Goal: Task Accomplishment & Management: Complete application form

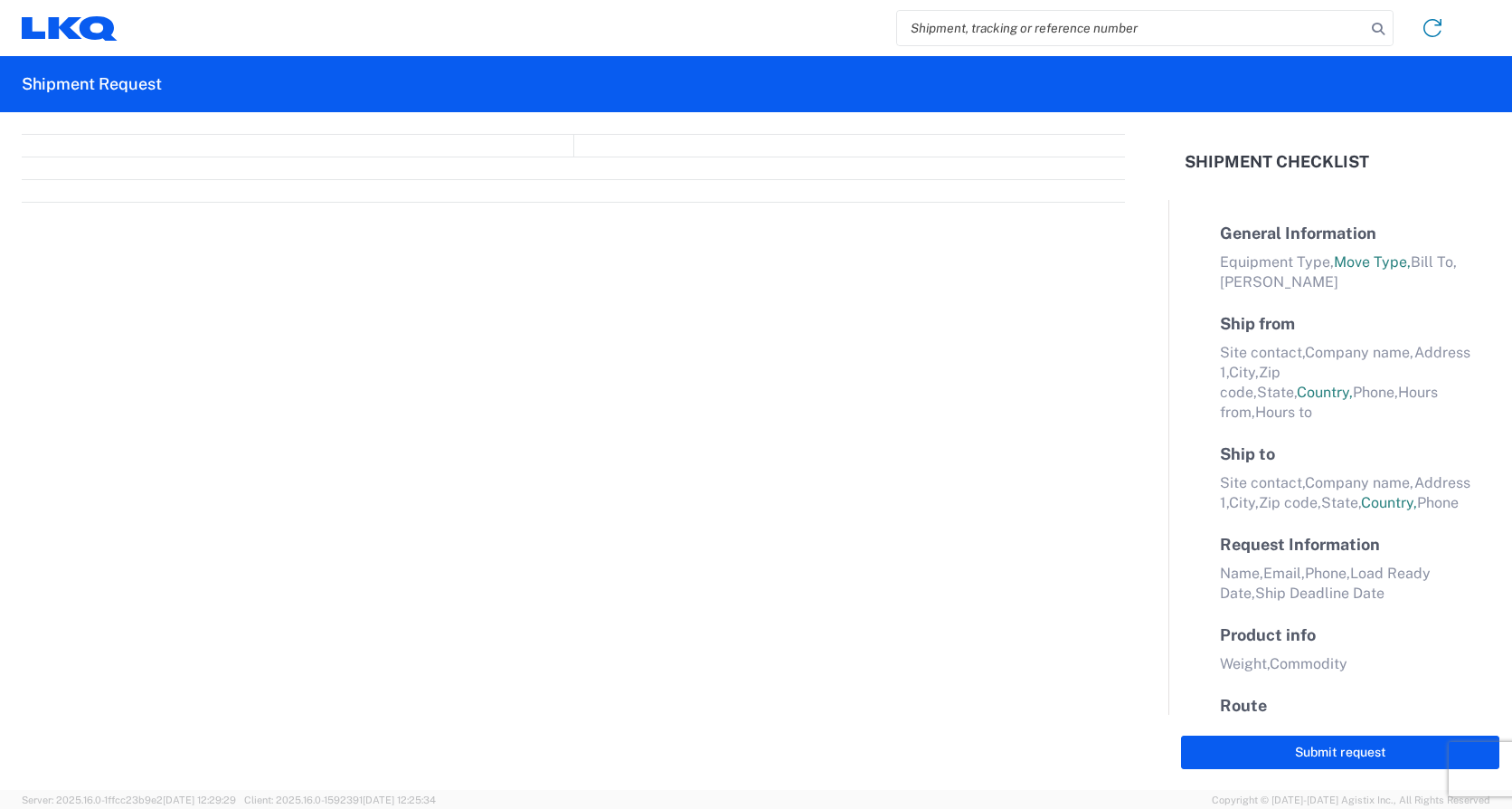
select select "FULL"
select select "LBS"
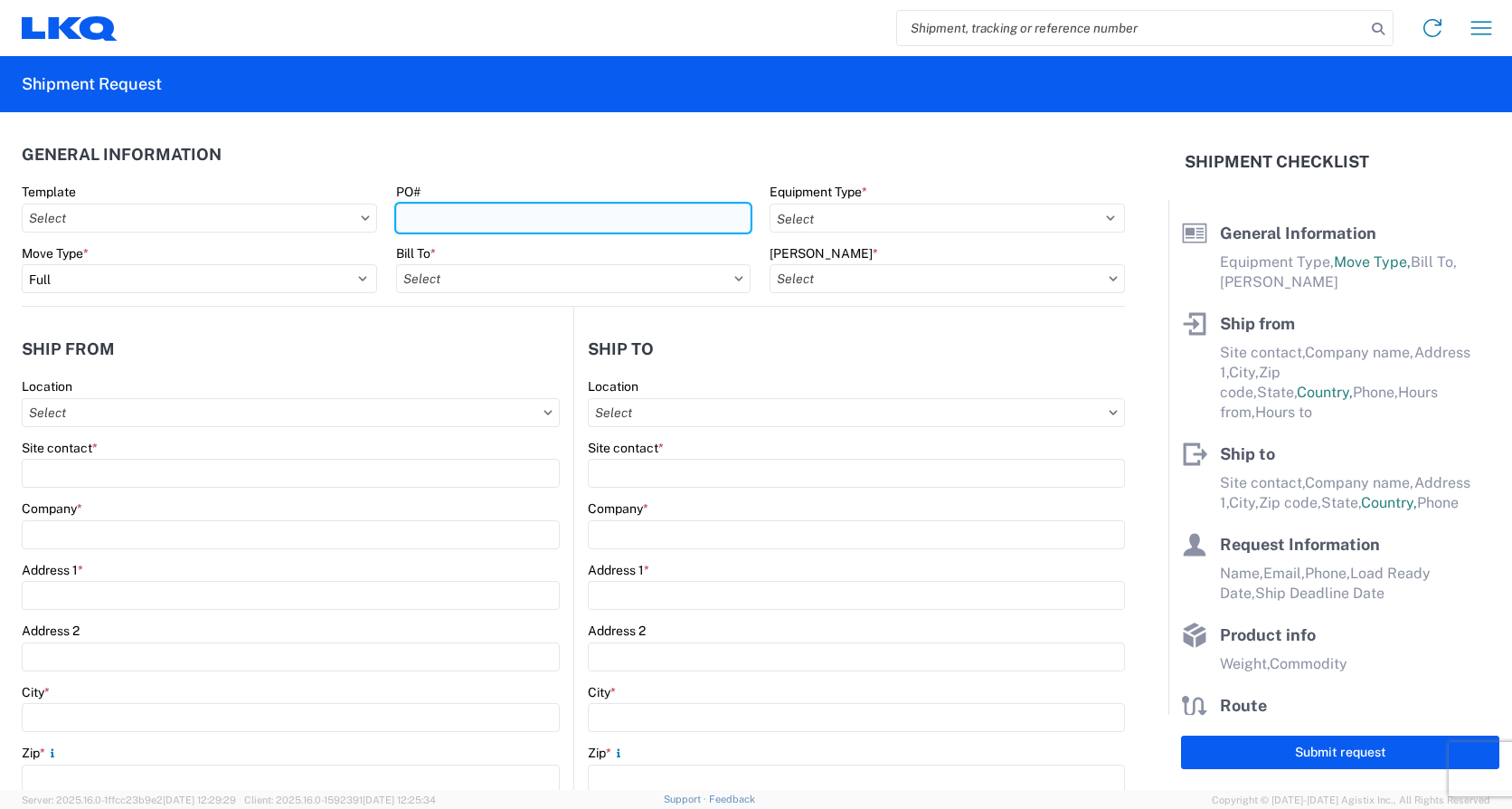
click at [399, 218] on input "PO#" at bounding box center [573, 218] width 355 height 29
type input "9-78350"
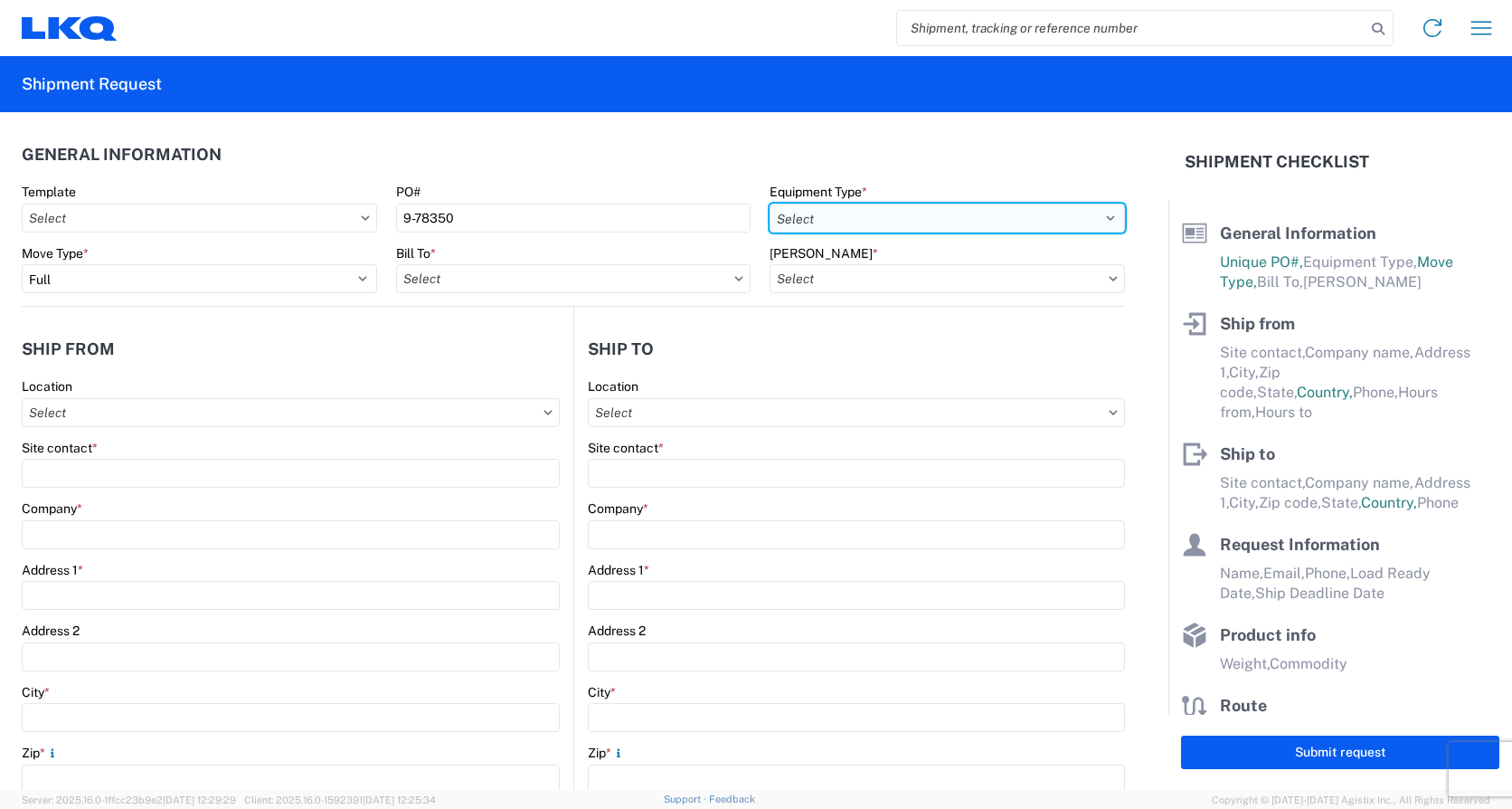
click at [1096, 218] on select "Select 53’ Dry Van Flatbed Dropdeck (van) Lowboy (flatbed) Rail" at bounding box center [947, 218] width 355 height 29
select select "STDV"
click at [770, 204] on select "Select 53’ Dry Van Flatbed Dropdeck (van) Lowboy (flatbed) Rail" at bounding box center [947, 218] width 355 height 29
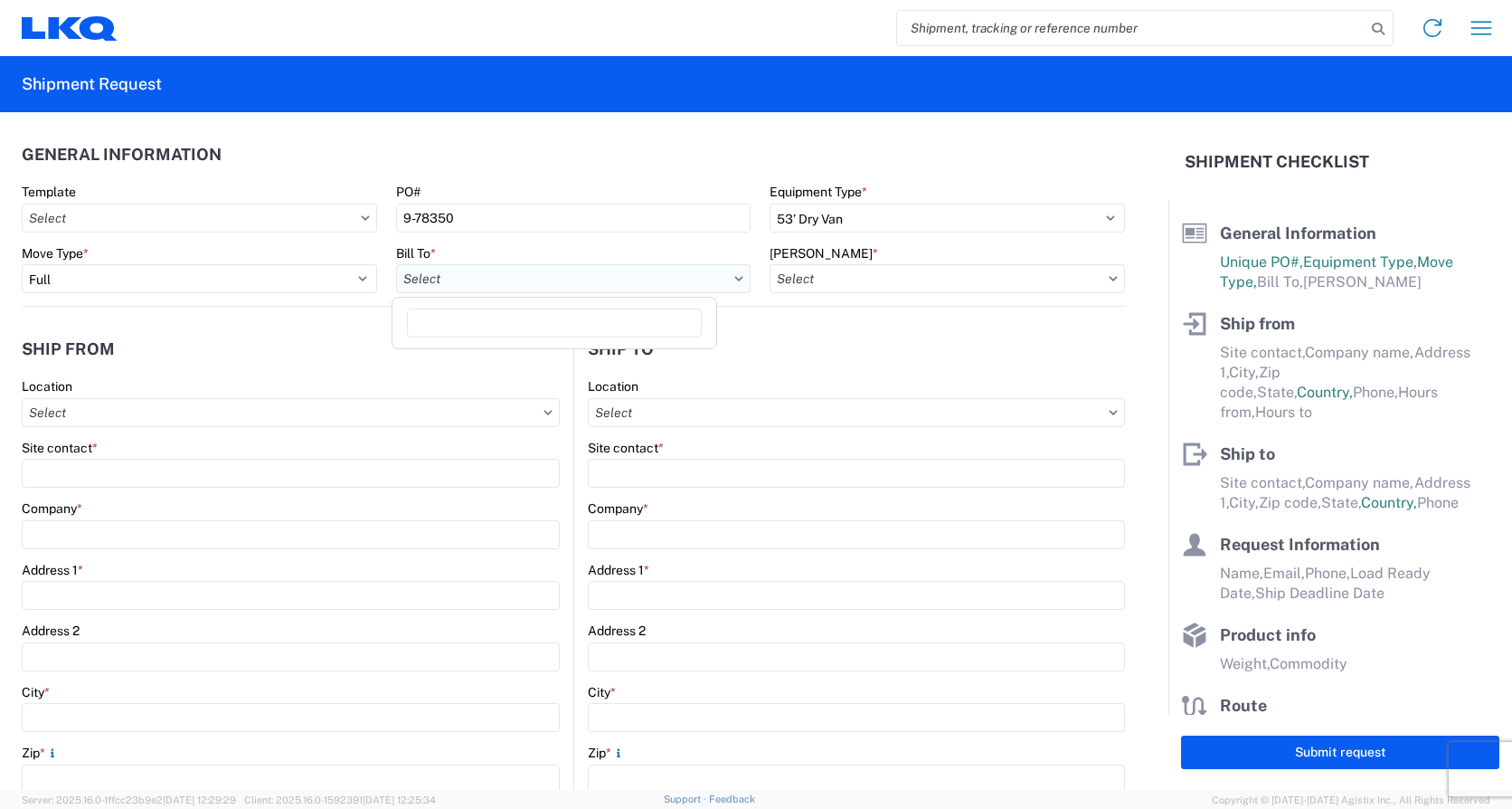
drag, startPoint x: 706, startPoint y: 279, endPoint x: 692, endPoint y: 275, distance: 14.6
click at [705, 279] on input "Bill To *" at bounding box center [573, 278] width 355 height 29
type input "1810"
drag, startPoint x: 494, startPoint y: 363, endPoint x: 535, endPoint y: 354, distance: 42.0
click at [496, 363] on div "1810 - LKQ Heavy Duty Truck Core" at bounding box center [554, 359] width 316 height 29
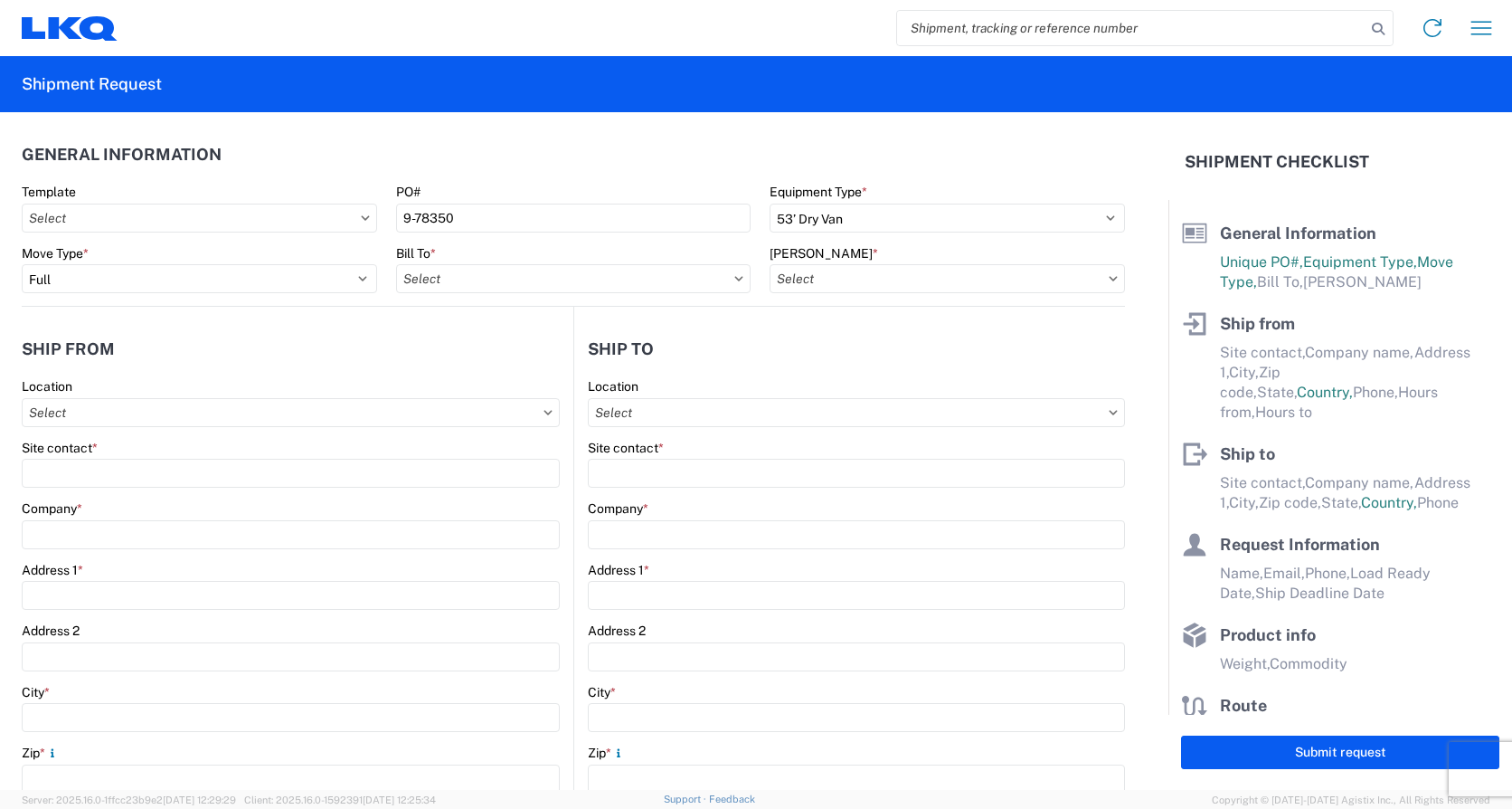
type input "1810 - LKQ Heavy Duty Truck Core"
click at [1049, 277] on input "[PERSON_NAME] *" at bounding box center [947, 278] width 355 height 29
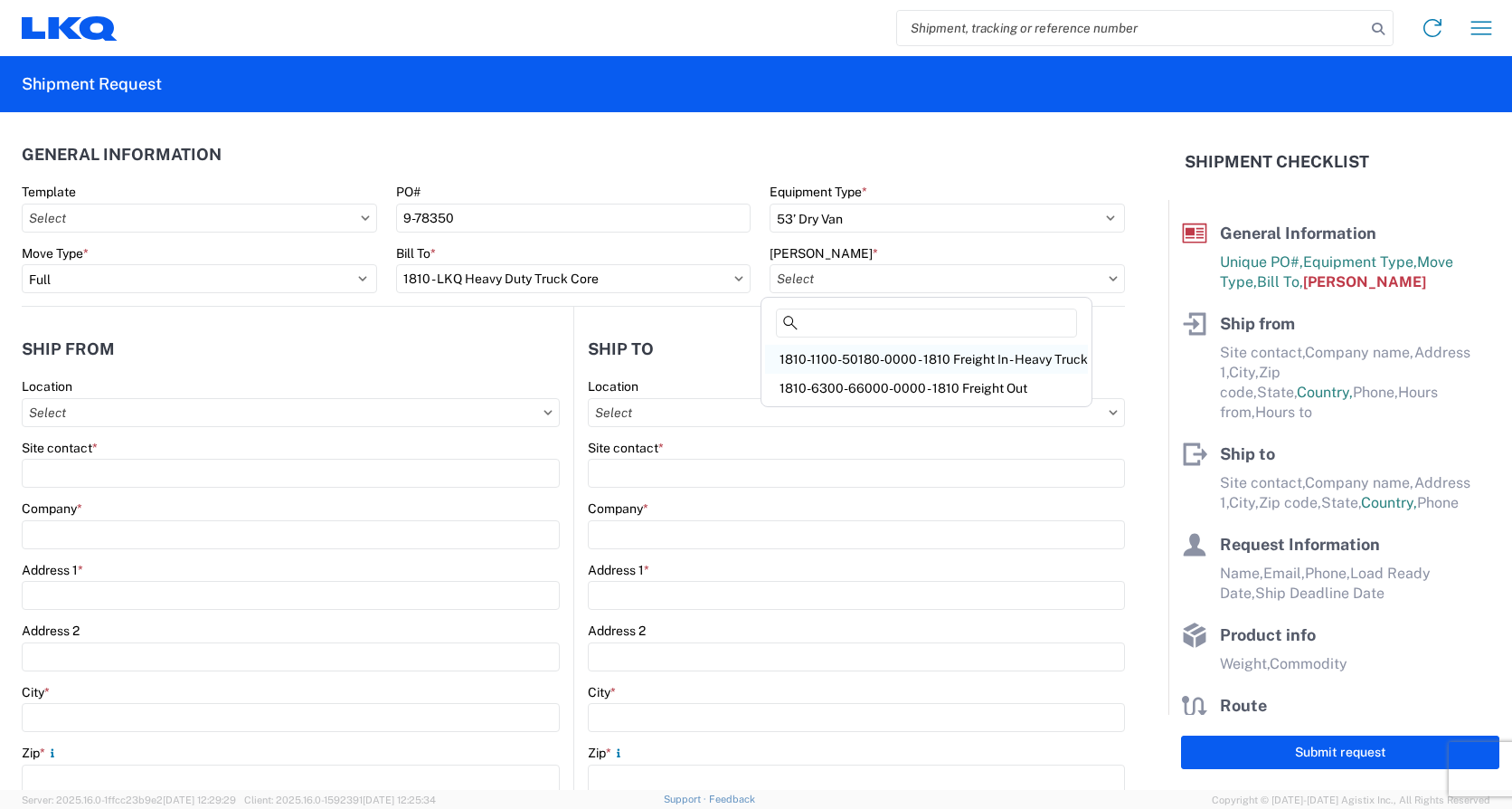
click at [867, 359] on div "1810-1100-50180-0000 - 1810 Freight In - Heavy Truck" at bounding box center [927, 359] width 323 height 29
type input "1810-1100-50180-0000 - 1810 Freight In - Heavy Truck"
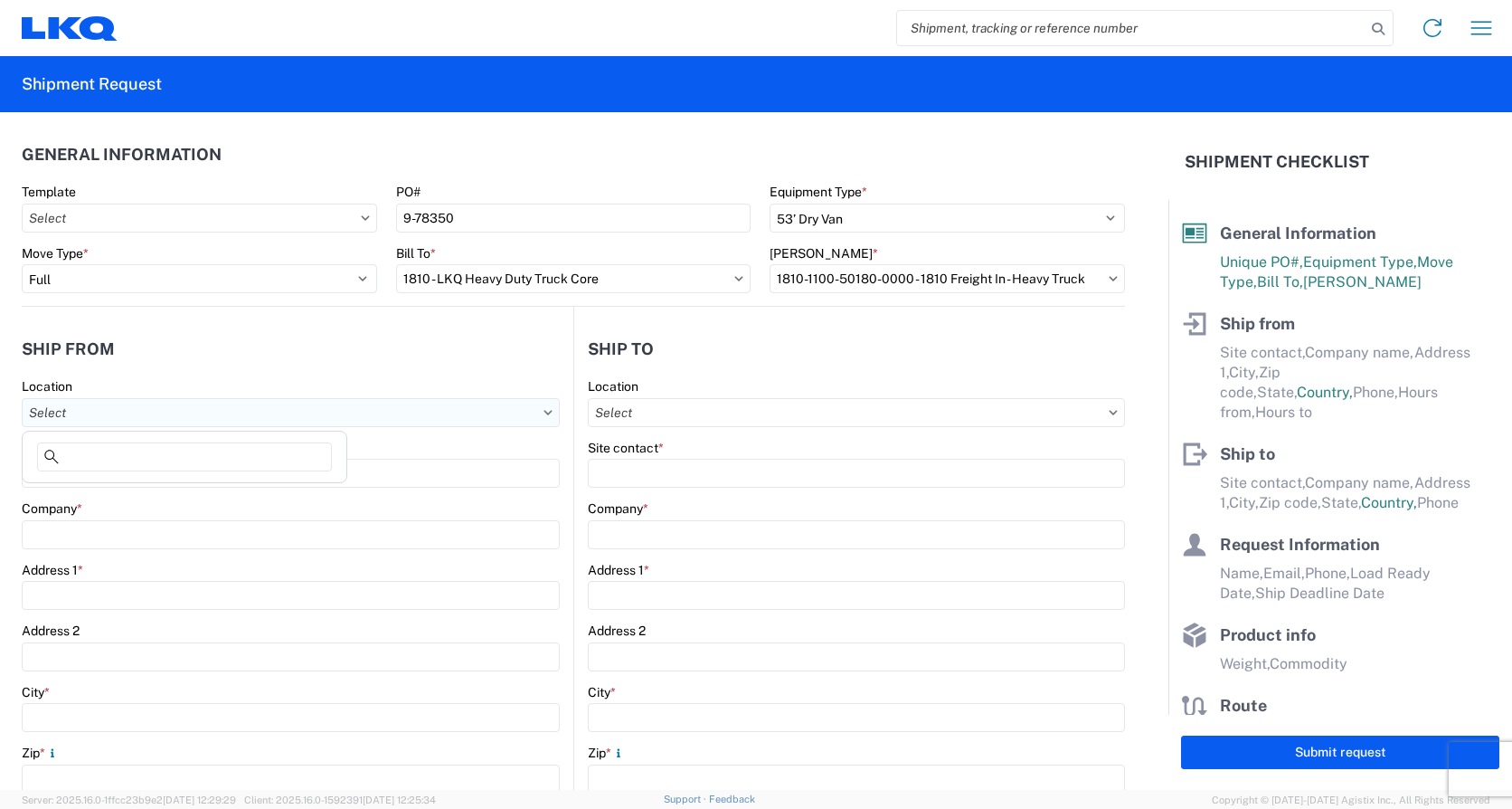
click at [102, 415] on input "Location" at bounding box center [291, 412] width 538 height 29
type input "1817"
click at [75, 491] on div "1817 - LKQ Heavy Truck - [PERSON_NAME] Jackson, [GEOGRAPHIC_DATA]" at bounding box center [247, 493] width 443 height 29
type input "1817 - LKQ Heavy Truck - [PERSON_NAME] Jackson, [GEOGRAPHIC_DATA]"
type input "LKQ Corporation"
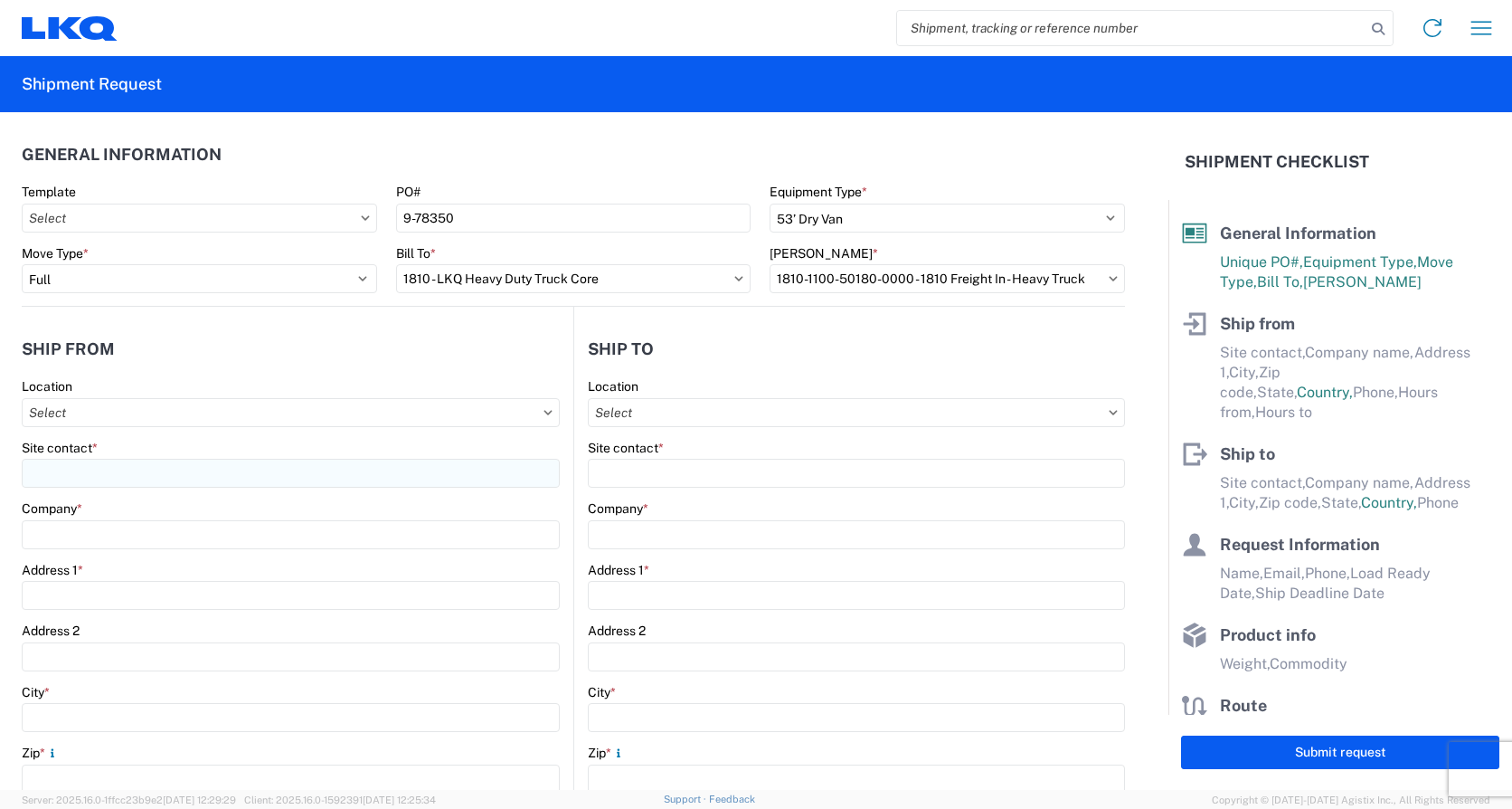
type input "[STREET_ADDRESS]"
type input "[PERSON_NAME]"
type input "39212"
select select "MS"
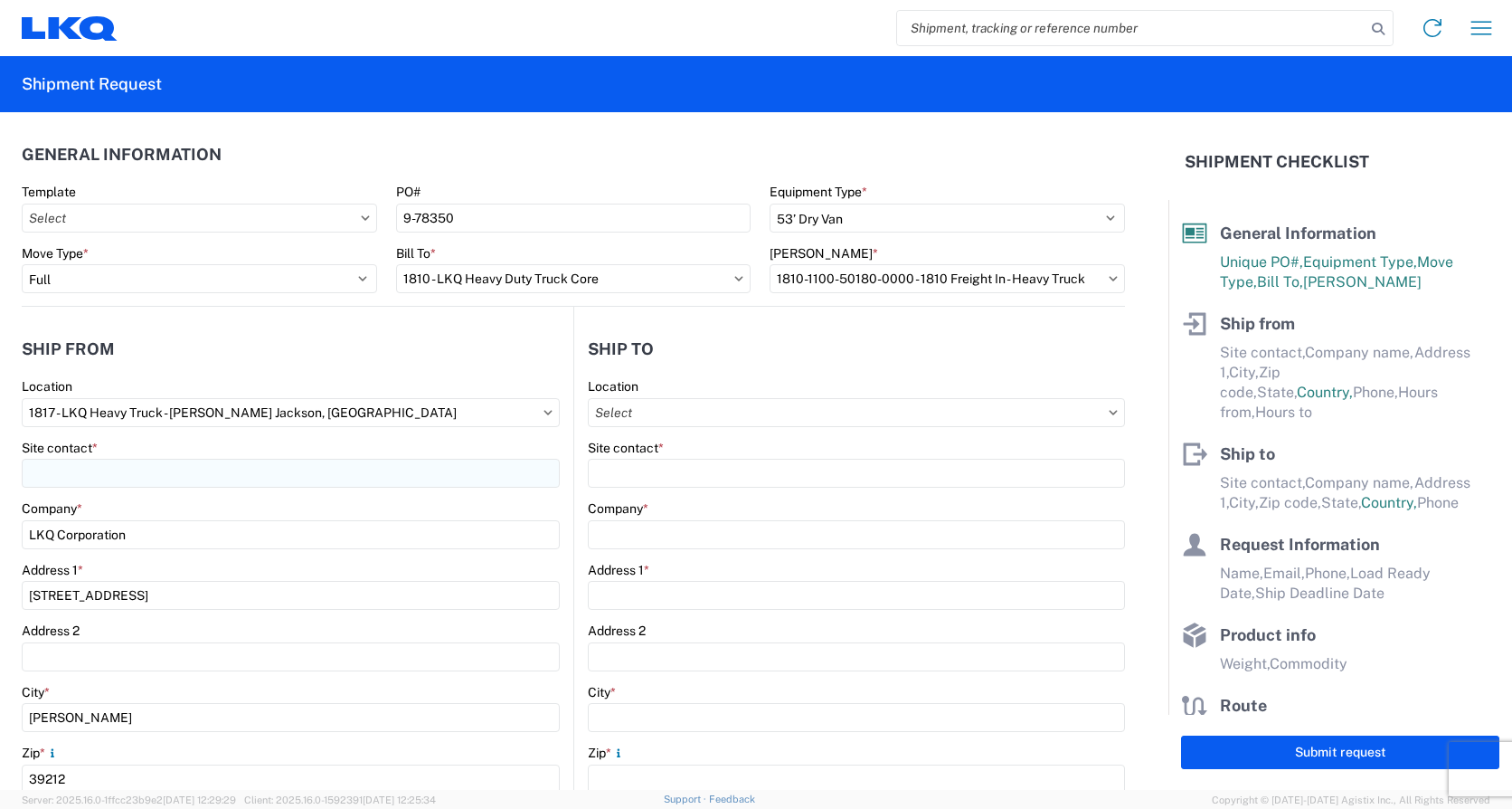
select select "US"
type input "07:00"
type input "17:00"
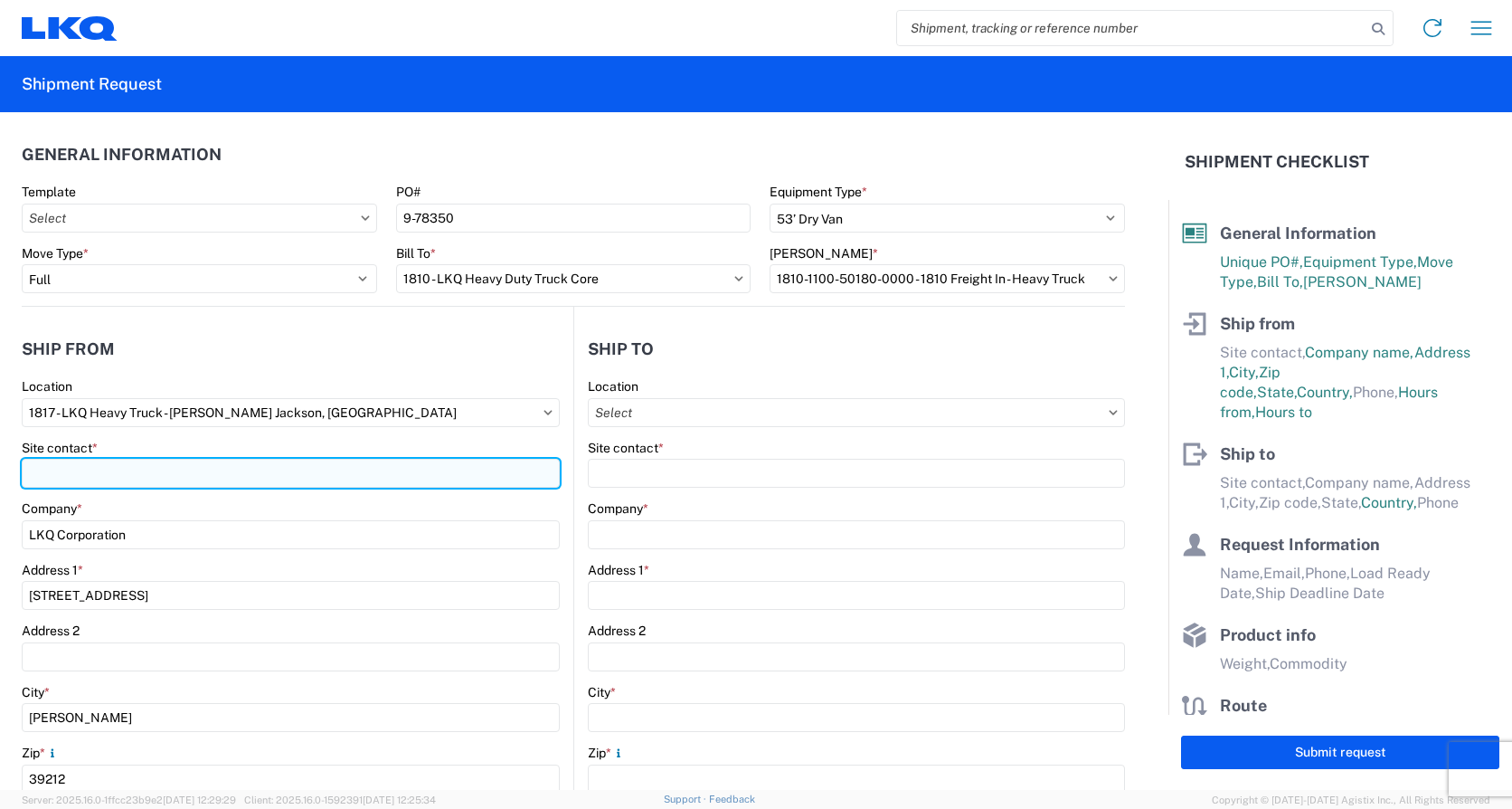
click at [70, 476] on input "Site contact *" at bounding box center [291, 472] width 538 height 29
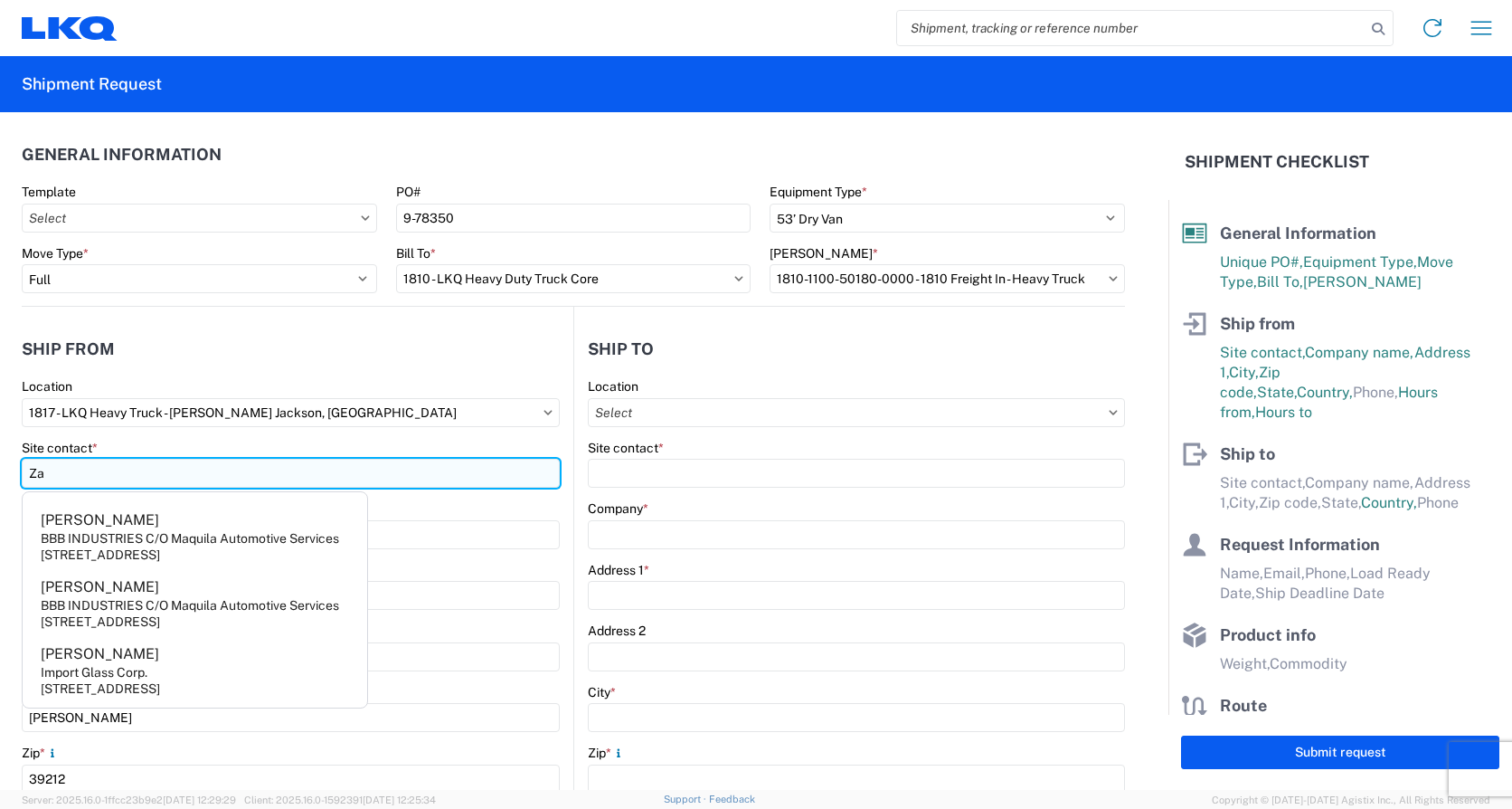
type input "Z"
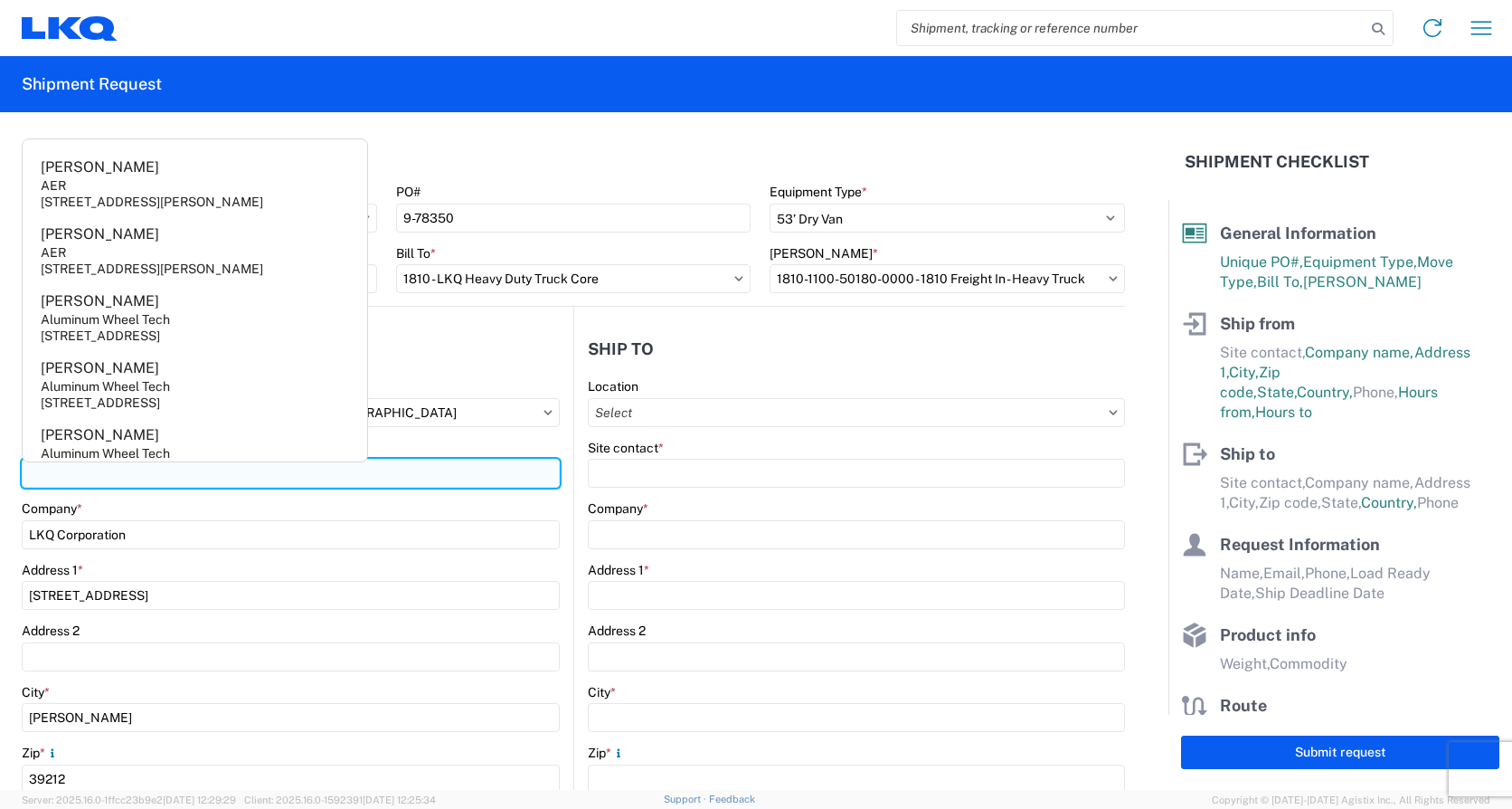
type input "w"
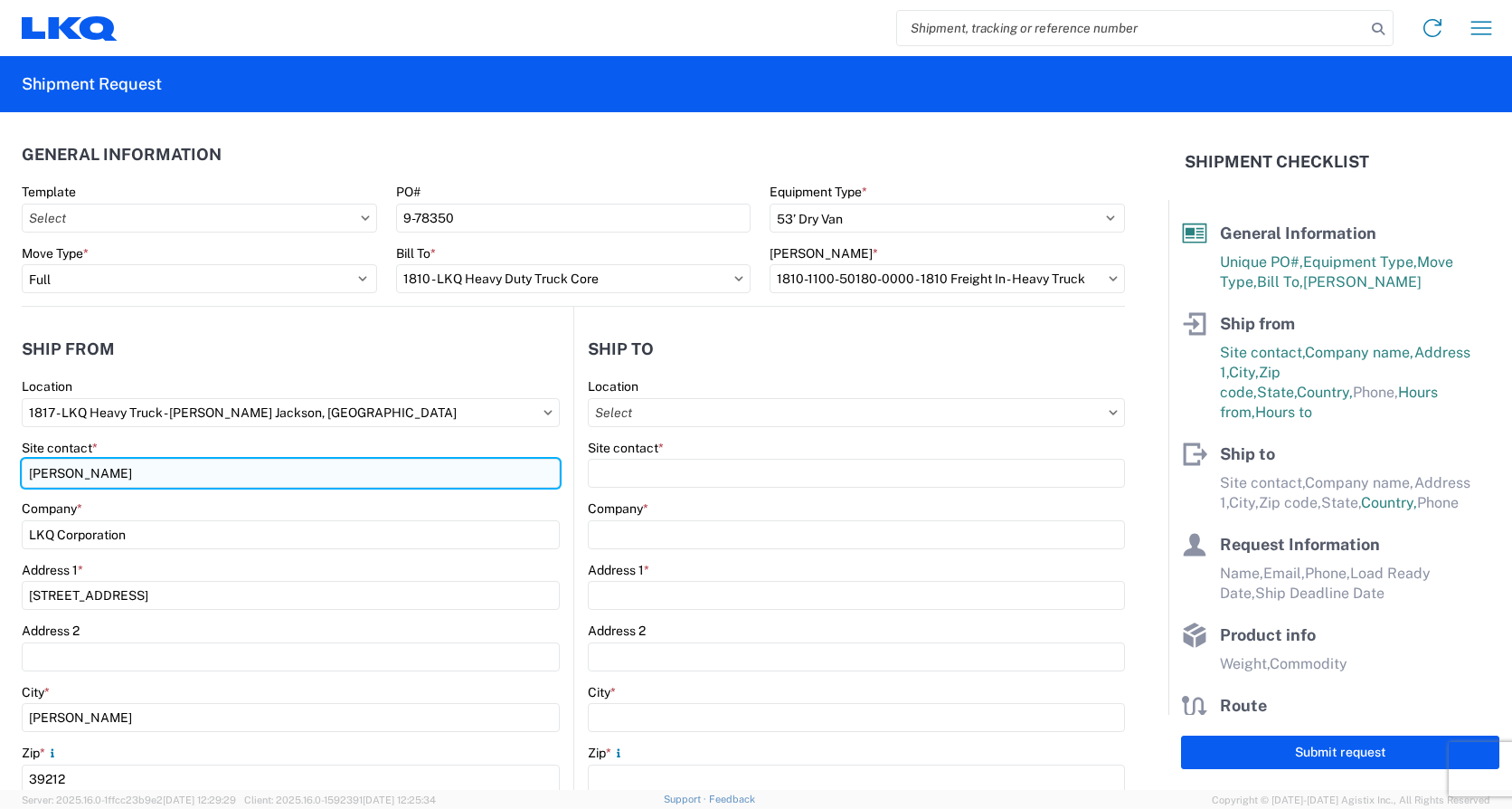
click at [146, 480] on input "[PERSON_NAME]" at bounding box center [291, 472] width 538 height 29
drag, startPoint x: 155, startPoint y: 477, endPoint x: 77, endPoint y: 480, distance: 78.1
click at [77, 480] on input "[PERSON_NAME]" at bounding box center [291, 472] width 538 height 29
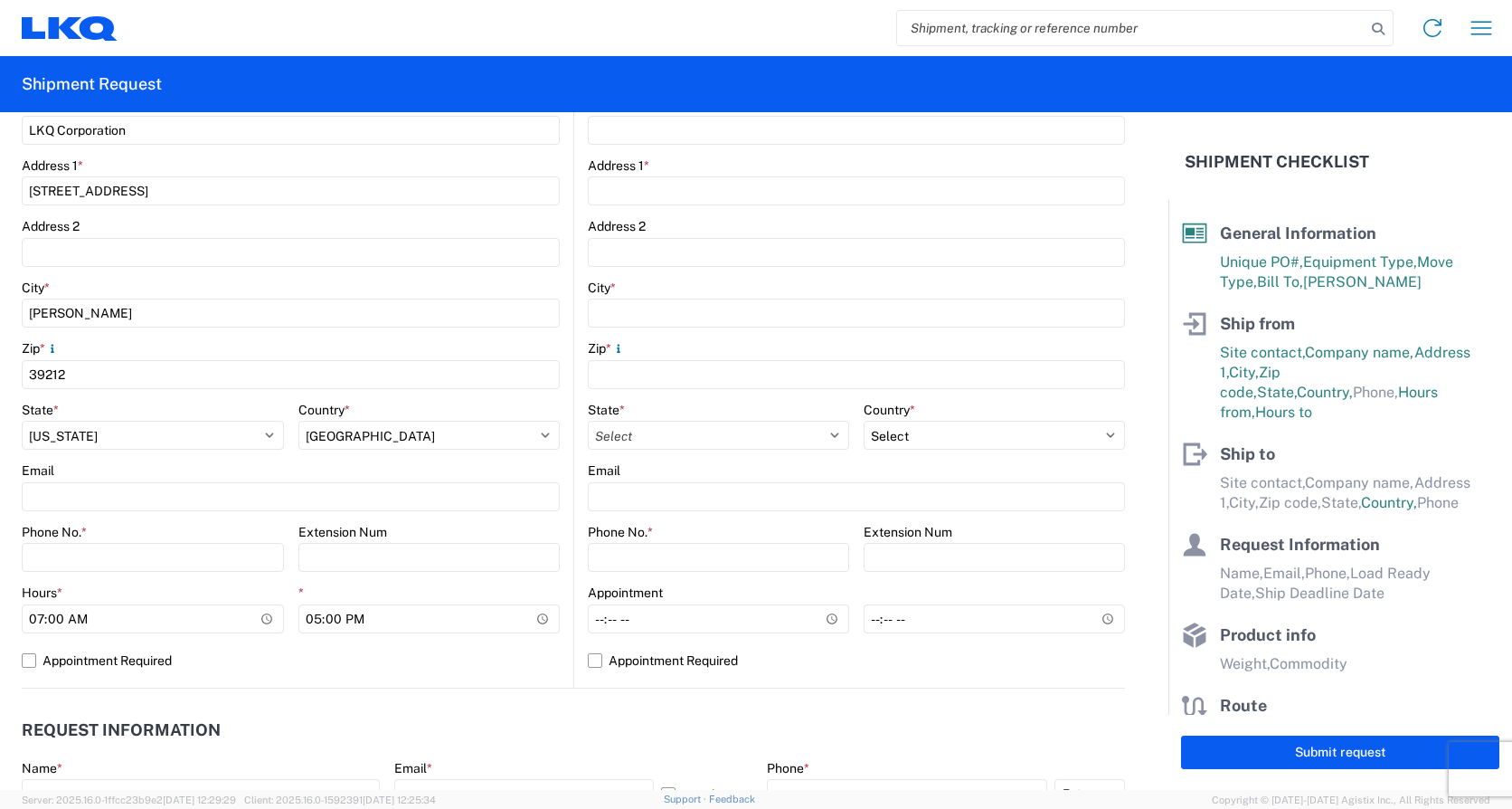
scroll to position [452, 0]
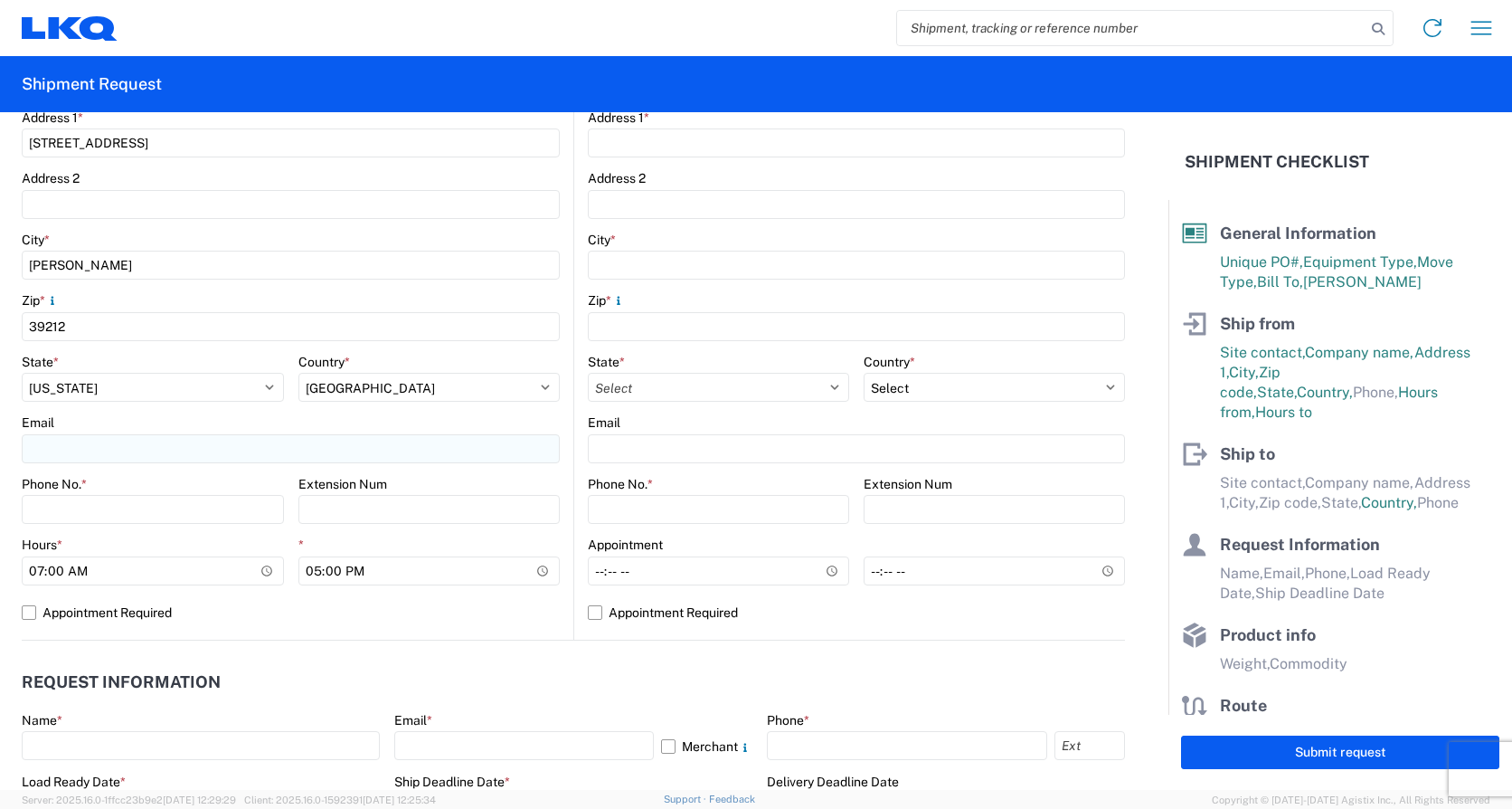
type input "[PERSON_NAME]"
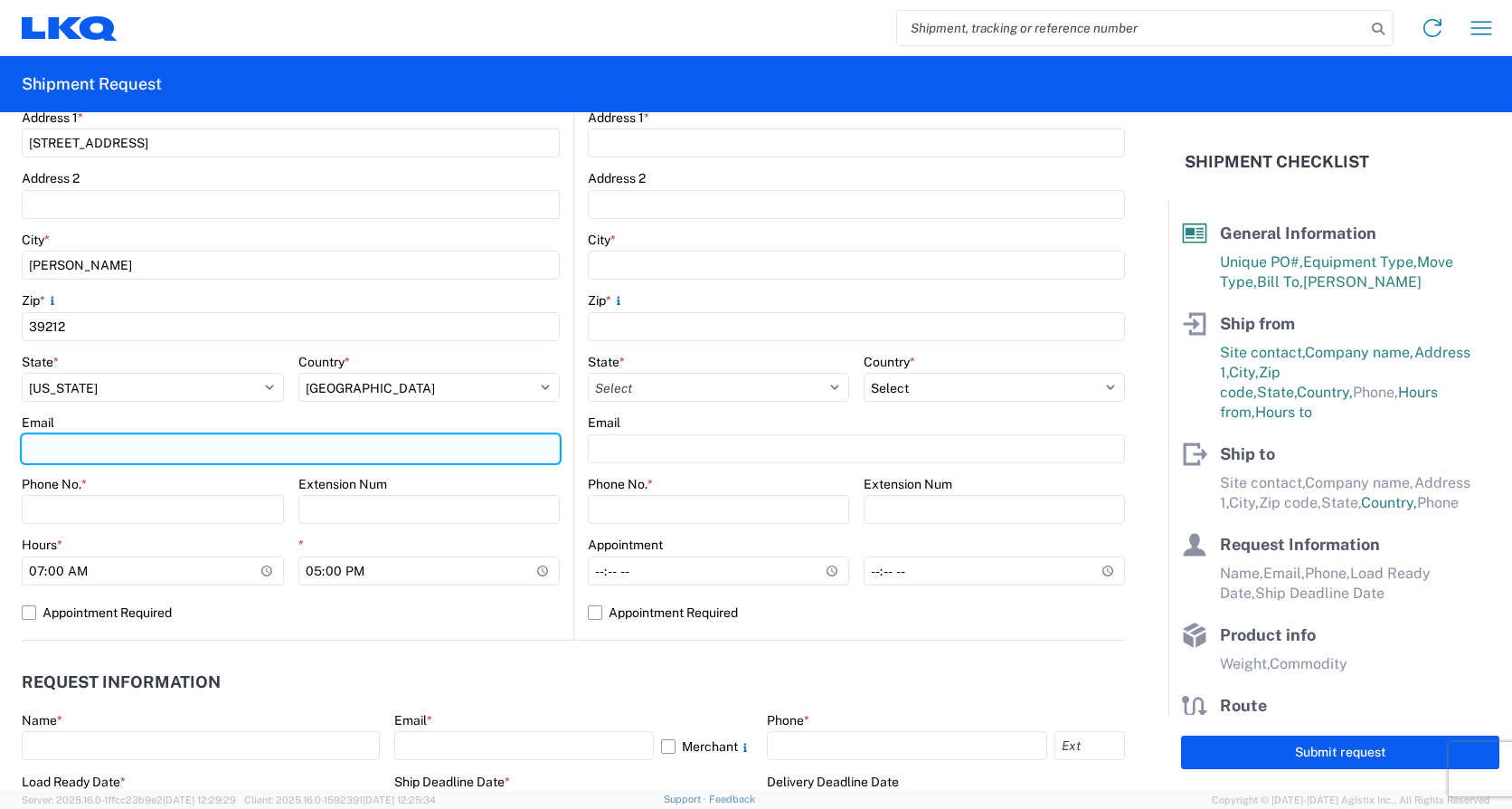
click at [52, 449] on input "Email" at bounding box center [291, 448] width 538 height 29
type input "[EMAIL_ADDRESS][DOMAIN_NAME]"
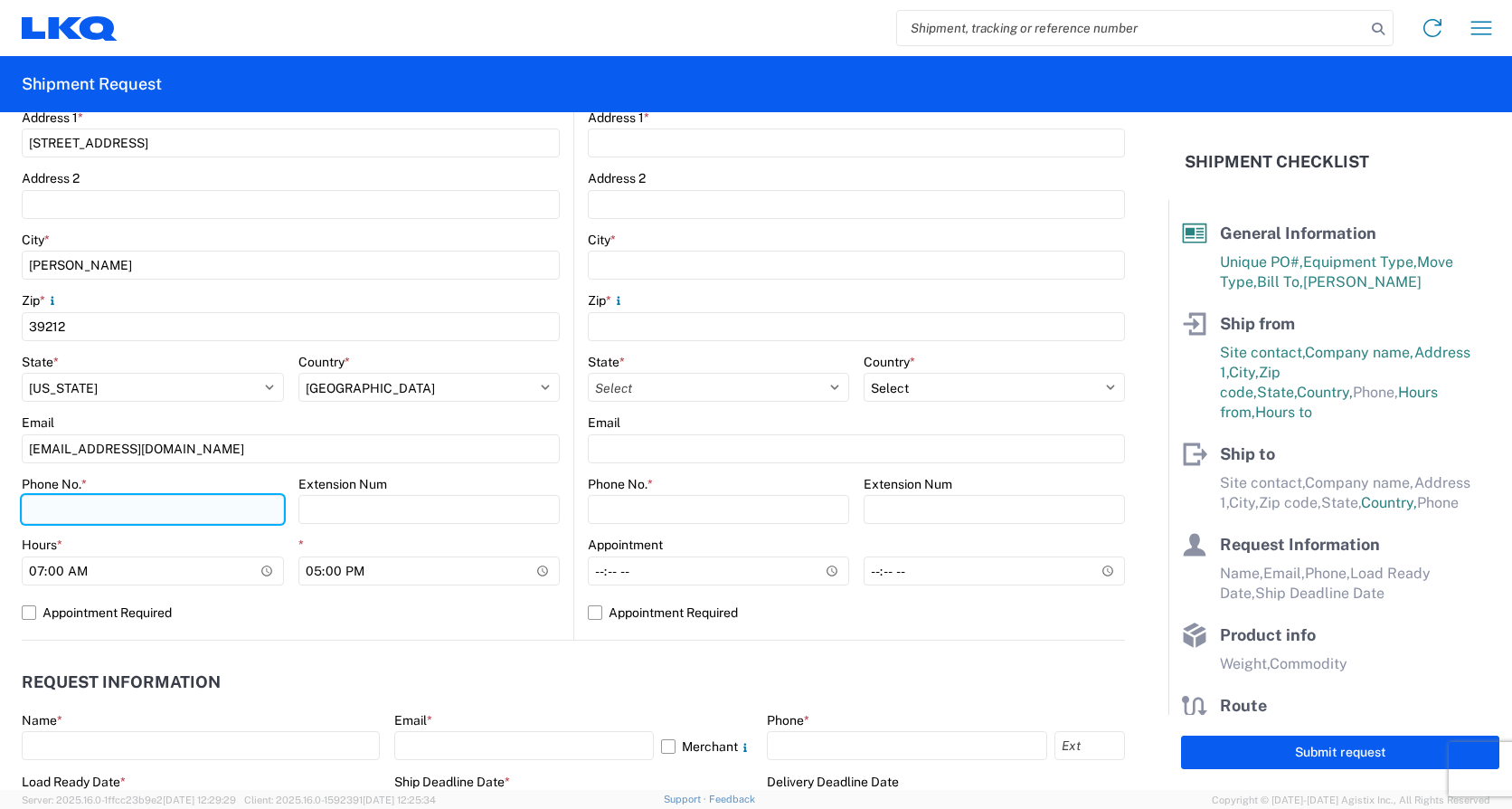
paste input "[PHONE_NUMBER]"
type input "[PHONE_NUMBER]"
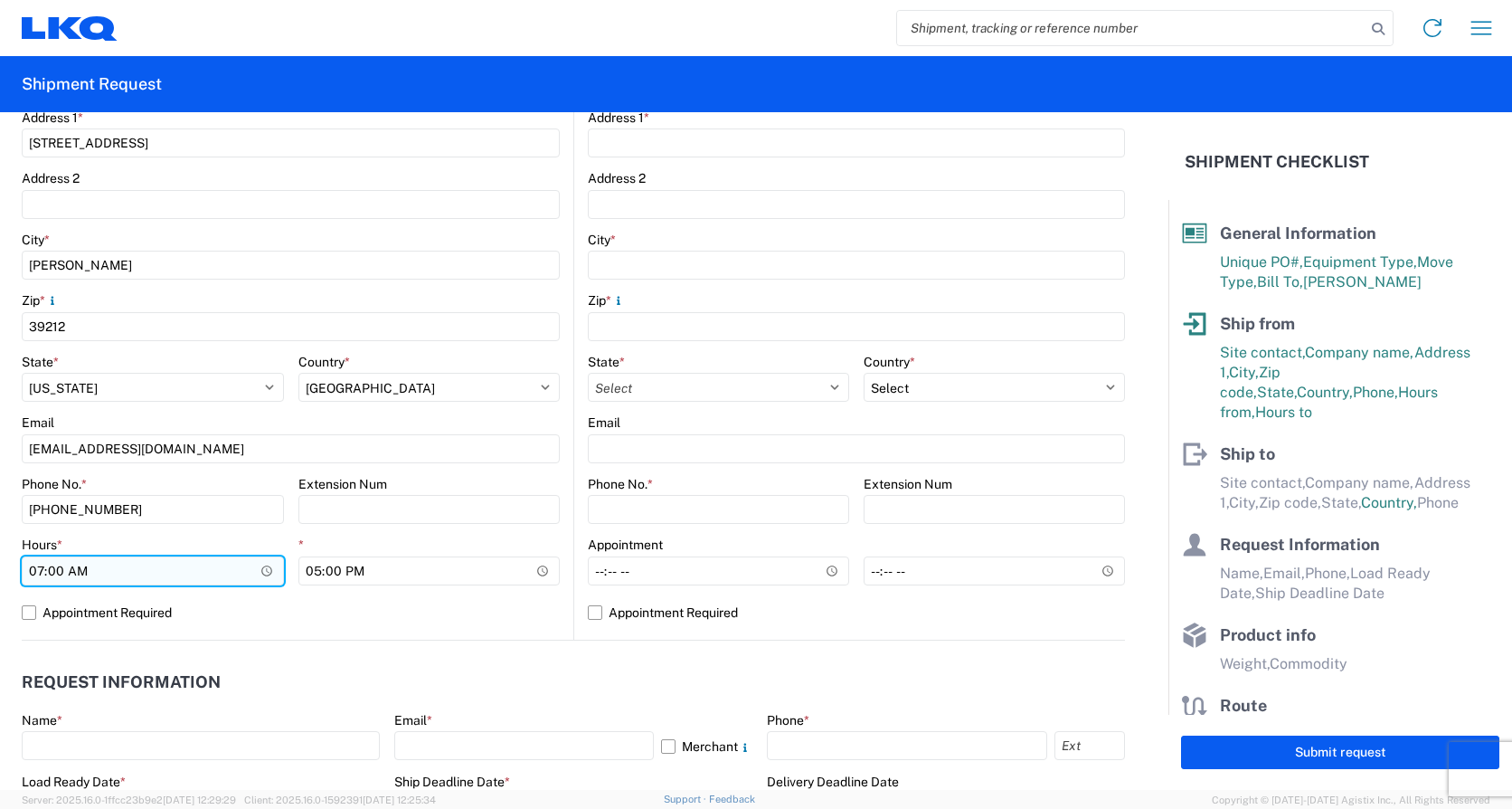
click at [41, 576] on input "07:00" at bounding box center [153, 570] width 262 height 29
type input "08:00"
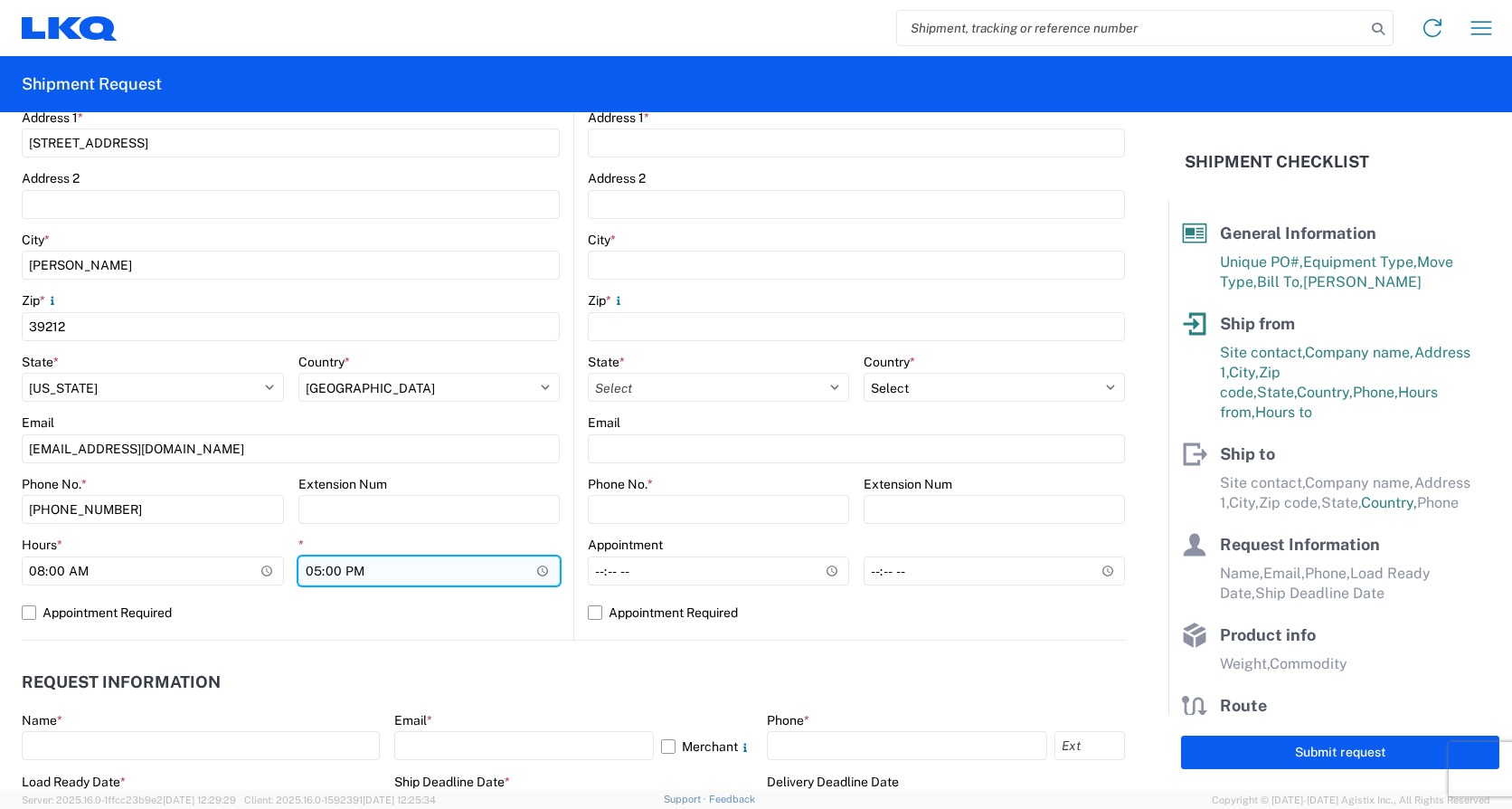
click at [306, 570] on input "17:00" at bounding box center [430, 570] width 262 height 29
type input "15:00"
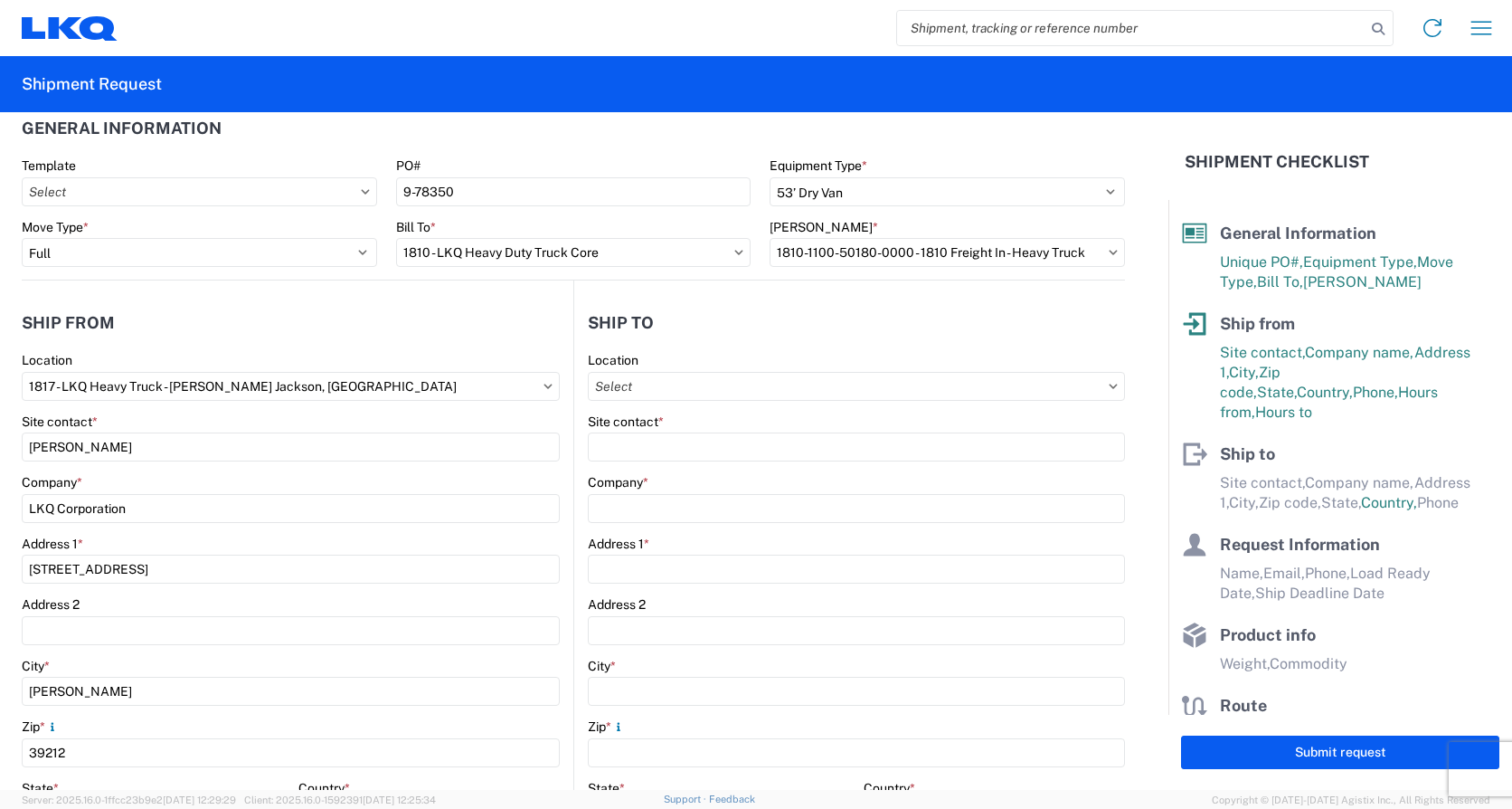
scroll to position [0, 0]
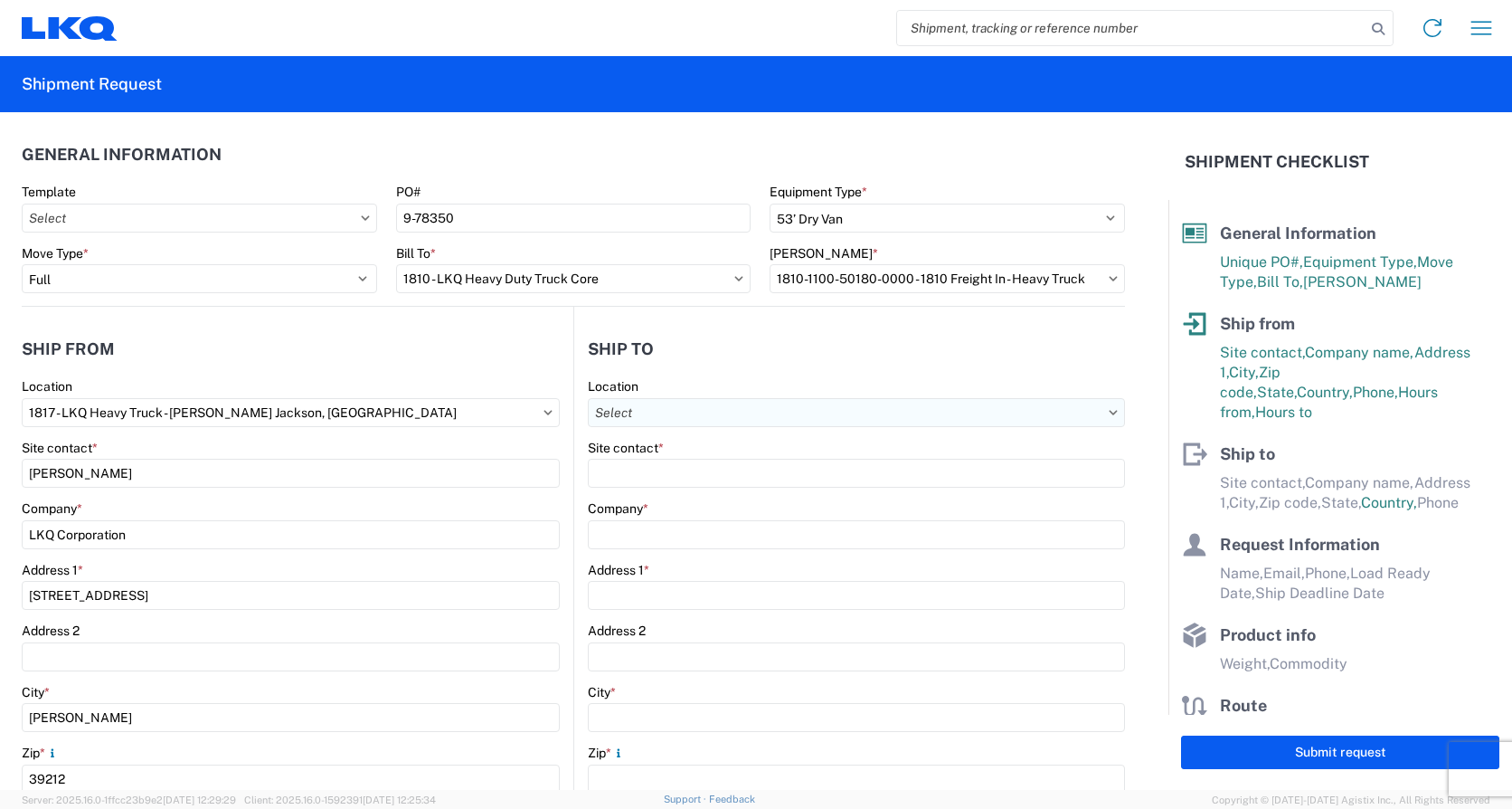
click at [632, 413] on input "Location" at bounding box center [856, 412] width 537 height 29
type input "1810"
click at [691, 498] on div "1810 - LKQ Heavy Duty Truck Core" at bounding box center [744, 493] width 316 height 29
type input "1810 - LKQ Heavy Duty Truck Core"
type input "LKQ Corporation"
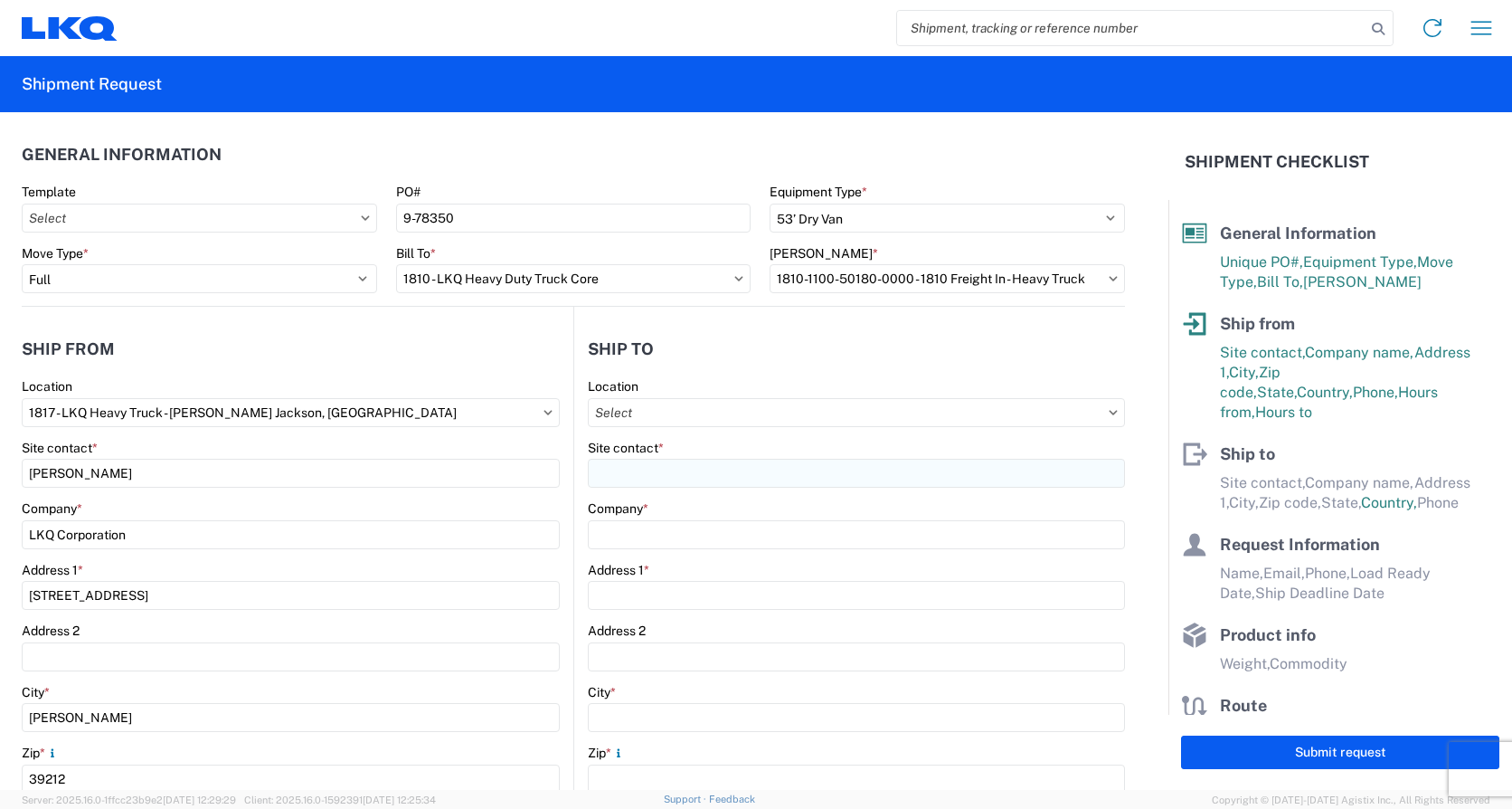
type input "[STREET_ADDRESS]"
type input "Lansing"
type input "60438"
select select "US"
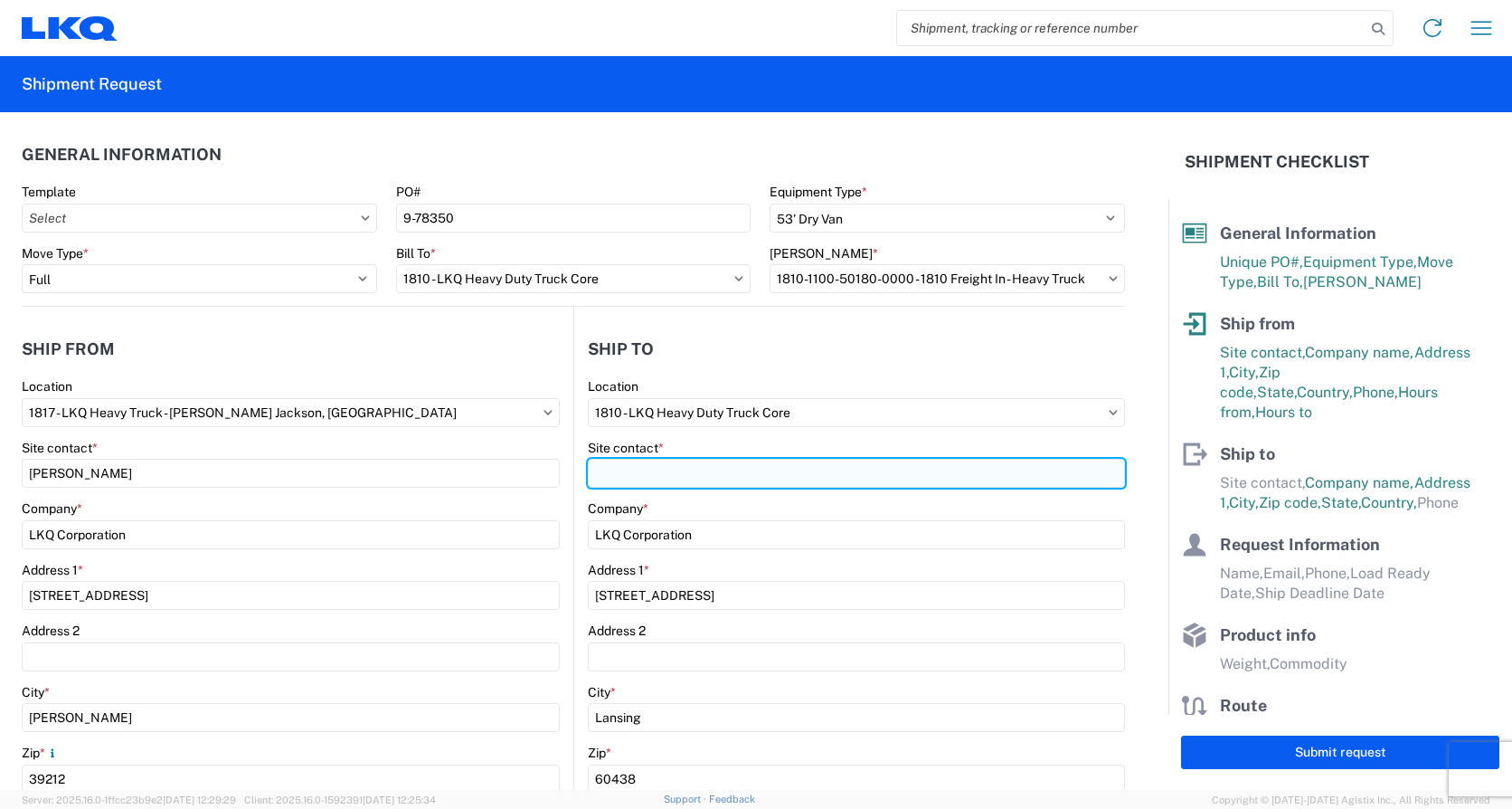
click at [633, 472] on input "Site contact *" at bounding box center [856, 472] width 537 height 29
type input "[PERSON_NAME]"
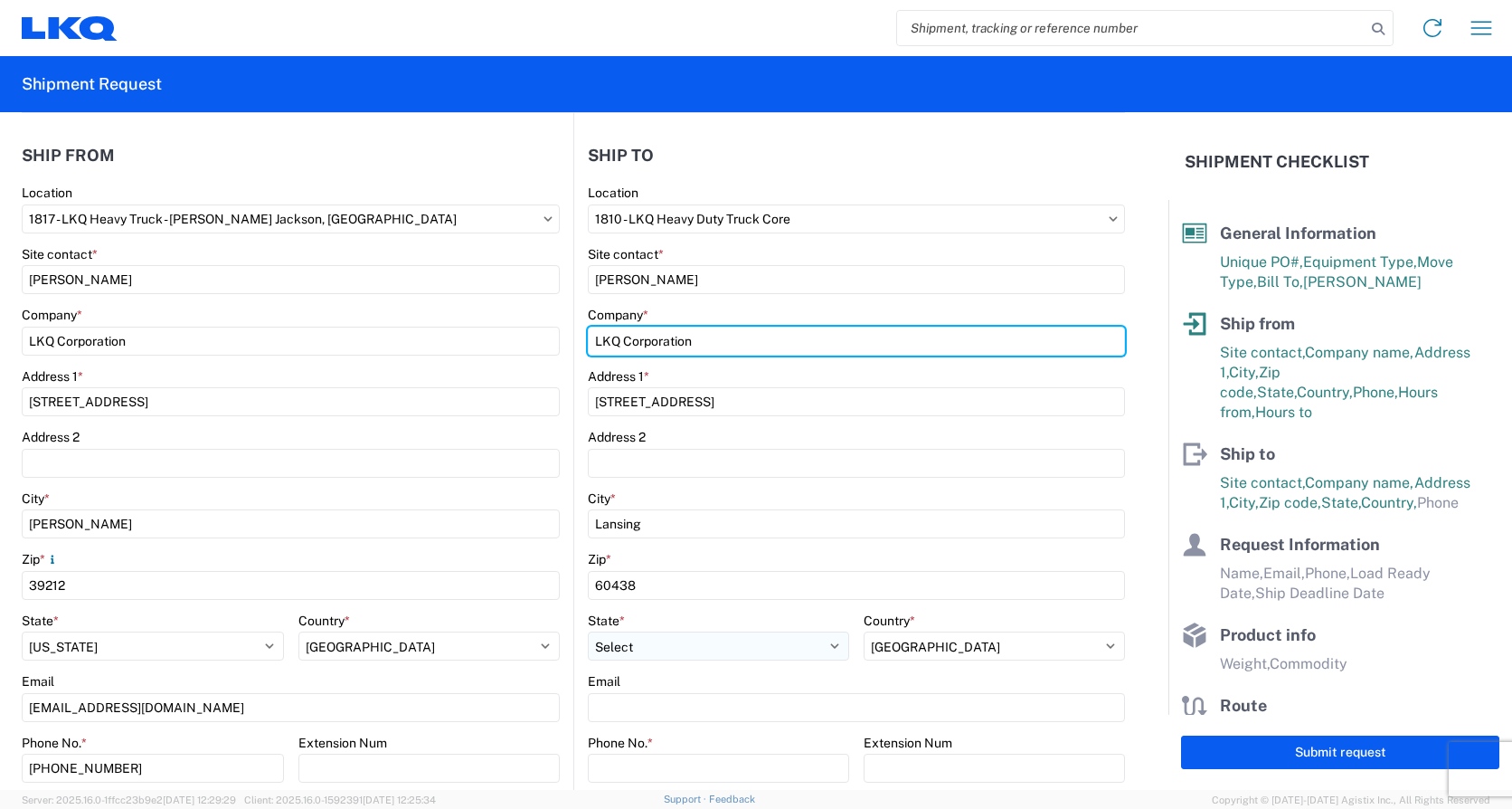
scroll to position [271, 0]
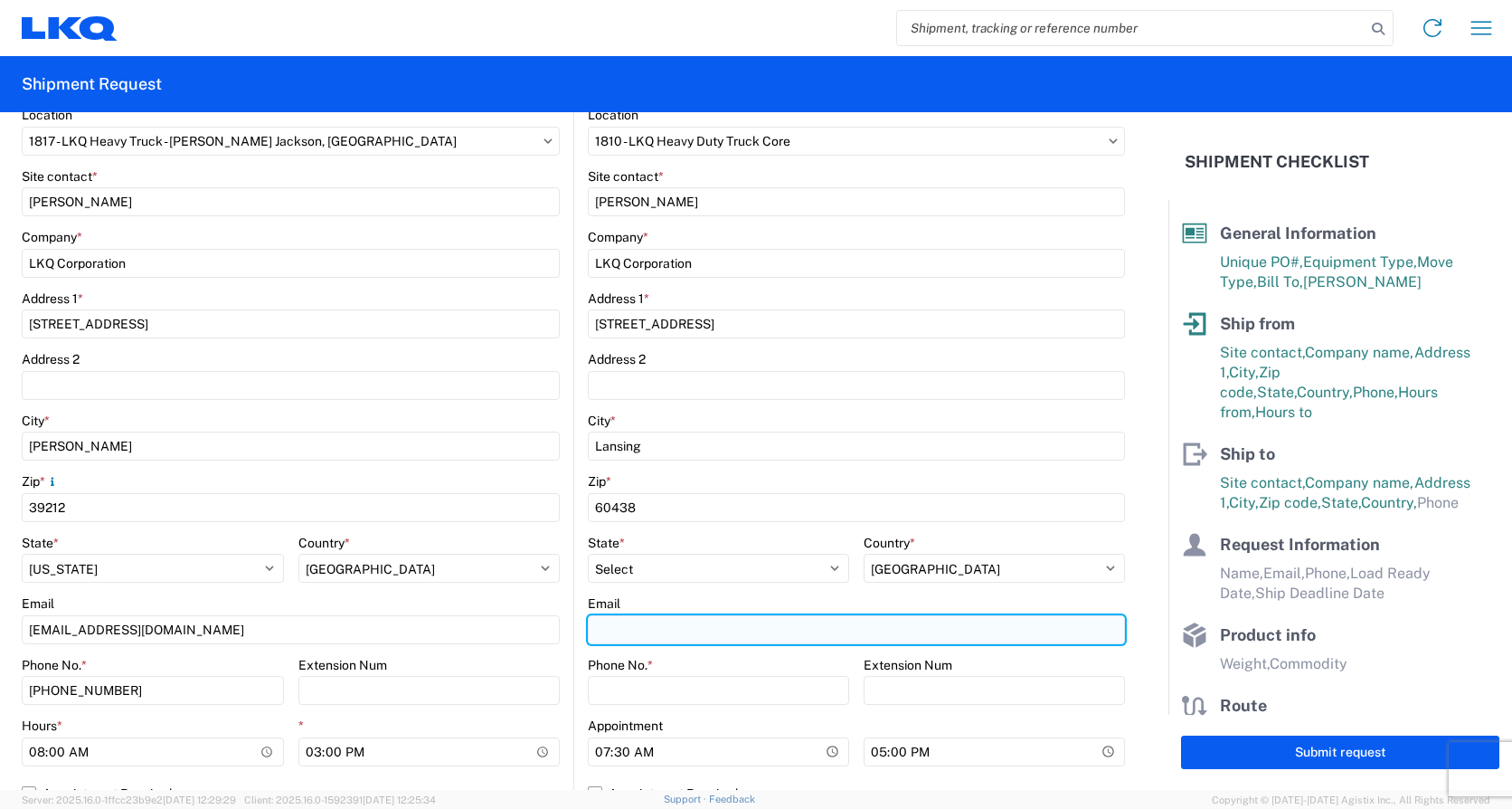
click at [599, 633] on input "Email" at bounding box center [856, 629] width 537 height 29
type input "[EMAIL_ADDRESS][DOMAIN_NAME]"
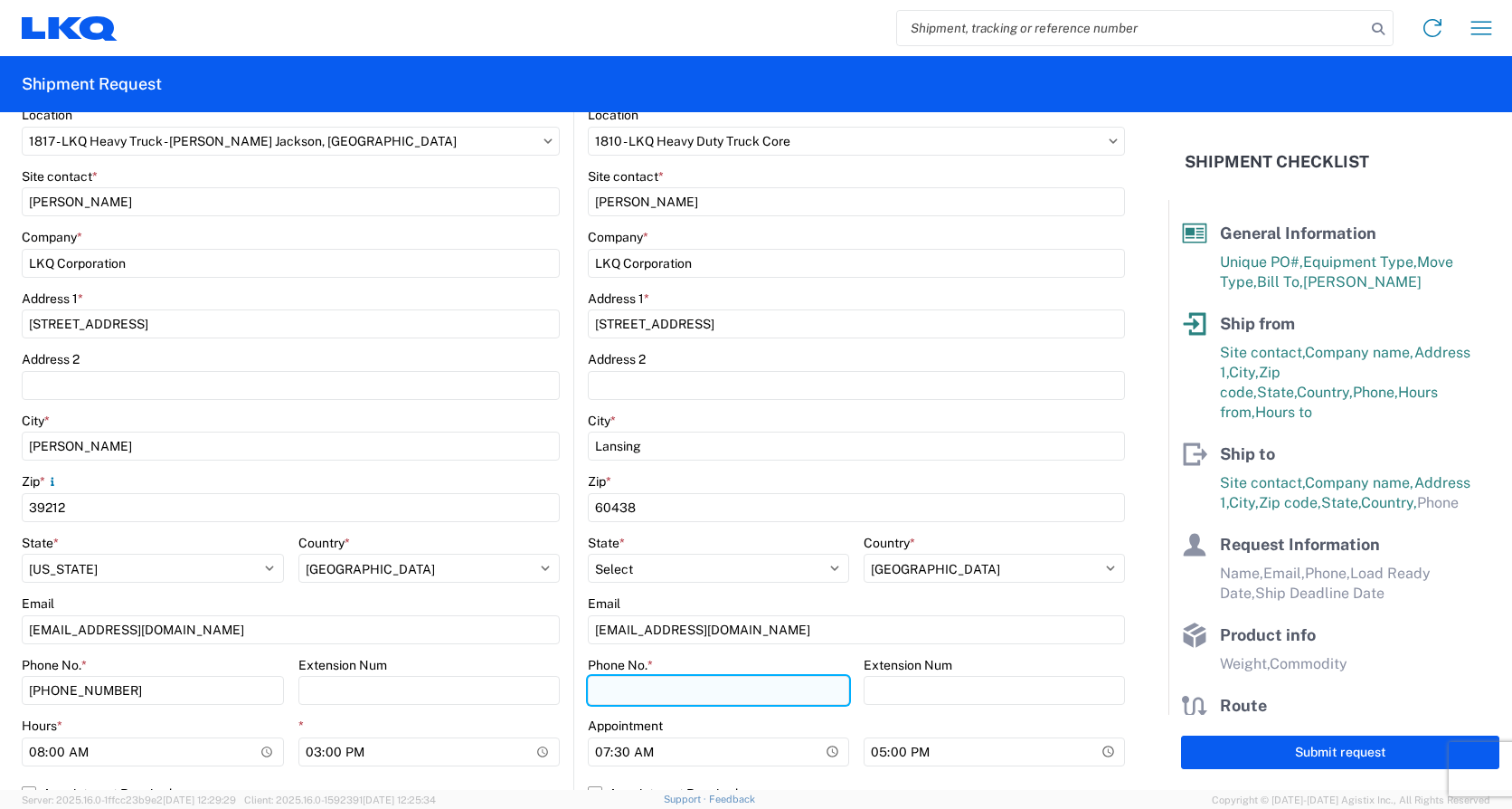
click at [597, 684] on input "Phone No. *" at bounding box center [717, 690] width 261 height 29
type input "7084416512"
type input "[PERSON_NAME]"
type input "5039266729"
drag, startPoint x: 678, startPoint y: 694, endPoint x: 522, endPoint y: 695, distance: 156.0
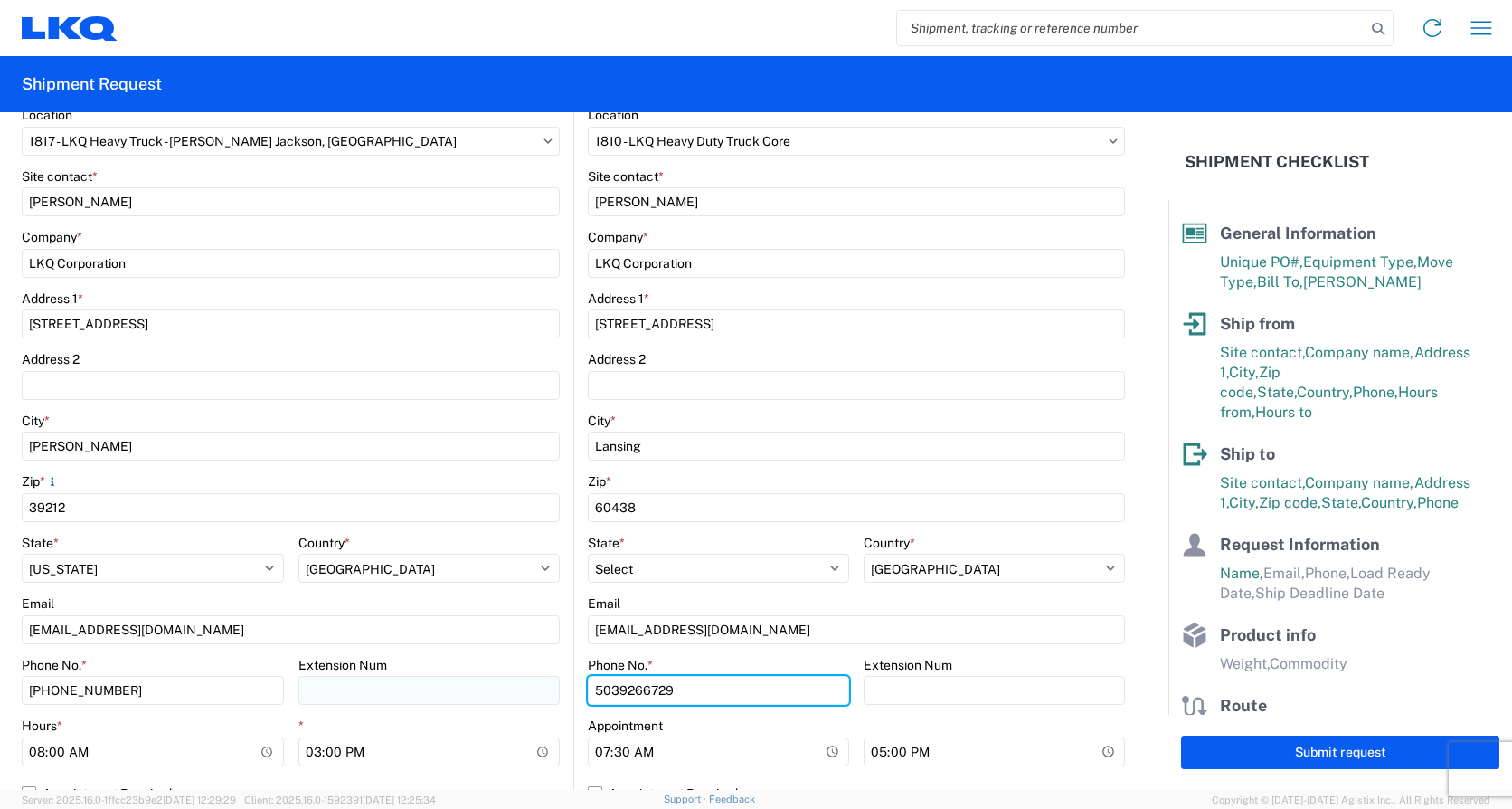
click at [522, 695] on div "Ship from 1817 Location 1817 - LKQ Heavy Truck - [PERSON_NAME] [GEOGRAPHIC_DATA…" at bounding box center [573, 428] width 1103 height 786
type input "7084416512"
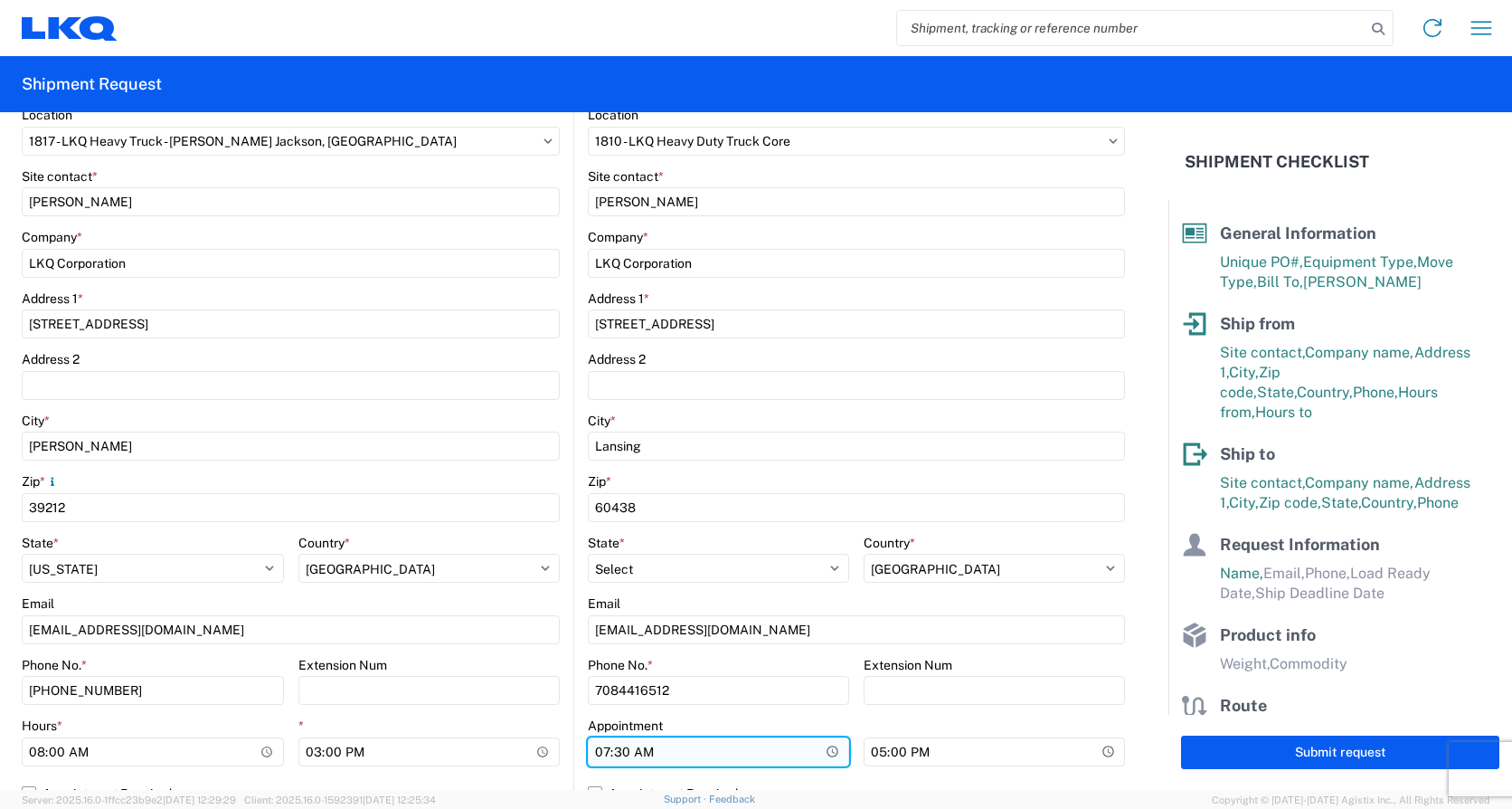
click at [598, 755] on input "07:30" at bounding box center [717, 751] width 261 height 29
type input "08:00"
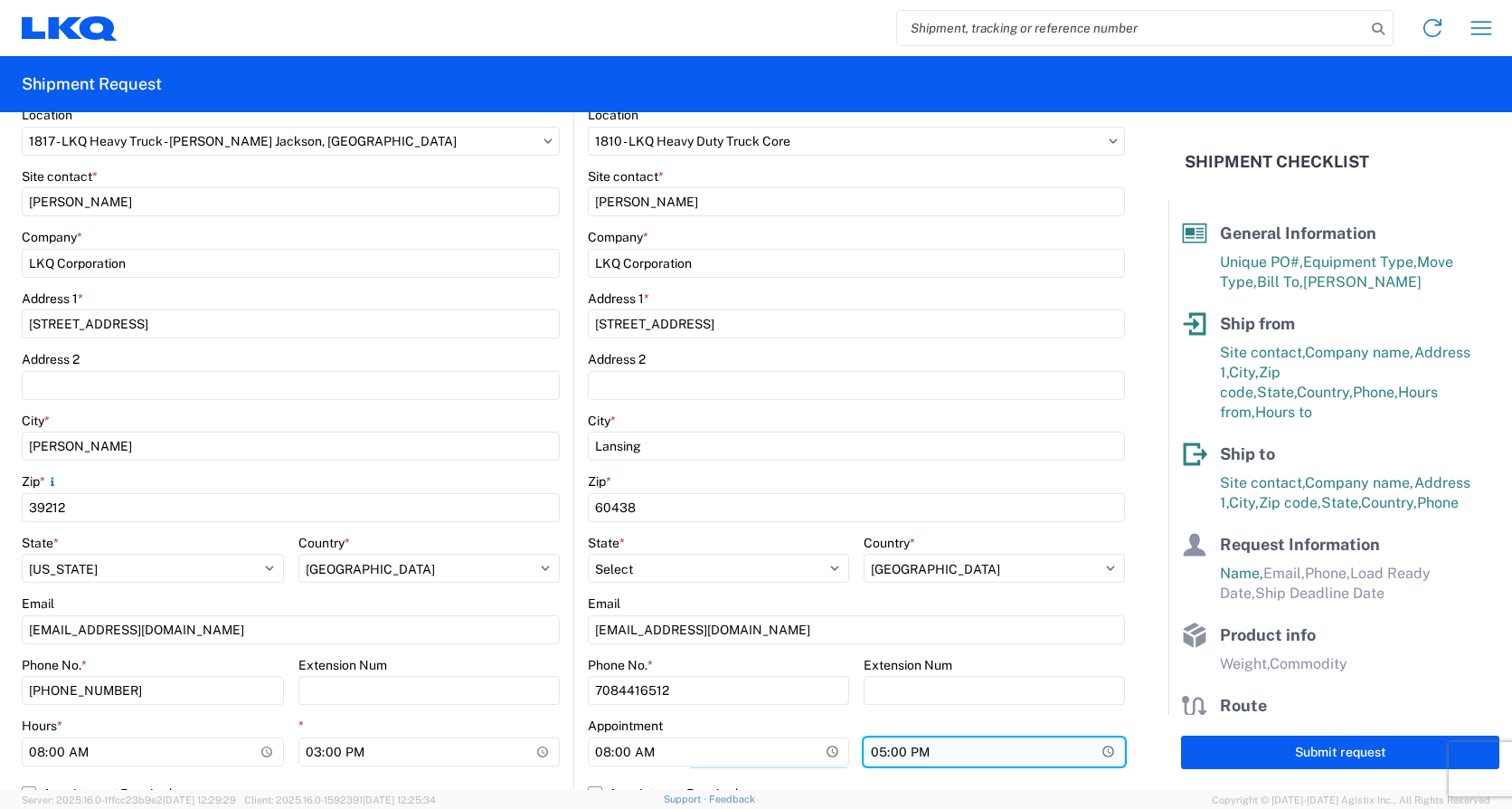
click at [871, 755] on input "17:00" at bounding box center [994, 751] width 261 height 29
type input "15:00"
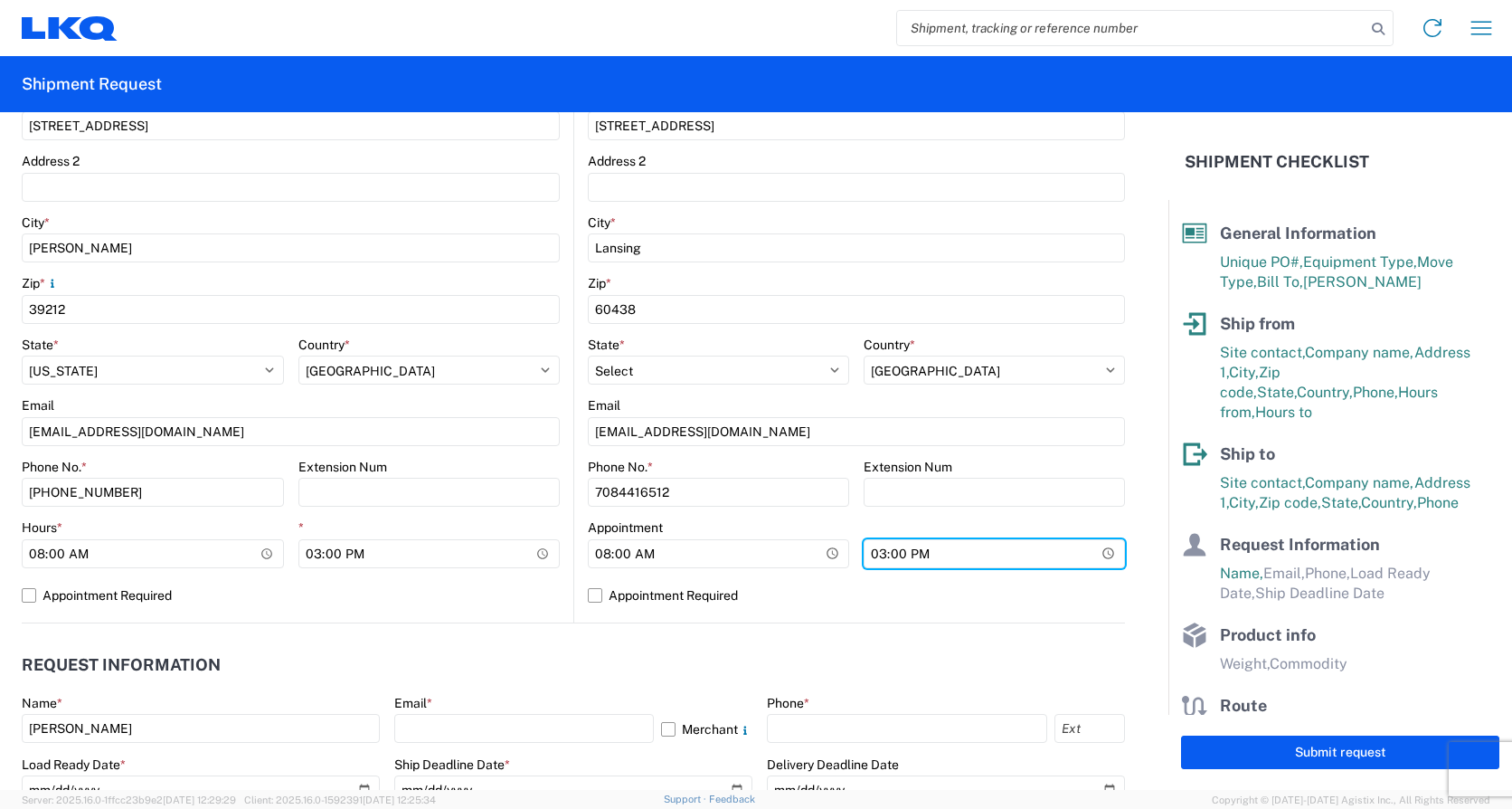
scroll to position [542, 0]
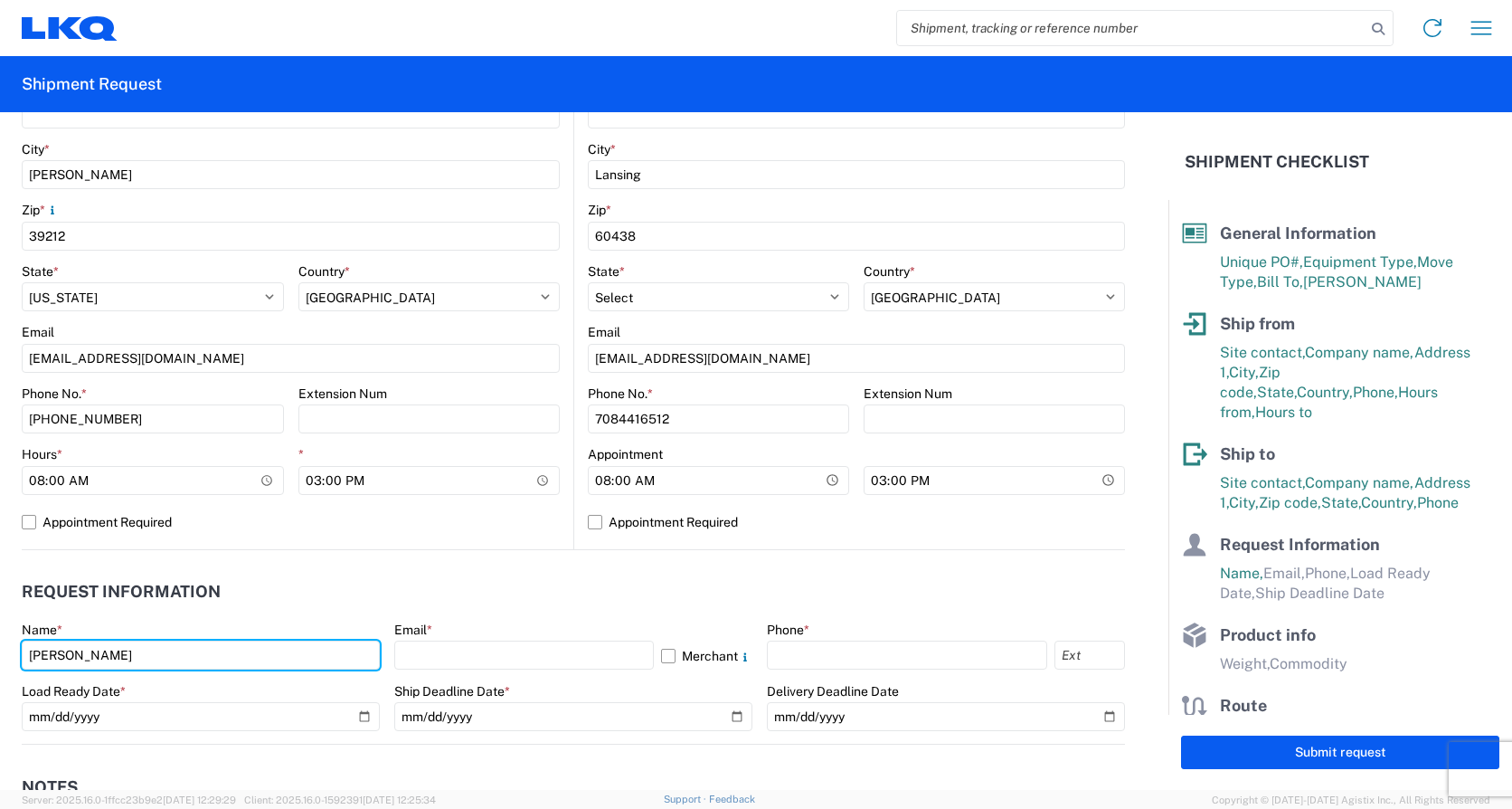
drag, startPoint x: 101, startPoint y: 660, endPoint x: -195, endPoint y: 651, distance: 296.1
click at [0, 651] on html "Home Shipment request Shipment tracking Shipment Request General Information Te…" at bounding box center [756, 404] width 1512 height 809
type input "[PERSON_NAME]"
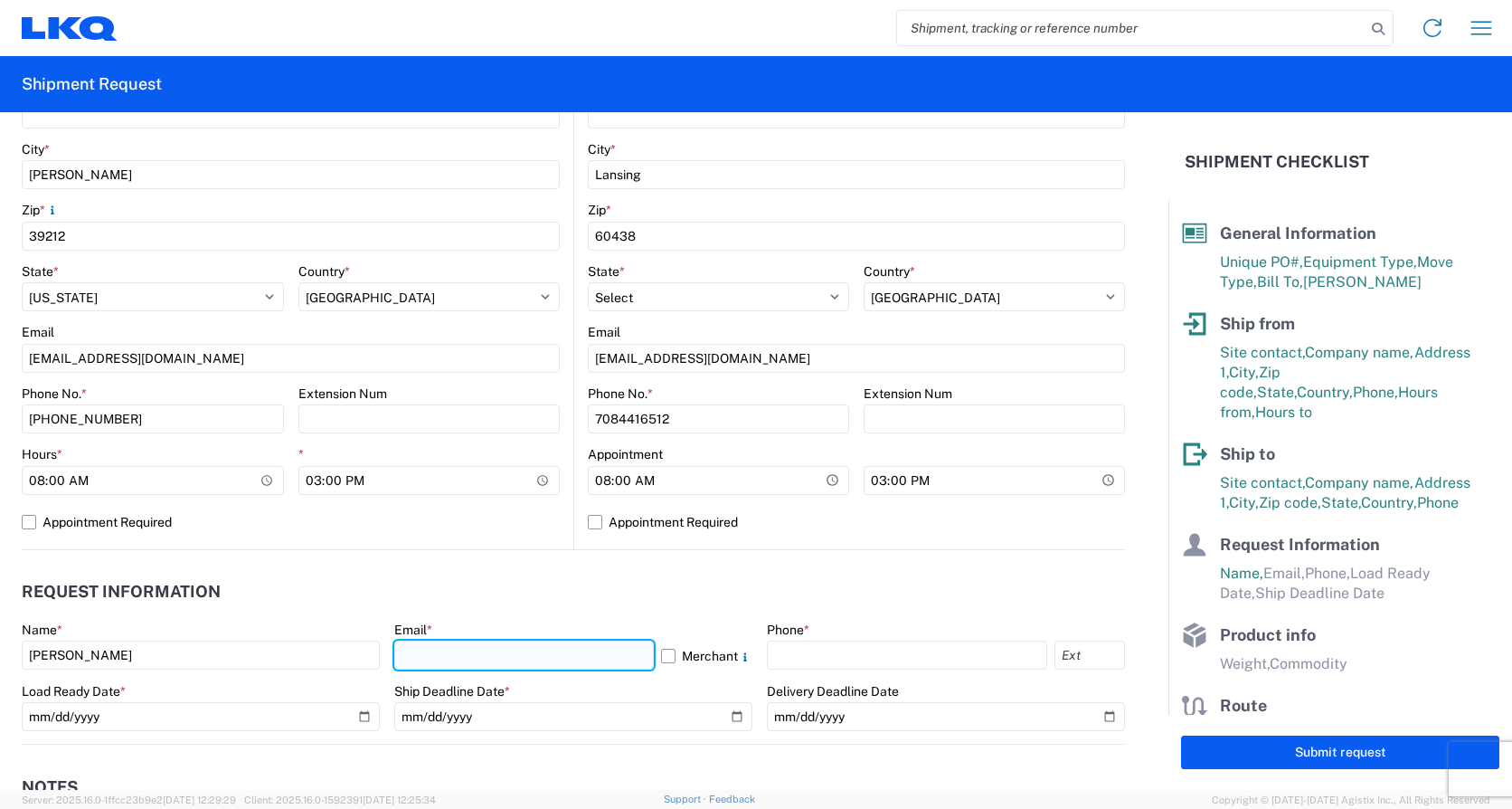
click at [418, 652] on input "text" at bounding box center [524, 654] width 259 height 29
type input "[EMAIL_ADDRESS][DOMAIN_NAME]"
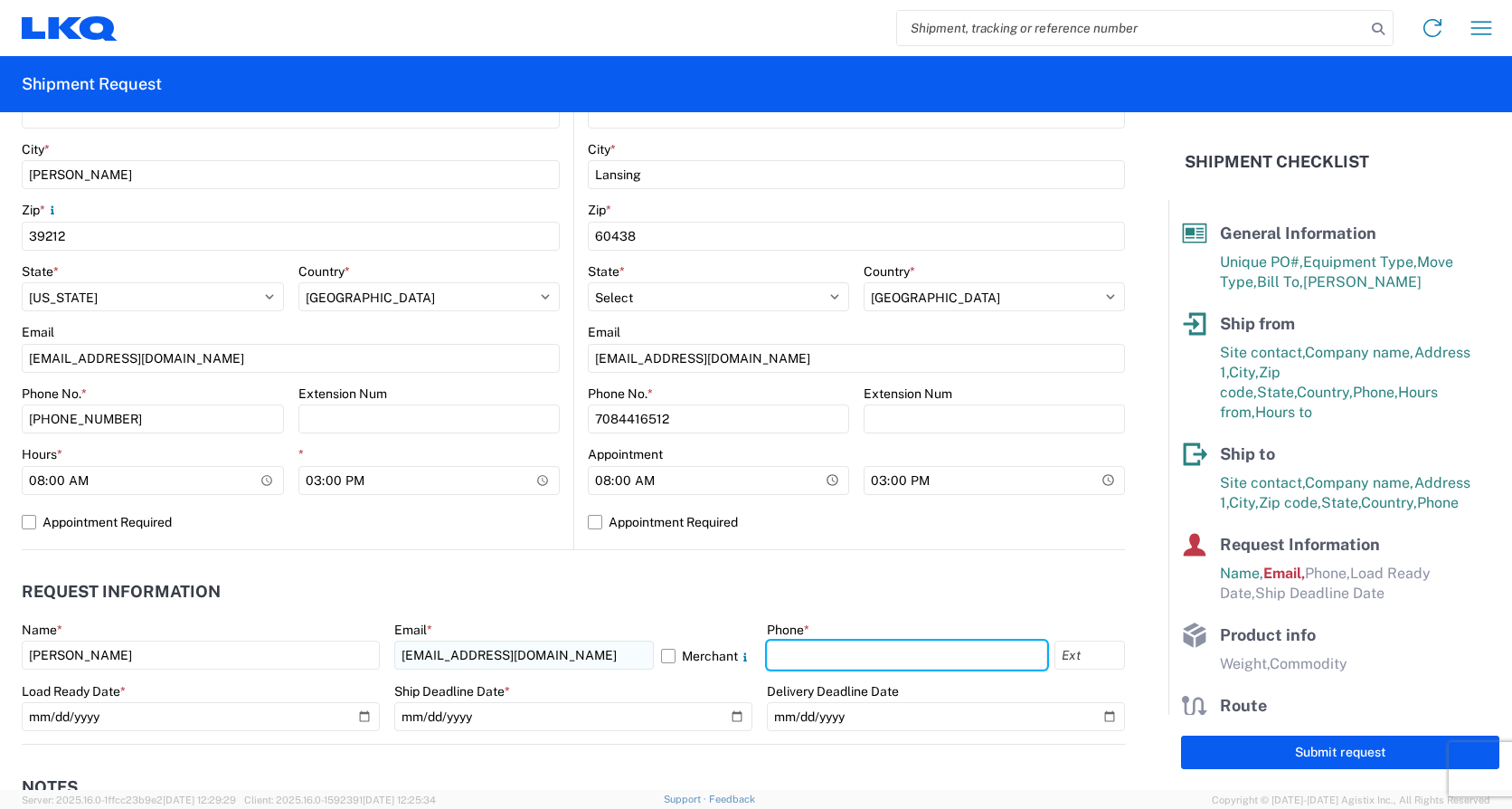
type input "4176303148"
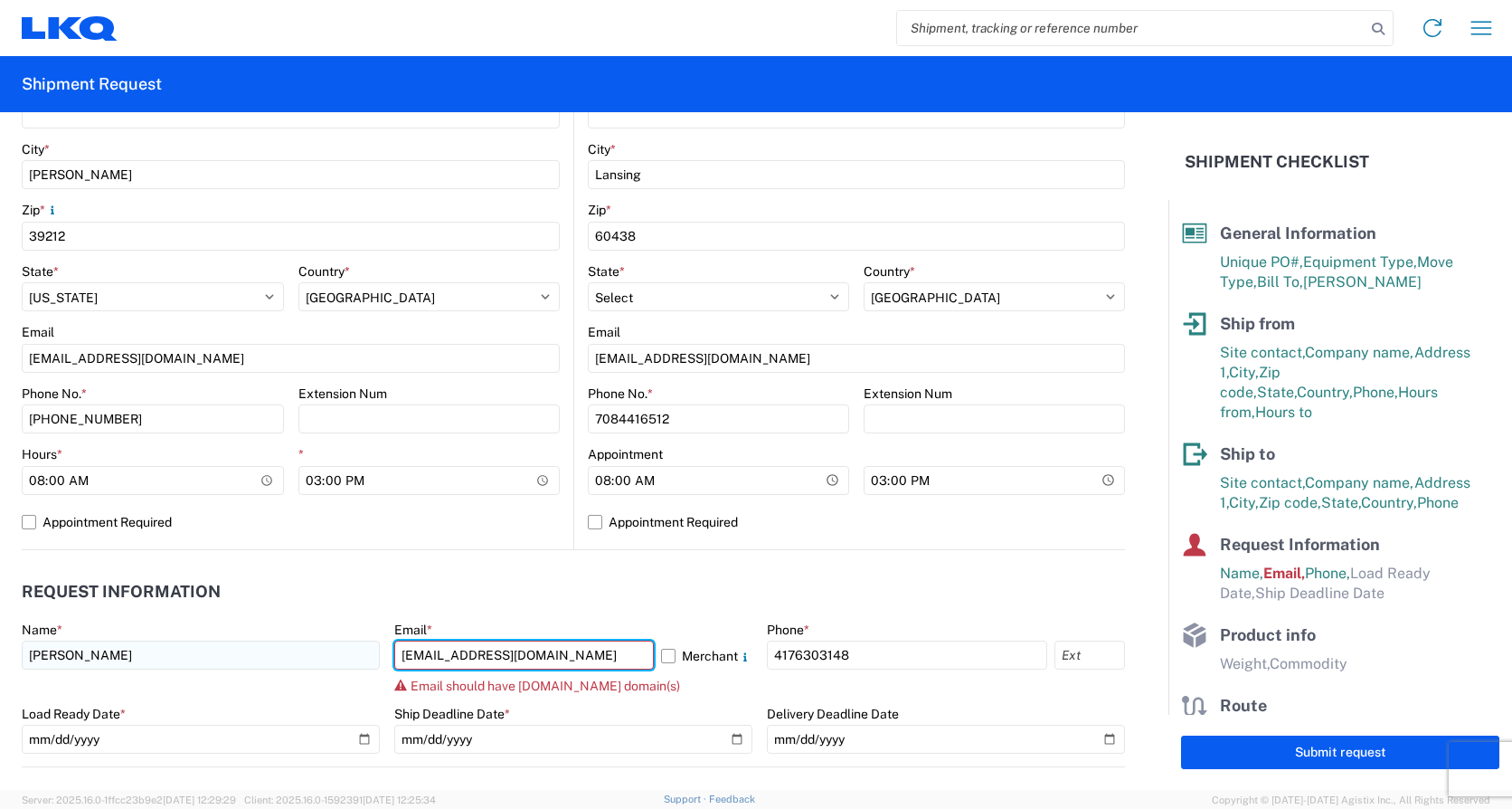
drag, startPoint x: 542, startPoint y: 657, endPoint x: 231, endPoint y: 650, distance: 311.1
click at [231, 650] on div "Name * [PERSON_NAME] Email * [EMAIL_ADDRESS][DOMAIN_NAME] Merchant Email should…" at bounding box center [573, 694] width 1103 height 145
drag, startPoint x: 549, startPoint y: 655, endPoint x: 176, endPoint y: 639, distance: 373.3
click at [176, 639] on div "Name * [PERSON_NAME] Email * [EMAIL_ADDRESS][DOMAIN_NAME] Merchant Email should…" at bounding box center [573, 694] width 1103 height 145
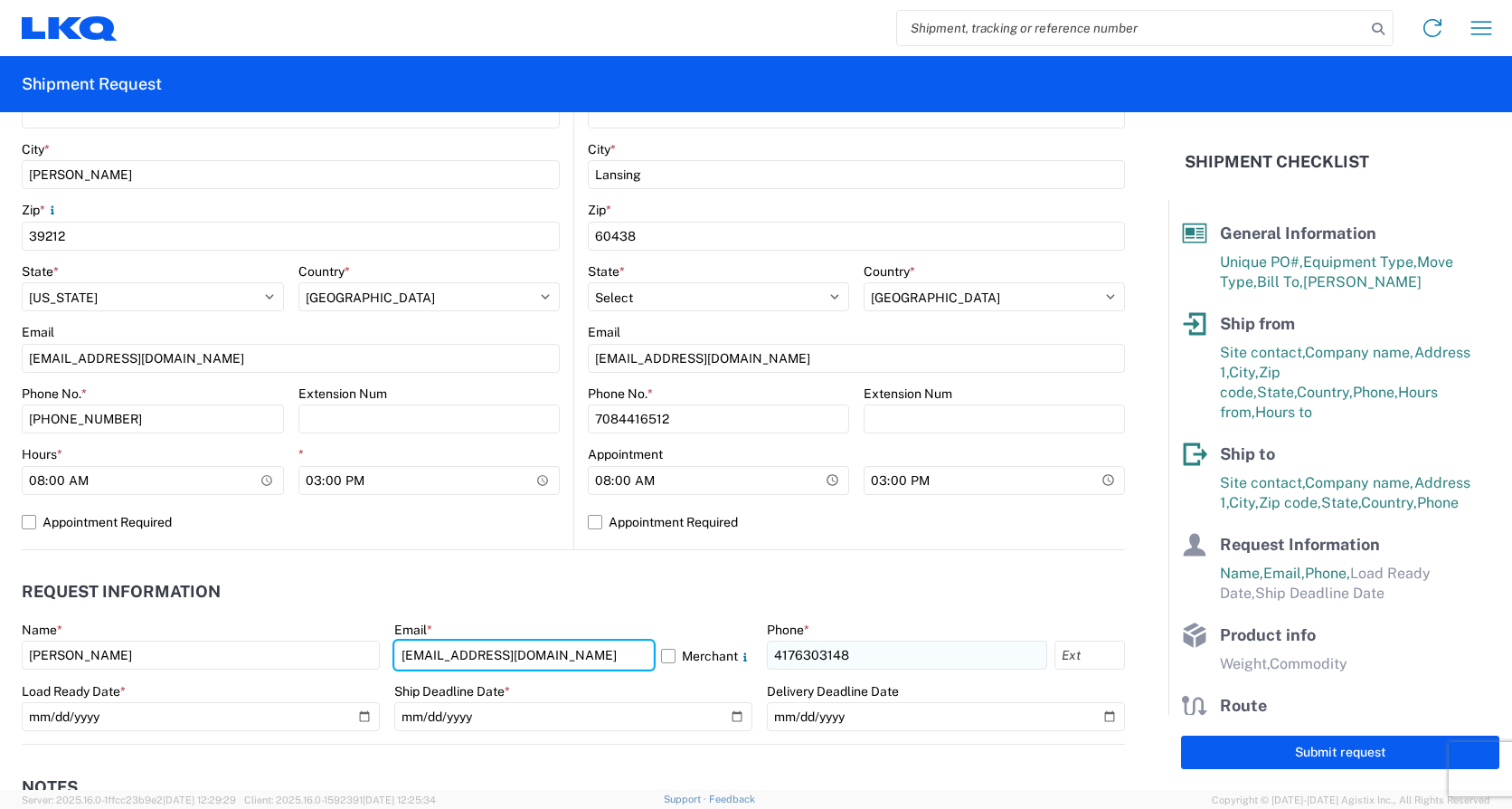
type input "[EMAIL_ADDRESS][DOMAIN_NAME]"
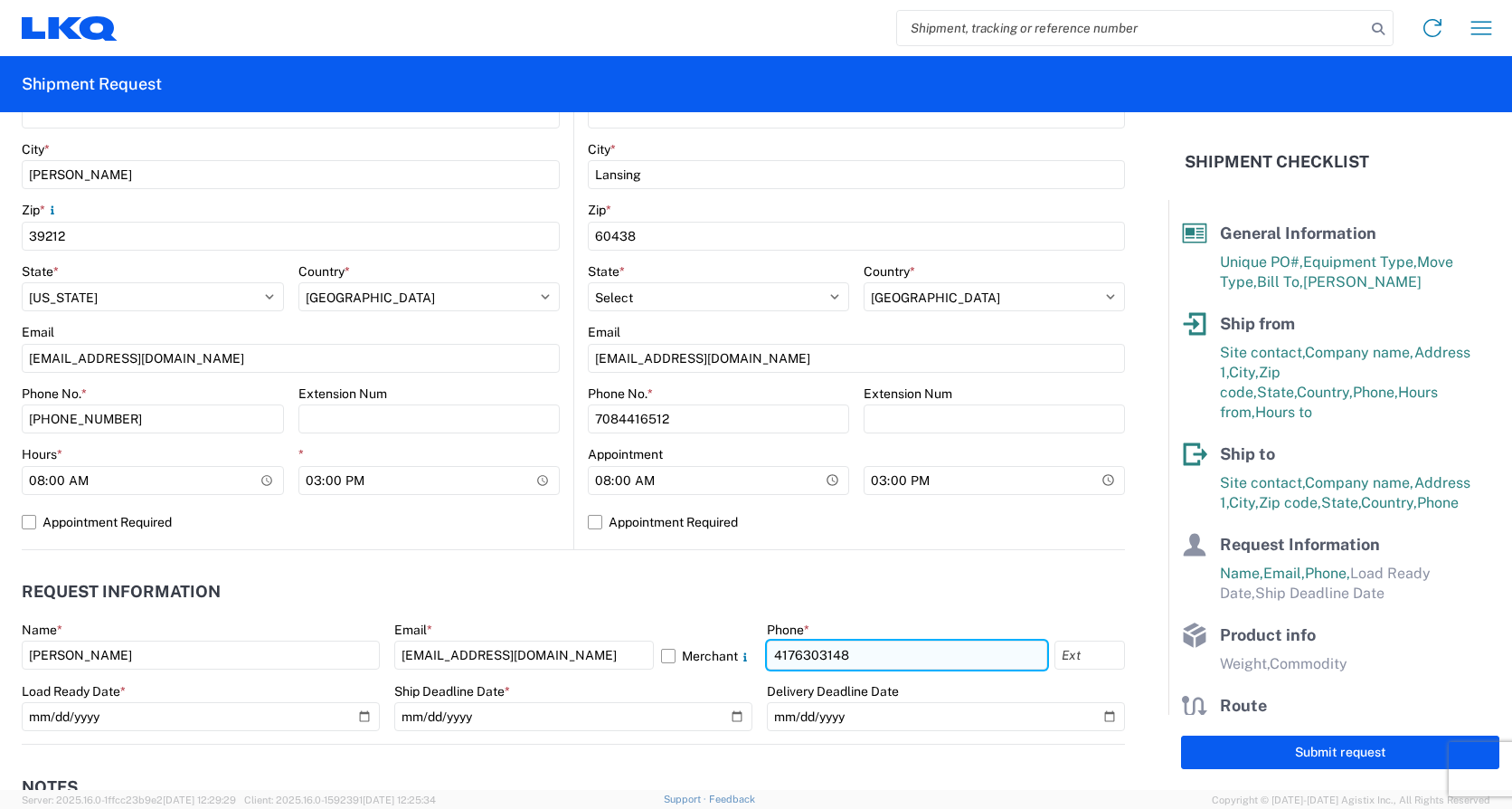
click at [838, 655] on input "4176303148" at bounding box center [907, 654] width 280 height 29
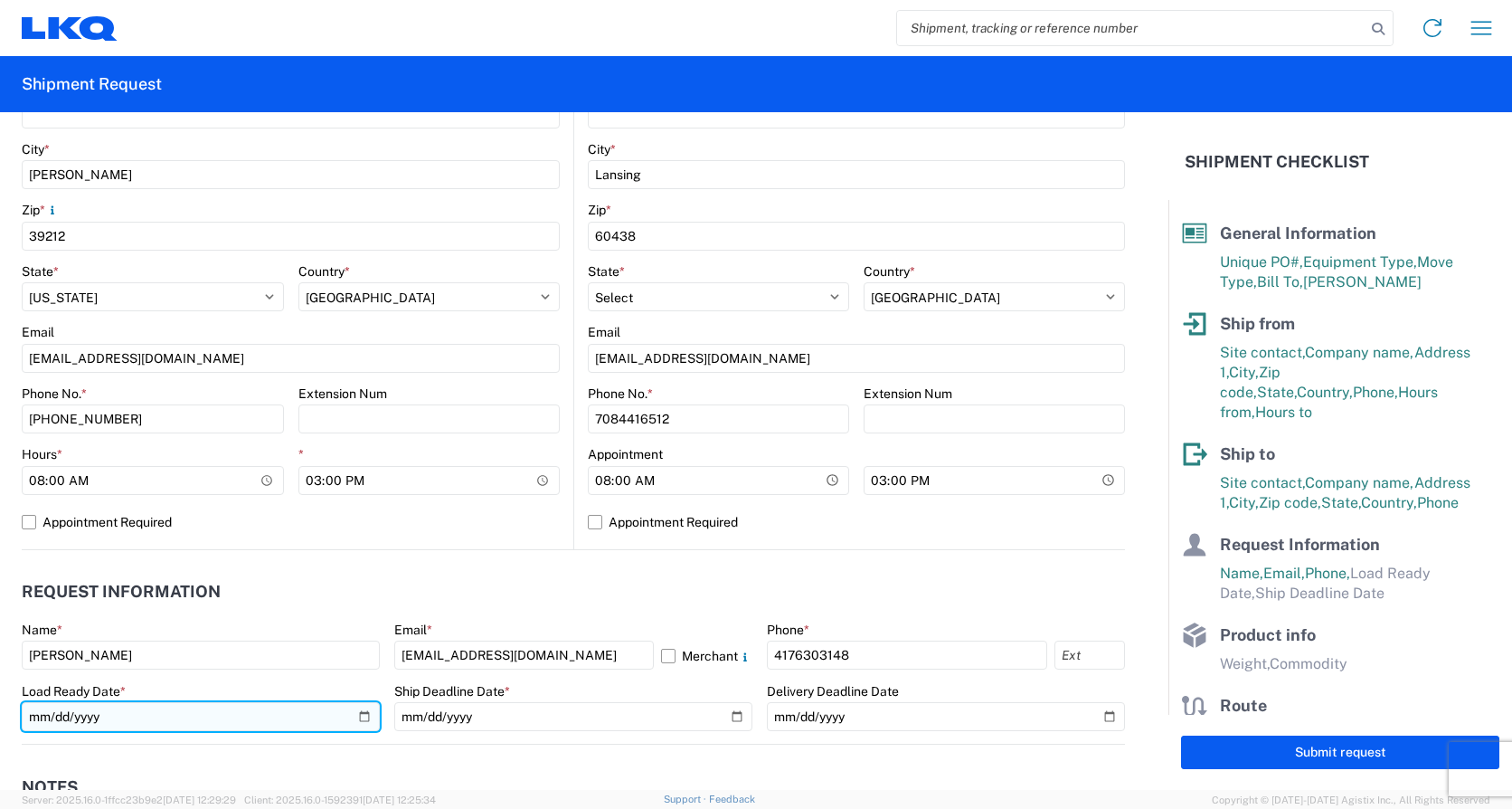
click at [360, 717] on input "date" at bounding box center [201, 716] width 358 height 29
type input "[DATE]"
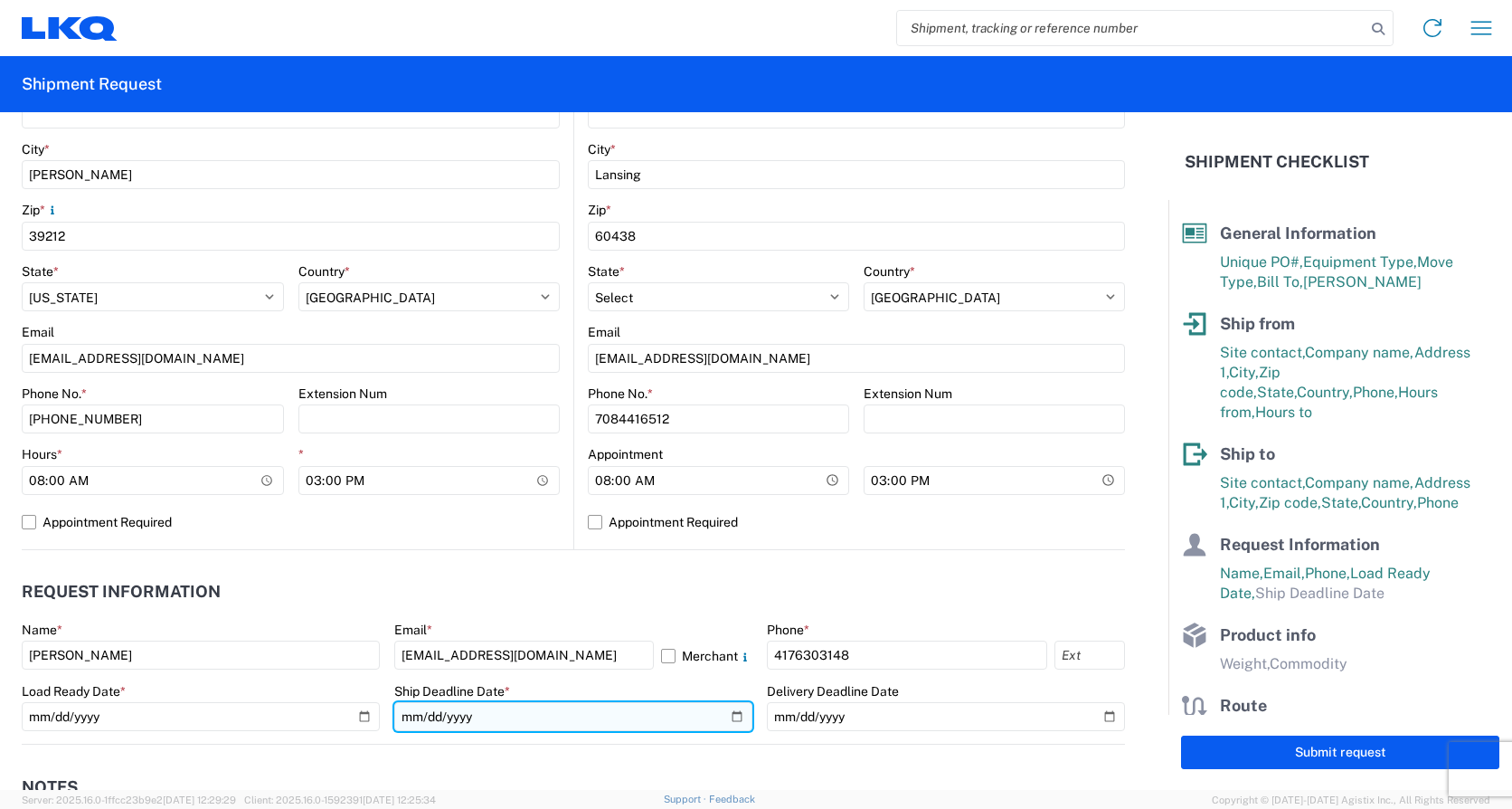
click at [728, 713] on input "date" at bounding box center [573, 716] width 358 height 29
type input "[DATE]"
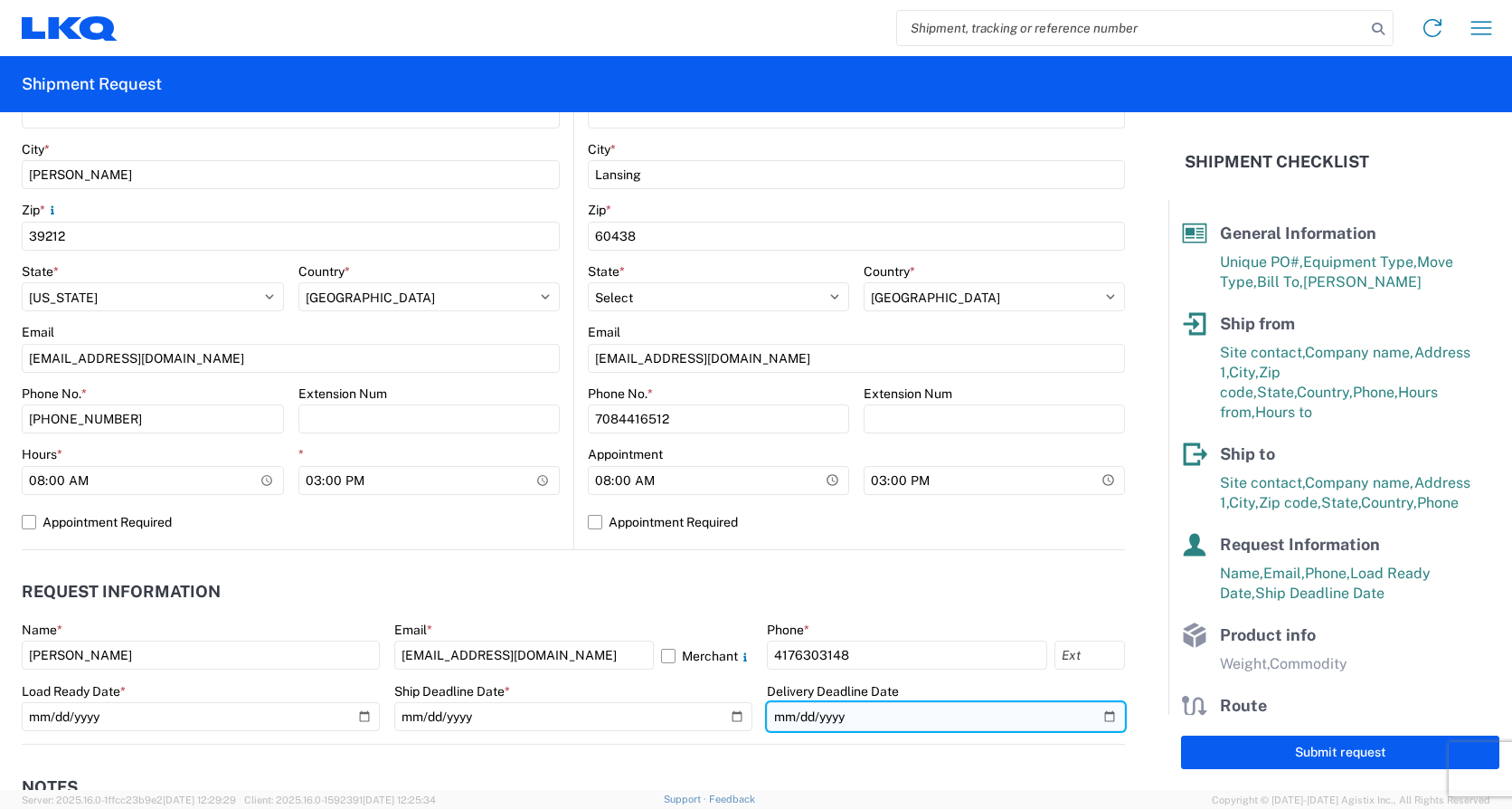
click at [1091, 719] on input "date" at bounding box center [946, 716] width 358 height 29
type input "[DATE]"
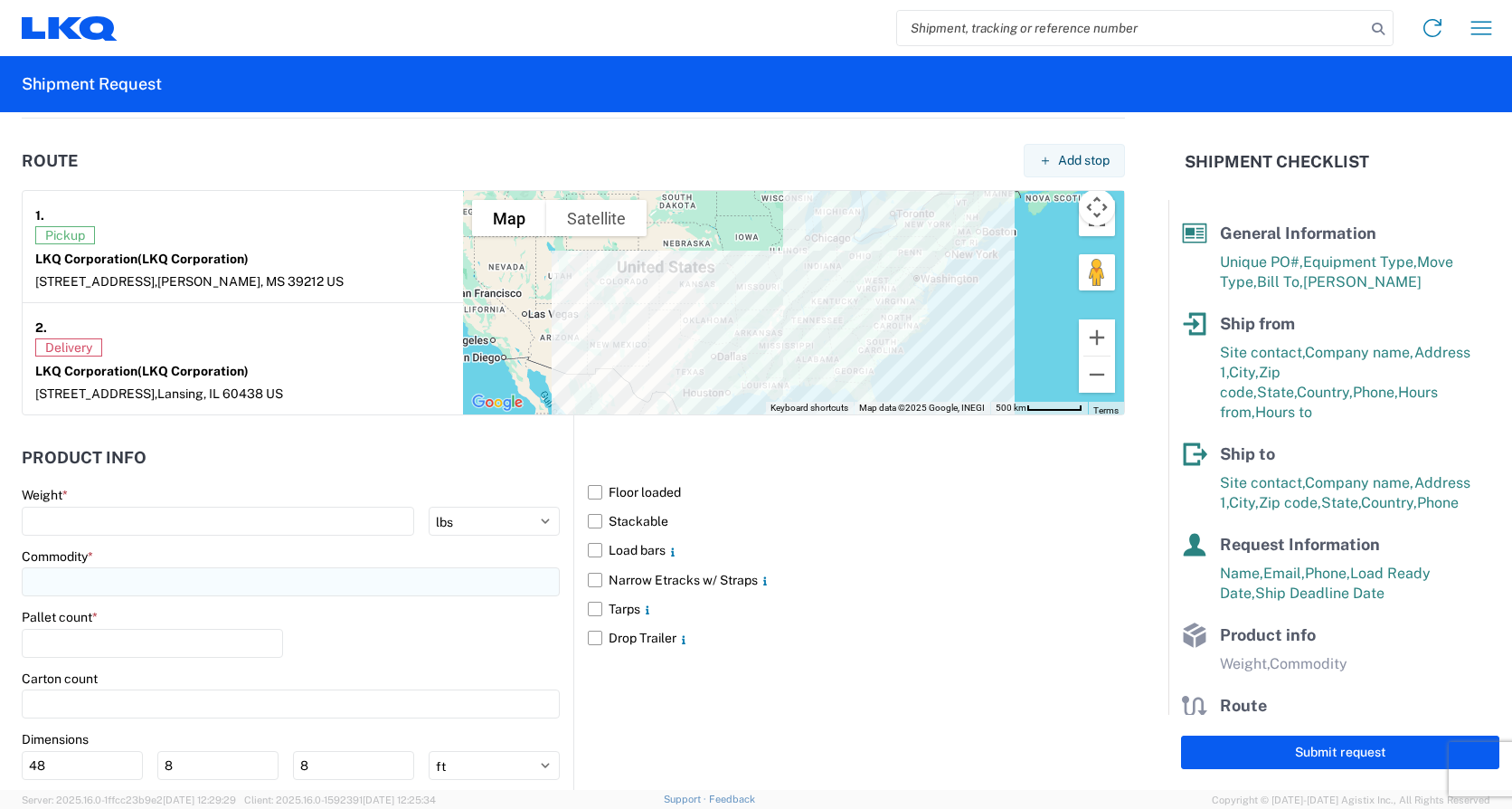
scroll to position [1447, 0]
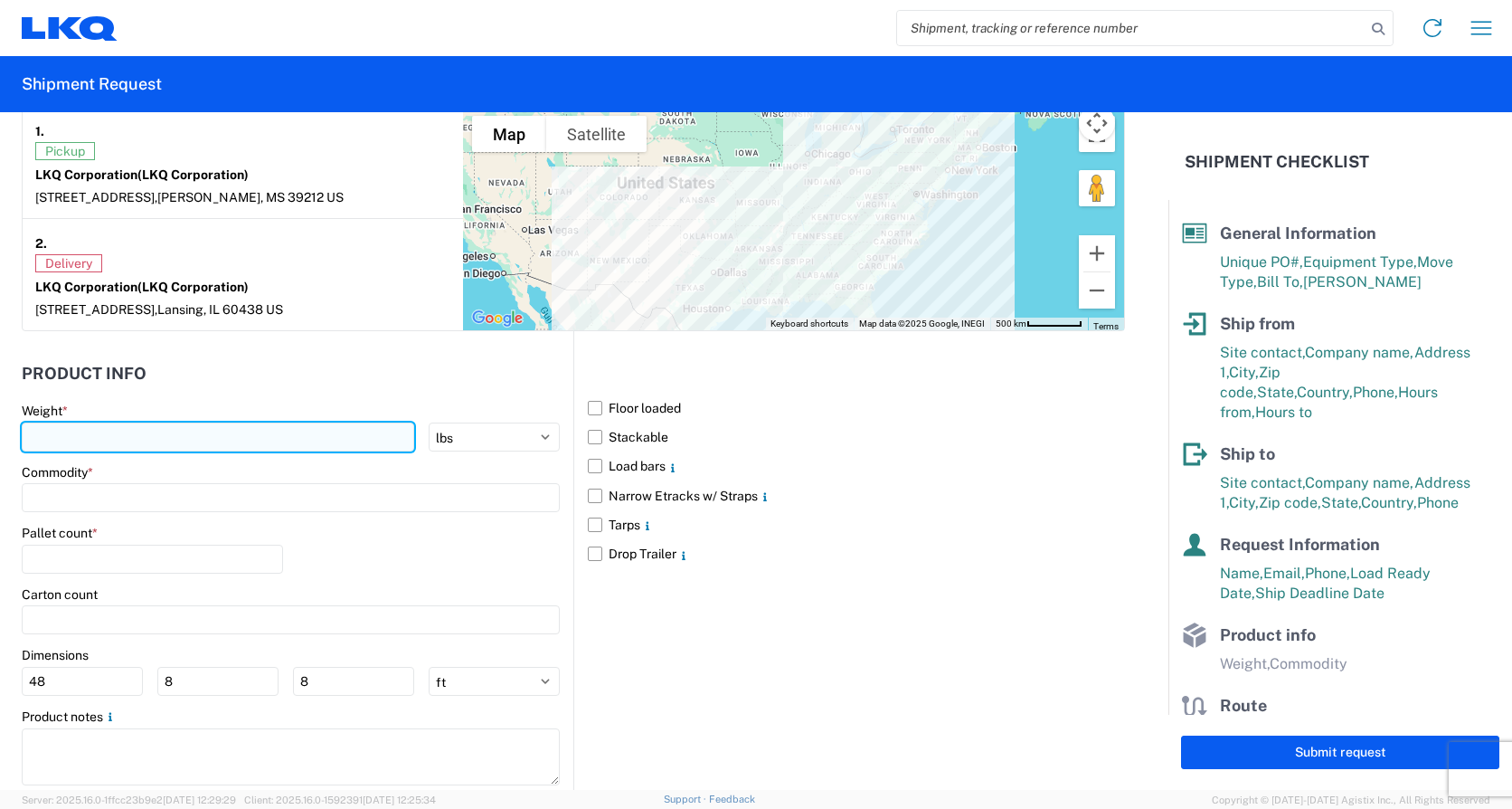
click at [50, 441] on input "number" at bounding box center [219, 436] width 393 height 29
type input "31858"
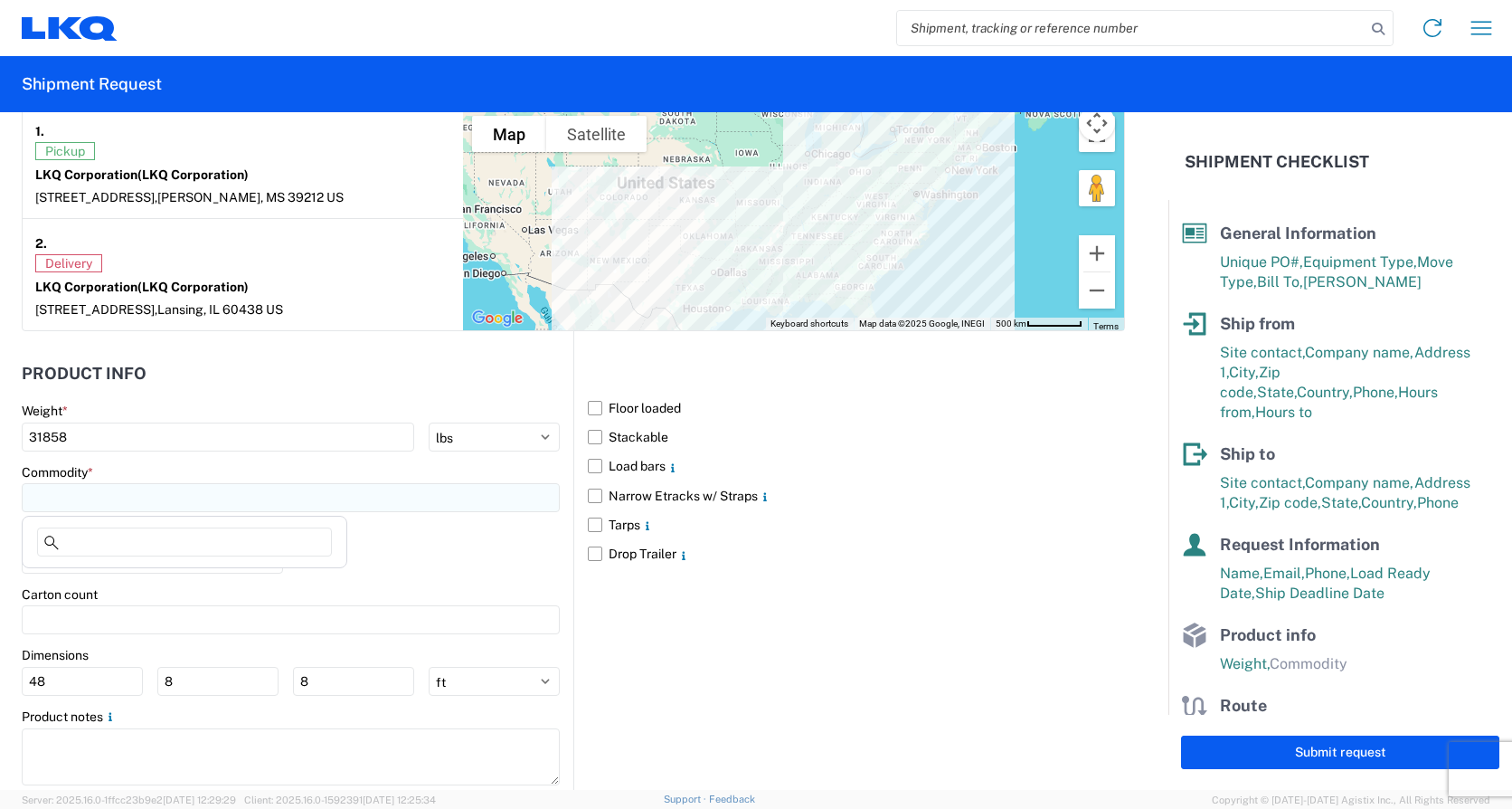
click at [53, 497] on input at bounding box center [291, 497] width 538 height 29
type input "en"
click at [117, 582] on div "Engines, Transmissions" at bounding box center [183, 577] width 316 height 29
type input "Engines, Transmissions"
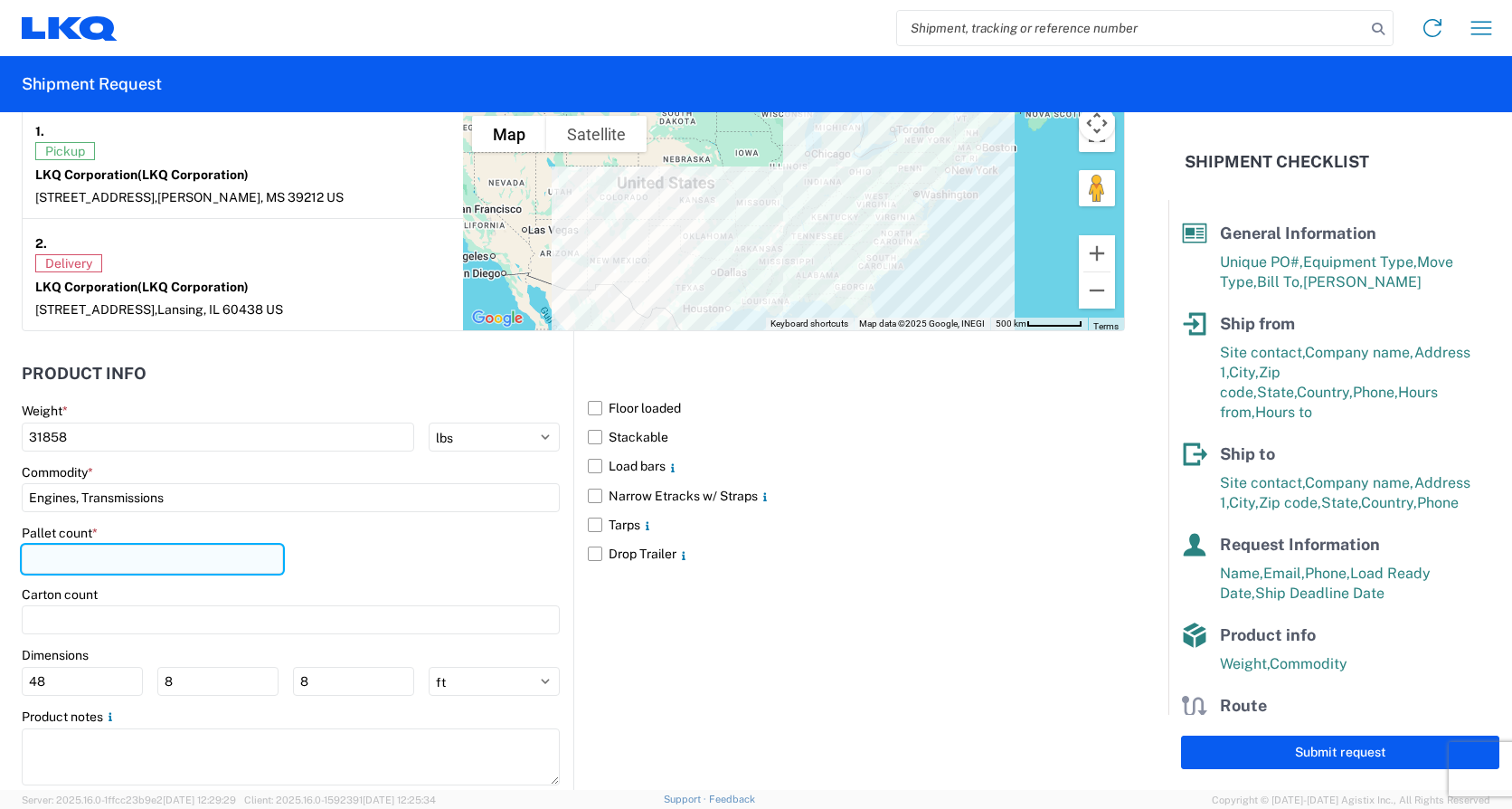
click at [28, 564] on input "number" at bounding box center [152, 558] width 261 height 29
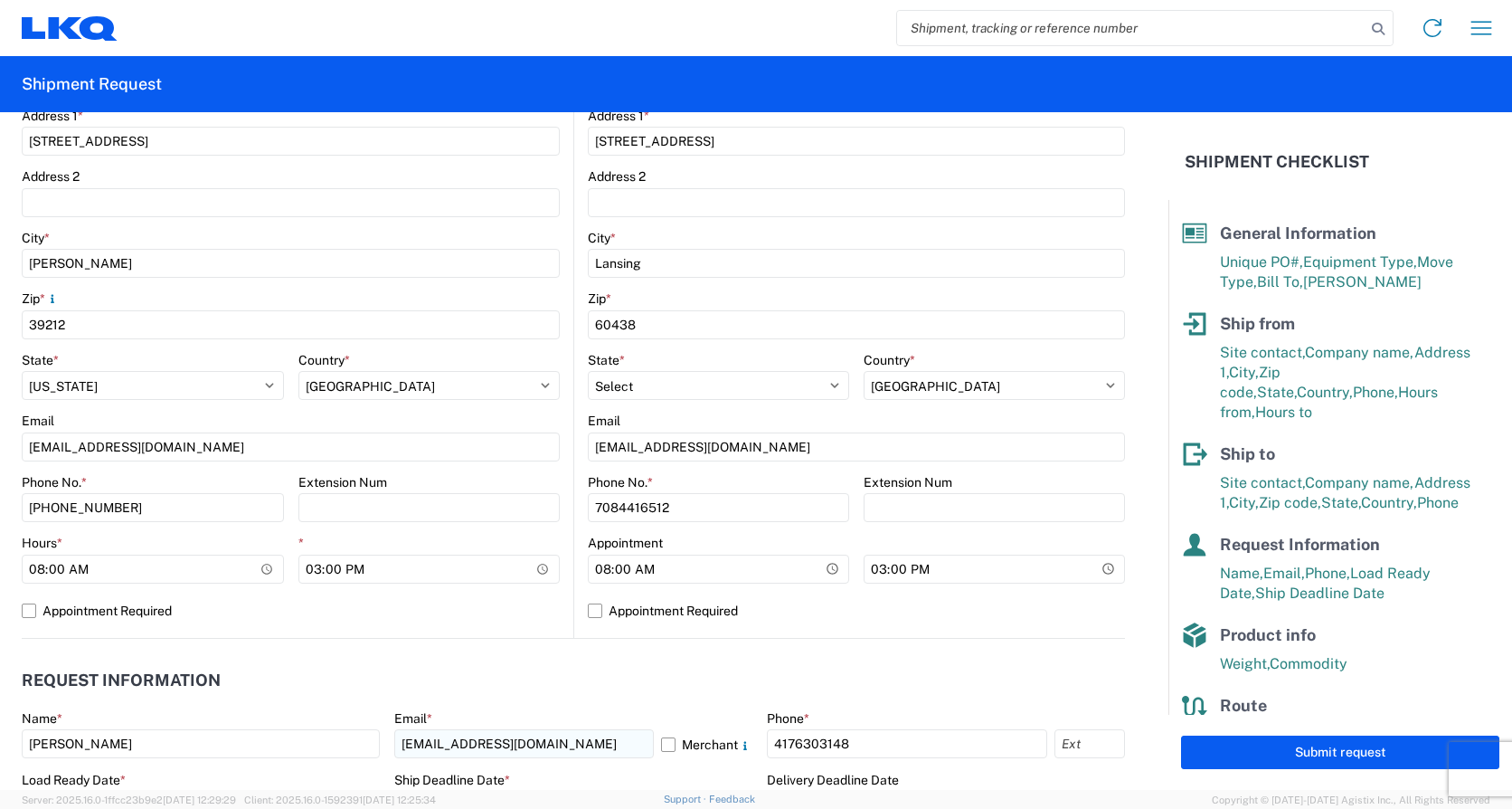
scroll to position [542, 0]
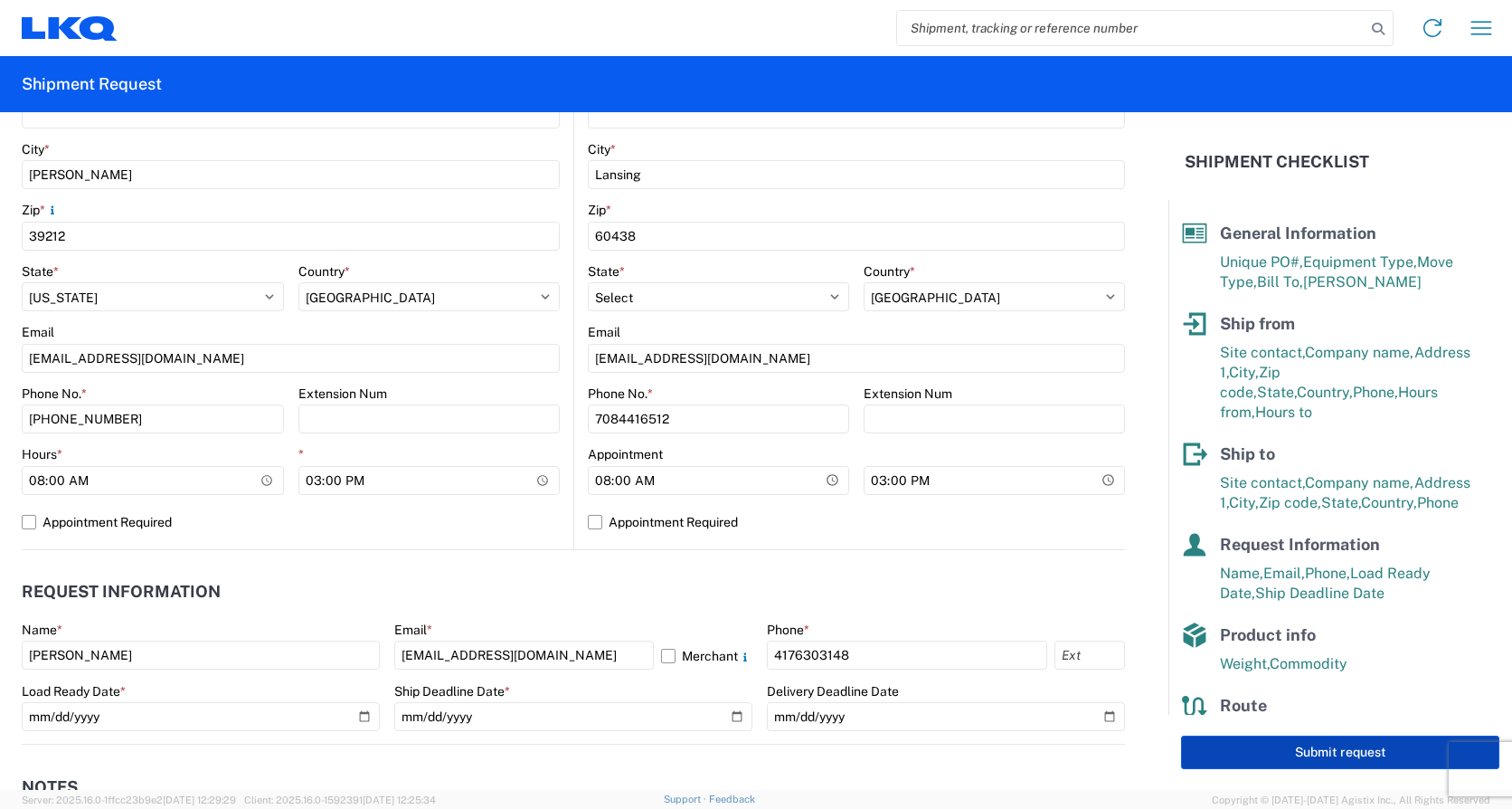
type input "26"
click at [1213, 750] on button "Submit request" at bounding box center [1340, 752] width 318 height 33
select select "US"
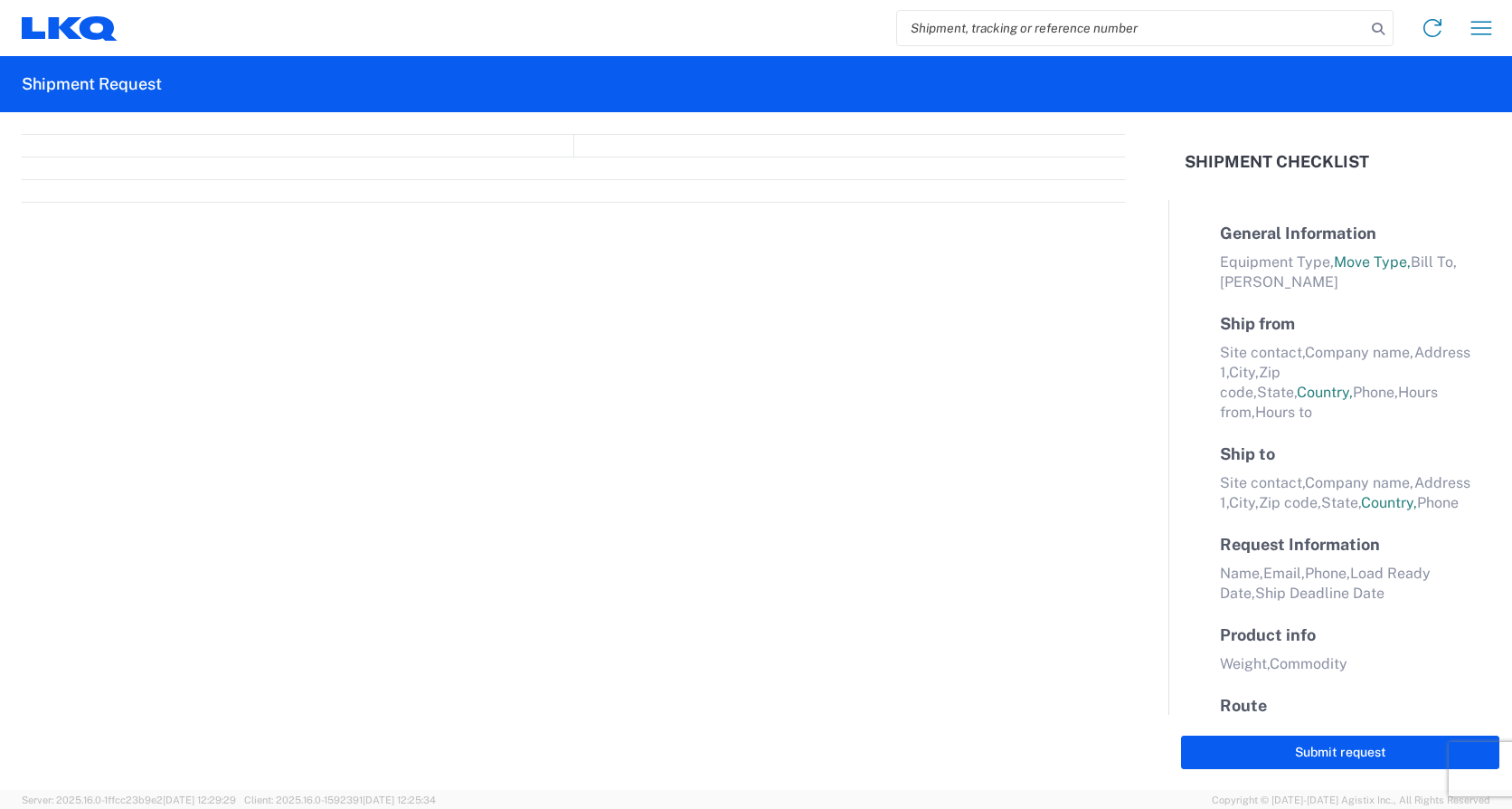
select select "FULL"
select select "LBS"
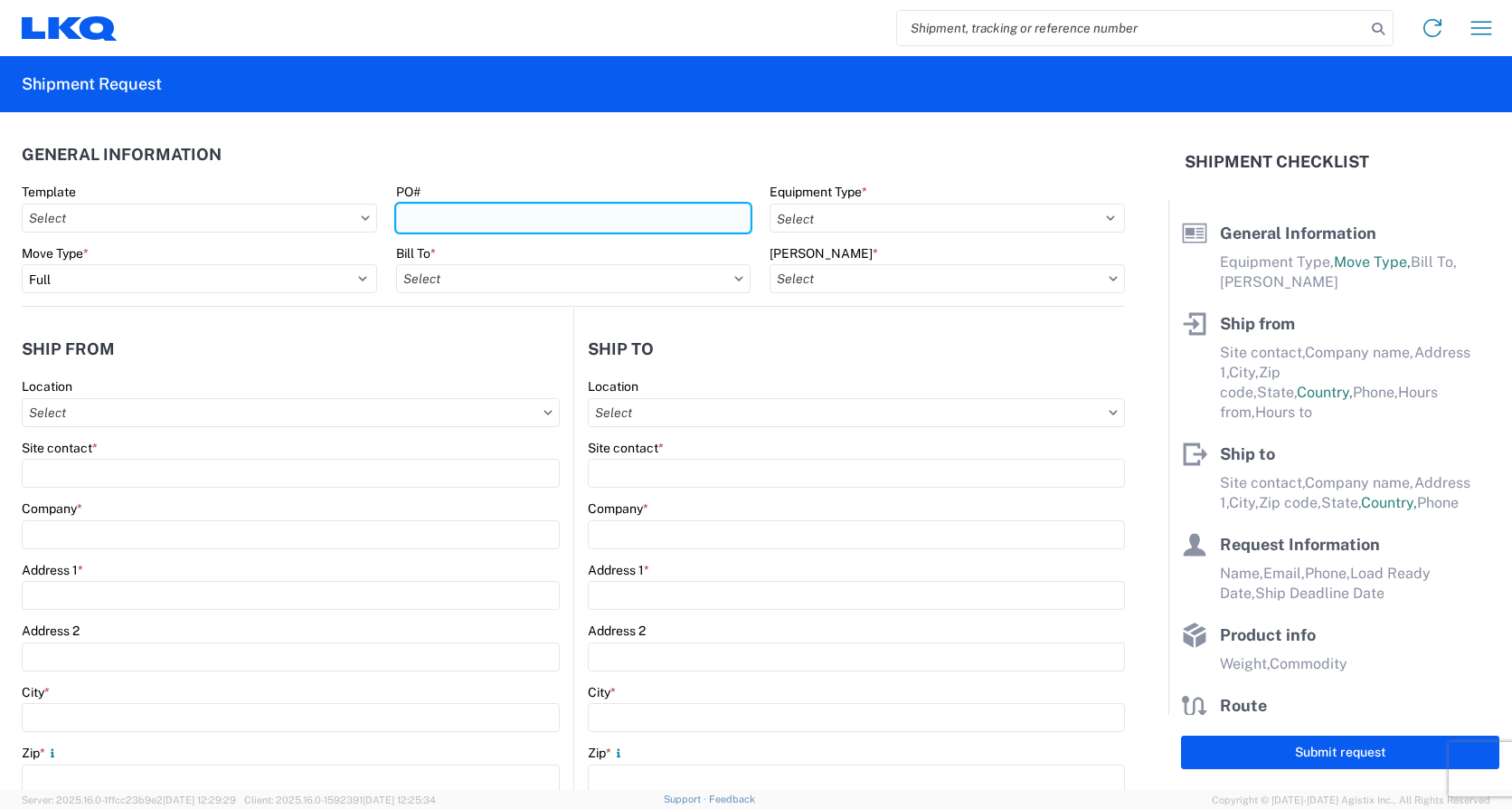
click at [444, 220] on input "PO#" at bounding box center [573, 218] width 355 height 29
type input "5-25086"
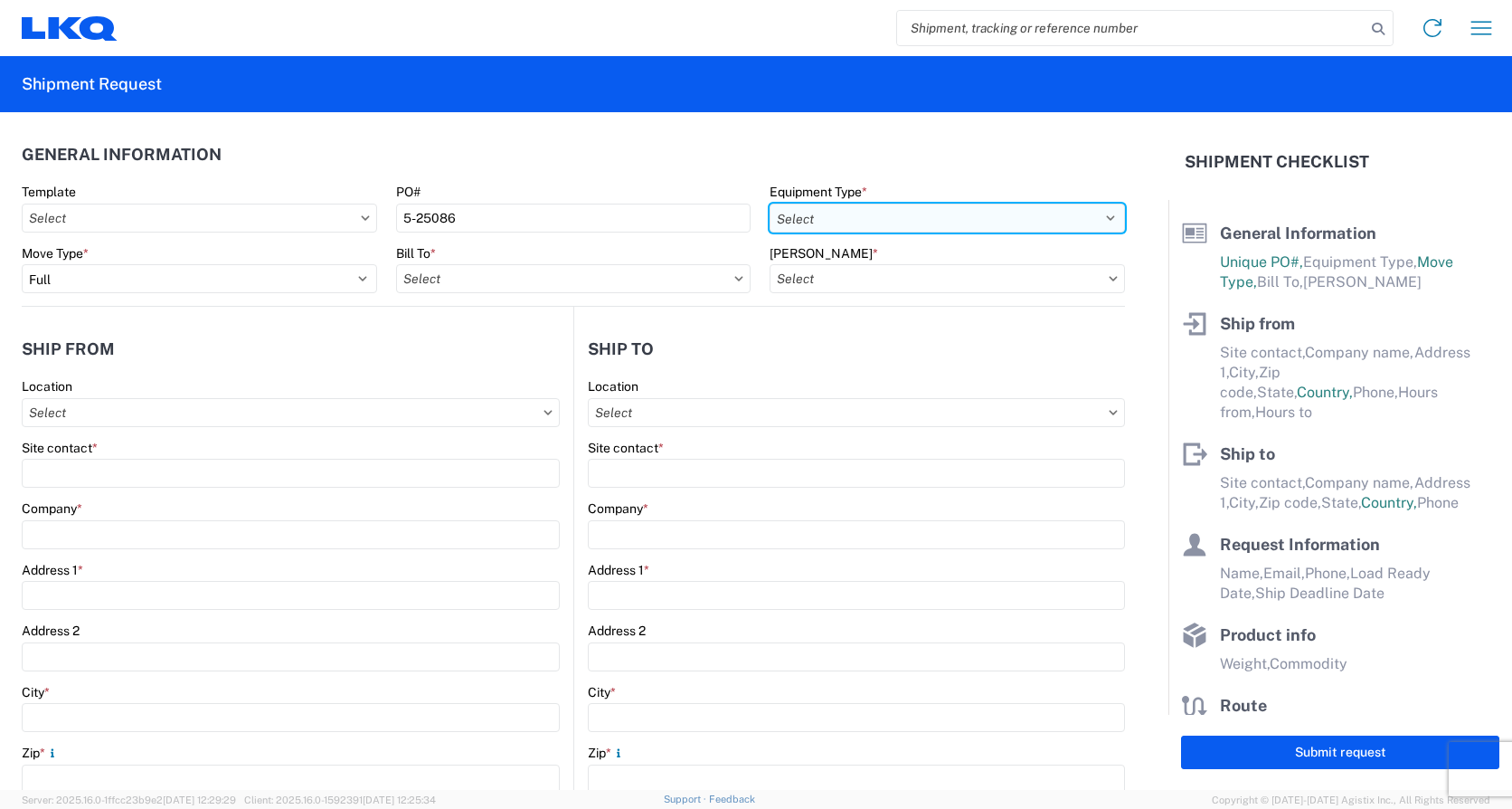
click at [1100, 218] on select "Select 53’ Dry Van Flatbed Dropdeck (van) Lowboy (flatbed) Rail" at bounding box center [947, 218] width 355 height 29
select select "STDV"
click at [770, 204] on select "Select 53’ Dry Van Flatbed Dropdeck (van) Lowboy (flatbed) Rail" at bounding box center [947, 218] width 355 height 29
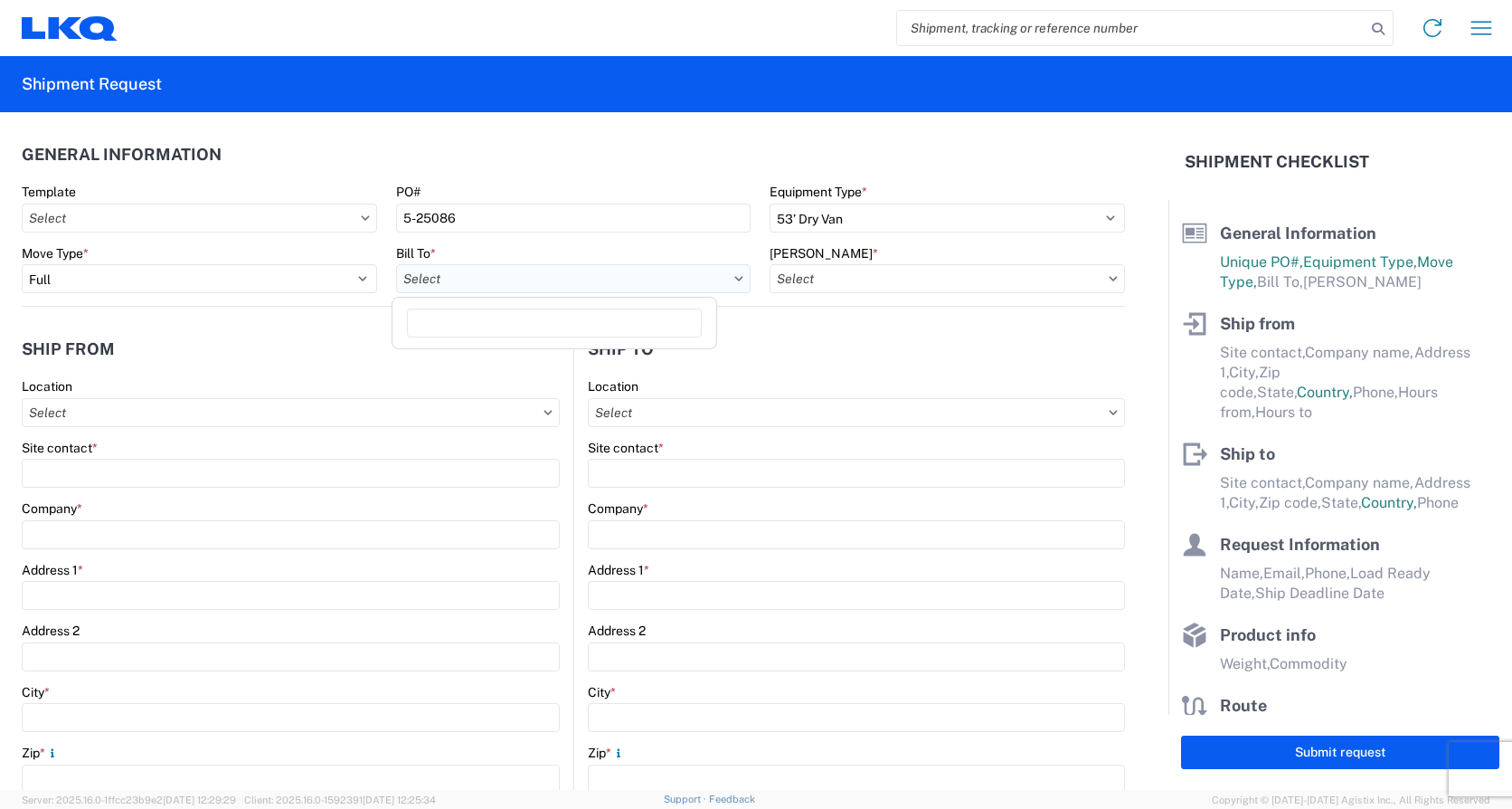
click at [458, 281] on input "Bill To *" at bounding box center [573, 278] width 355 height 29
type input "1810"
click at [472, 361] on div "1810 - LKQ Heavy Duty Truck Core" at bounding box center [554, 359] width 316 height 29
type input "1810 - LKQ Heavy Duty Truck Core"
click at [848, 284] on input "[PERSON_NAME] *" at bounding box center [947, 278] width 355 height 29
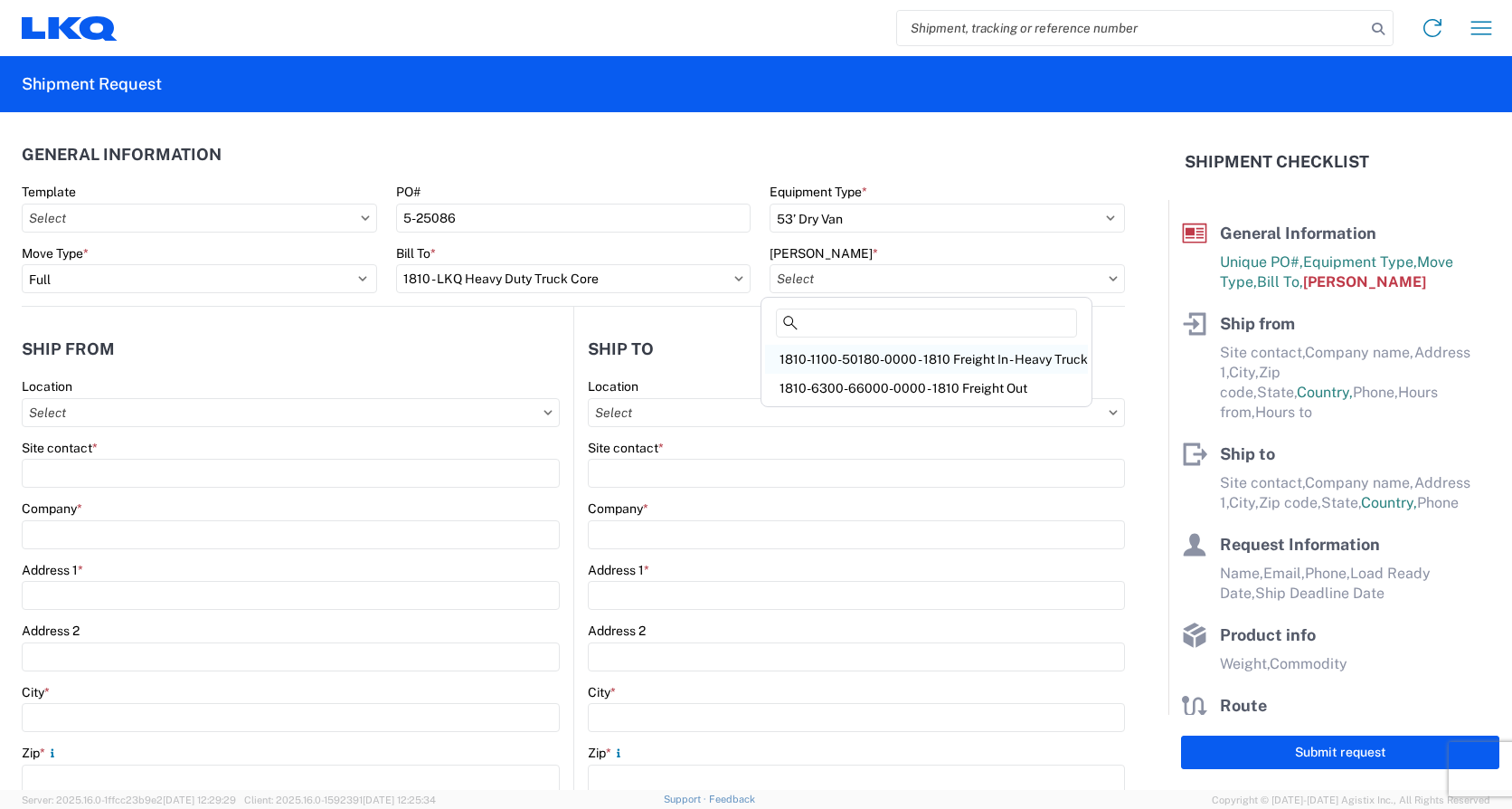
click at [903, 354] on div "1810-1100-50180-0000 - 1810 Freight In - Heavy Truck" at bounding box center [927, 359] width 323 height 29
type input "1810-1100-50180-0000 - 1810 Freight In - Heavy Truck"
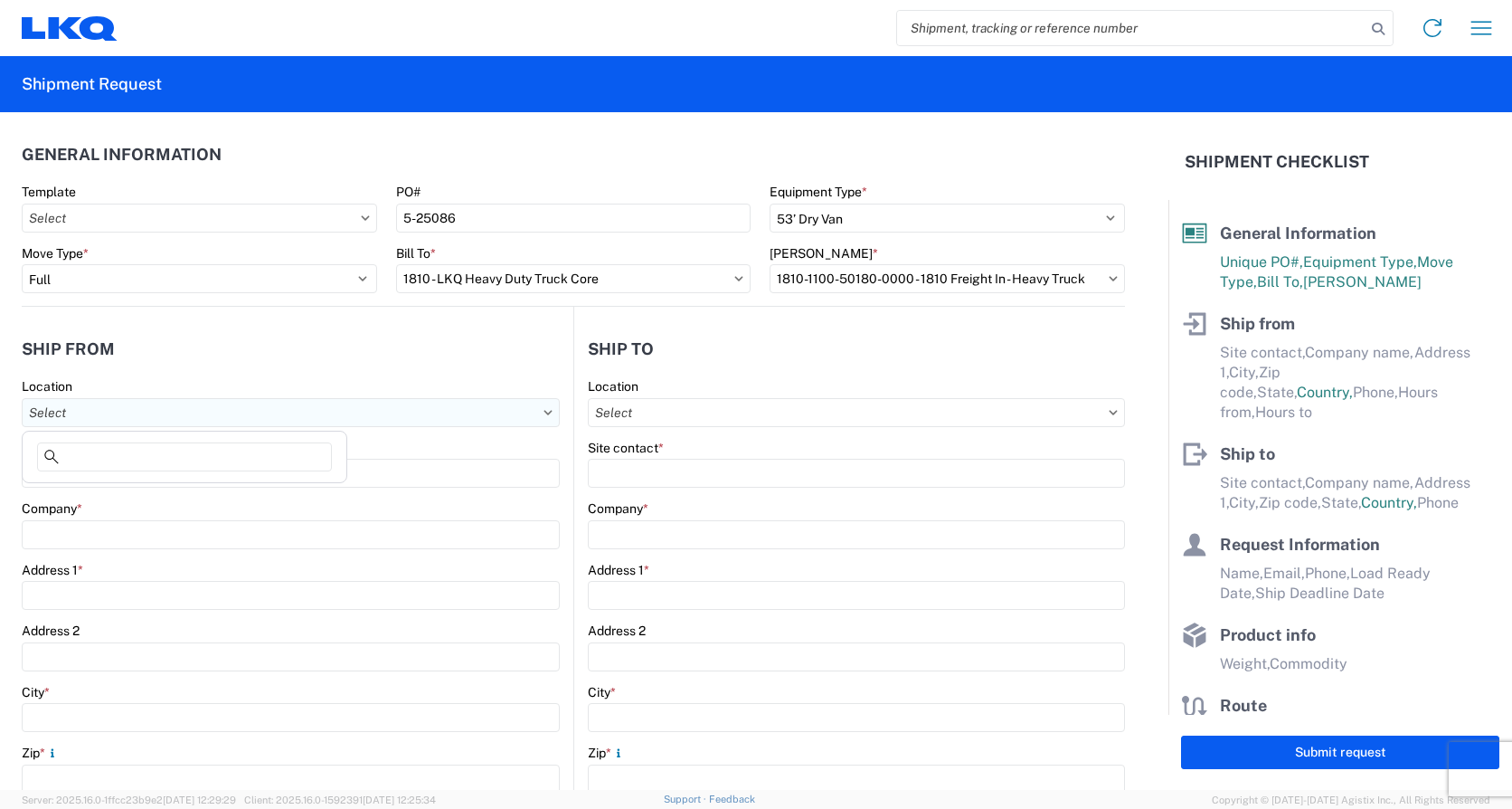
click at [44, 415] on input "Location" at bounding box center [291, 412] width 538 height 29
type input "1808"
click at [113, 496] on div "1808 - LKQ Western Truck Parts" at bounding box center [183, 493] width 316 height 29
type input "1808 - LKQ Western Truck Parts"
type input "LKQ Corporation"
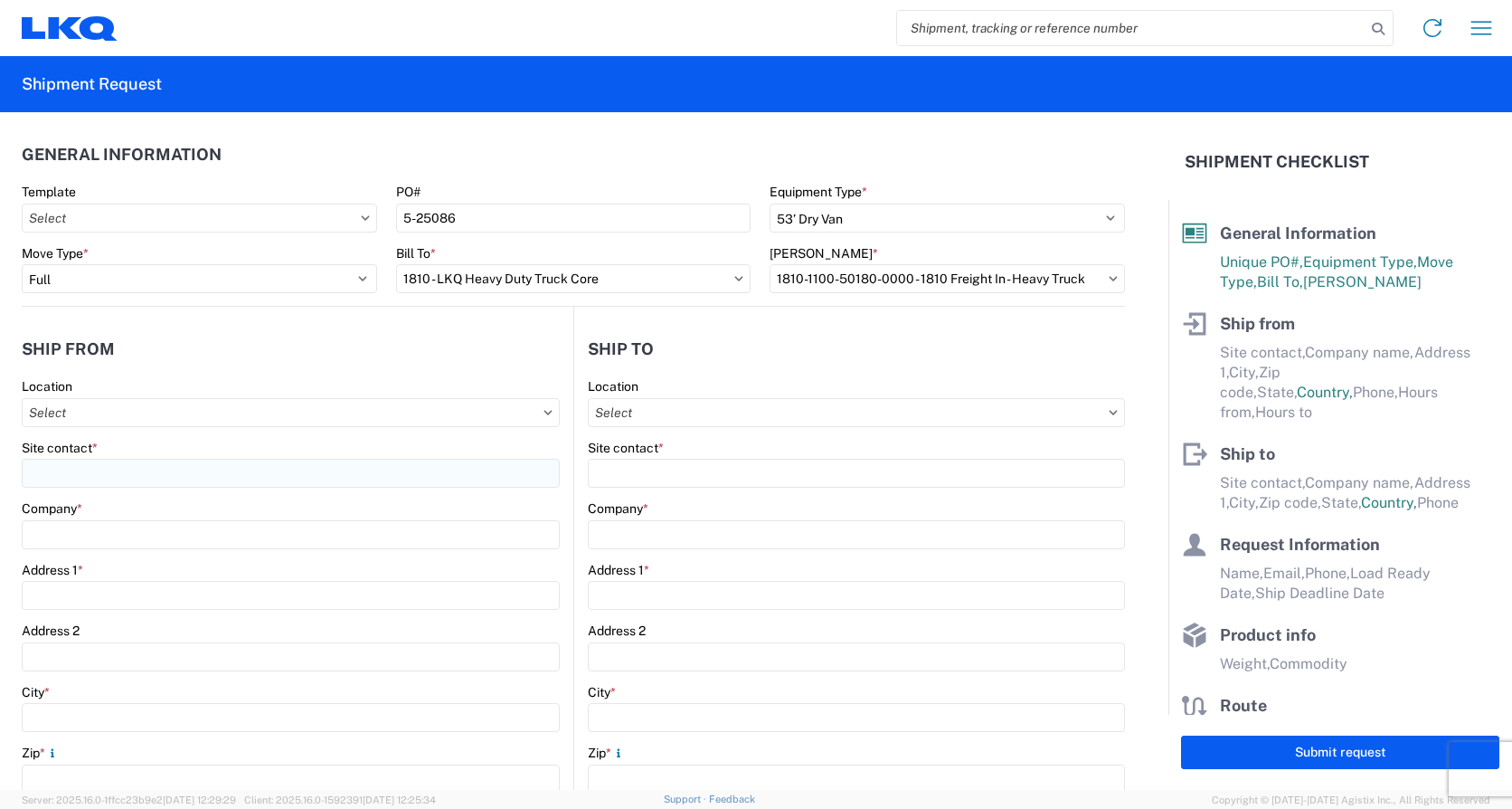
type input "9090 Brighton Road"
type input "Henderson"
type input "80640"
select select "CO"
select select "US"
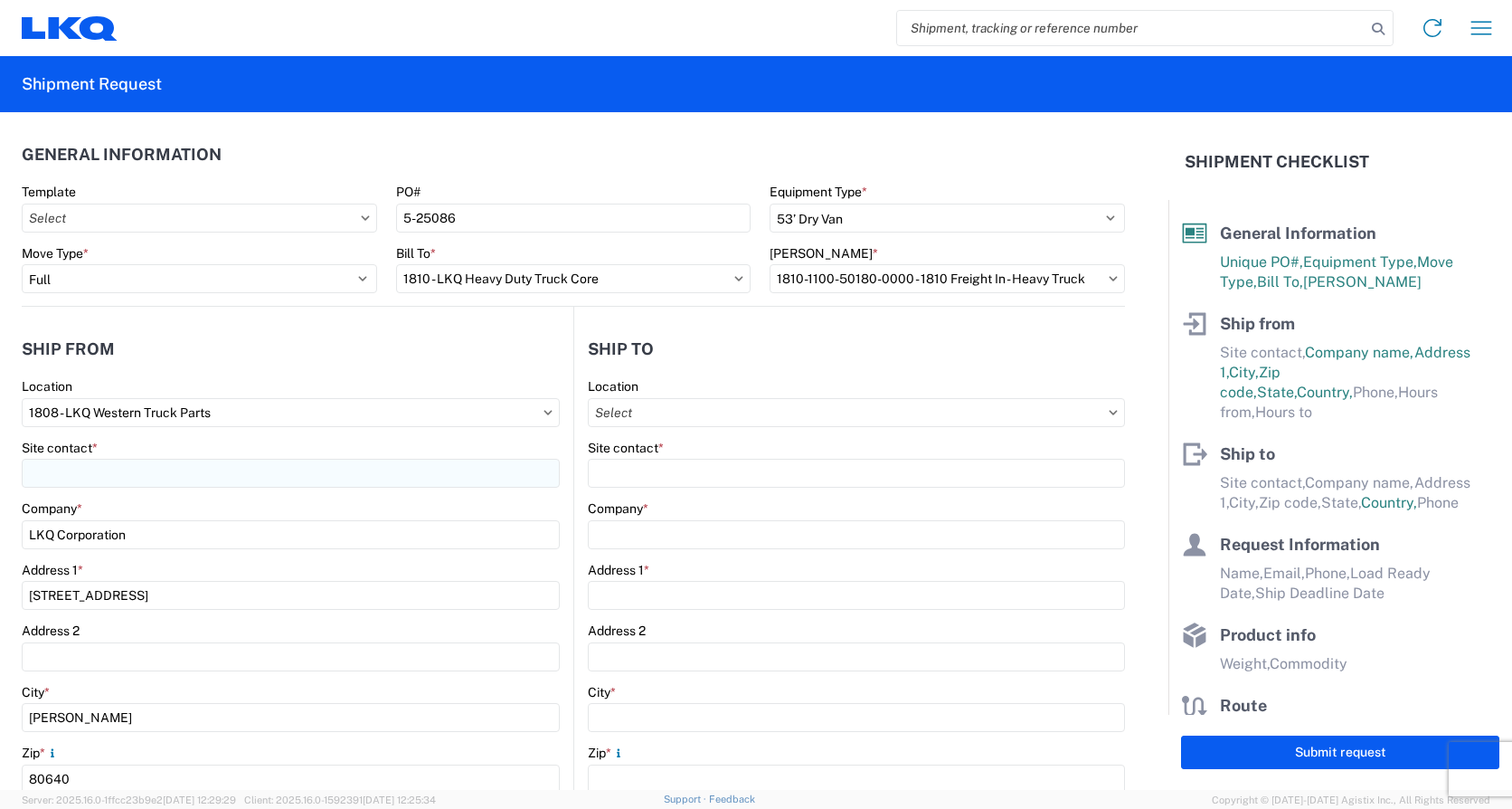
type input "07:00:00"
type input "17:00:00"
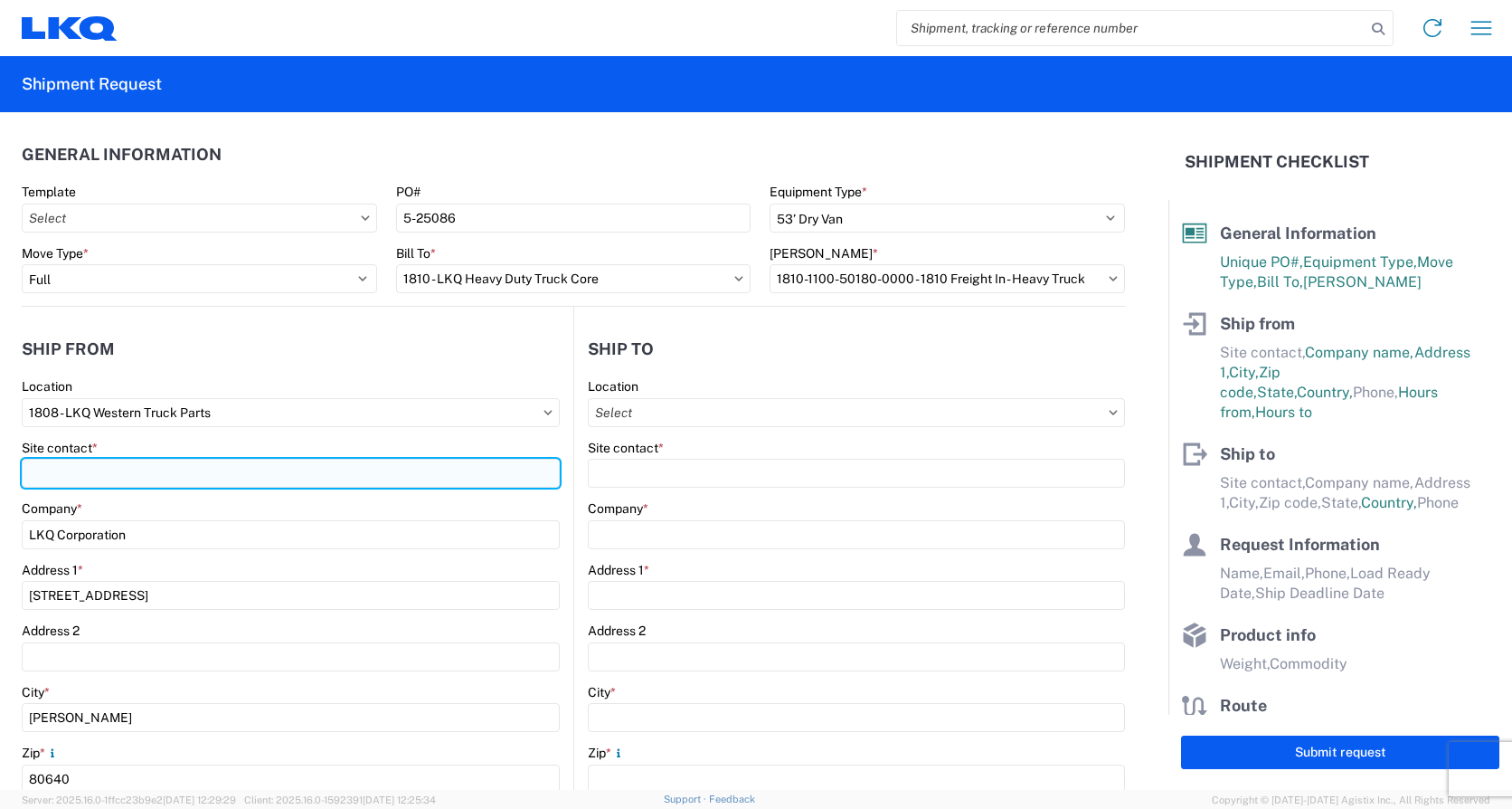
click at [64, 477] on input "Site contact *" at bounding box center [291, 472] width 538 height 29
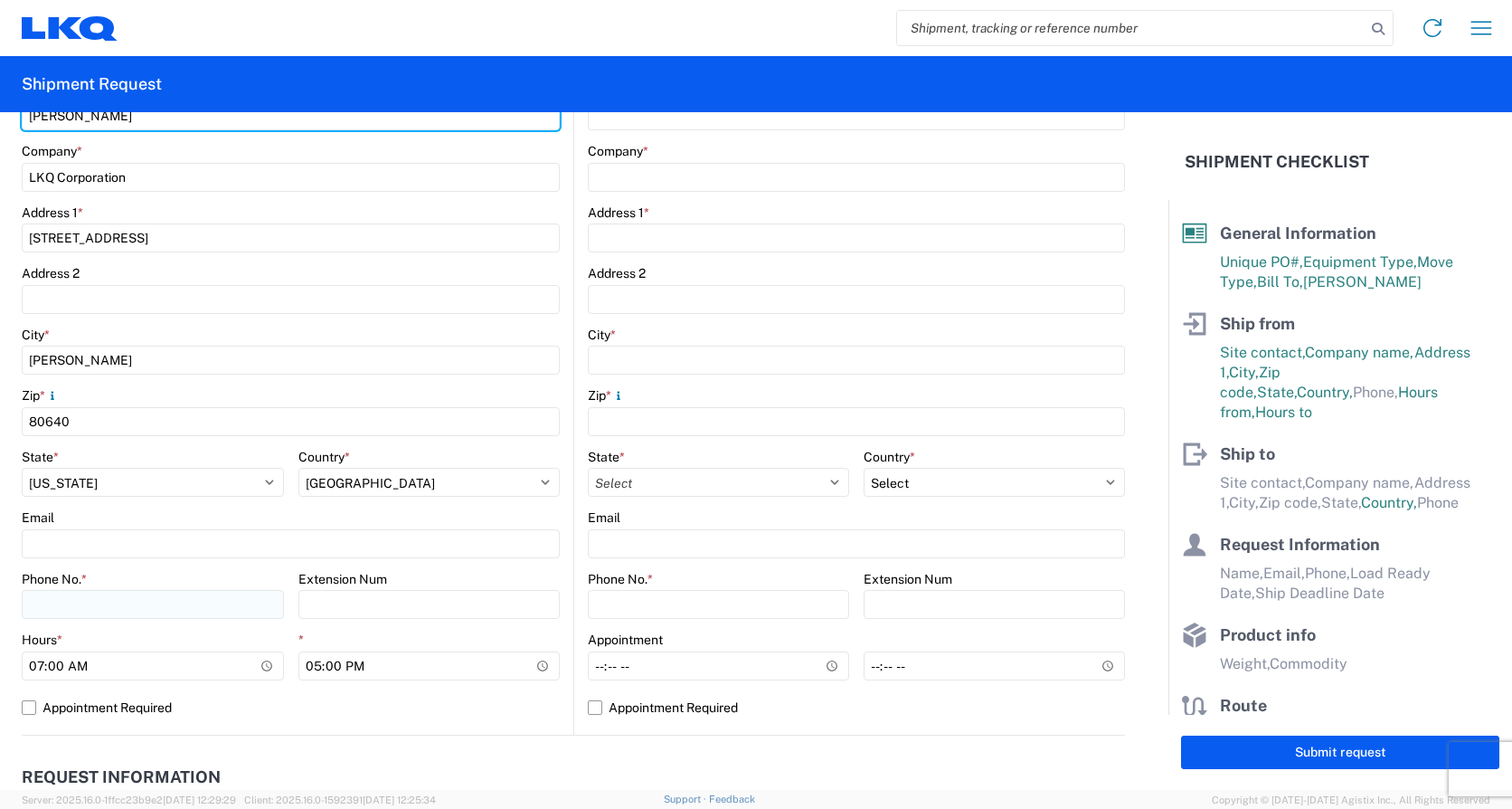
scroll to position [362, 0]
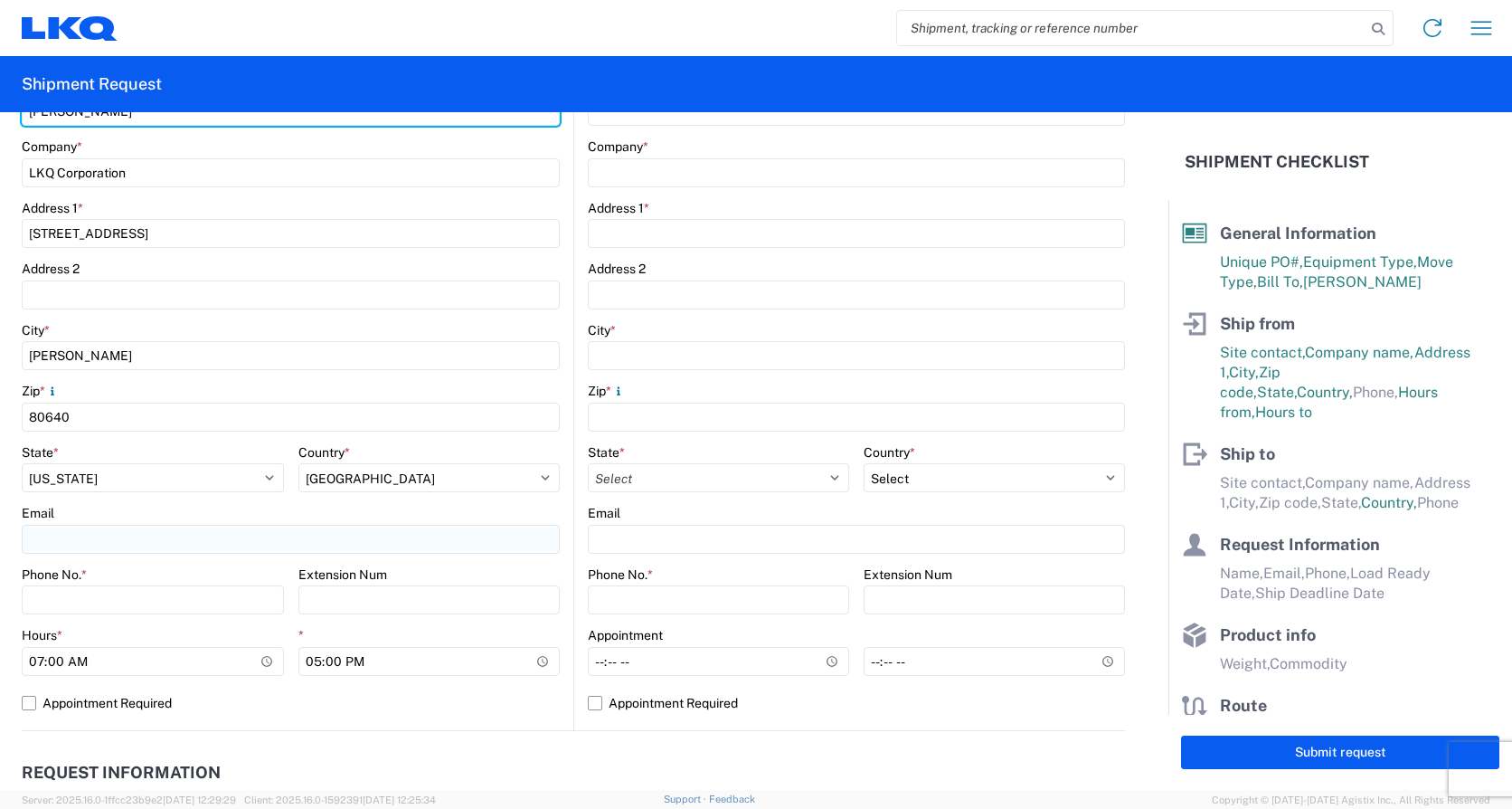
type input "Kenneth McKnight"
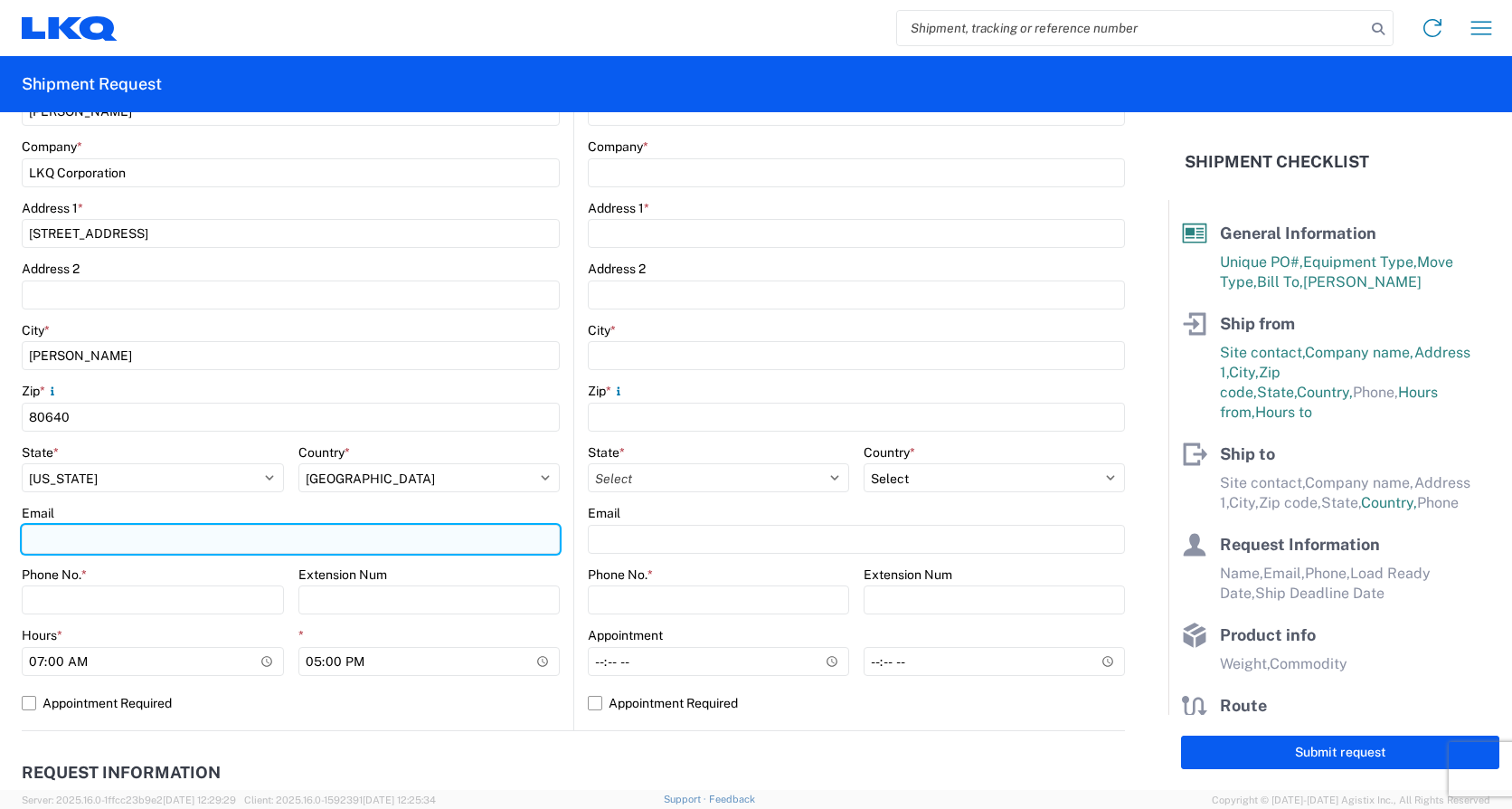
click at [41, 541] on input "Email" at bounding box center [291, 539] width 538 height 29
type input "klmcknight@LKQCORP.com"
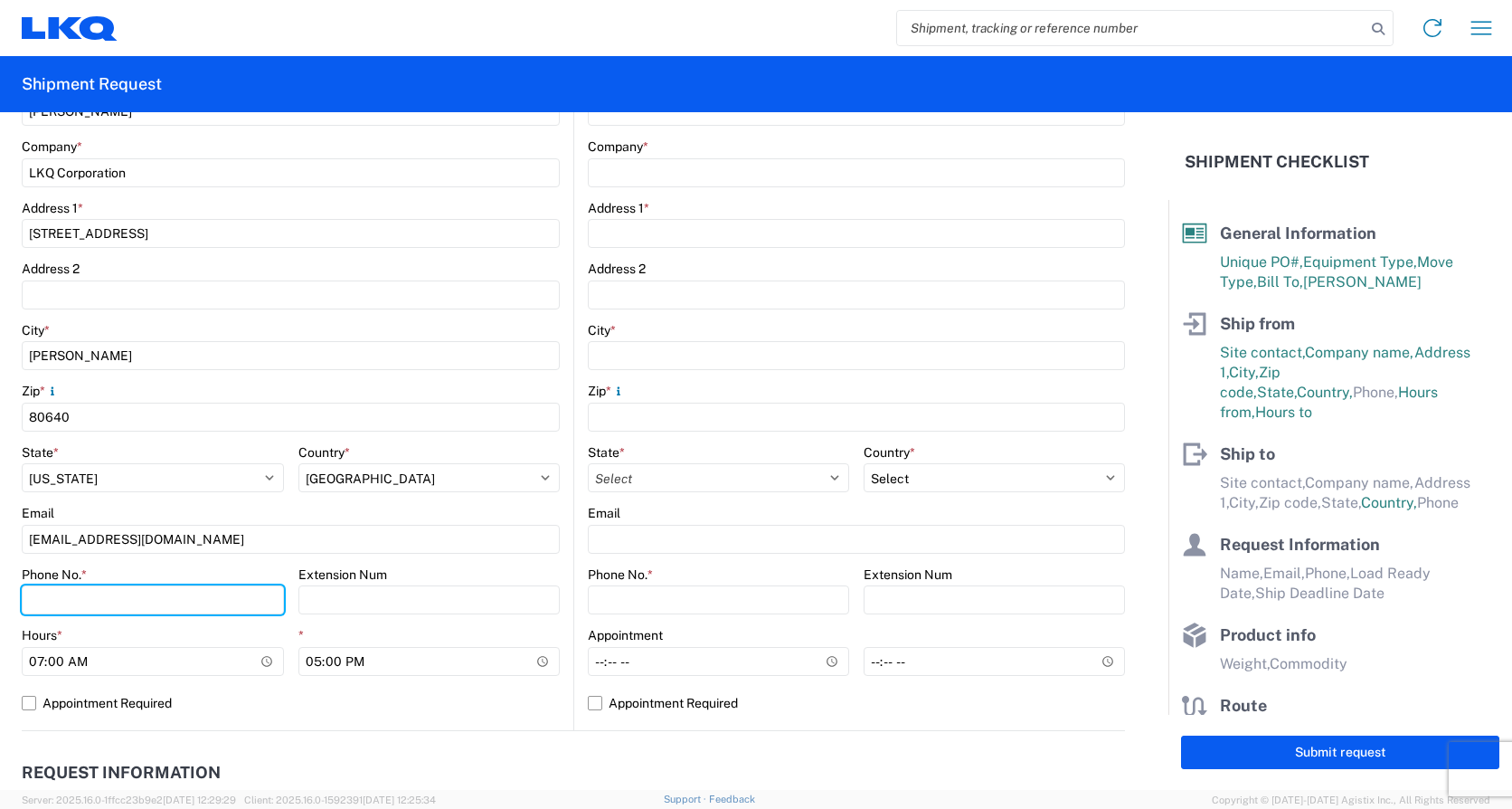
type input "8005413400"
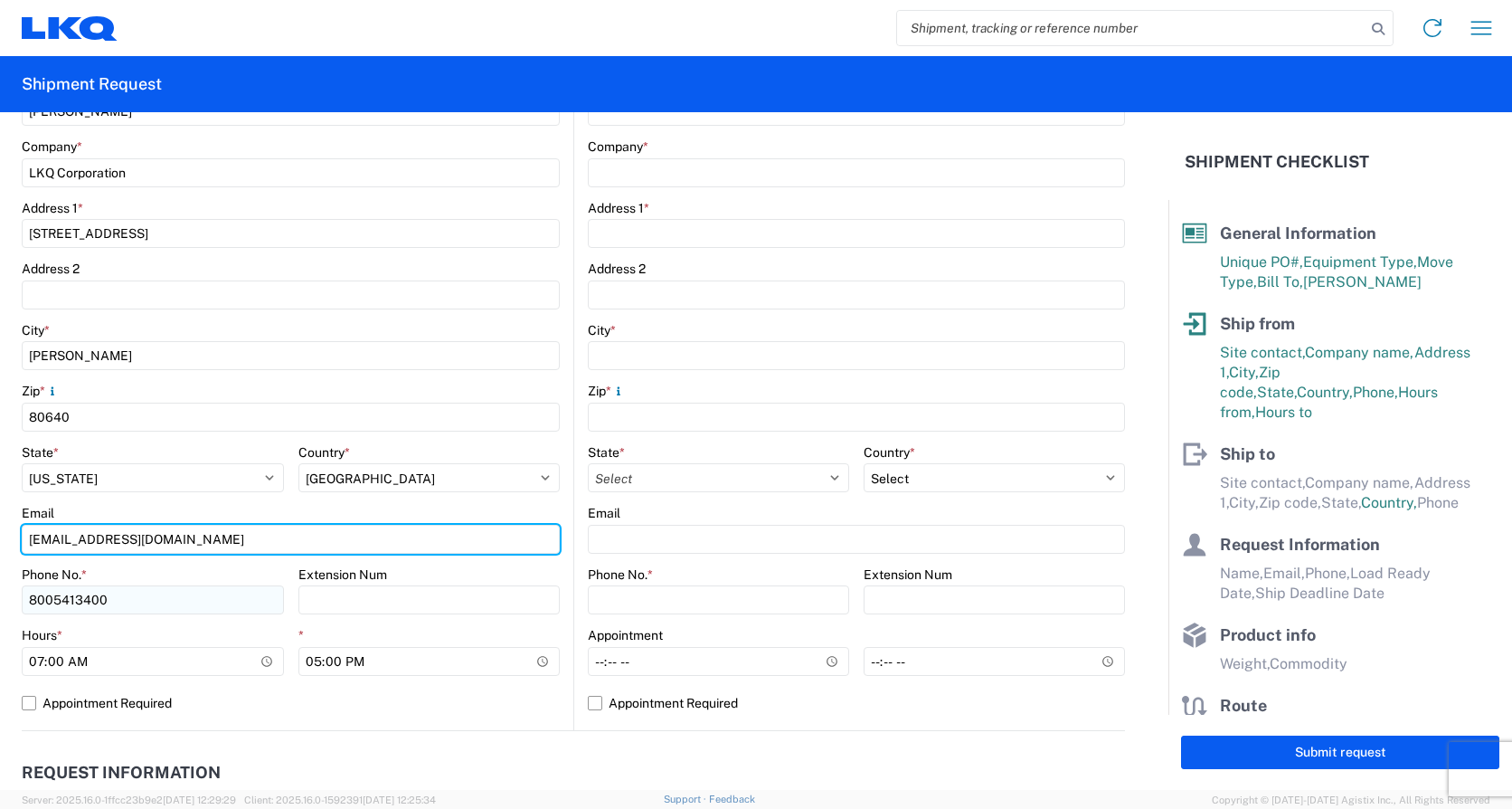
scroll to position [452, 0]
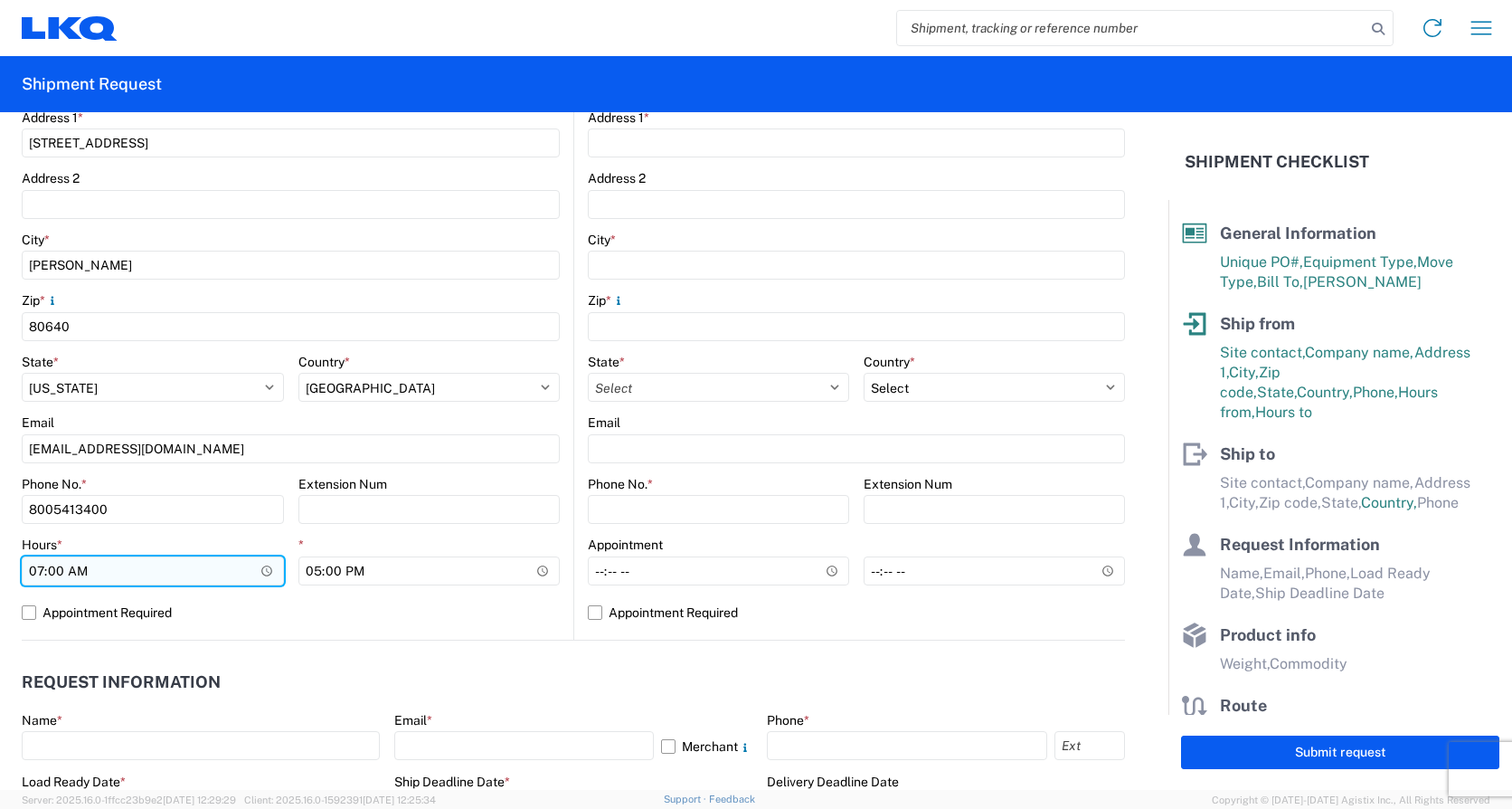
click at [40, 574] on input "07:00:00" at bounding box center [153, 570] width 262 height 29
type input "08:00"
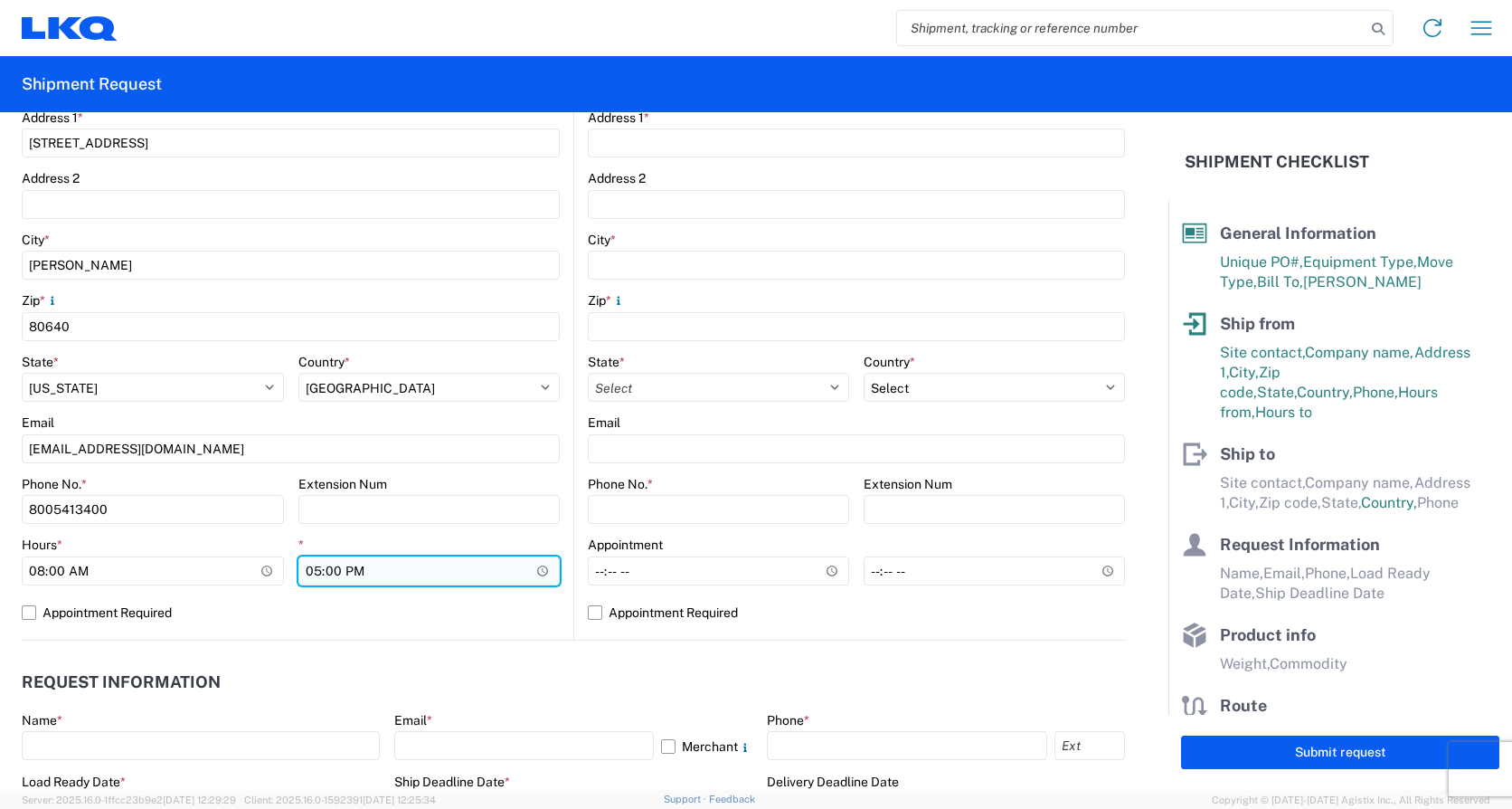
click at [308, 572] on input "17:00:00" at bounding box center [430, 570] width 262 height 29
type input "15:00"
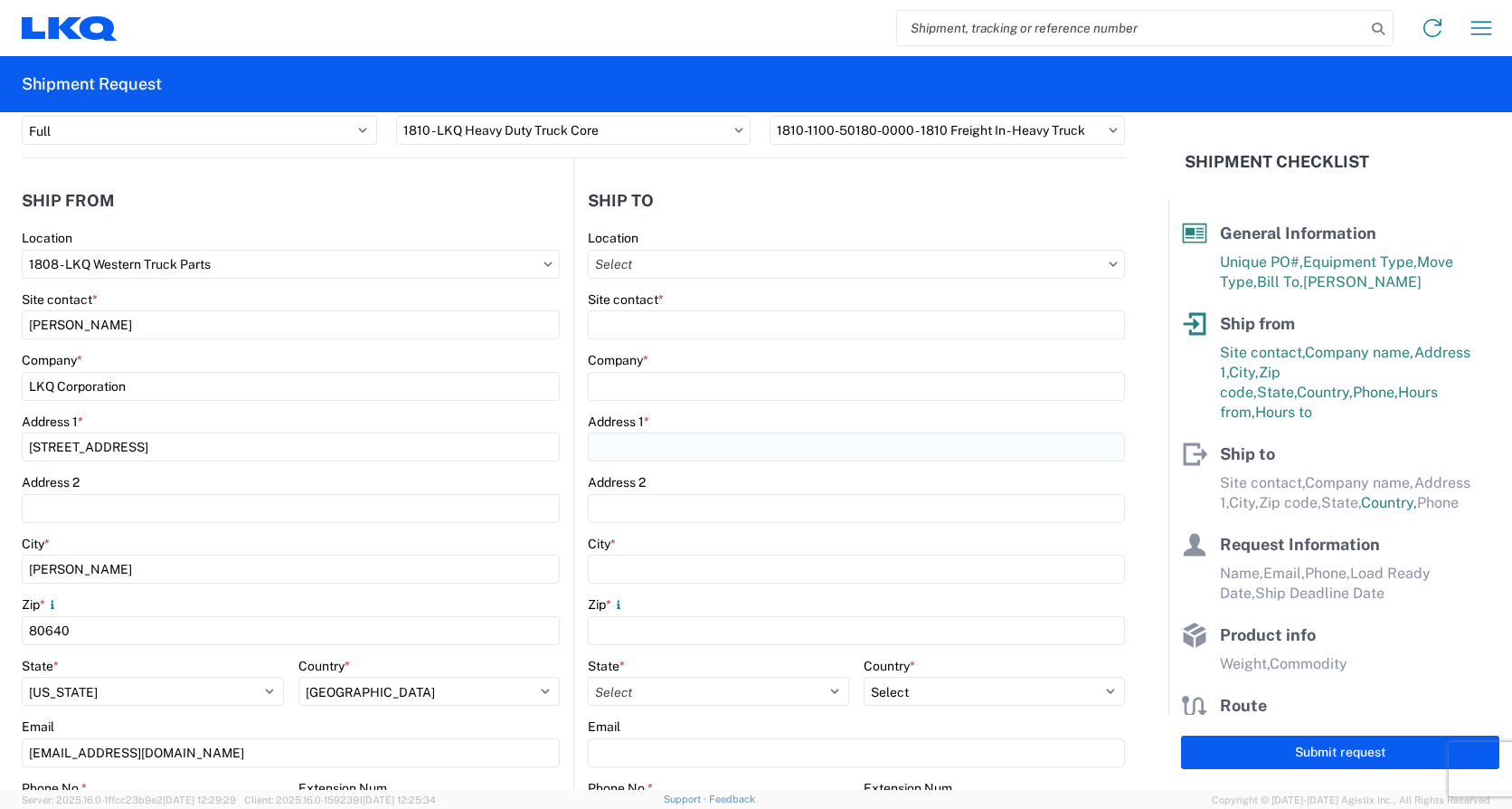
scroll to position [90, 0]
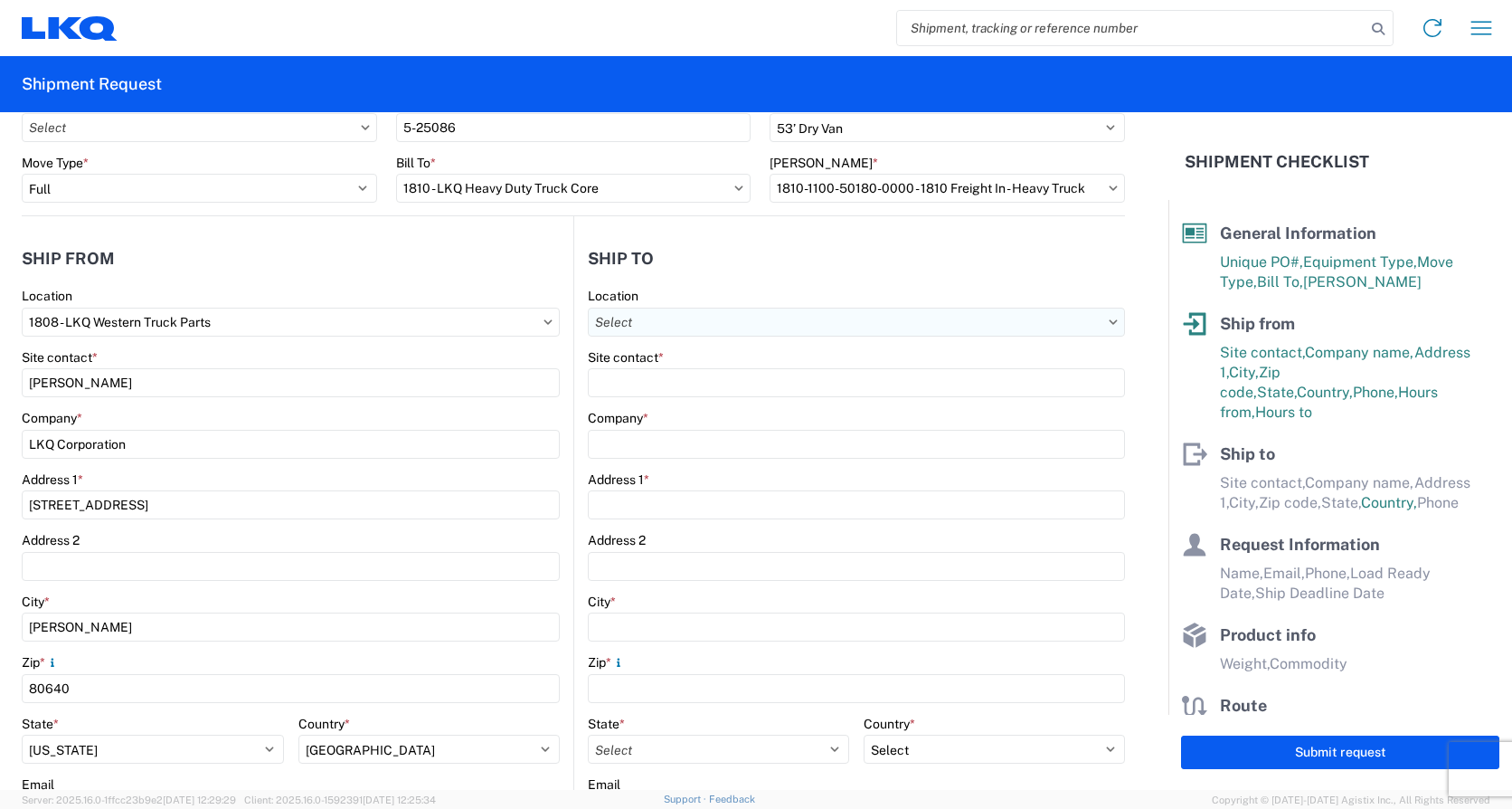
click at [648, 315] on input "Location" at bounding box center [856, 321] width 537 height 29
type input "1874"
click at [630, 399] on div "1874 - Ozark" at bounding box center [744, 402] width 316 height 29
type input "1874 - Ozark"
type input "1874 Ozark"
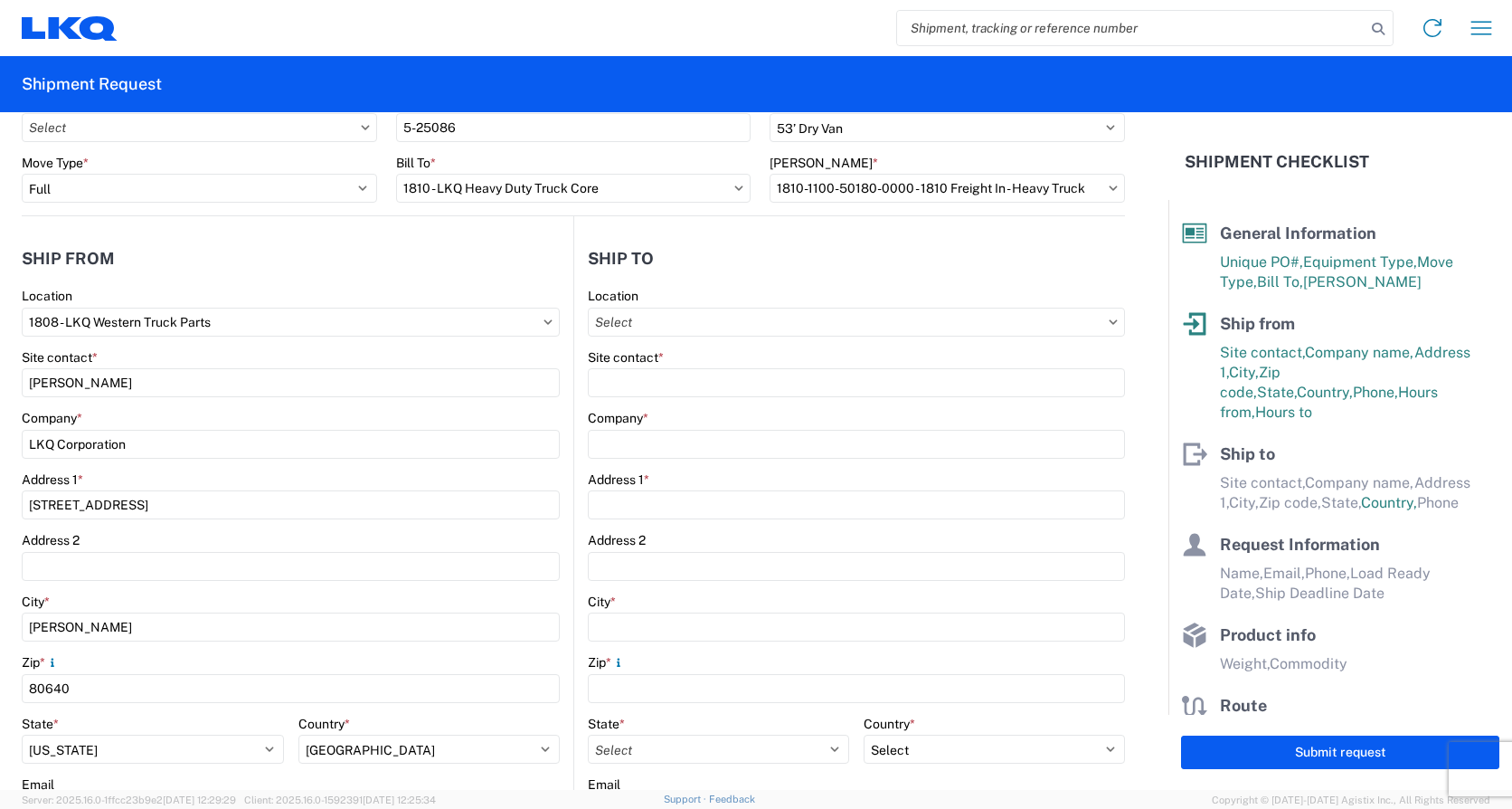
type input "1250 West Liberty Ave"
type input "Ozark"
type input "65721"
select select "US"
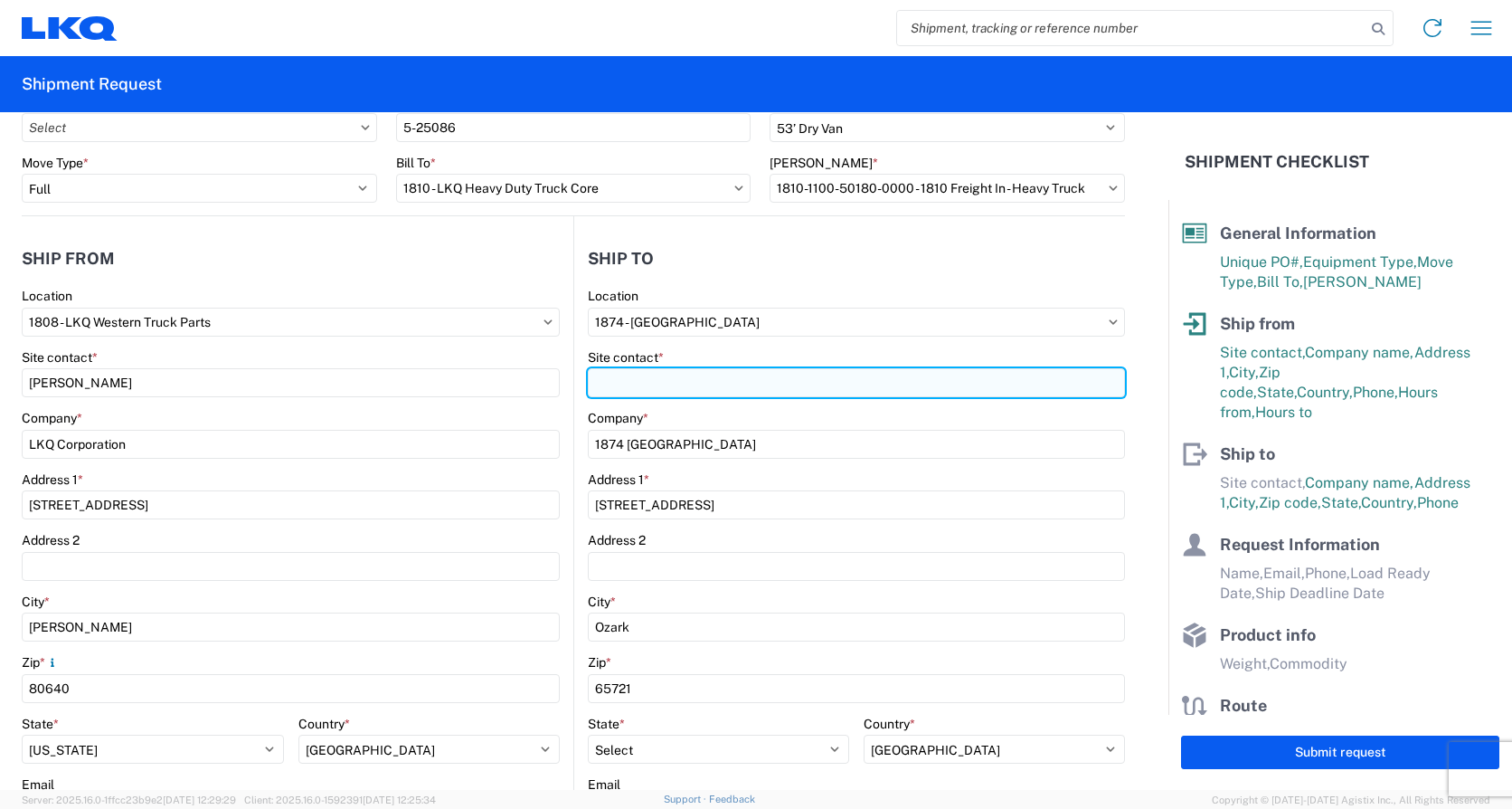
click at [615, 379] on input "Site contact *" at bounding box center [856, 382] width 537 height 29
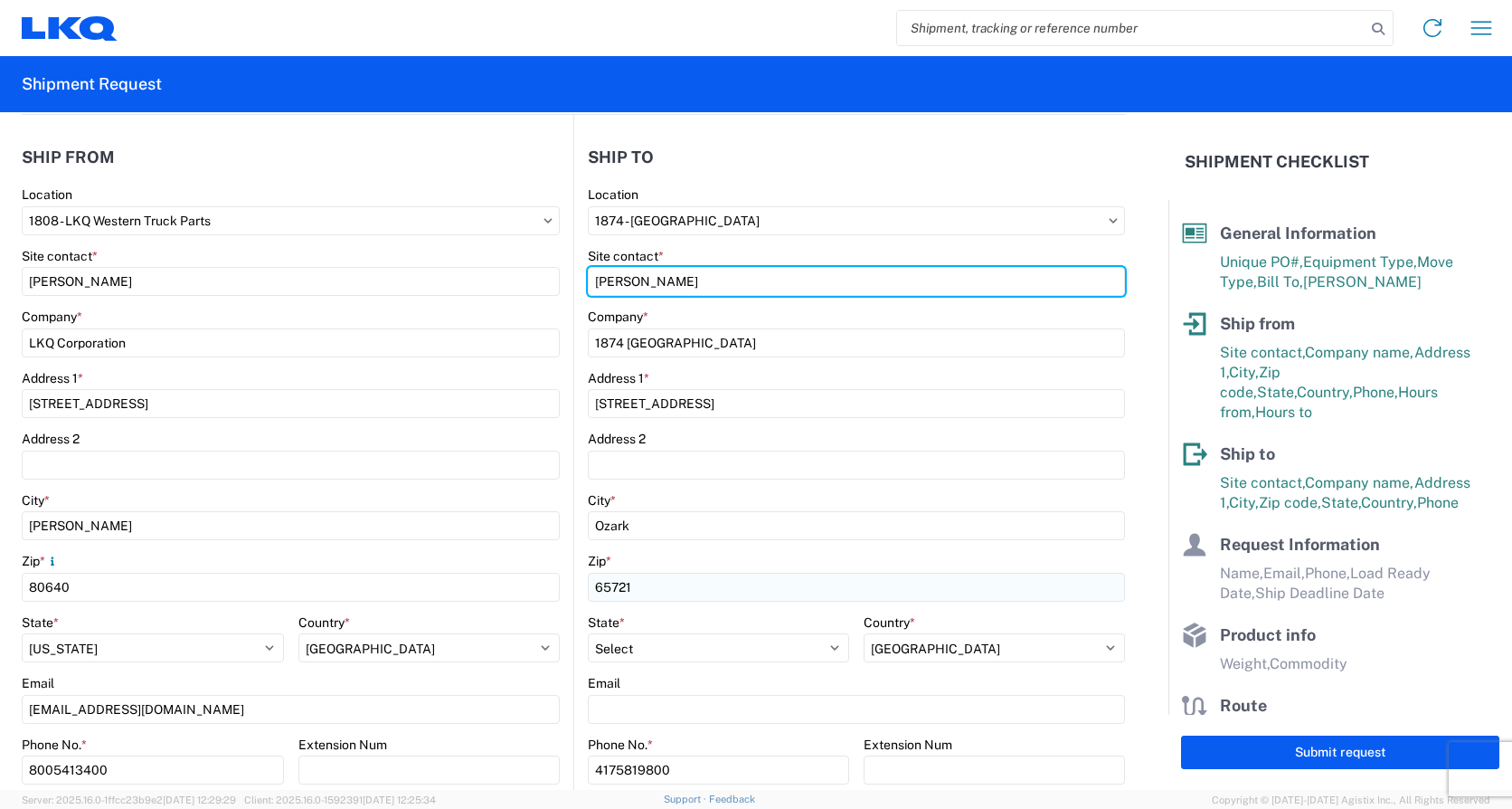
scroll to position [271, 0]
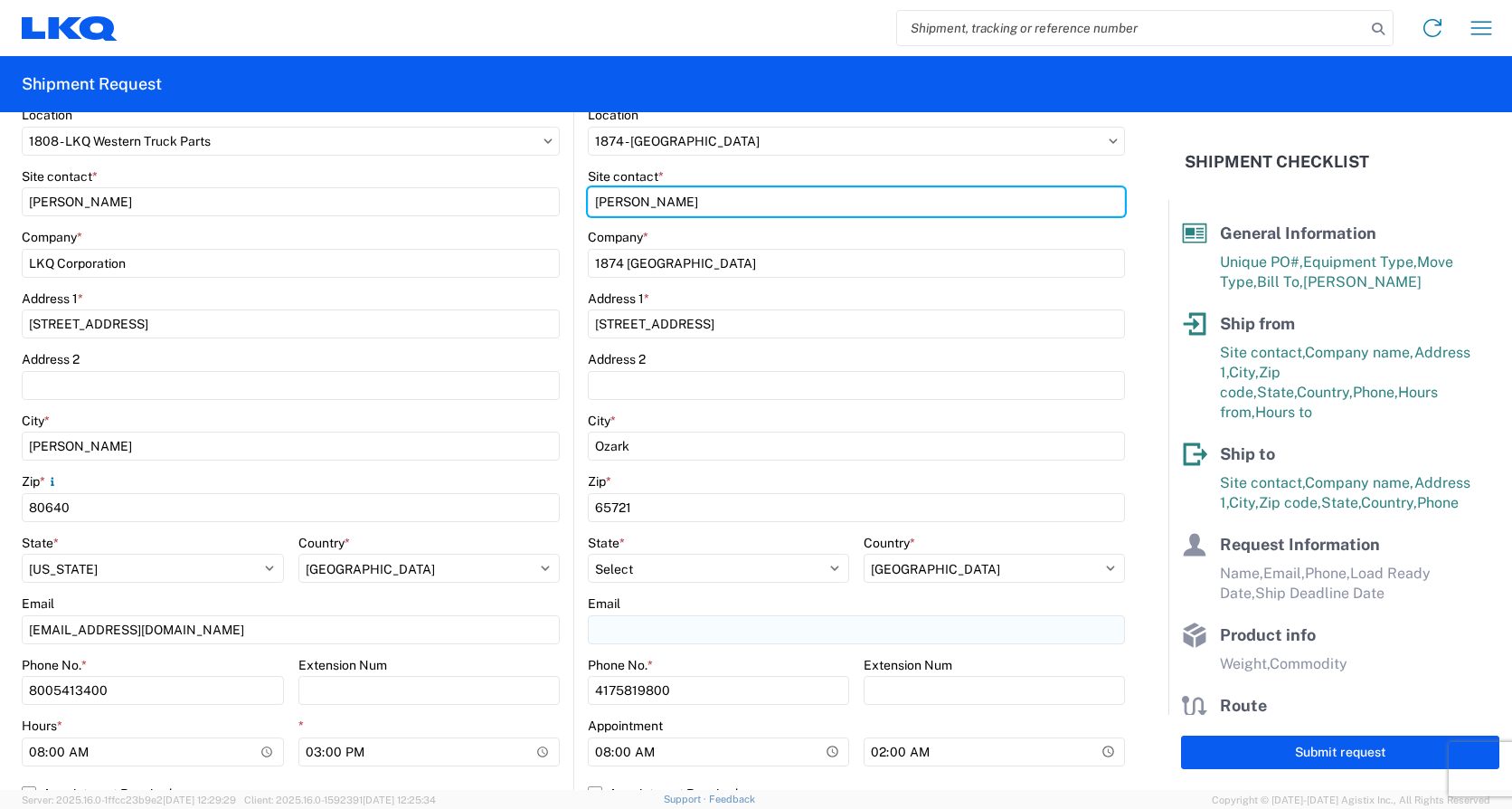
type input "Derek Day"
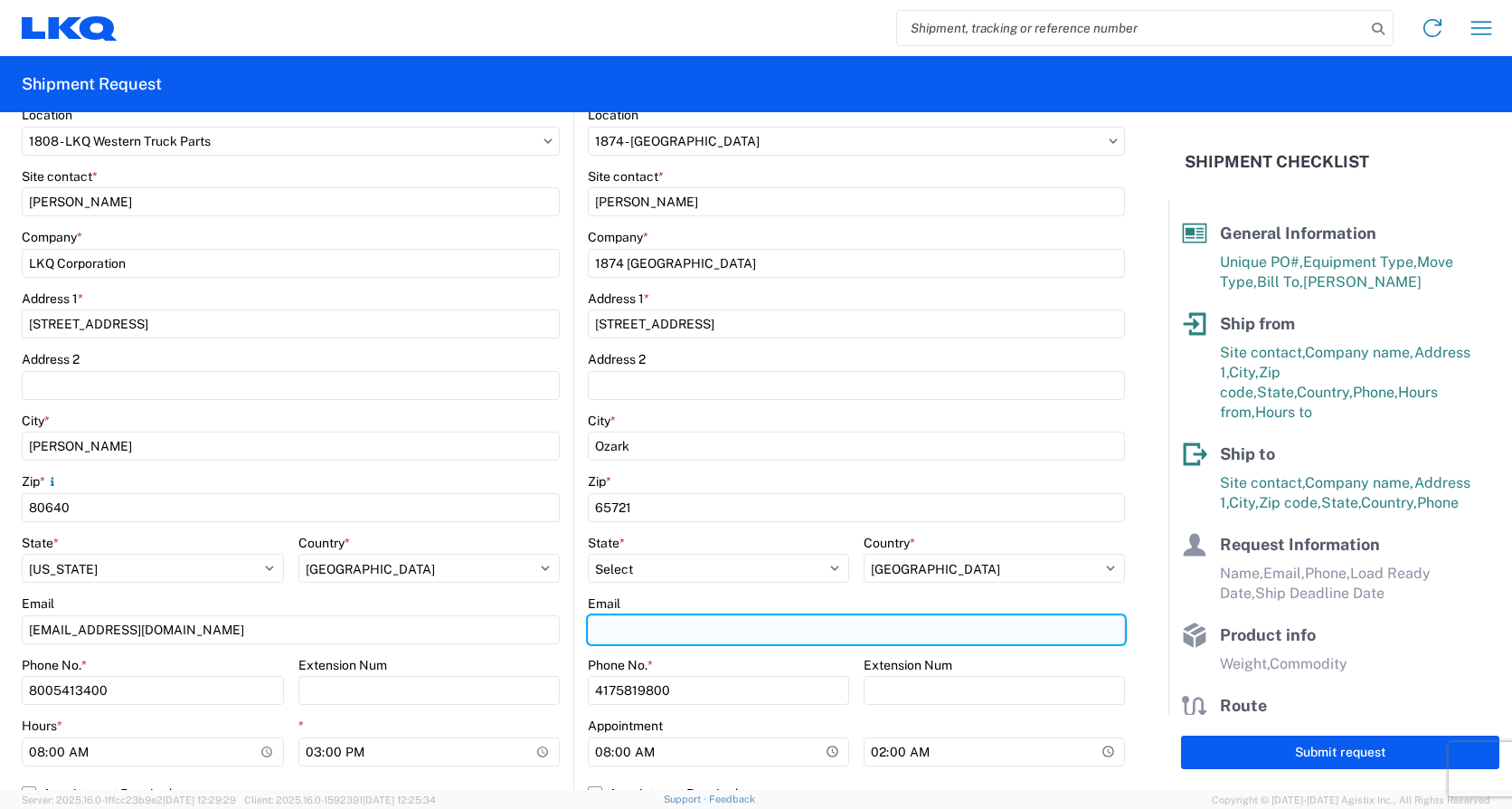
click at [605, 627] on input "Email" at bounding box center [856, 629] width 537 height 29
type input "daday@lkqcorp.com"
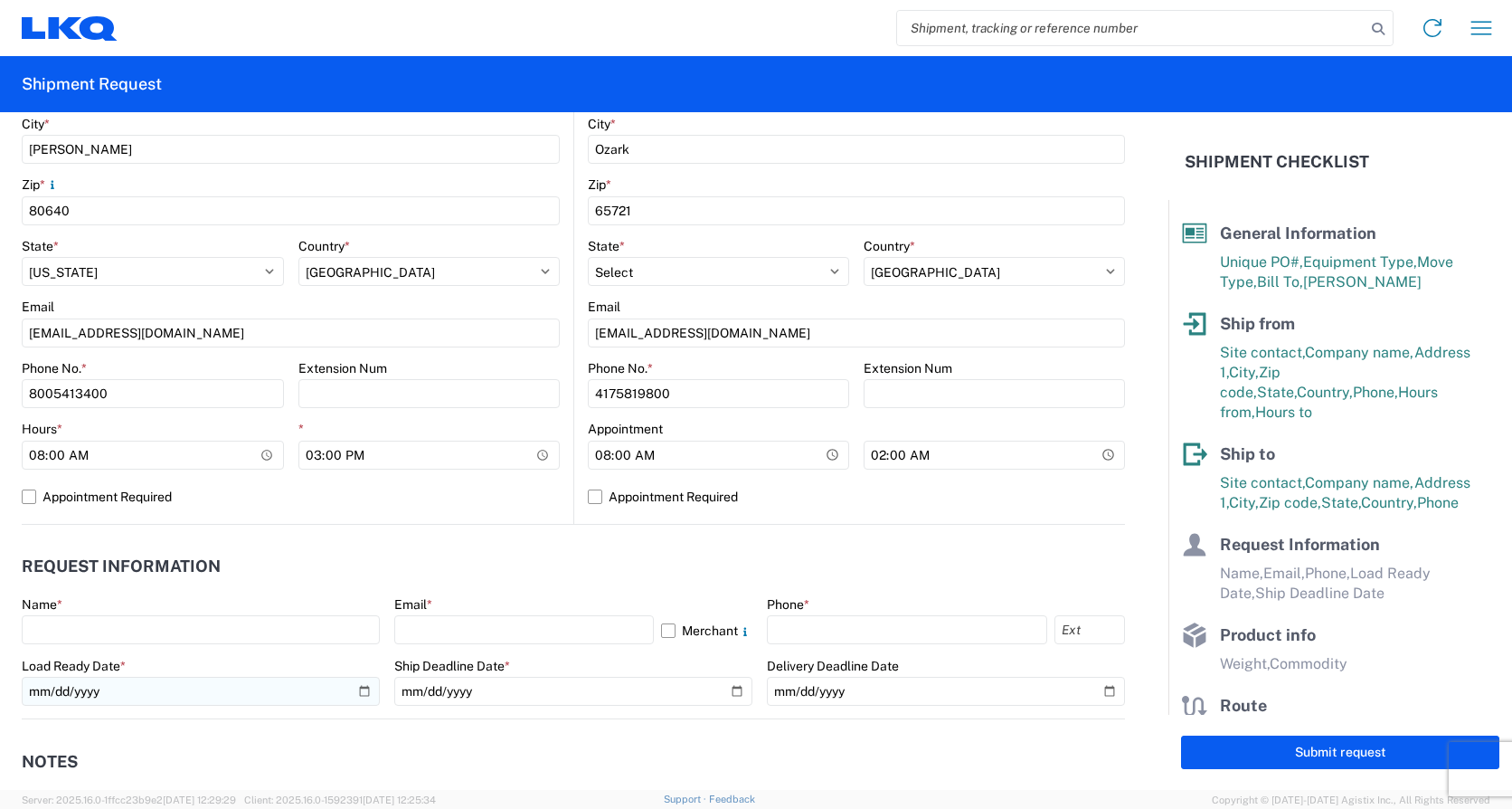
scroll to position [634, 0]
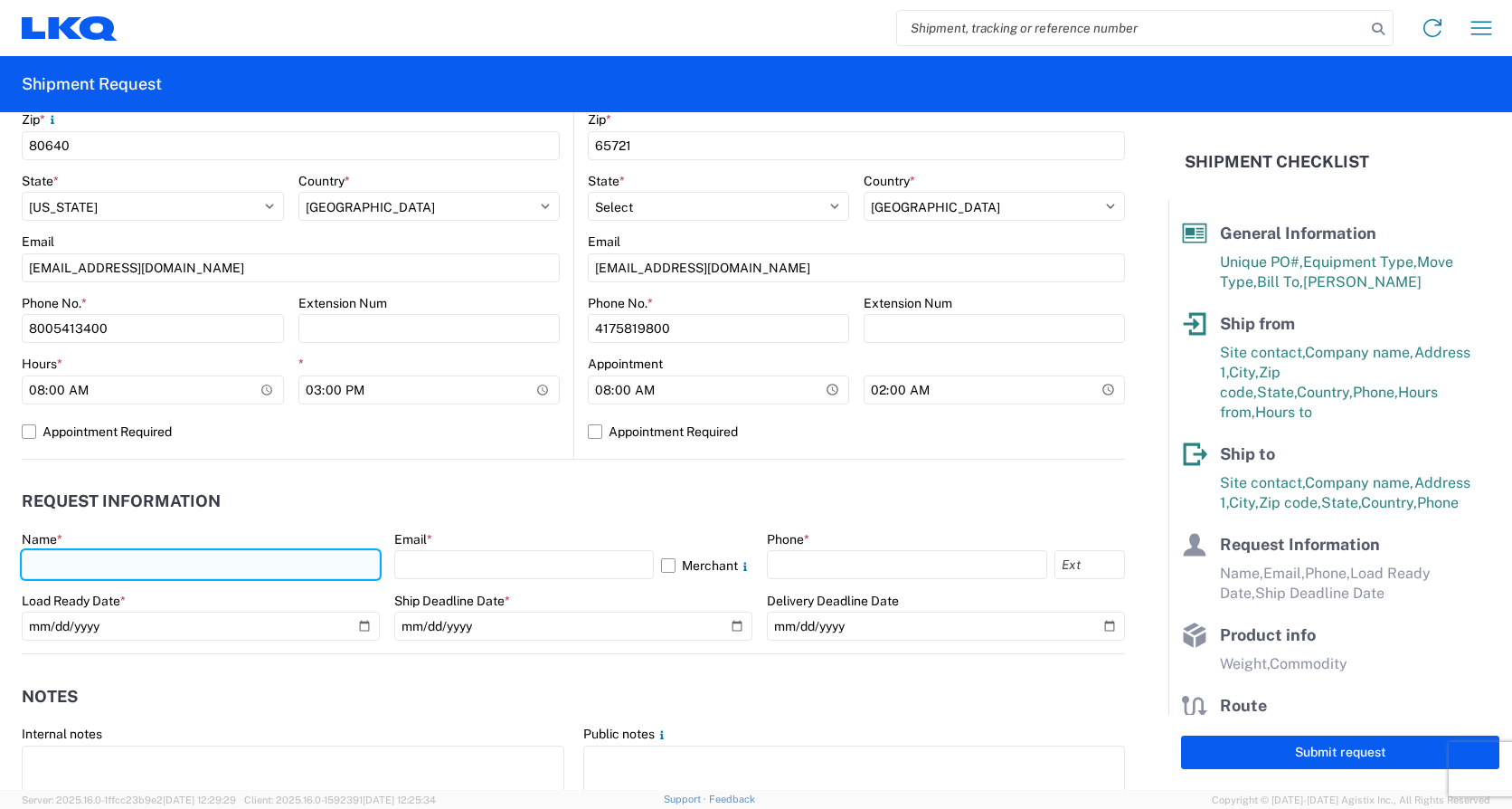
click at [88, 559] on input "text" at bounding box center [201, 564] width 358 height 29
type input "a"
type input "[PERSON_NAME]"
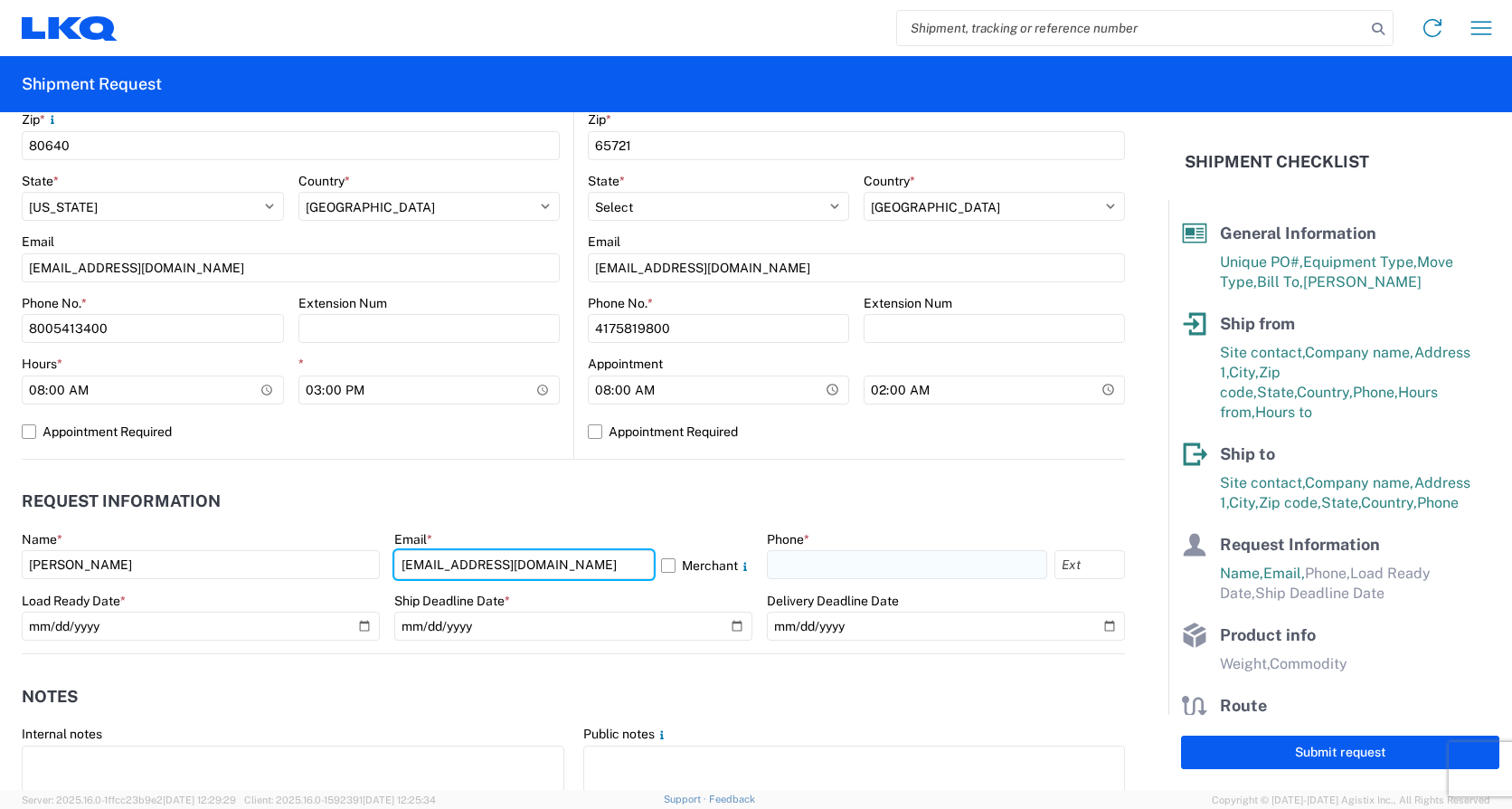
type input "[EMAIL_ADDRESS][DOMAIN_NAME]"
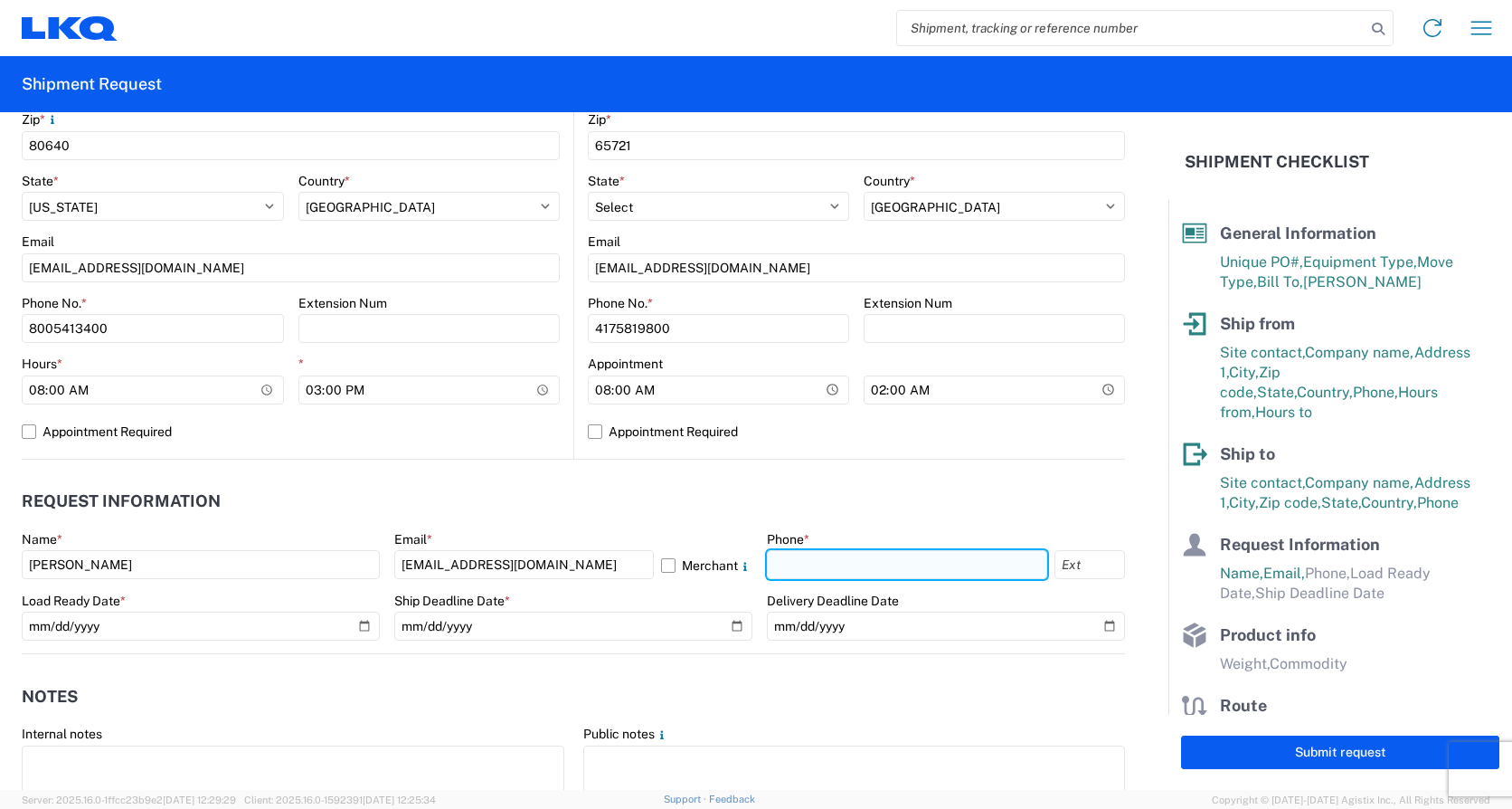
click at [790, 567] on input "text" at bounding box center [907, 564] width 280 height 29
type input "8005413400"
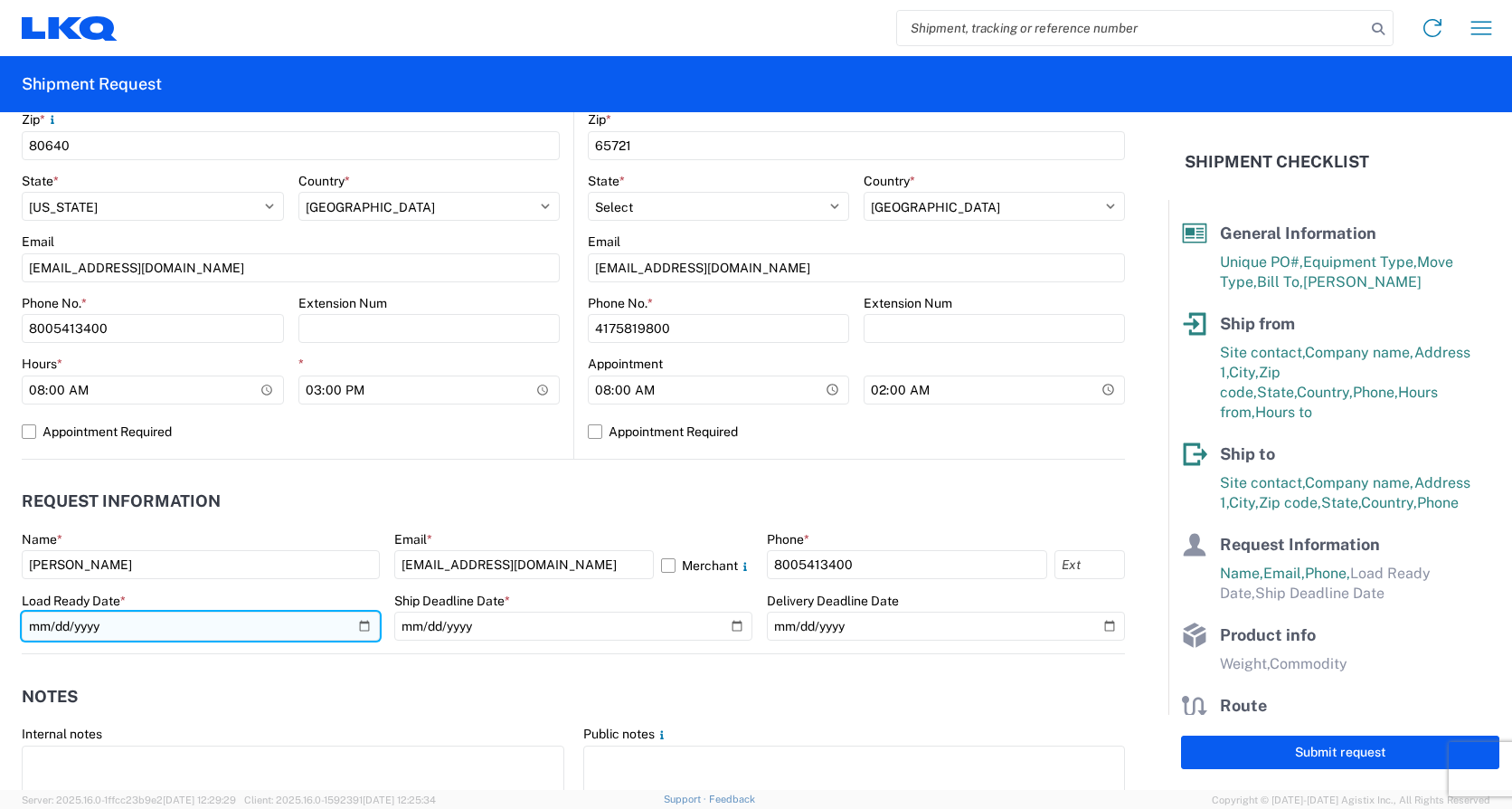
click at [75, 620] on input "date" at bounding box center [201, 625] width 358 height 29
click at [360, 625] on input "date" at bounding box center [201, 625] width 358 height 29
type input "[DATE]"
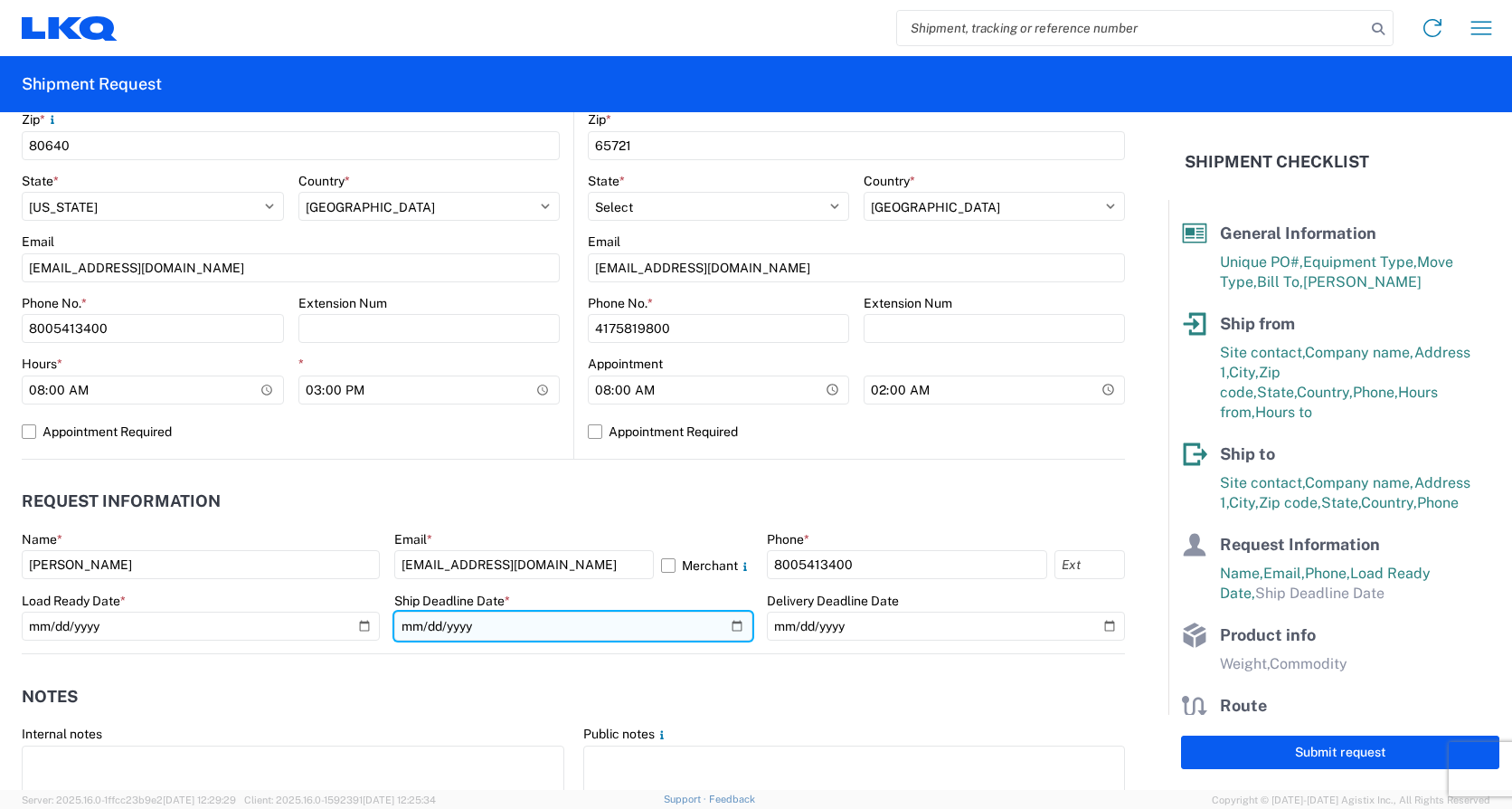
click at [726, 625] on input "date" at bounding box center [573, 625] width 358 height 29
type input "[DATE]"
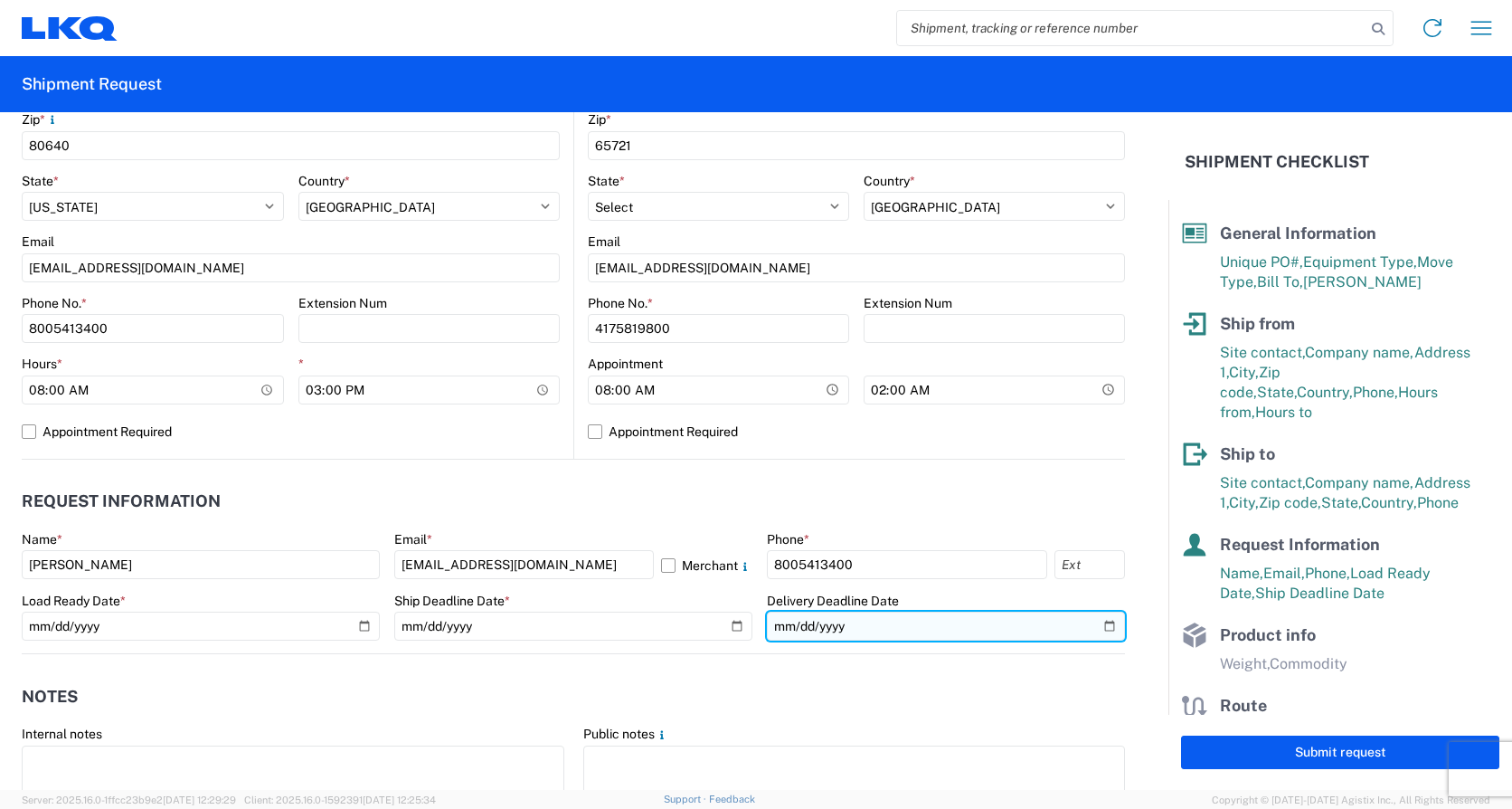
click at [1094, 625] on input "date" at bounding box center [946, 625] width 358 height 29
type input "2025-08-20"
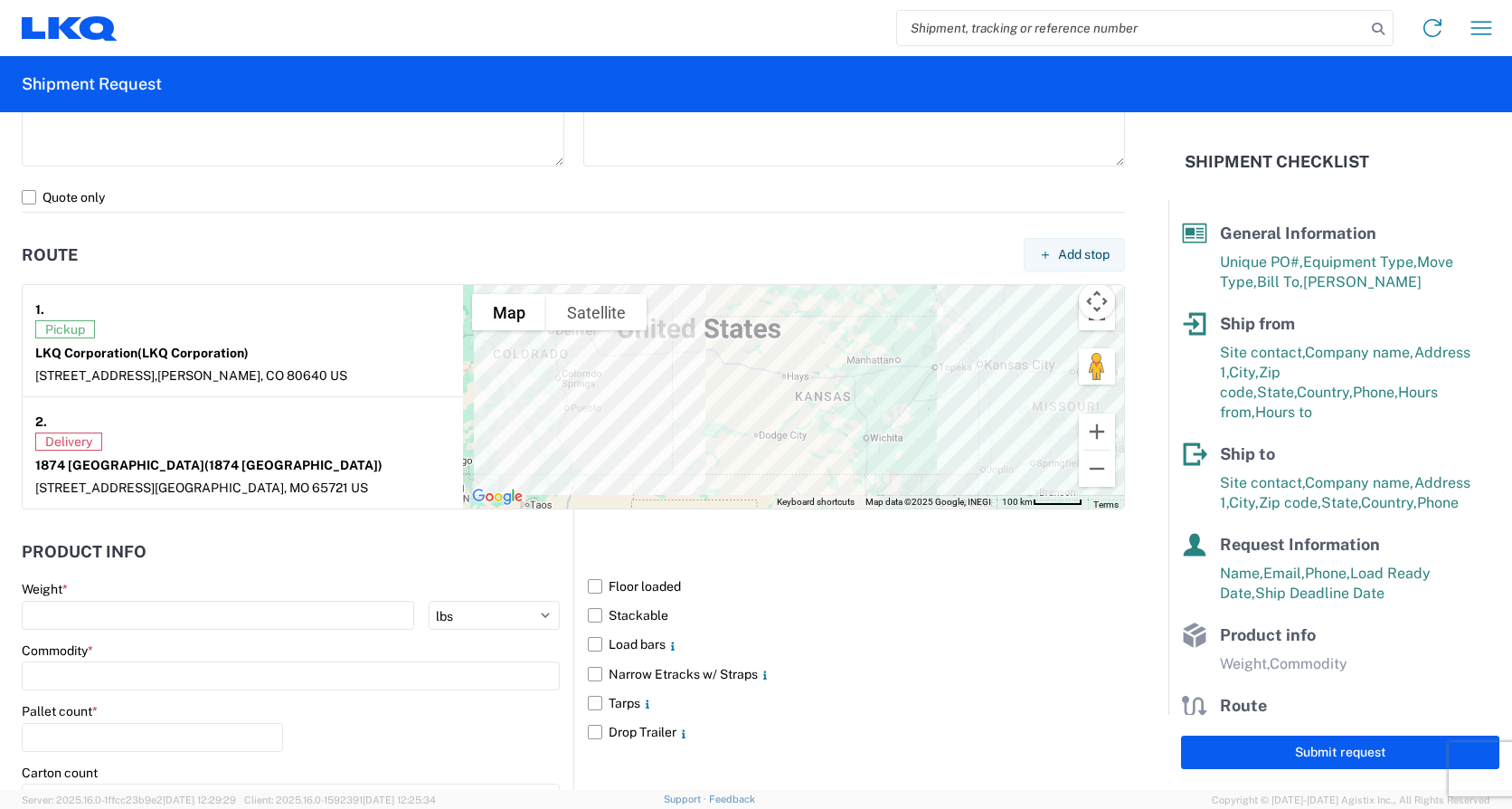
scroll to position [1357, 0]
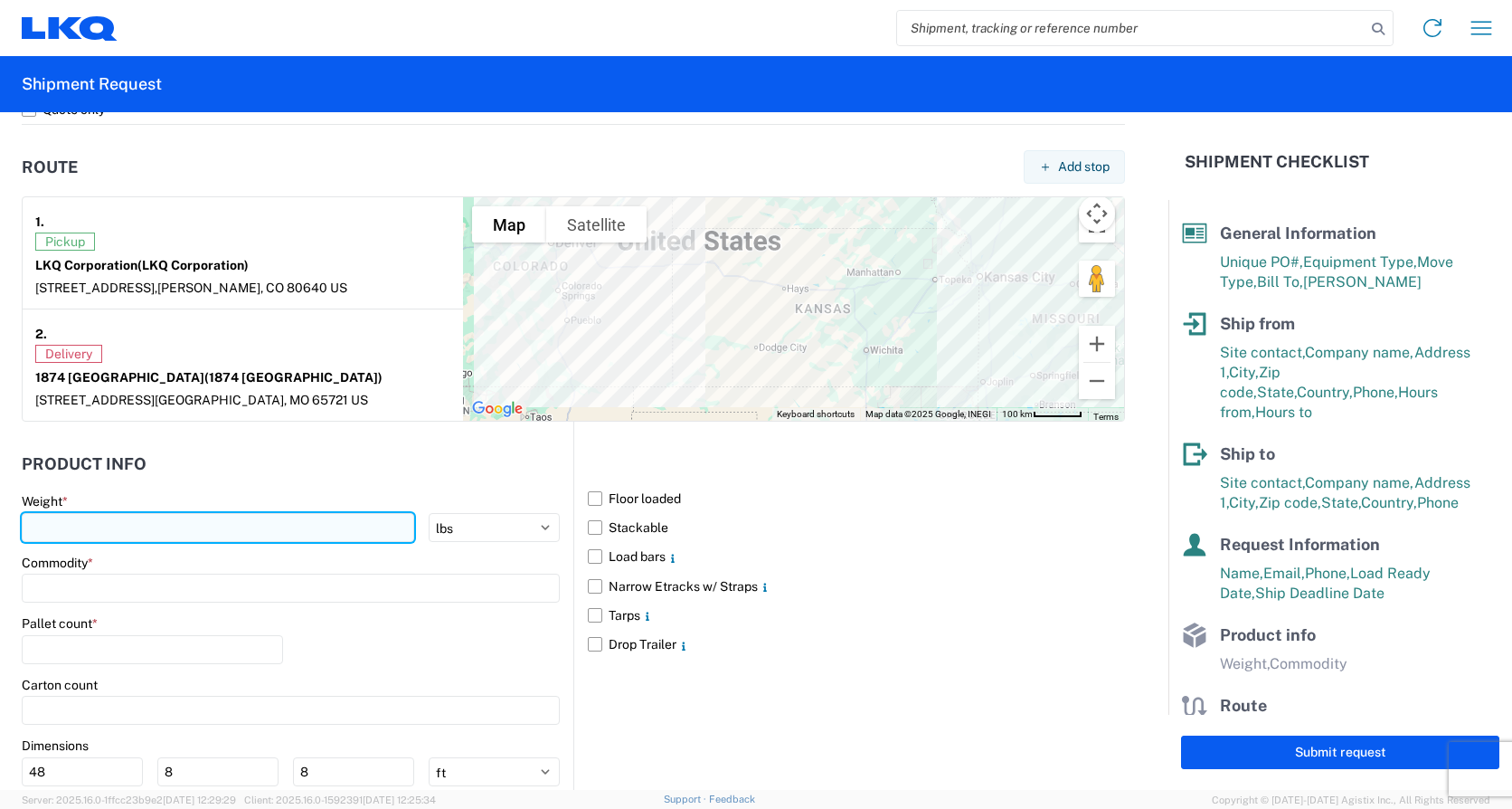
click at [27, 533] on input "number" at bounding box center [219, 527] width 393 height 29
type input "40000"
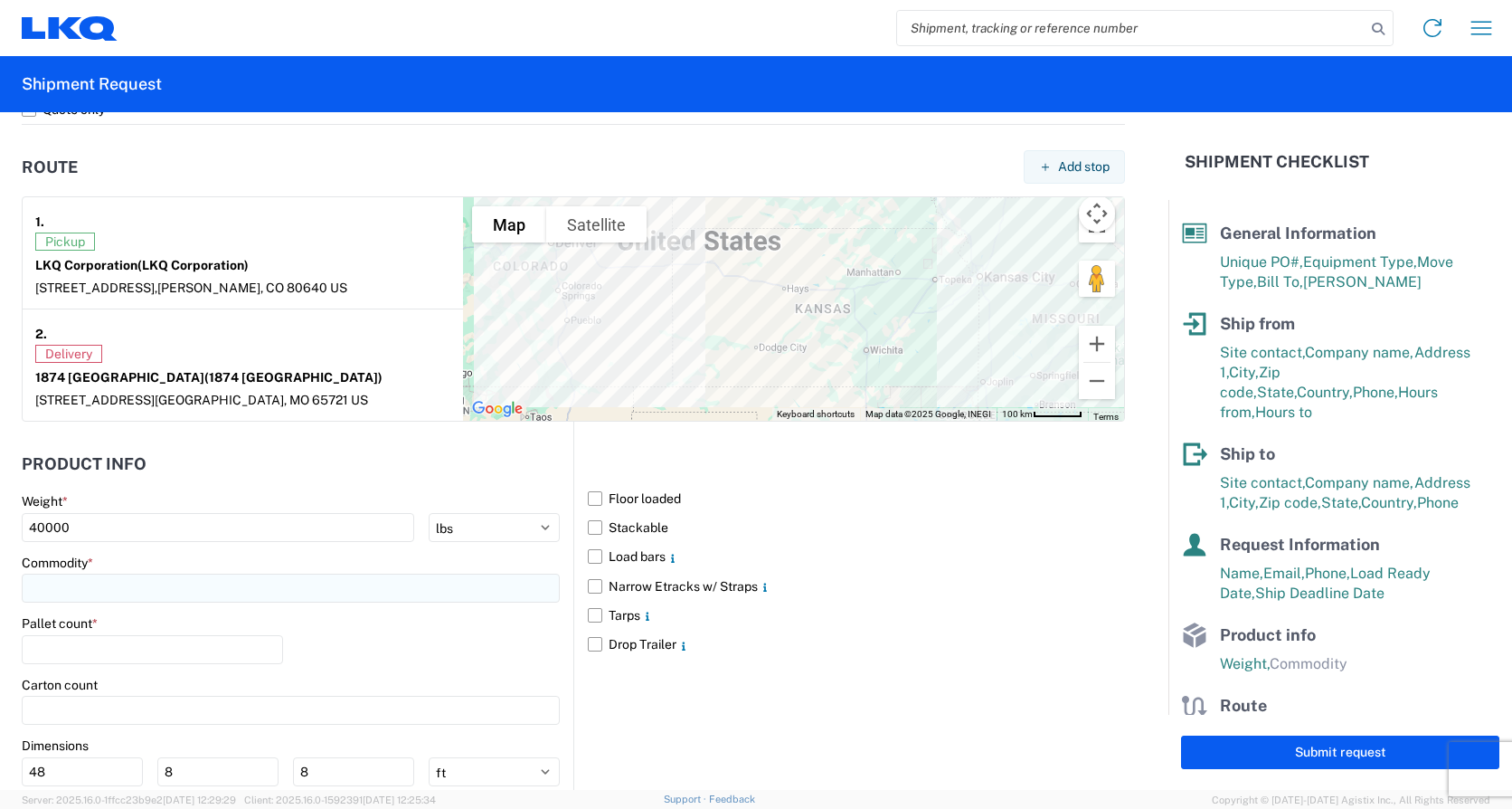
click at [37, 583] on input at bounding box center [291, 588] width 538 height 29
type input "en"
click at [112, 672] on div "Engines, Transmissions" at bounding box center [183, 668] width 316 height 29
type input "Engines, Transmissions"
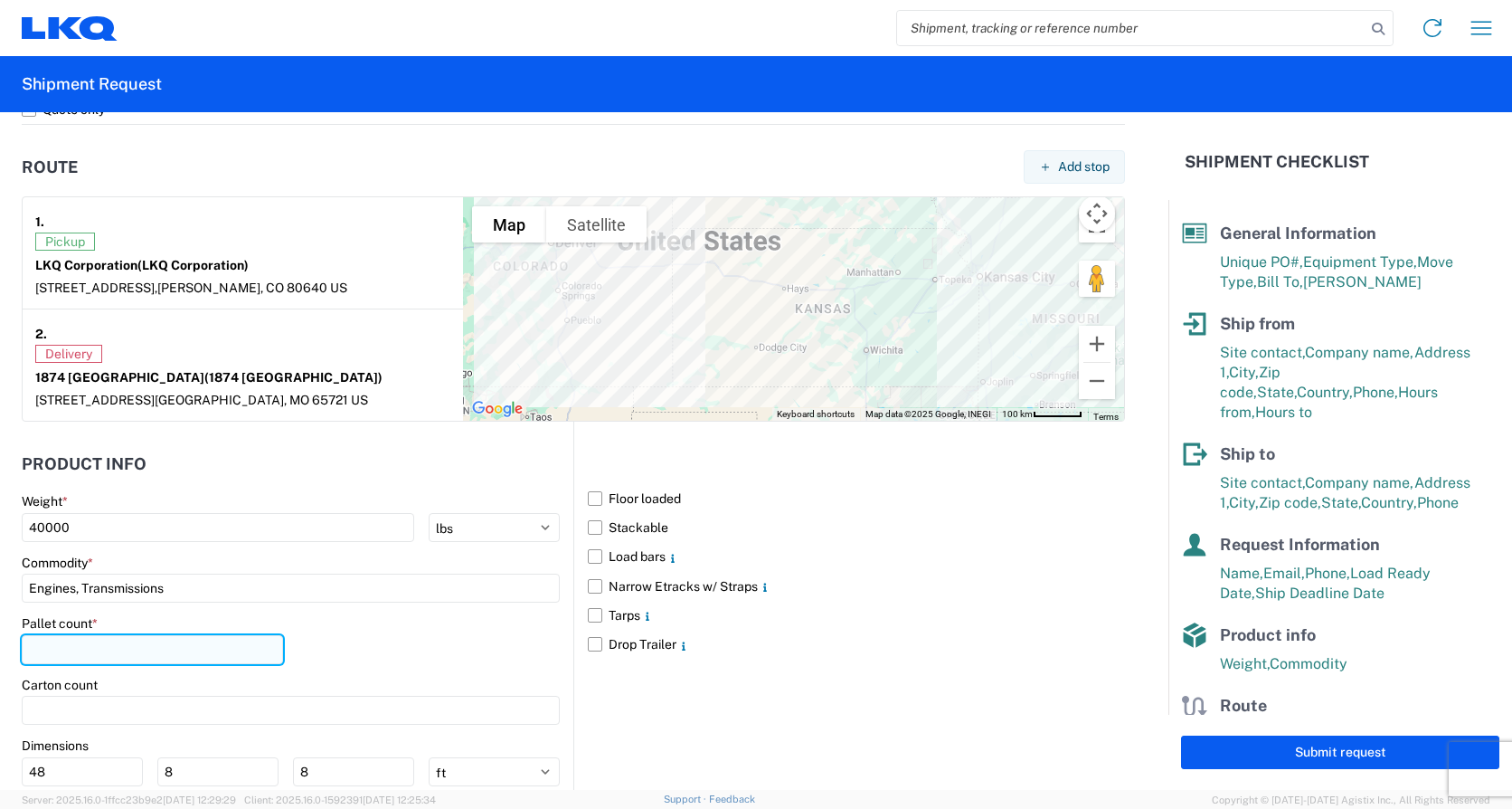
click at [68, 648] on input "number" at bounding box center [152, 648] width 261 height 29
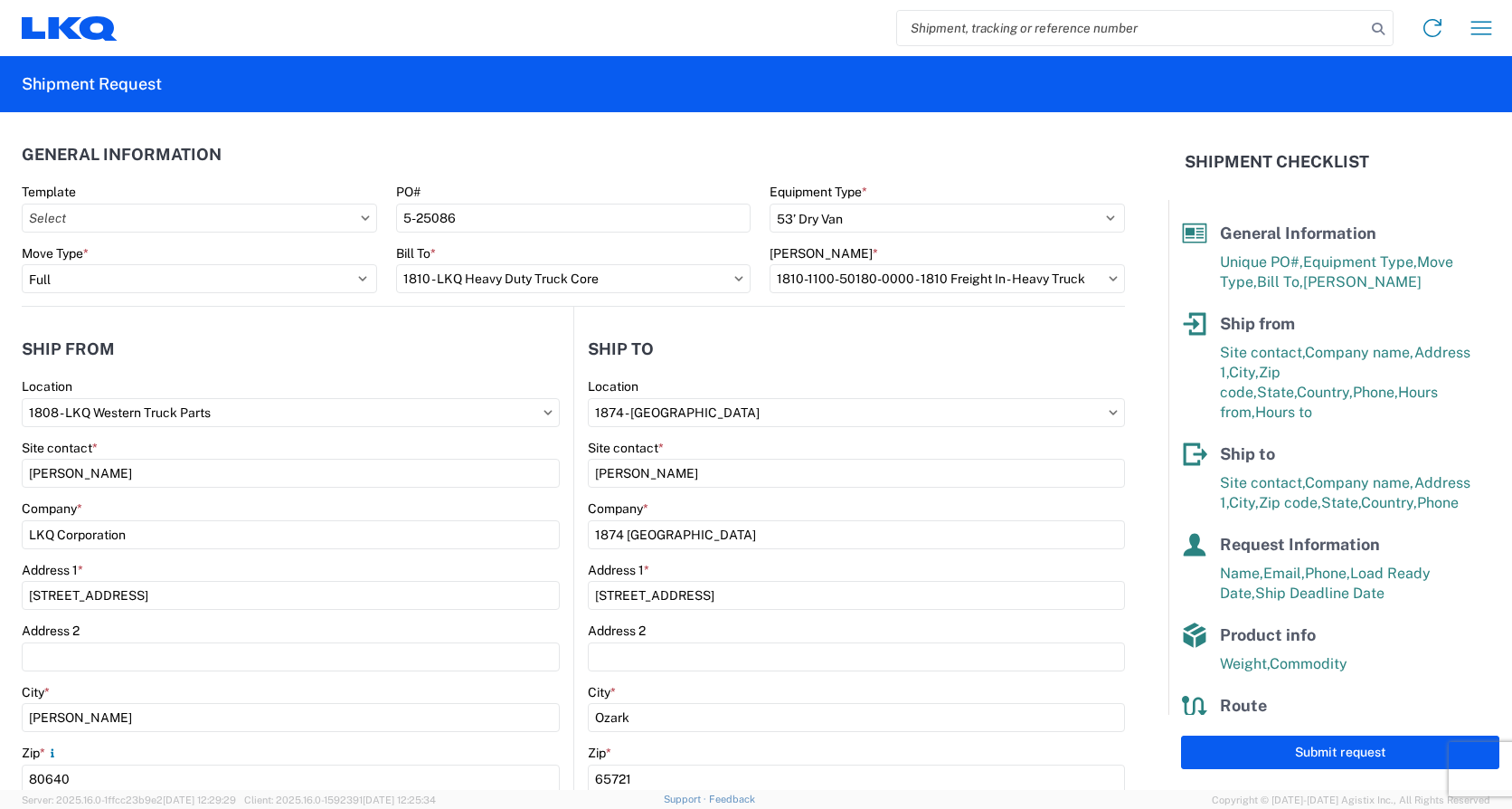
scroll to position [69, 0]
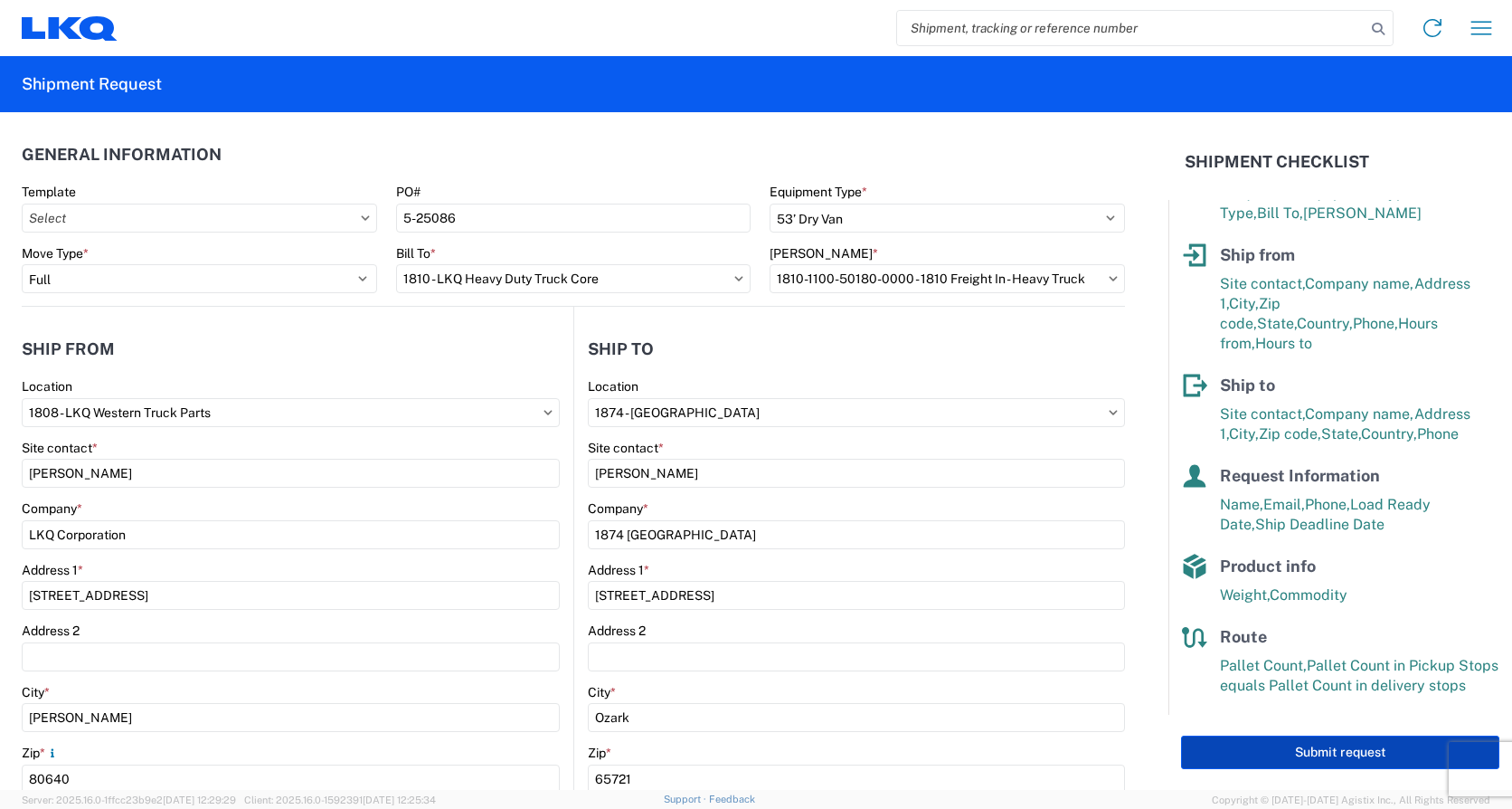
type input "26"
click at [1258, 746] on button "Submit request" at bounding box center [1340, 752] width 318 height 33
select select "US"
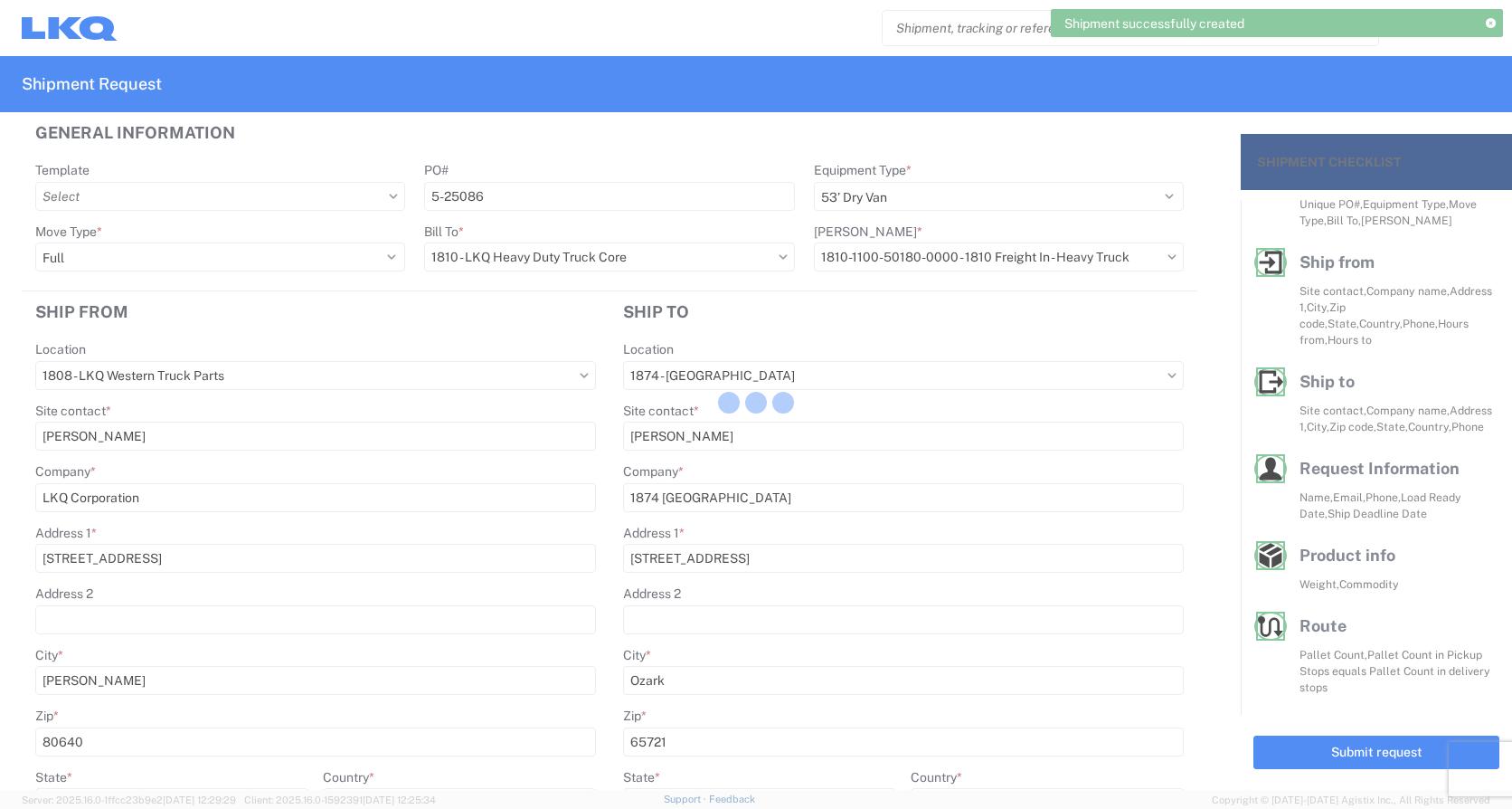
scroll to position [67, 0]
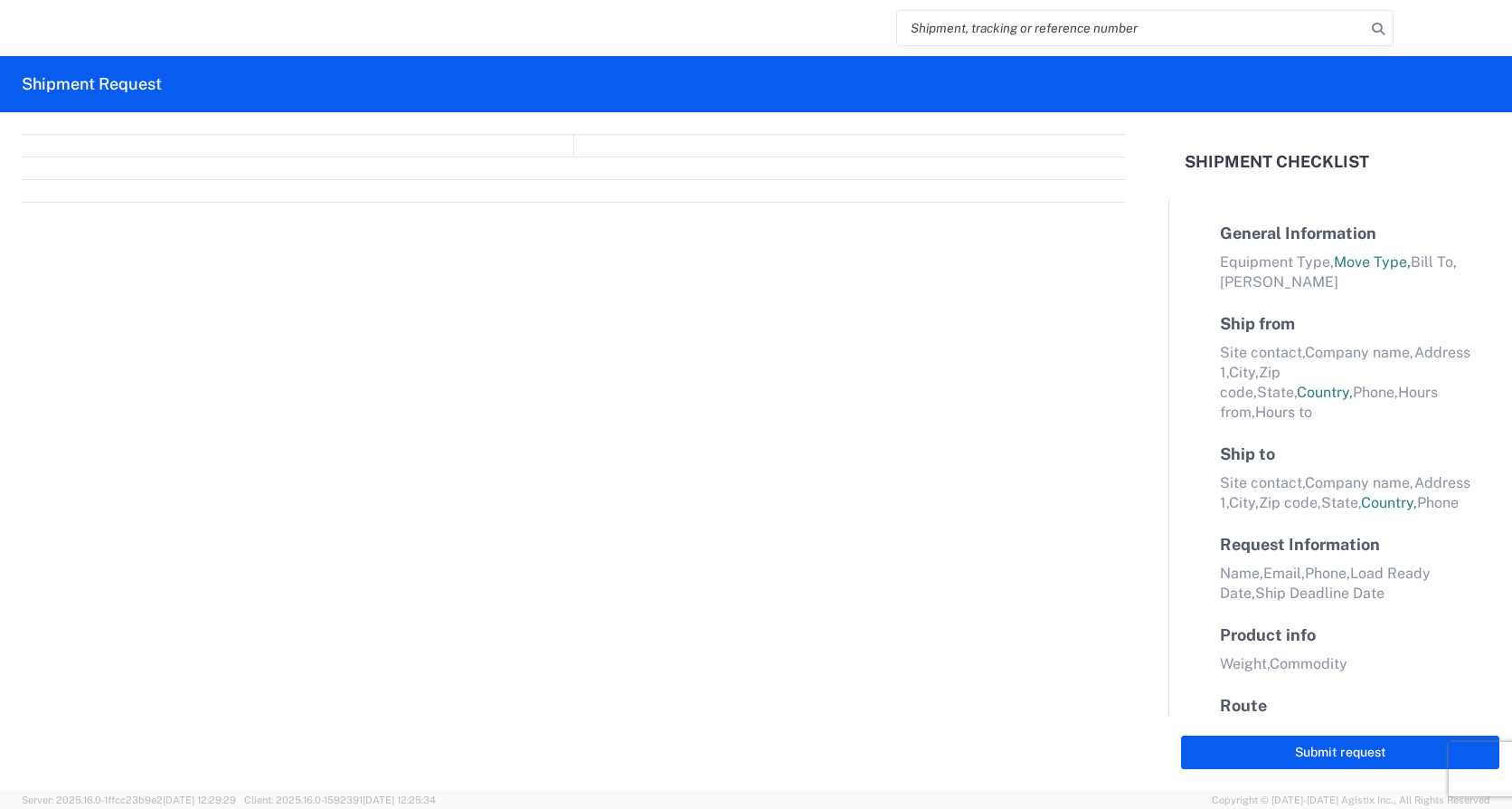
select select "FULL"
select select "LBS"
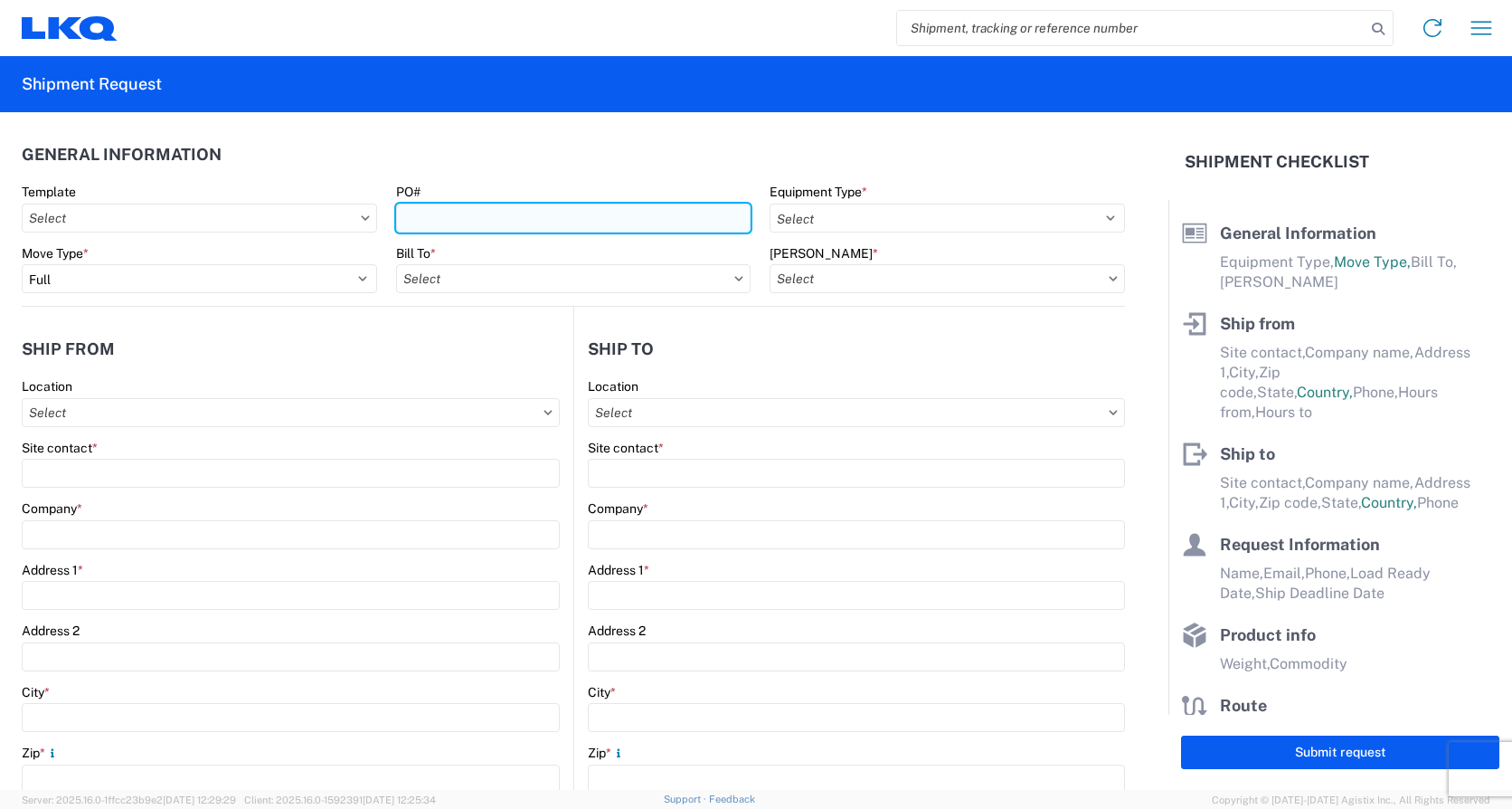
click at [400, 220] on input "PO#" at bounding box center [573, 218] width 355 height 29
click at [420, 217] on input "5-" at bounding box center [573, 218] width 355 height 29
type input "5-25087"
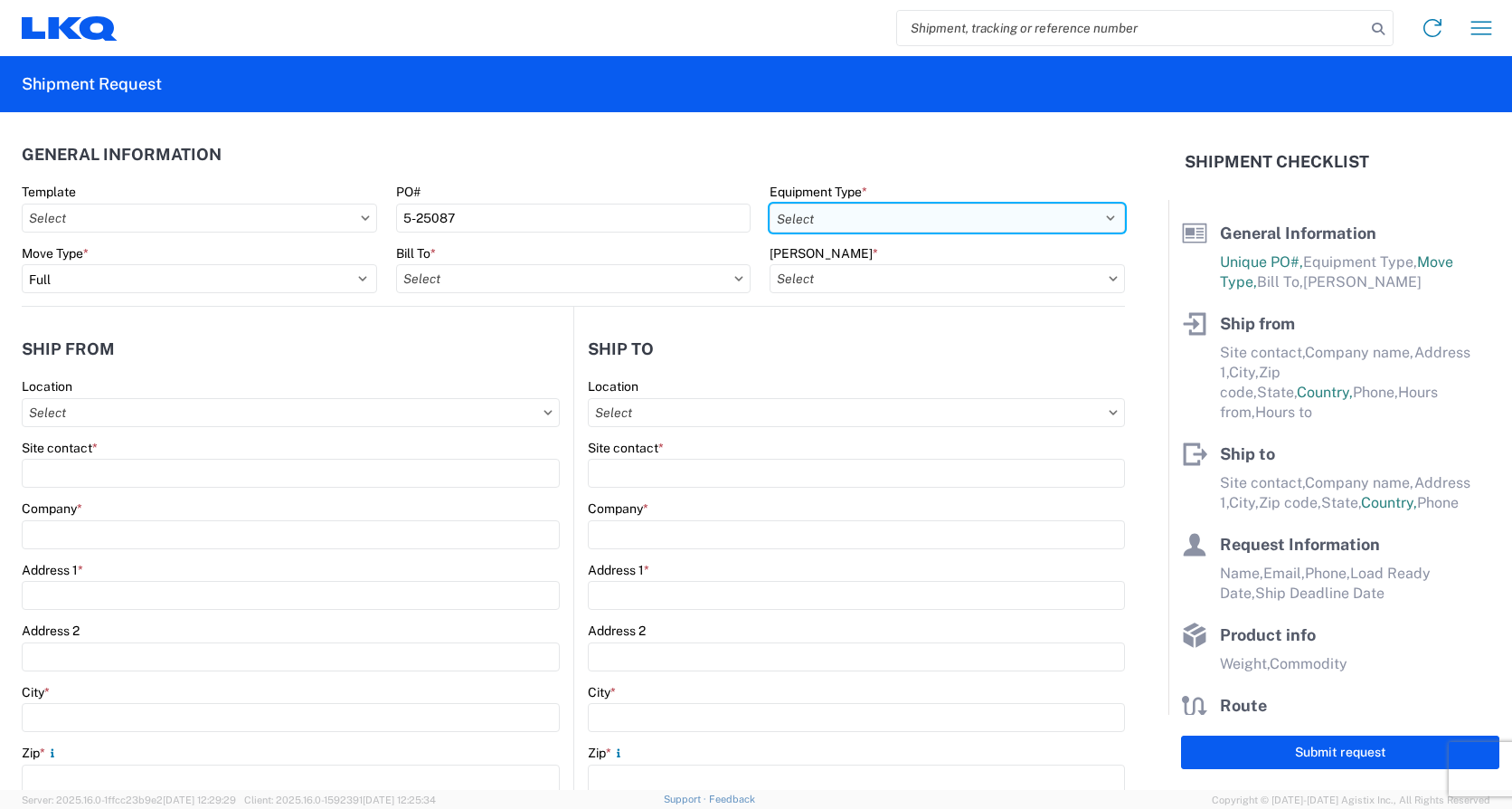
click at [1089, 218] on select "Select 53’ Dry Van Flatbed Dropdeck (van) Lowboy (flatbed) Rail" at bounding box center [947, 218] width 355 height 29
select select "STDV"
click at [770, 204] on select "Select 53’ Dry Van Flatbed Dropdeck (van) Lowboy (flatbed) Rail" at bounding box center [947, 218] width 355 height 29
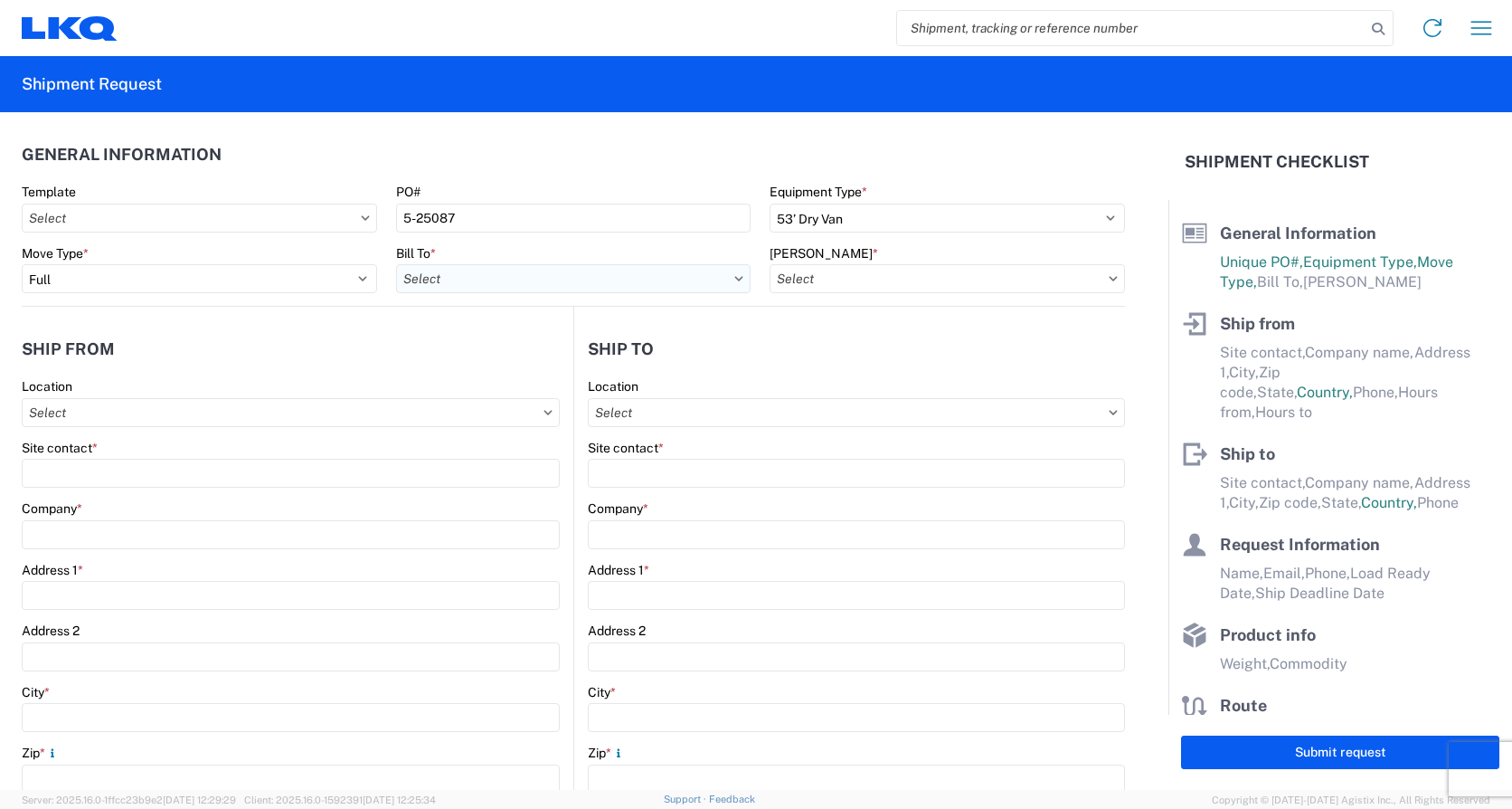
click at [472, 277] on input "Bill To *" at bounding box center [573, 278] width 355 height 29
type input "1810"
click at [459, 365] on div "1810 - LKQ Heavy Duty Truck Core" at bounding box center [554, 359] width 316 height 29
type input "1810 - LKQ Heavy Duty Truck Core"
click at [1109, 277] on icon at bounding box center [1113, 278] width 8 height 5
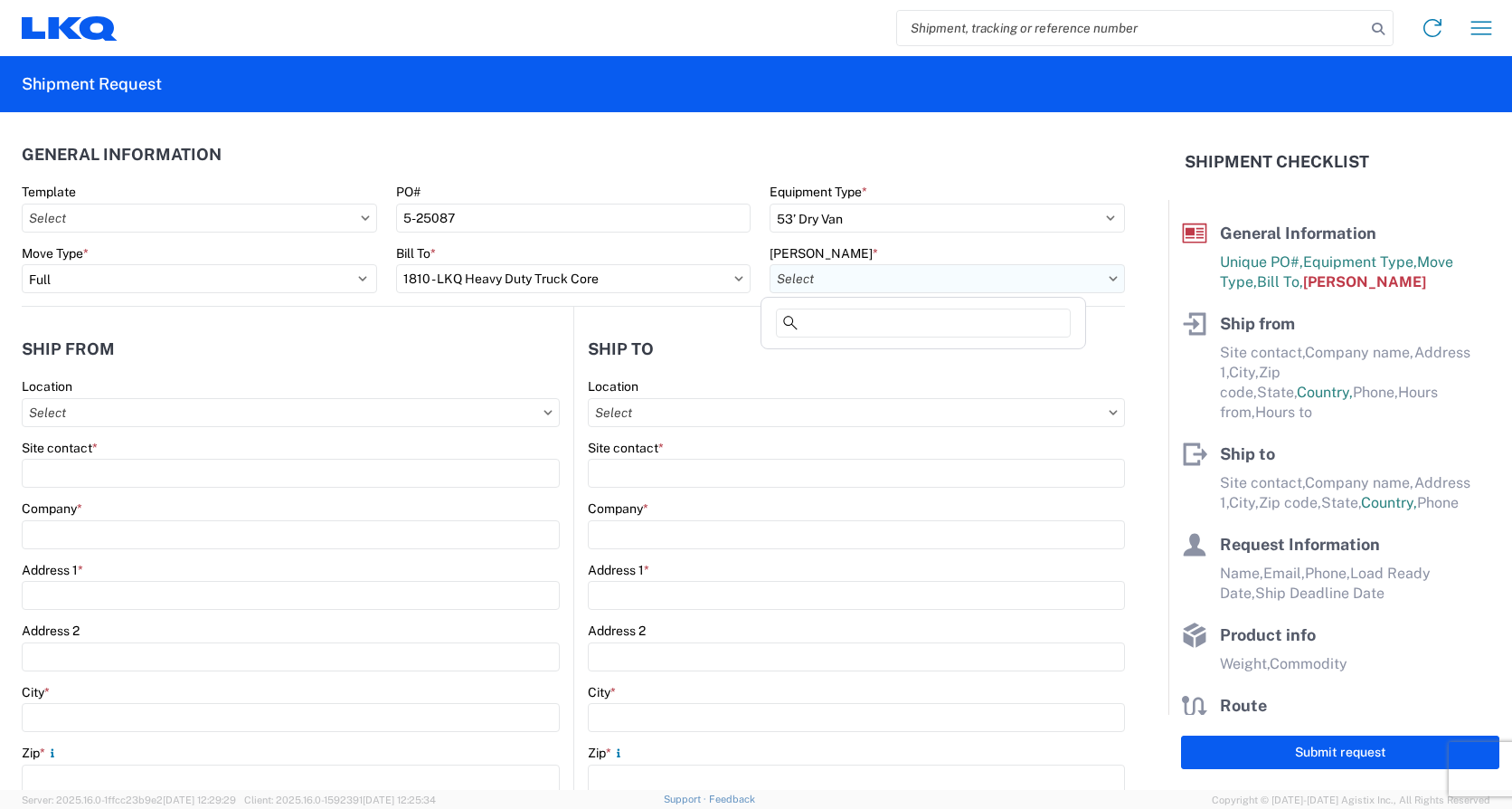
click at [830, 277] on input "[PERSON_NAME] *" at bounding box center [947, 278] width 355 height 29
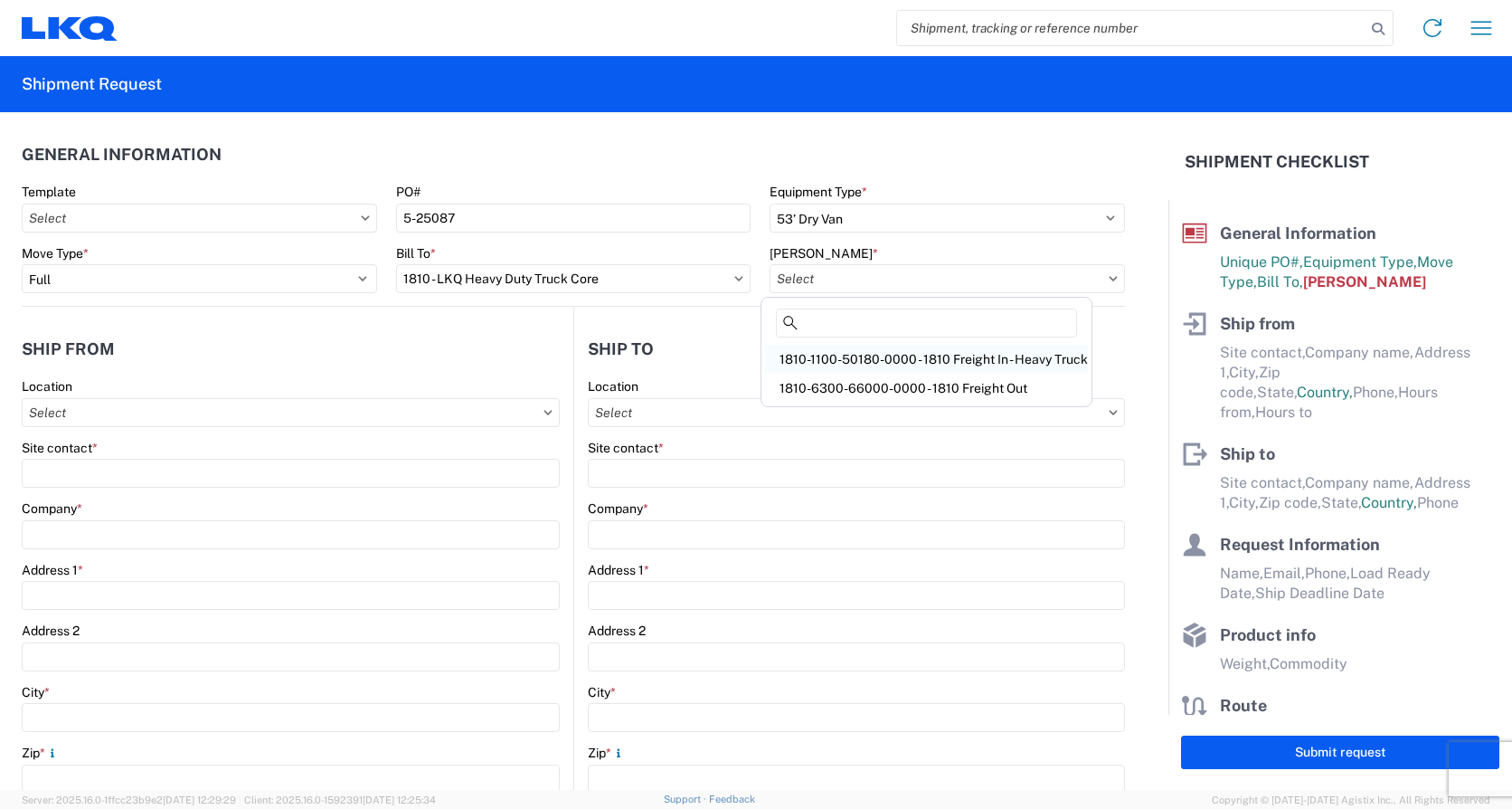
click at [822, 353] on div "1810-1100-50180-0000 - 1810 Freight In - Heavy Truck" at bounding box center [927, 359] width 323 height 29
type input "1810-1100-50180-0000 - 1810 Freight In - Heavy Truck"
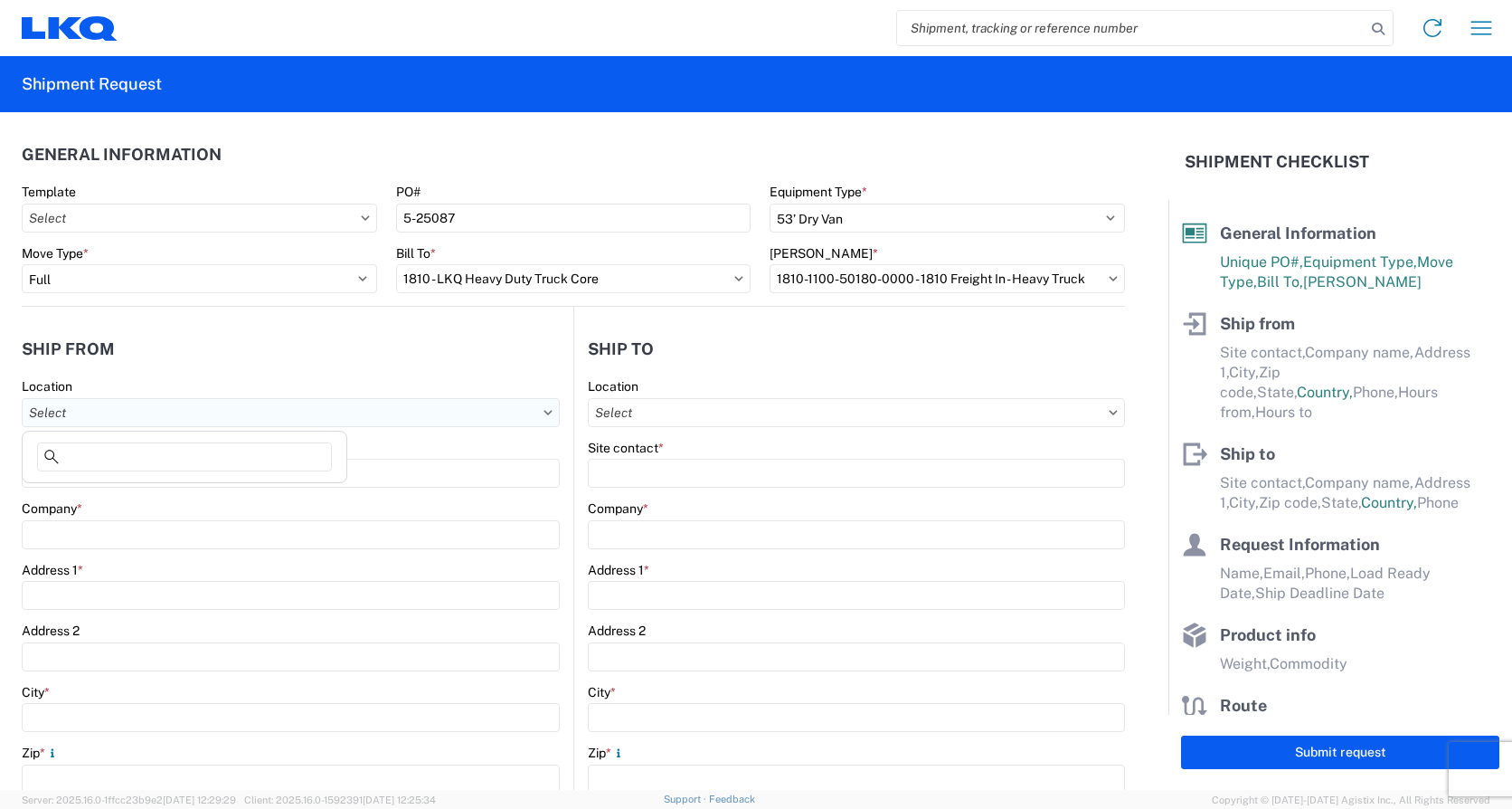
click at [124, 416] on input "Location" at bounding box center [291, 412] width 538 height 29
type input "1808"
click at [127, 493] on div "1808 - LKQ Western Truck Parts" at bounding box center [183, 493] width 316 height 29
type input "1808 - LKQ Western Truck Parts"
type input "LKQ Corporation"
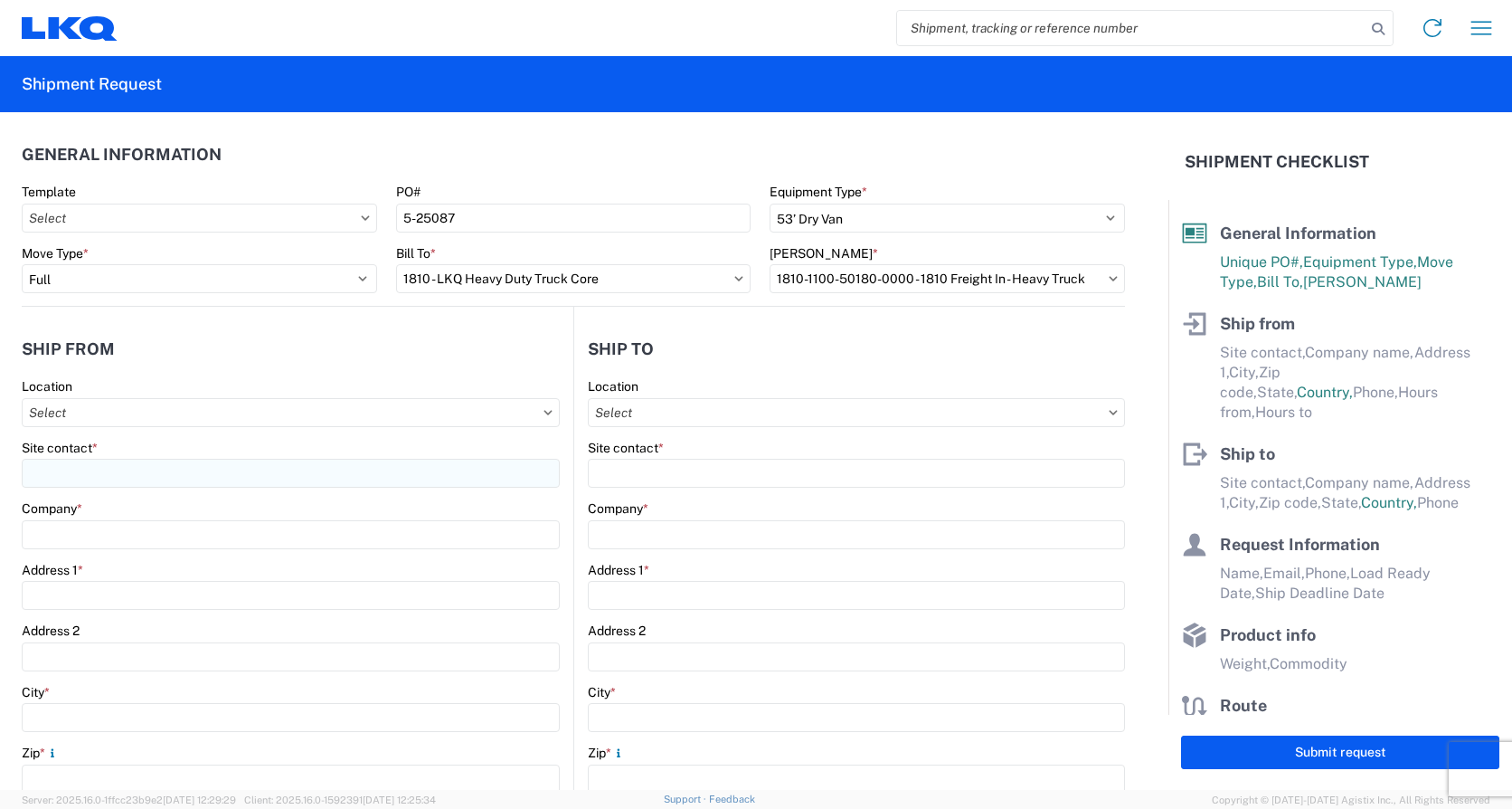
type input "9090 Brighton Road"
type input "Henderson"
type input "80640"
select select "CO"
select select "US"
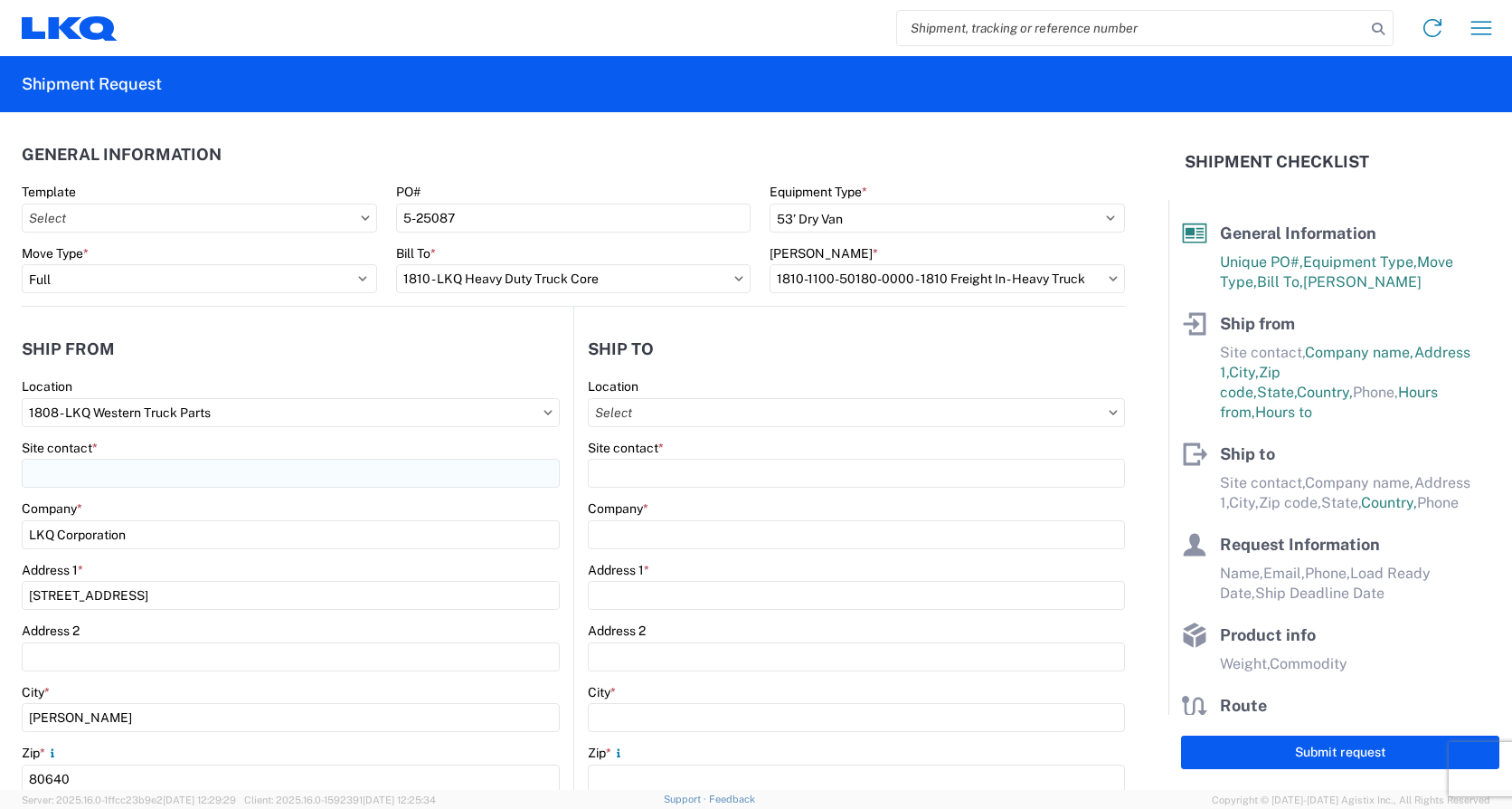
type input "07:00:00"
type input "17:00:00"
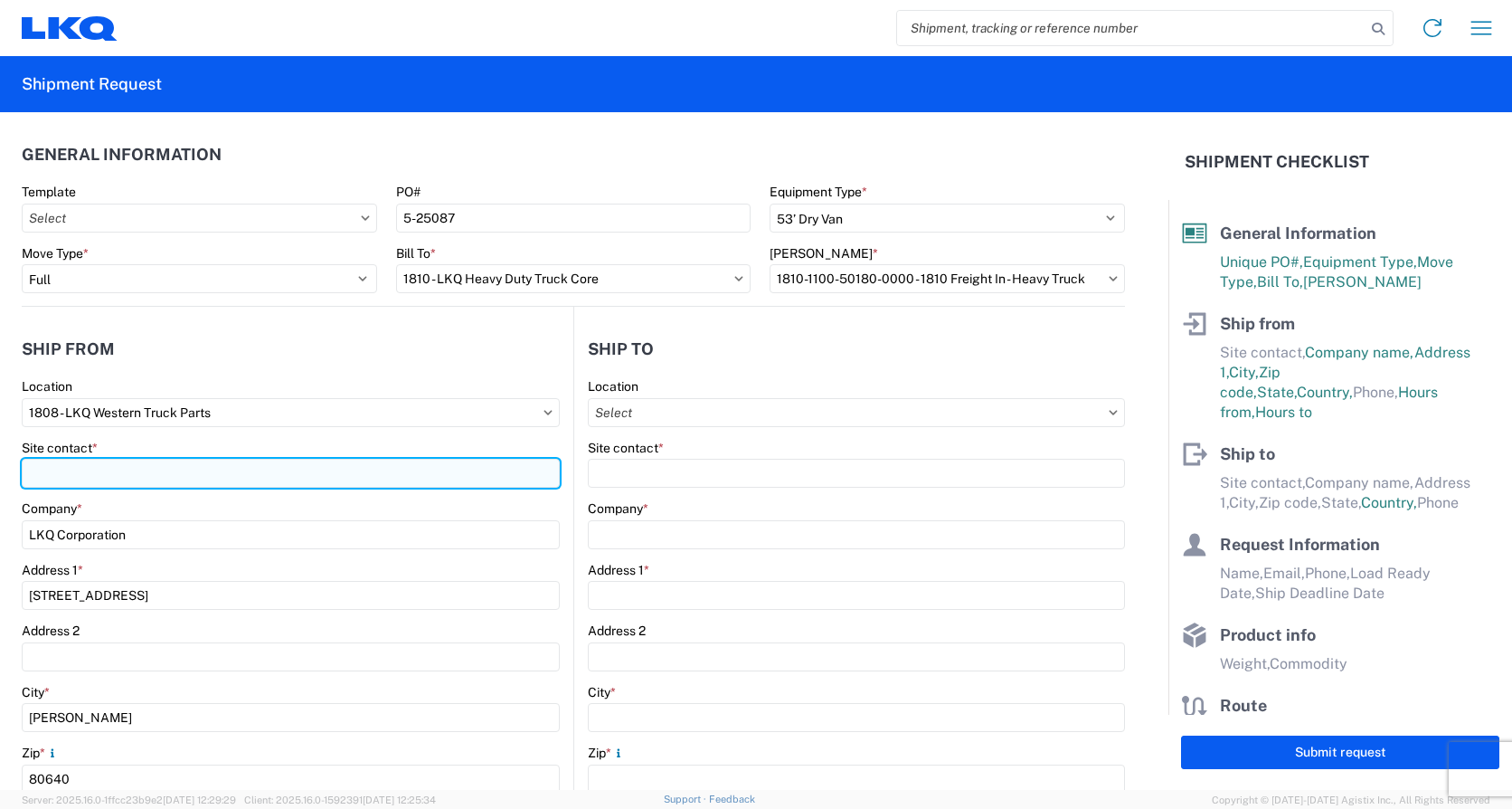
click at [75, 465] on input "Site contact *" at bounding box center [291, 472] width 538 height 29
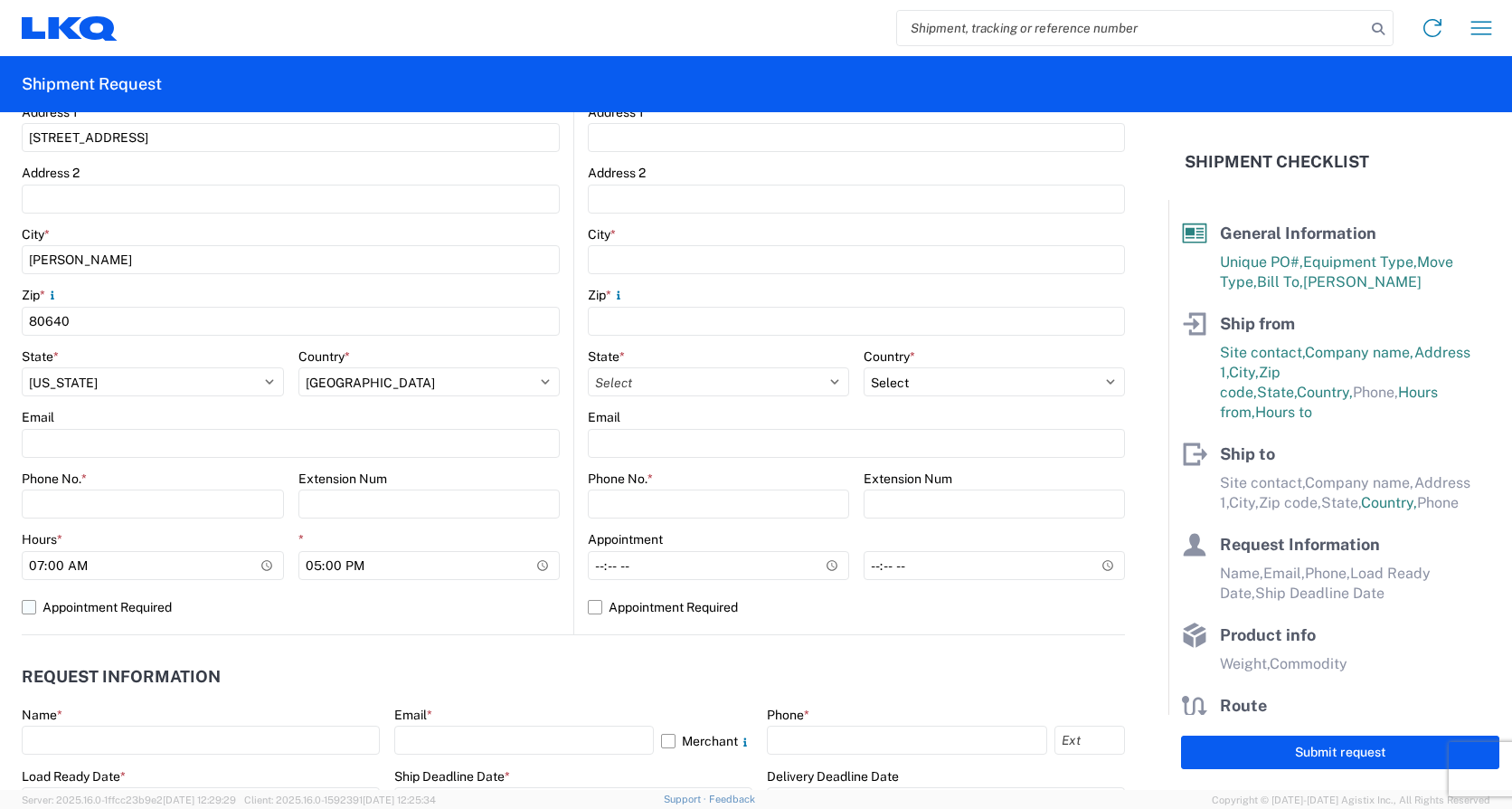
scroll to position [542, 0]
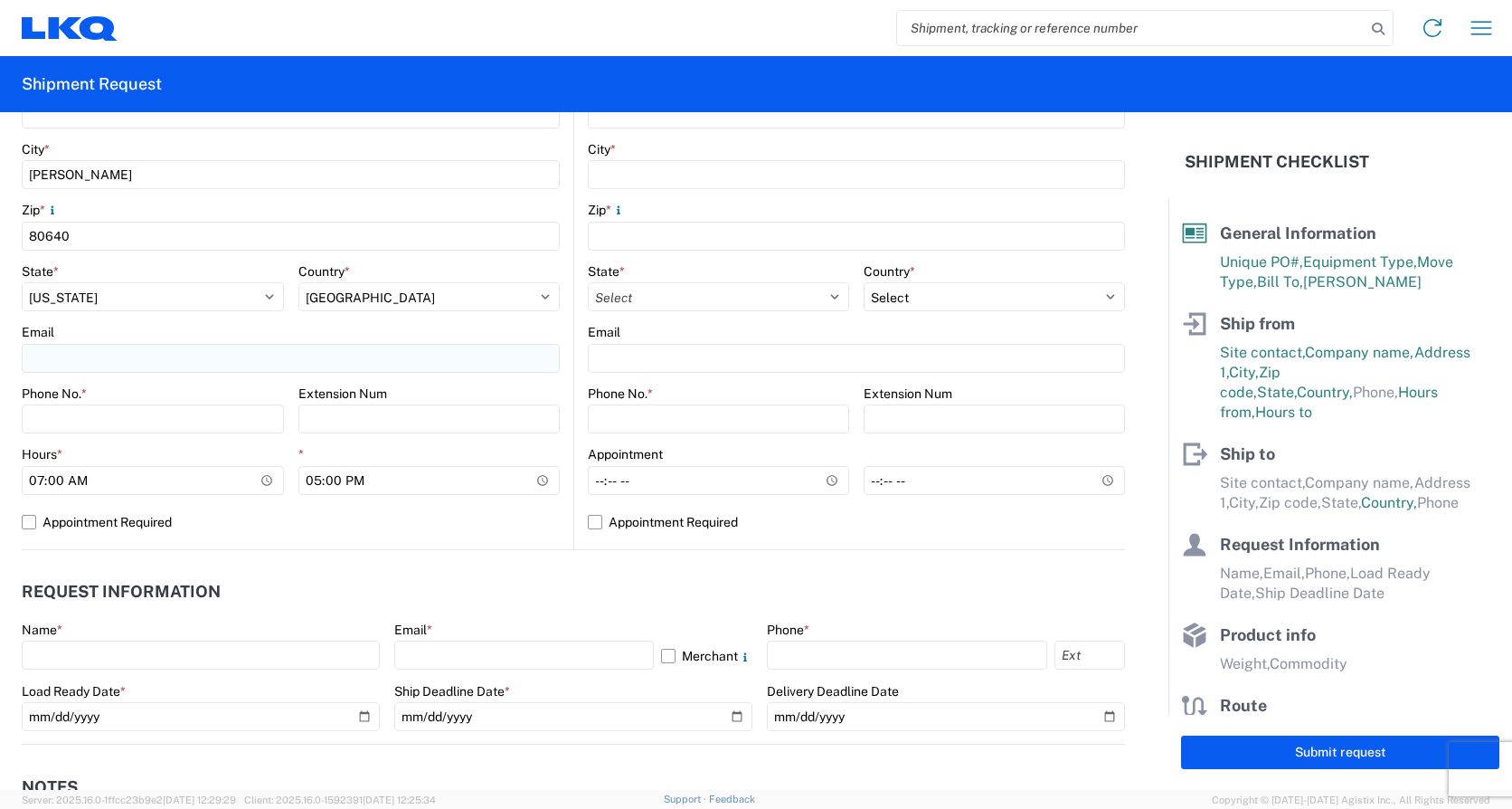
type input "Kenneth McKnight"
click at [72, 357] on input "Email" at bounding box center [291, 358] width 538 height 29
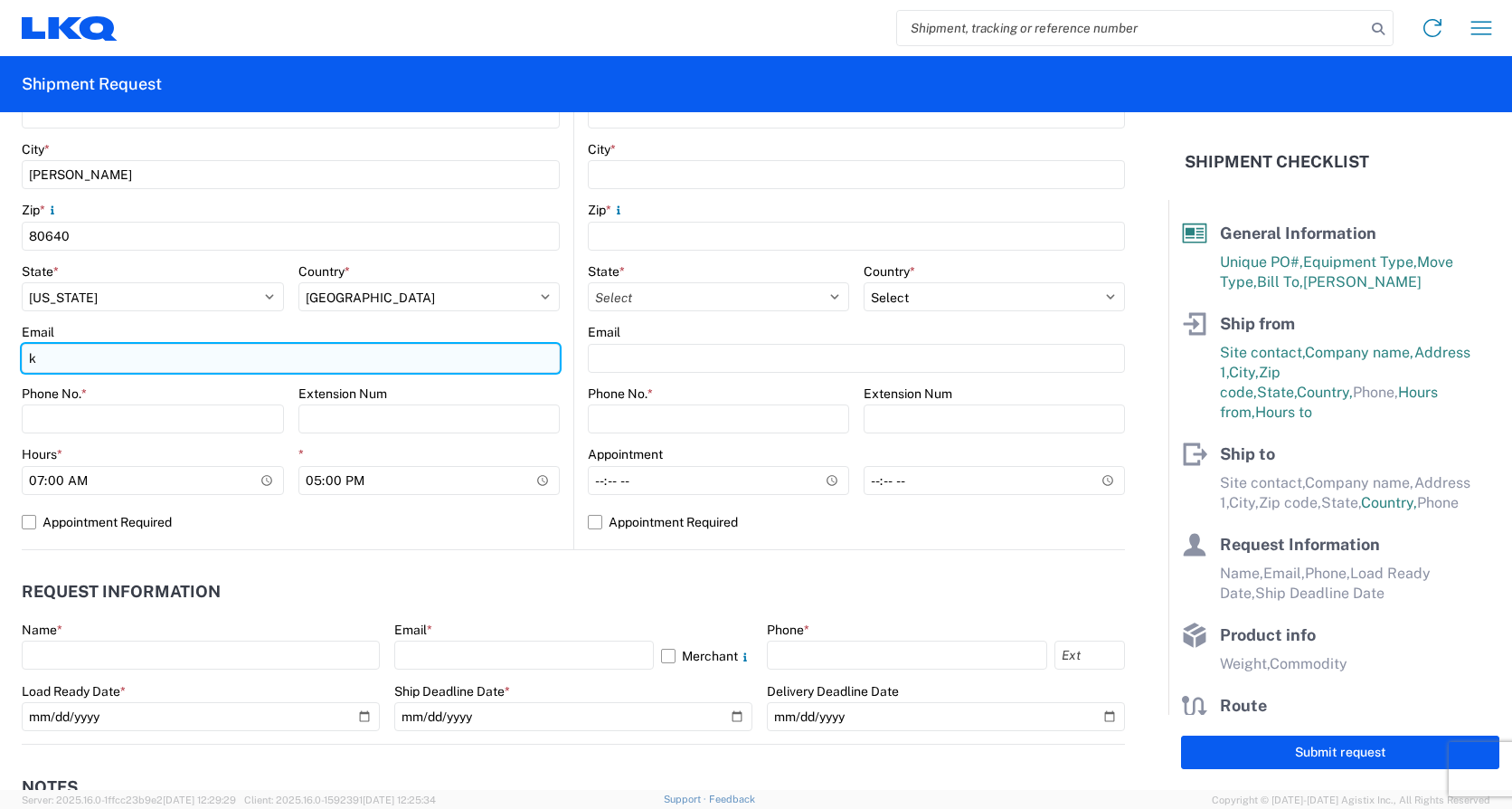
type input "klmcknight@LKQCORP.com"
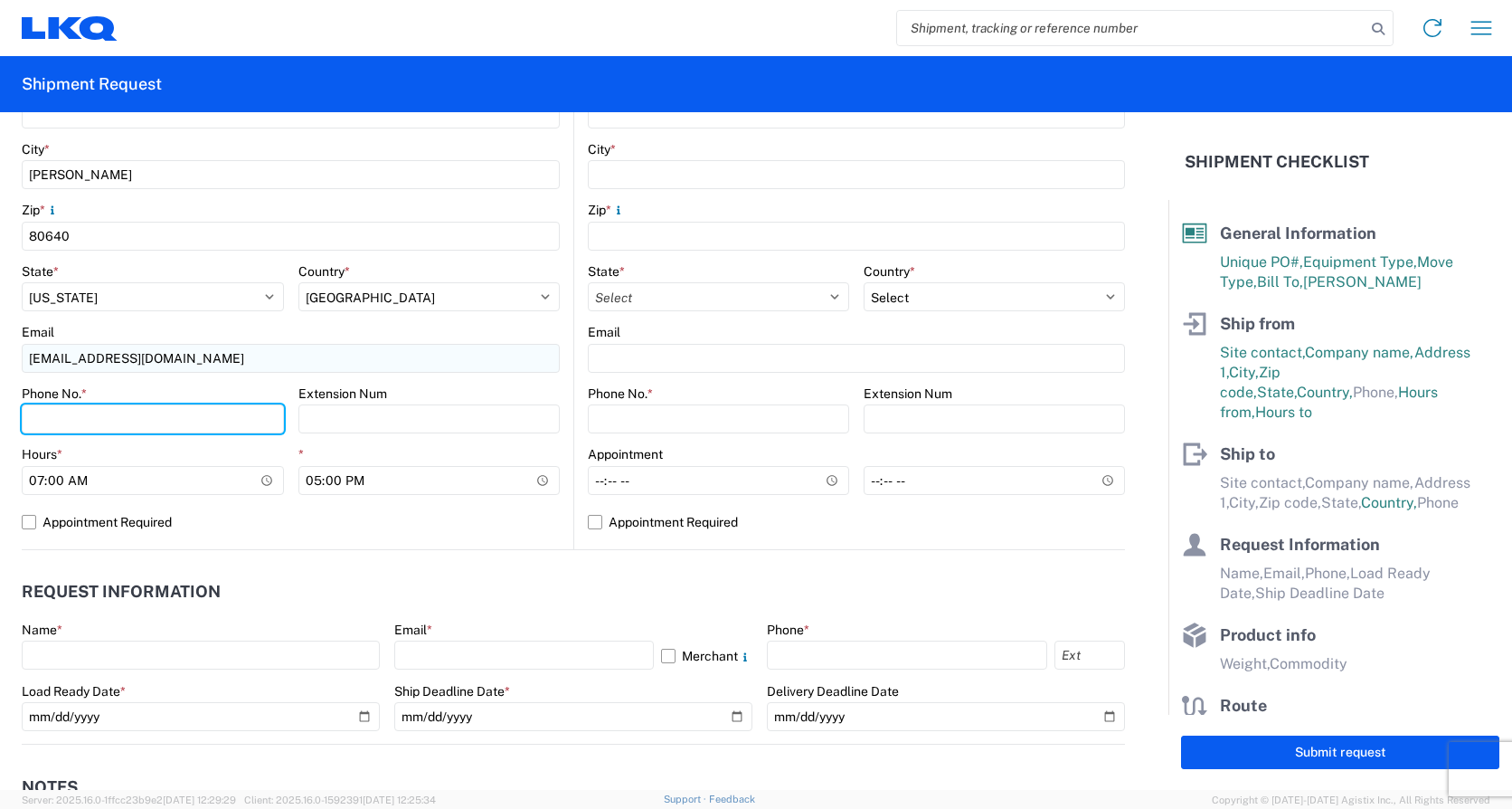
type input "8005413400"
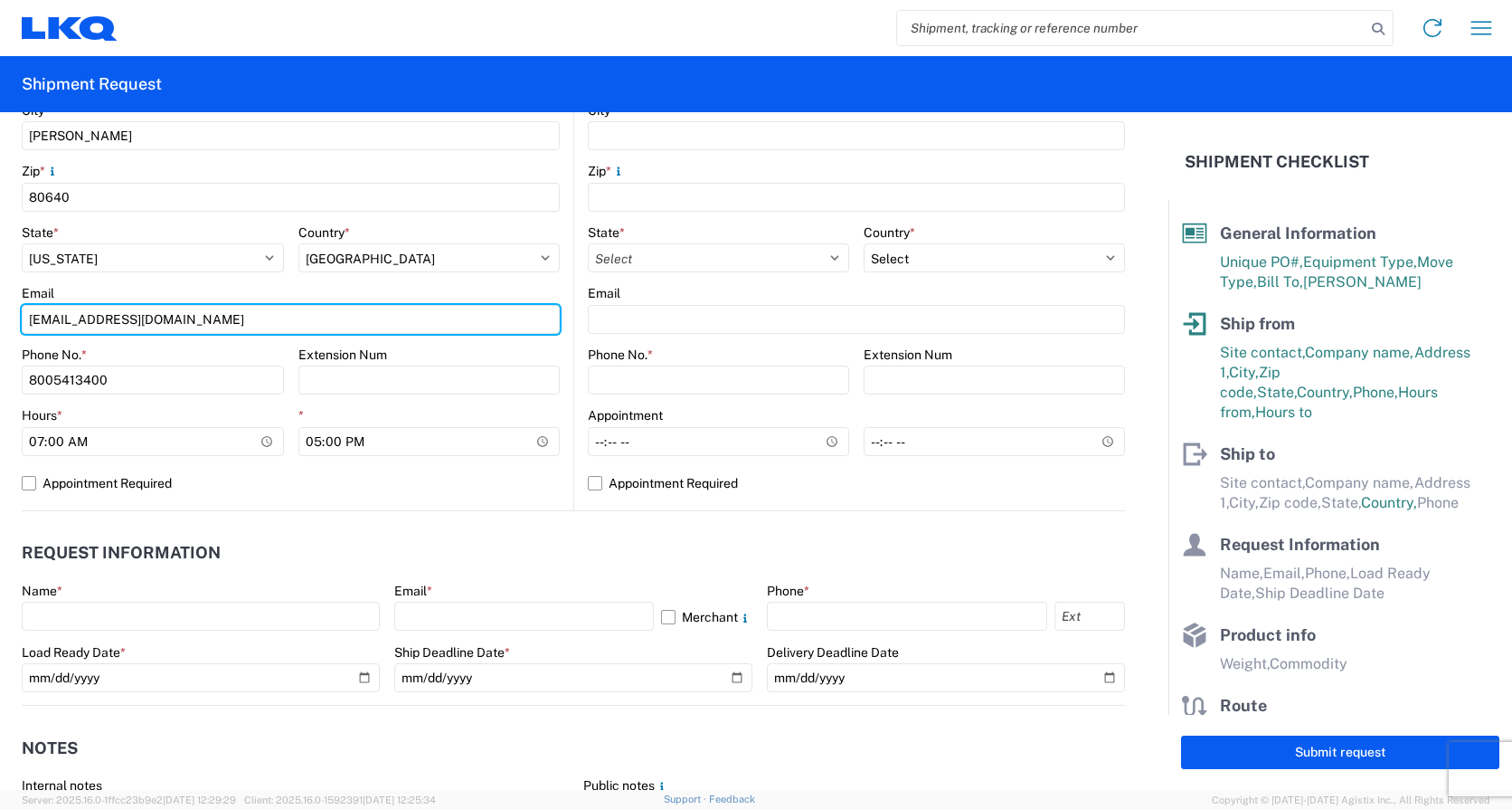
scroll to position [634, 0]
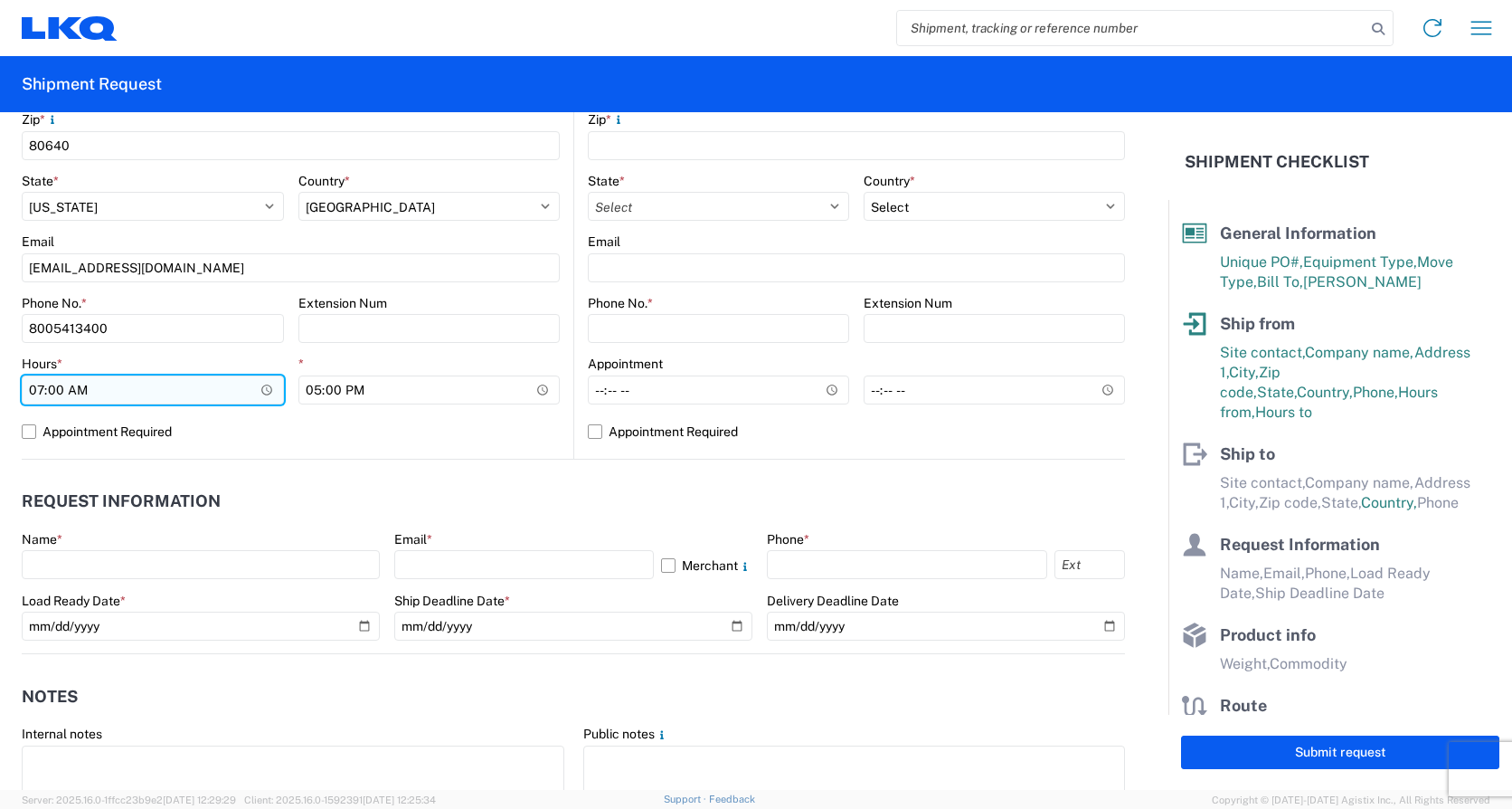
click at [39, 390] on input "07:00:00" at bounding box center [153, 389] width 262 height 29
type input "08:00"
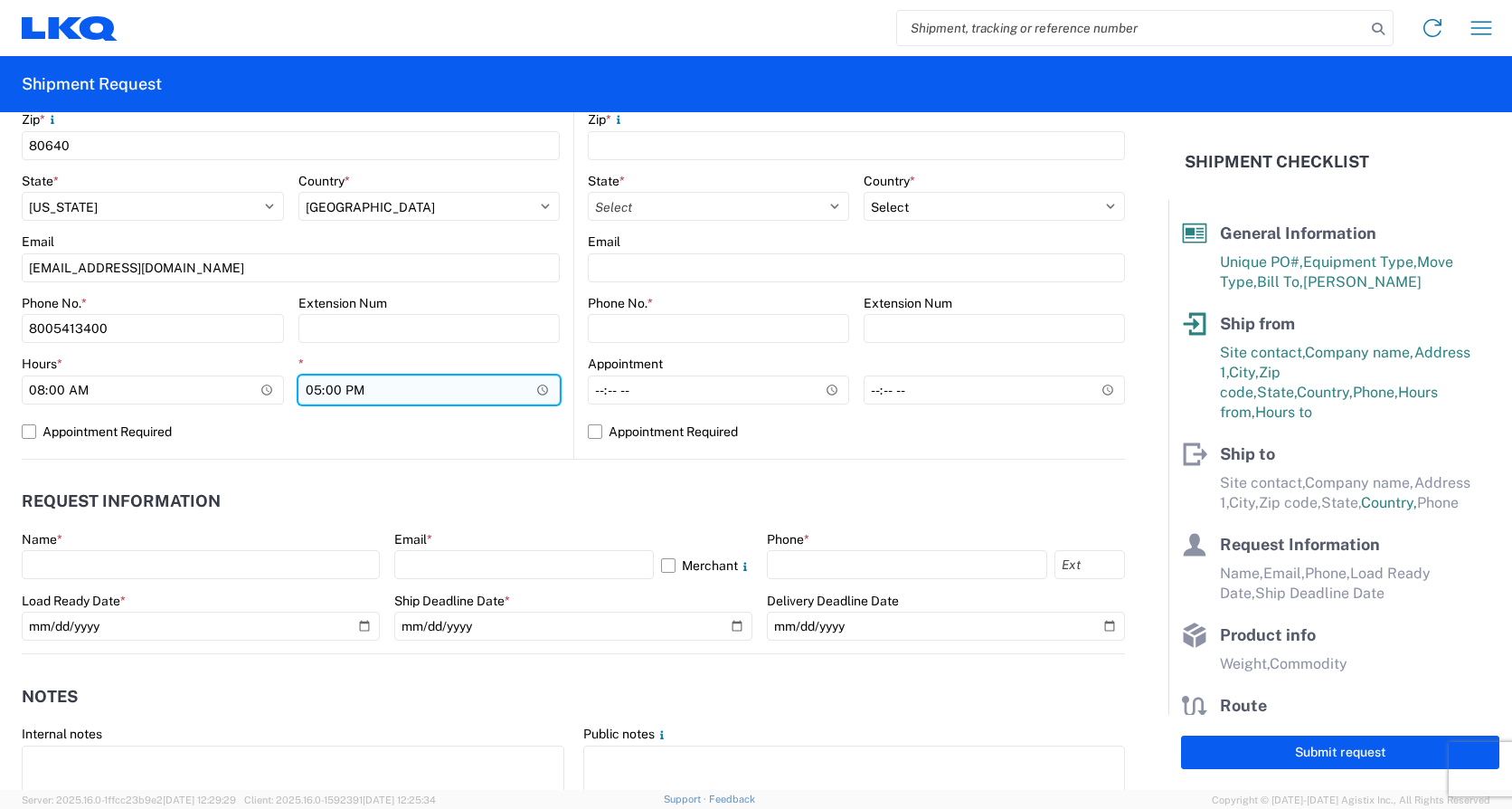
click at [314, 393] on input "17:00:00" at bounding box center [430, 389] width 262 height 29
type input "15:00"
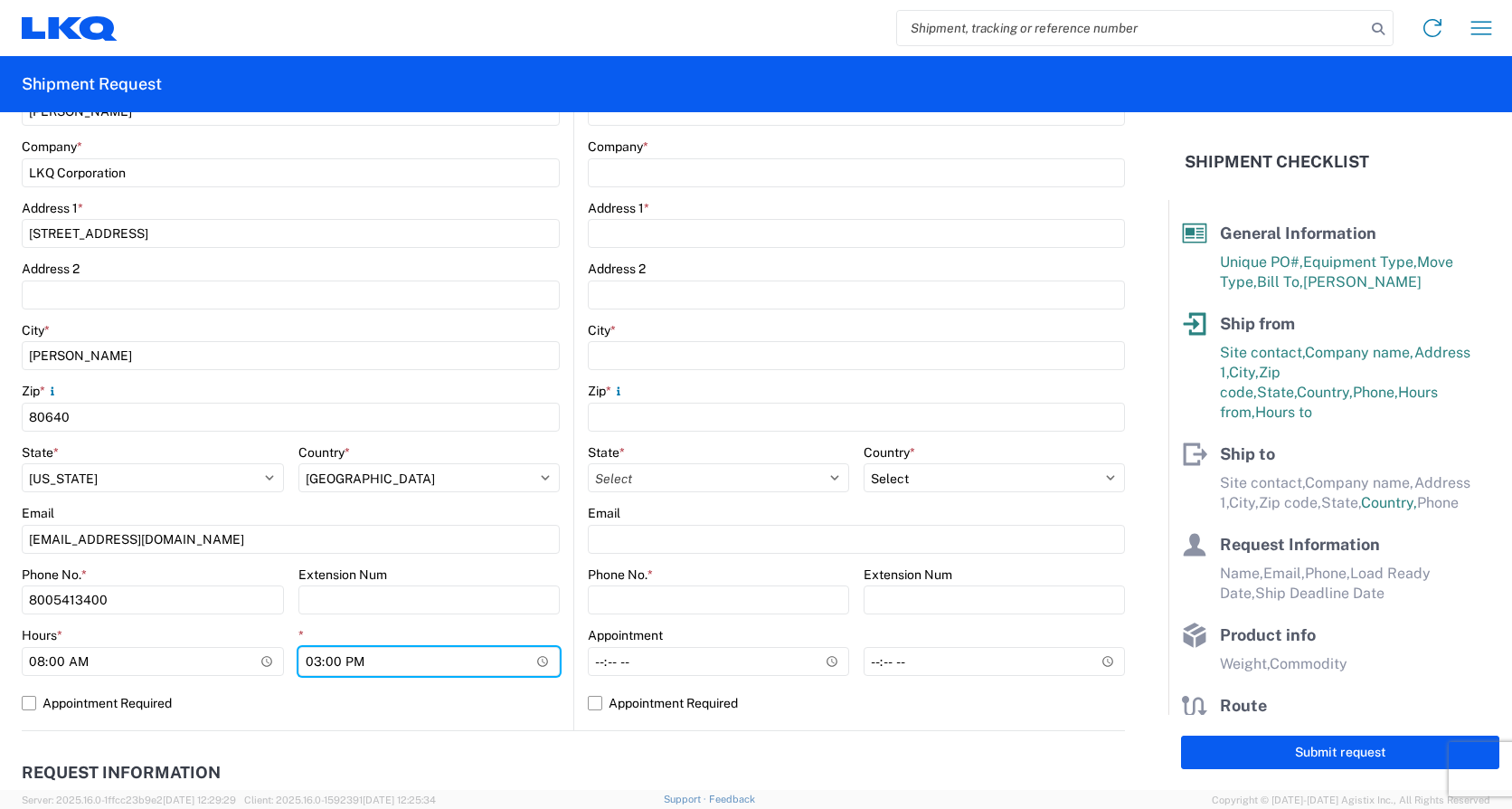
scroll to position [90, 0]
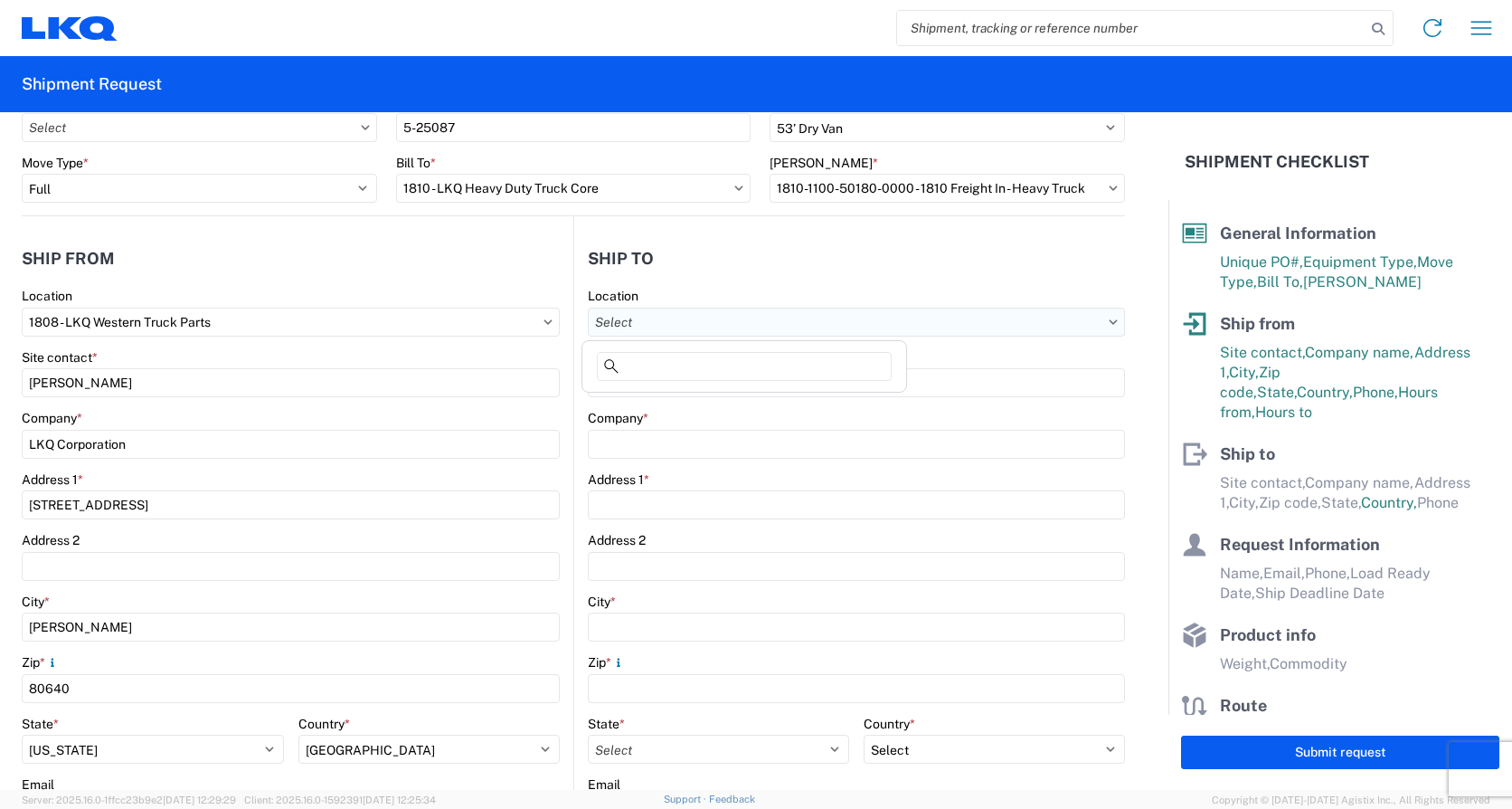
click at [627, 325] on input "Location" at bounding box center [856, 321] width 537 height 29
type input "1810"
click at [675, 405] on div "1810 - LKQ Heavy Duty Truck Core" at bounding box center [744, 402] width 316 height 29
type input "1810 - LKQ Heavy Duty Truck Core"
type input "LKQ Corporation"
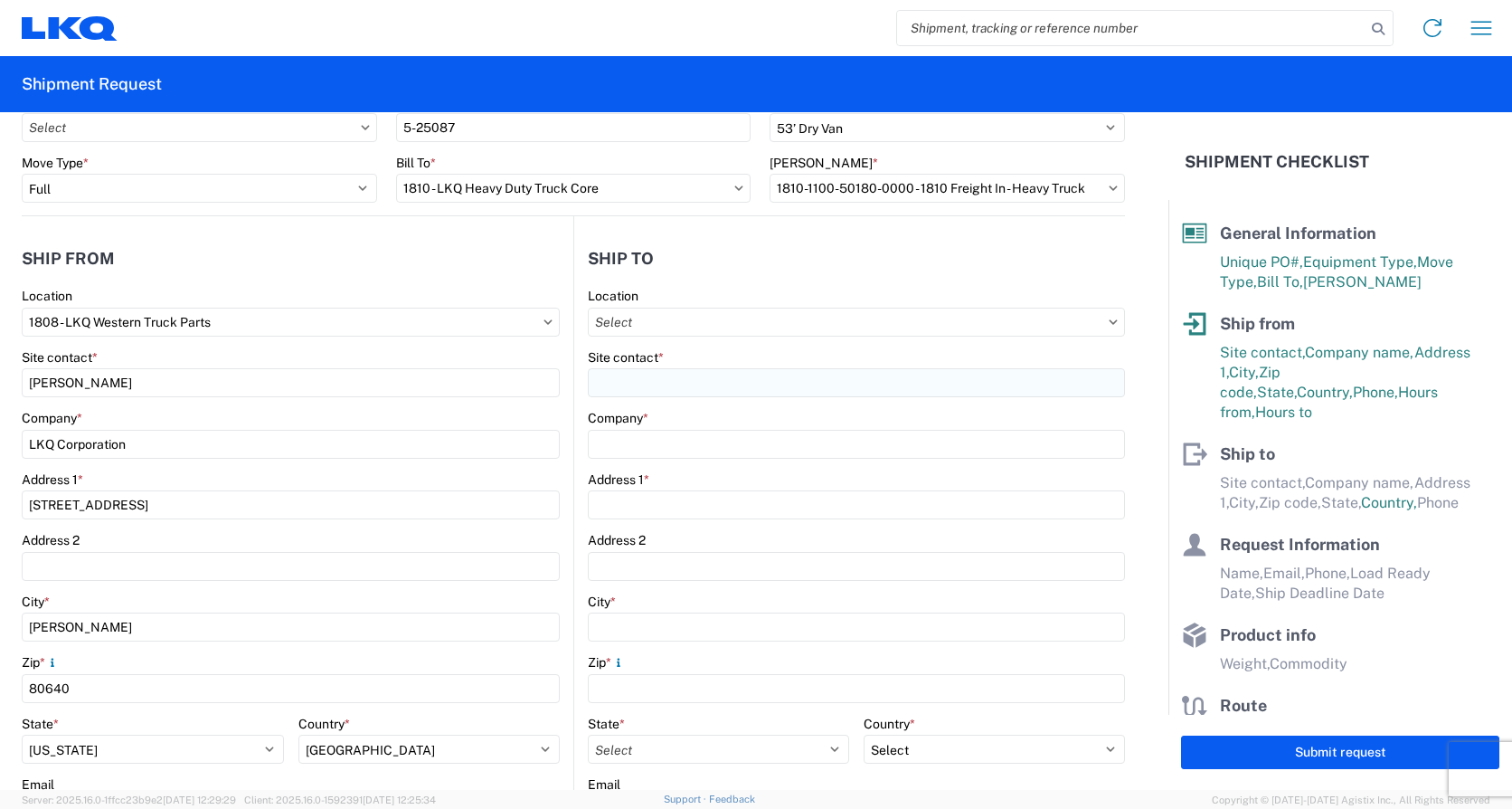
type input "[STREET_ADDRESS]"
type input "Lansing"
type input "60438"
select select "US"
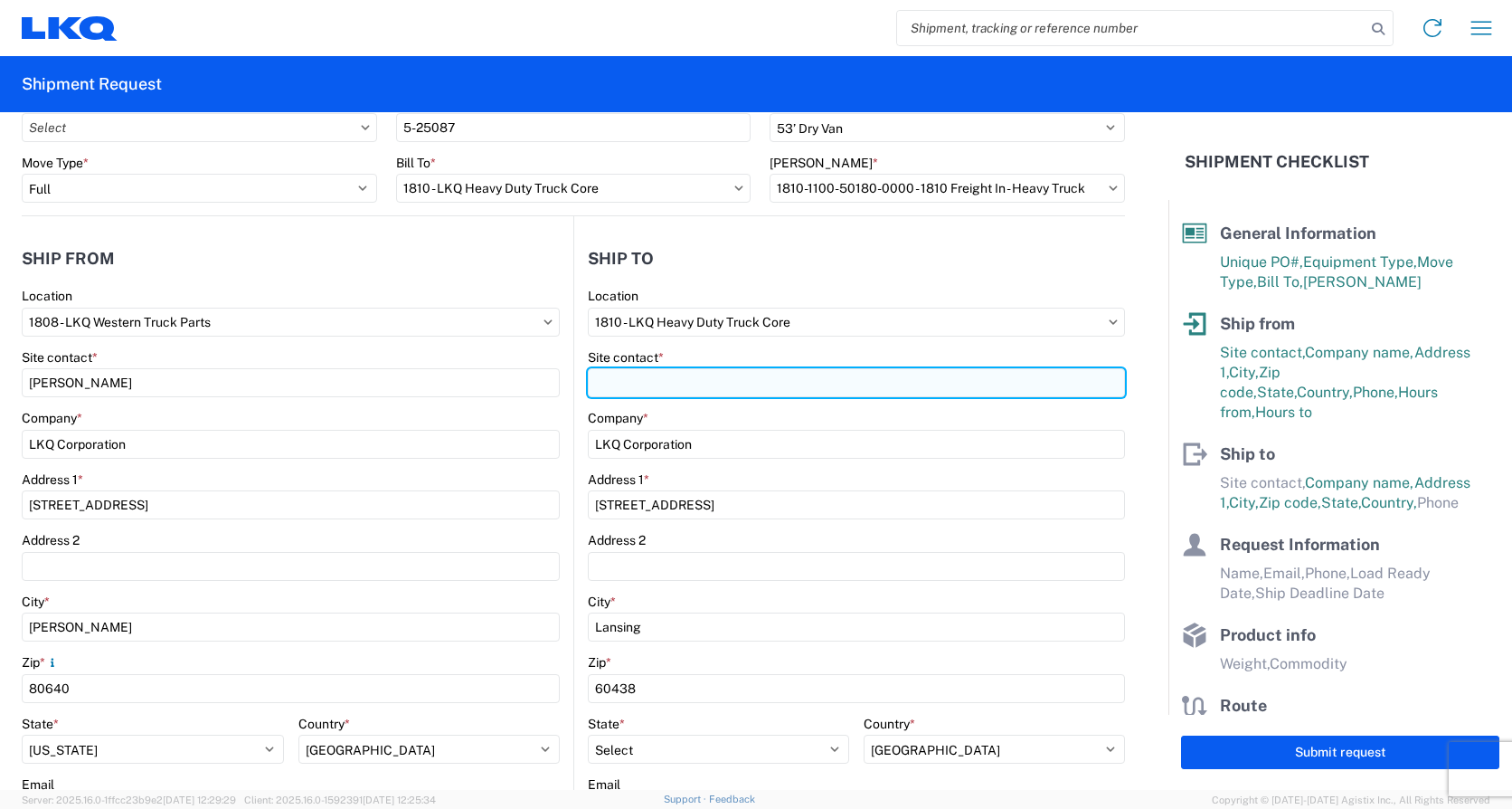
click at [651, 387] on input "Site contact *" at bounding box center [856, 382] width 537 height 29
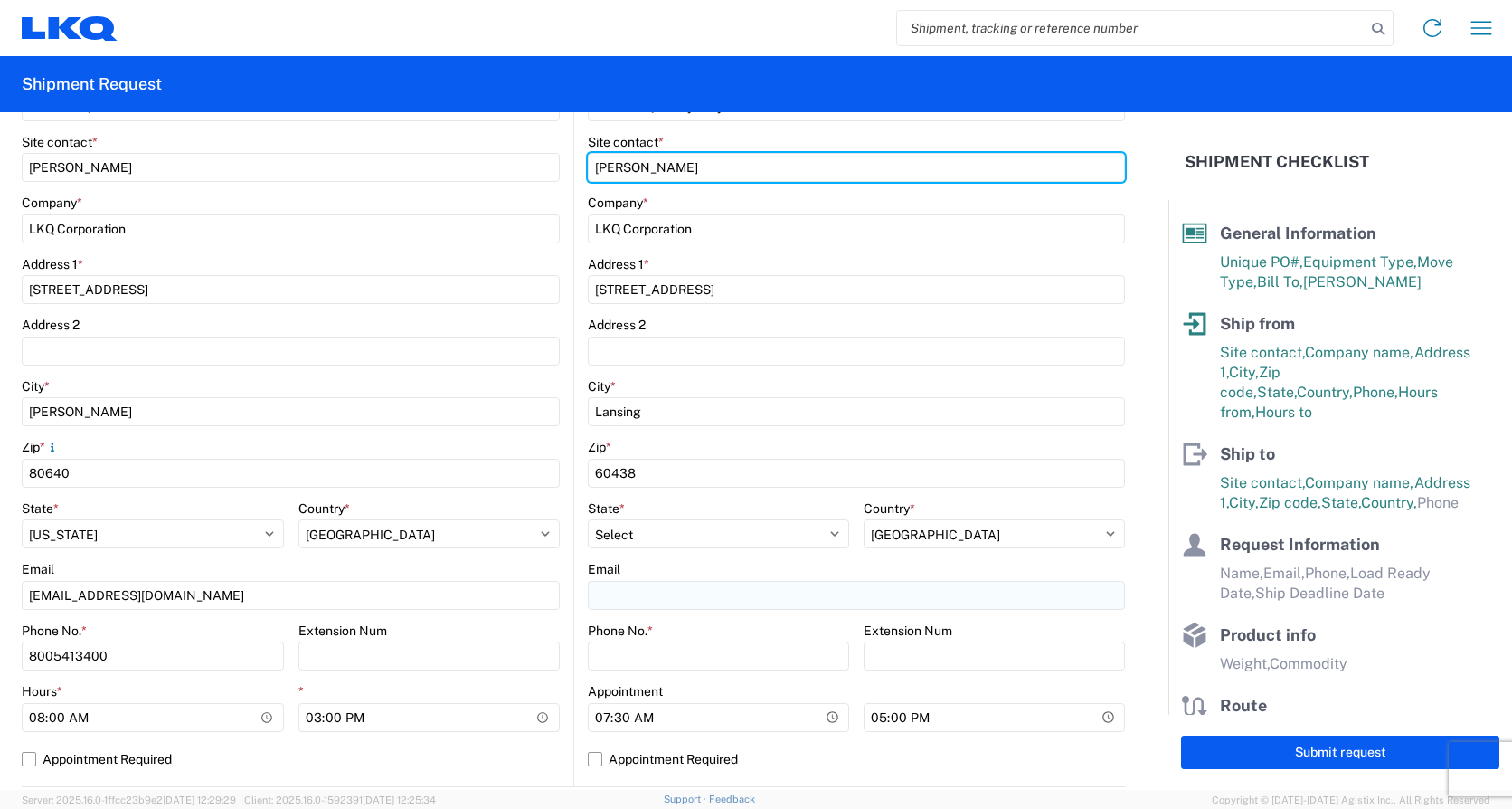
scroll to position [362, 0]
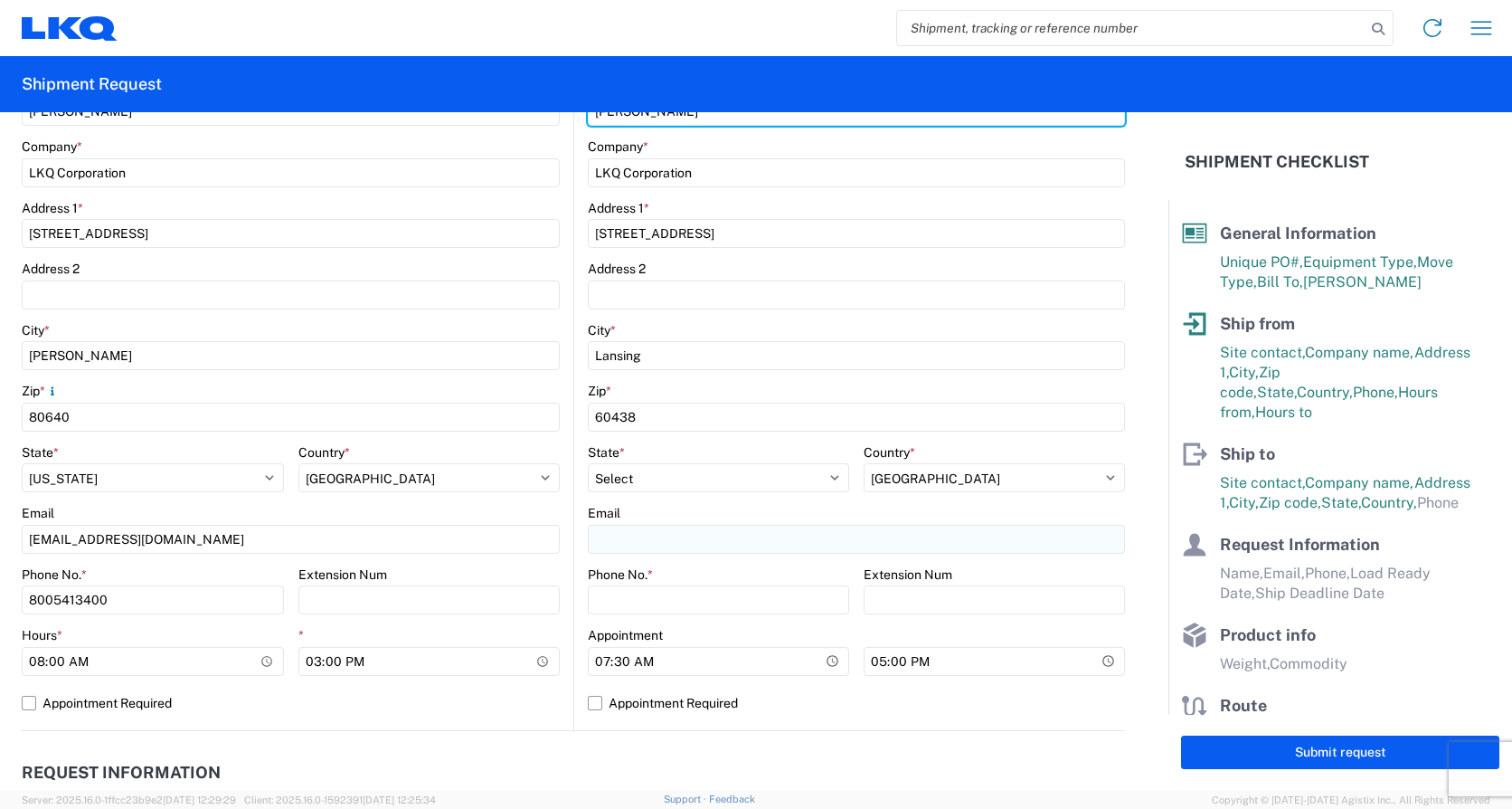
type input "[PERSON_NAME]"
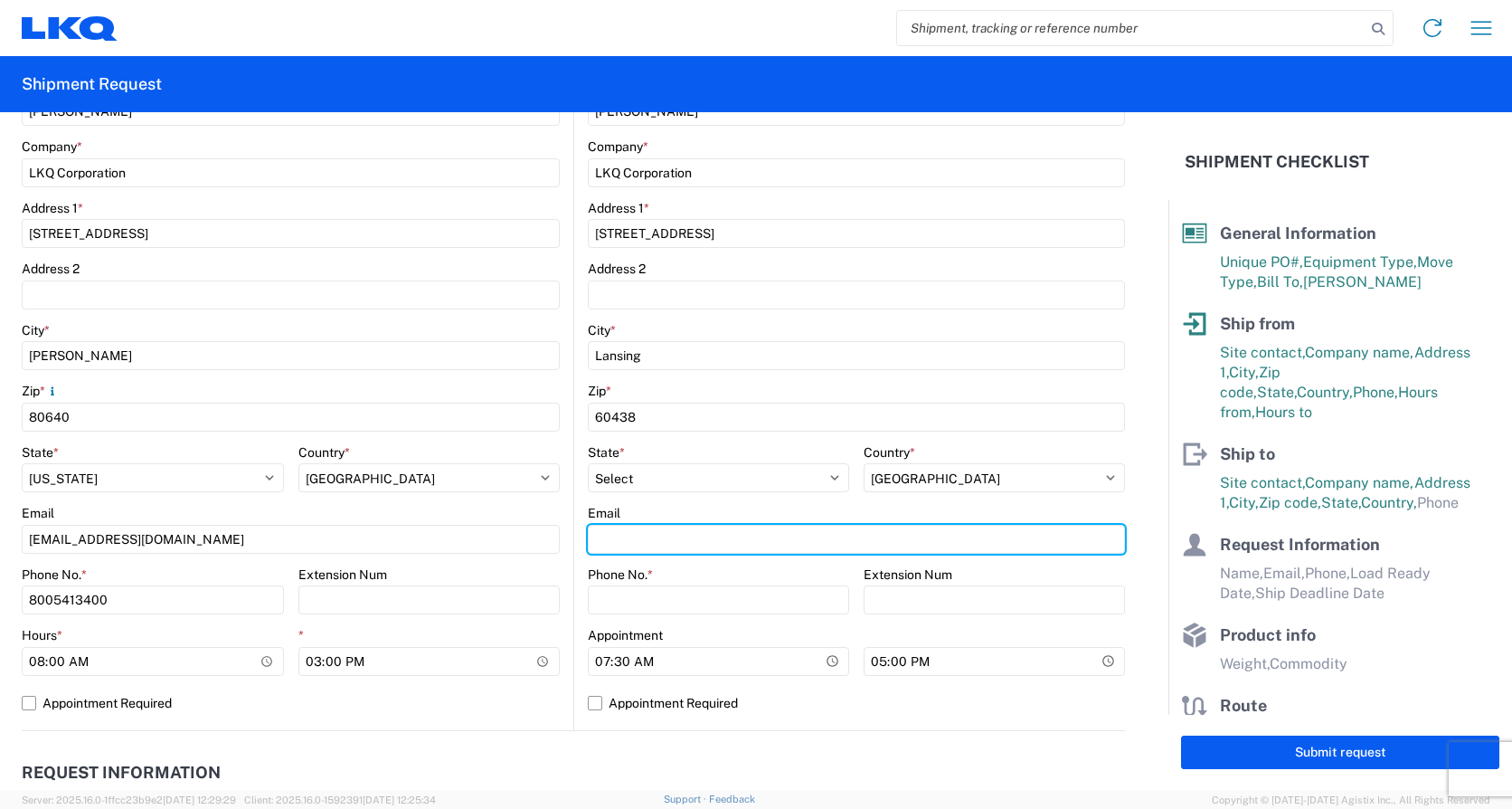
drag, startPoint x: 613, startPoint y: 537, endPoint x: 561, endPoint y: 520, distance: 54.7
click at [613, 537] on input "Email" at bounding box center [856, 539] width 537 height 29
type input "[EMAIL_ADDRESS][DOMAIN_NAME]"
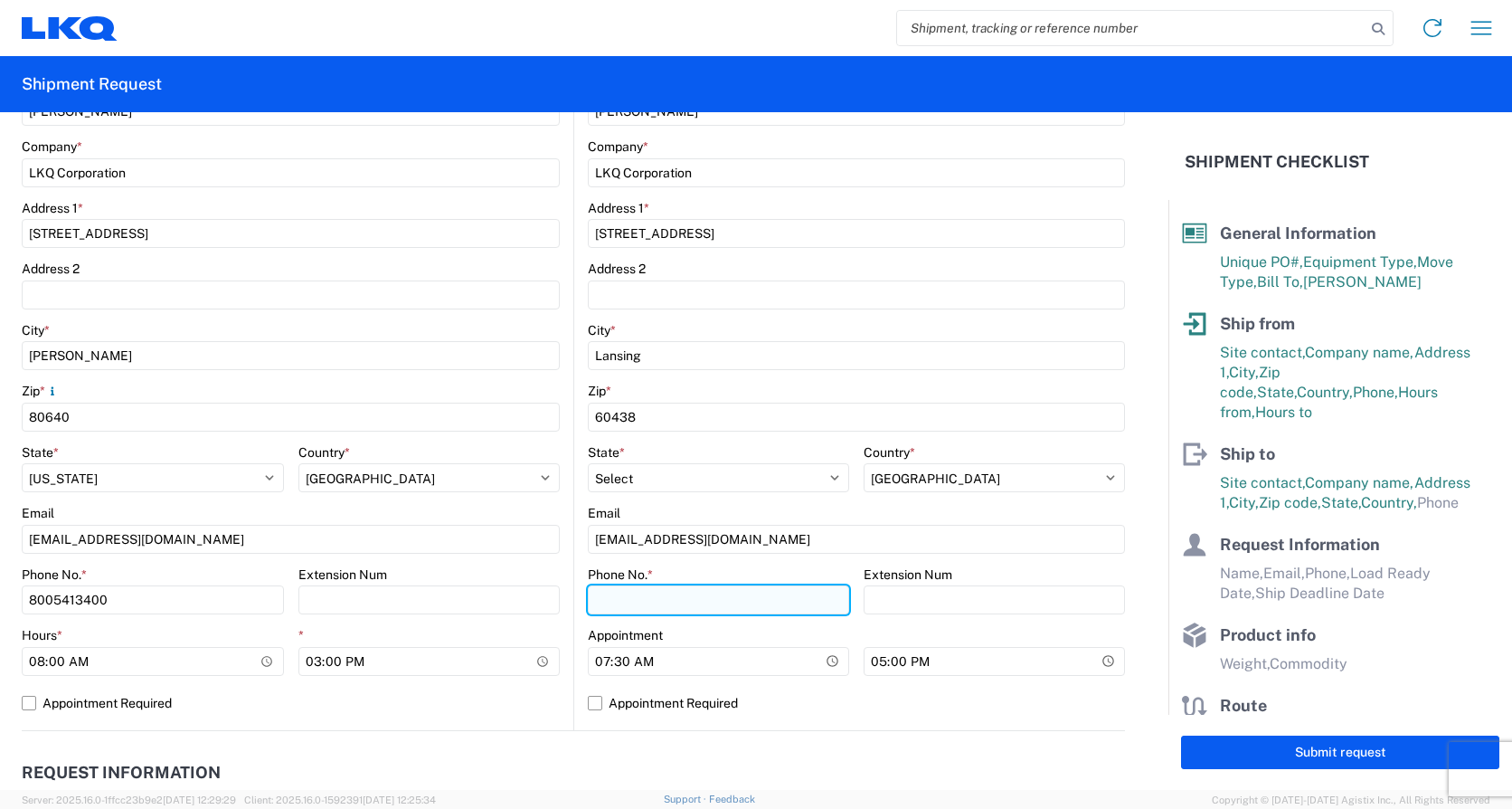
click at [607, 603] on input "Phone No. *" at bounding box center [717, 600] width 261 height 29
type input "7084416512"
type input "[PERSON_NAME]"
type input "8005413400"
drag, startPoint x: 669, startPoint y: 603, endPoint x: 539, endPoint y: 582, distance: 131.7
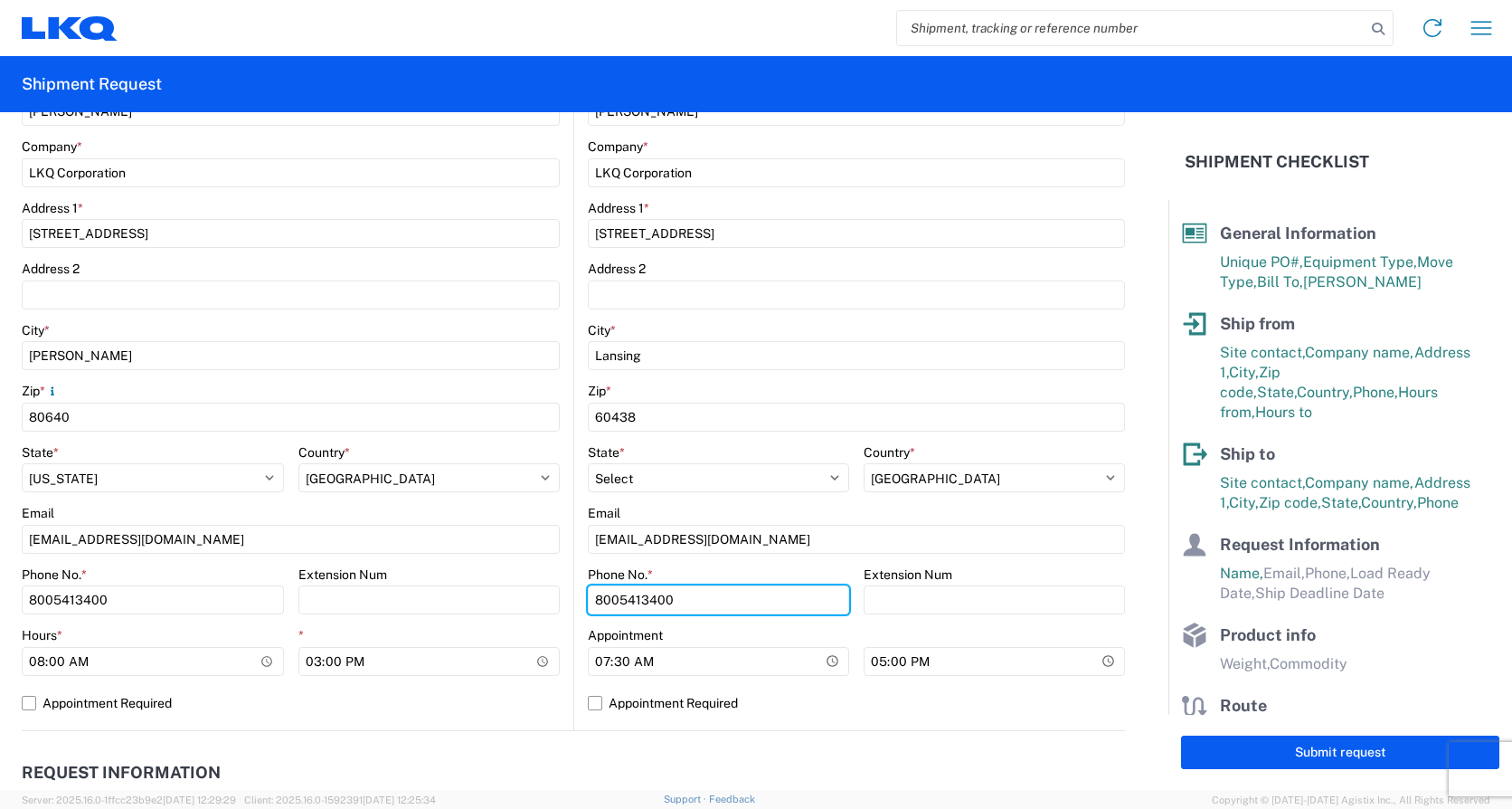
click at [540, 582] on div "Ship from 1808 Location 1808 - LKQ Western Truck Parts Site contact * Kenneth M…" at bounding box center [573, 338] width 1103 height 786
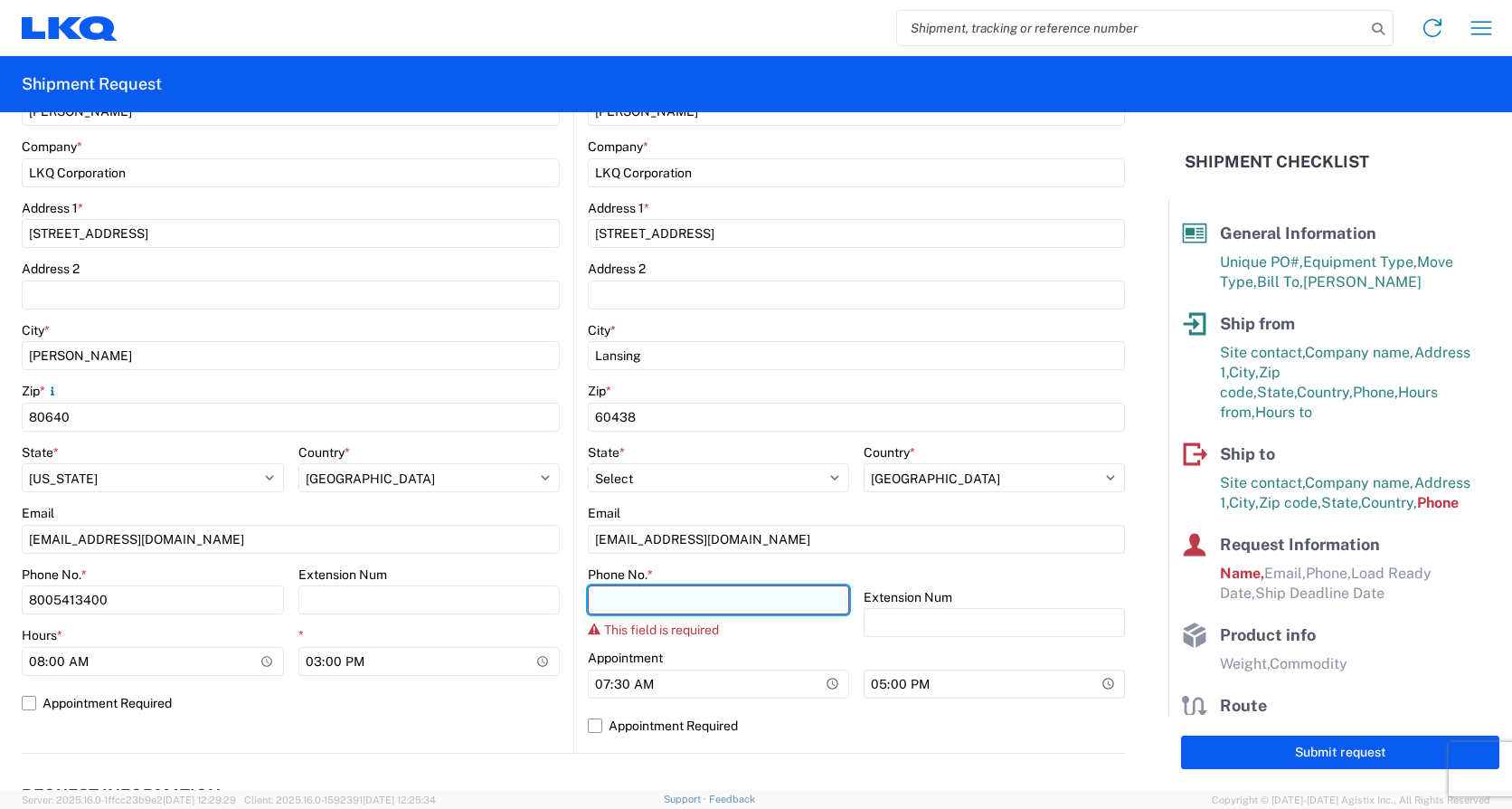
click at [627, 602] on input "Phone No. *" at bounding box center [717, 600] width 261 height 29
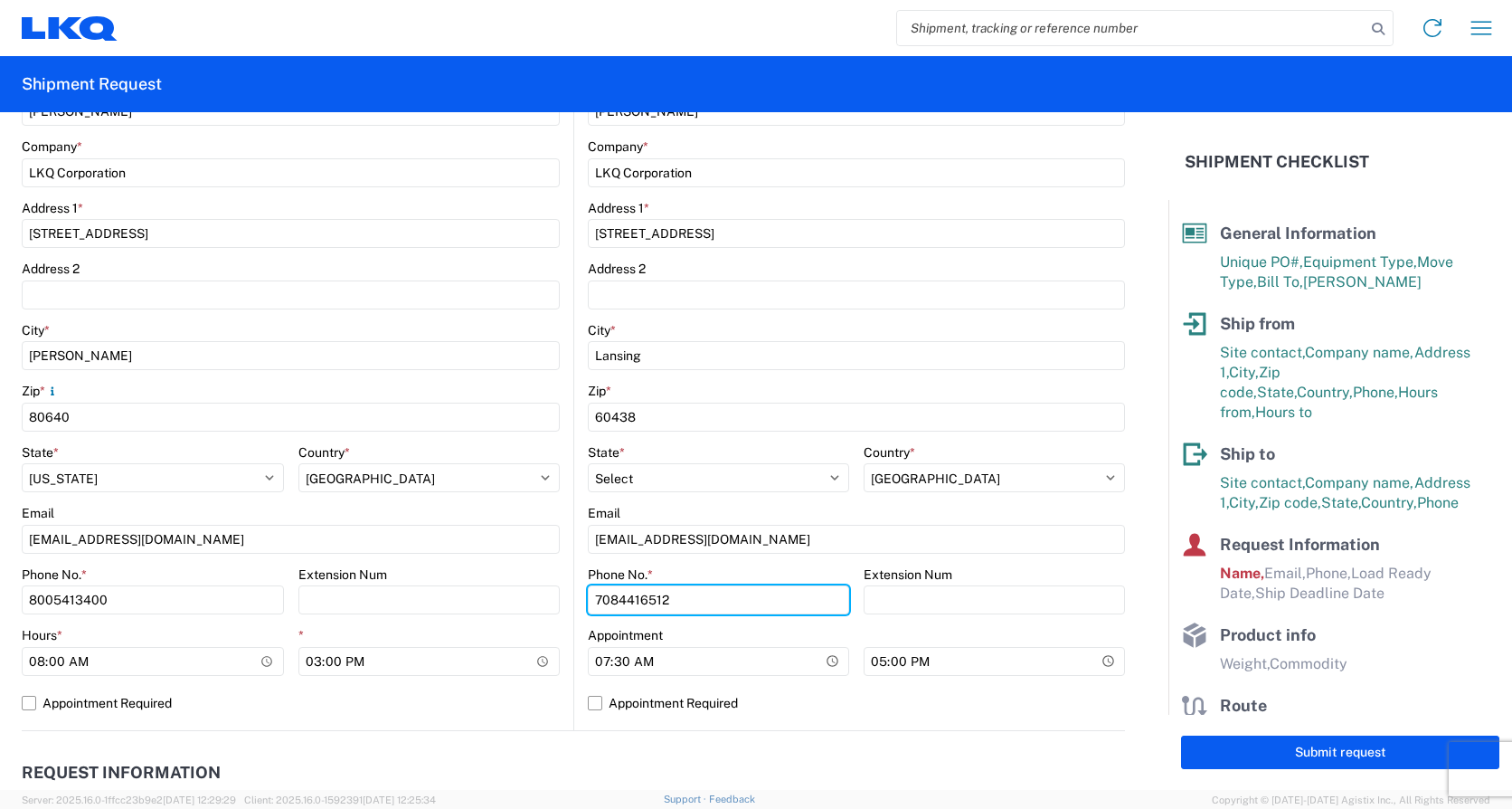
type input "7084416512"
click at [563, 667] on main "1808 Location 1808 - LKQ Western Truck Parts Site contact * Kenneth McKnight Co…" at bounding box center [298, 374] width 551 height 714
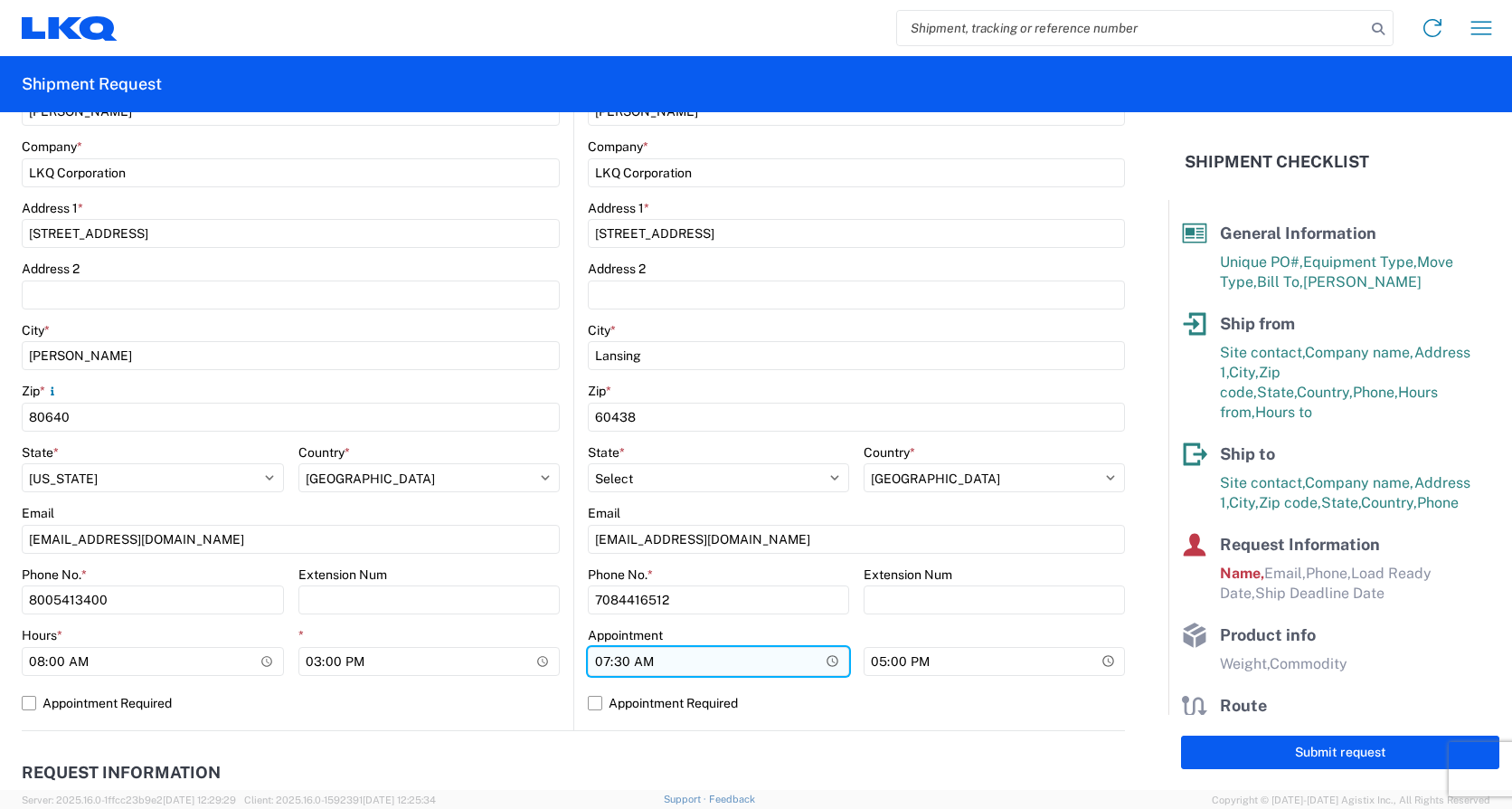
click at [597, 662] on input "07:30" at bounding box center [717, 660] width 261 height 29
type input "08:30"
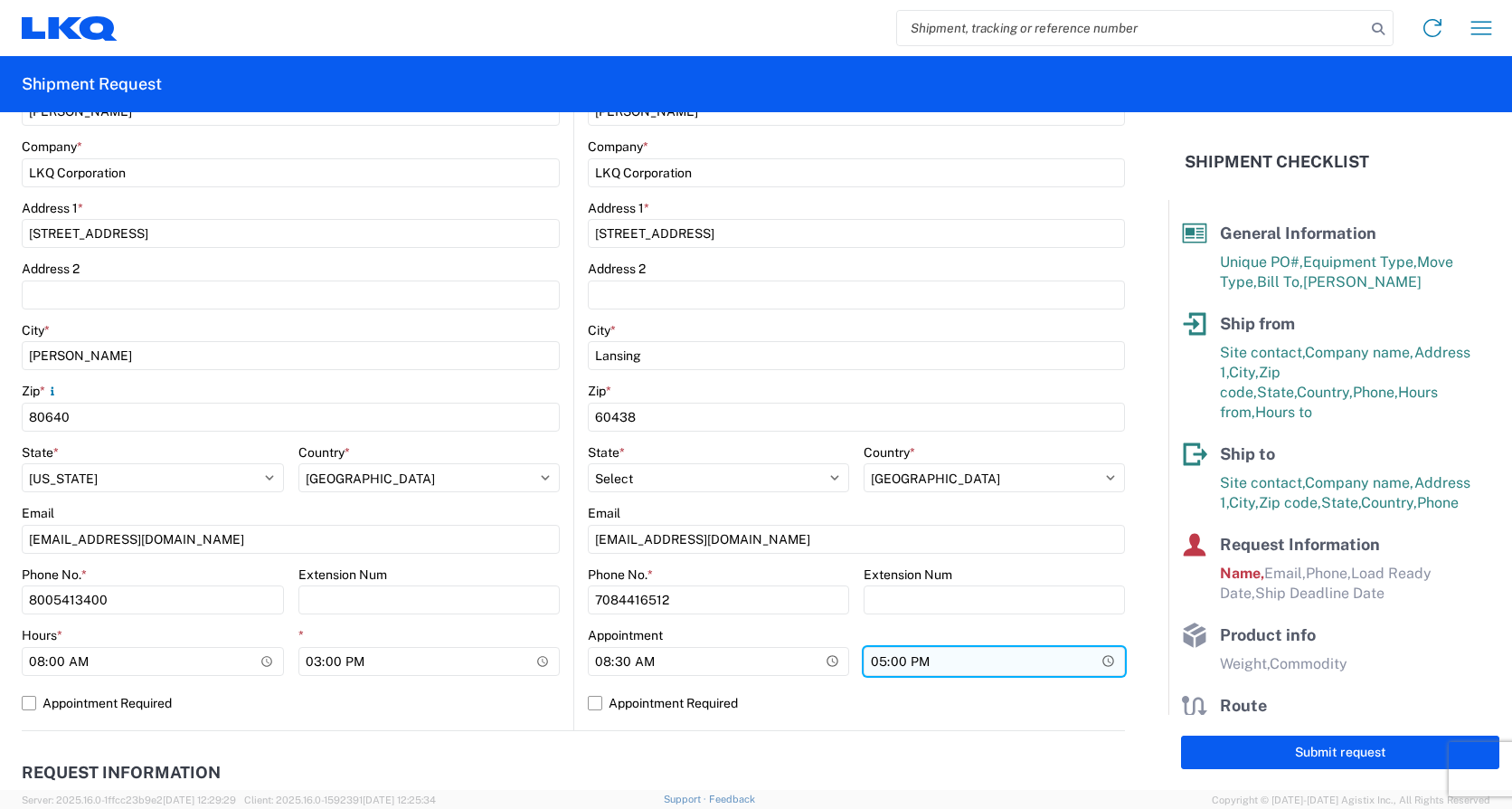
click at [871, 666] on input "17:00" at bounding box center [994, 660] width 261 height 29
type input "15:00"
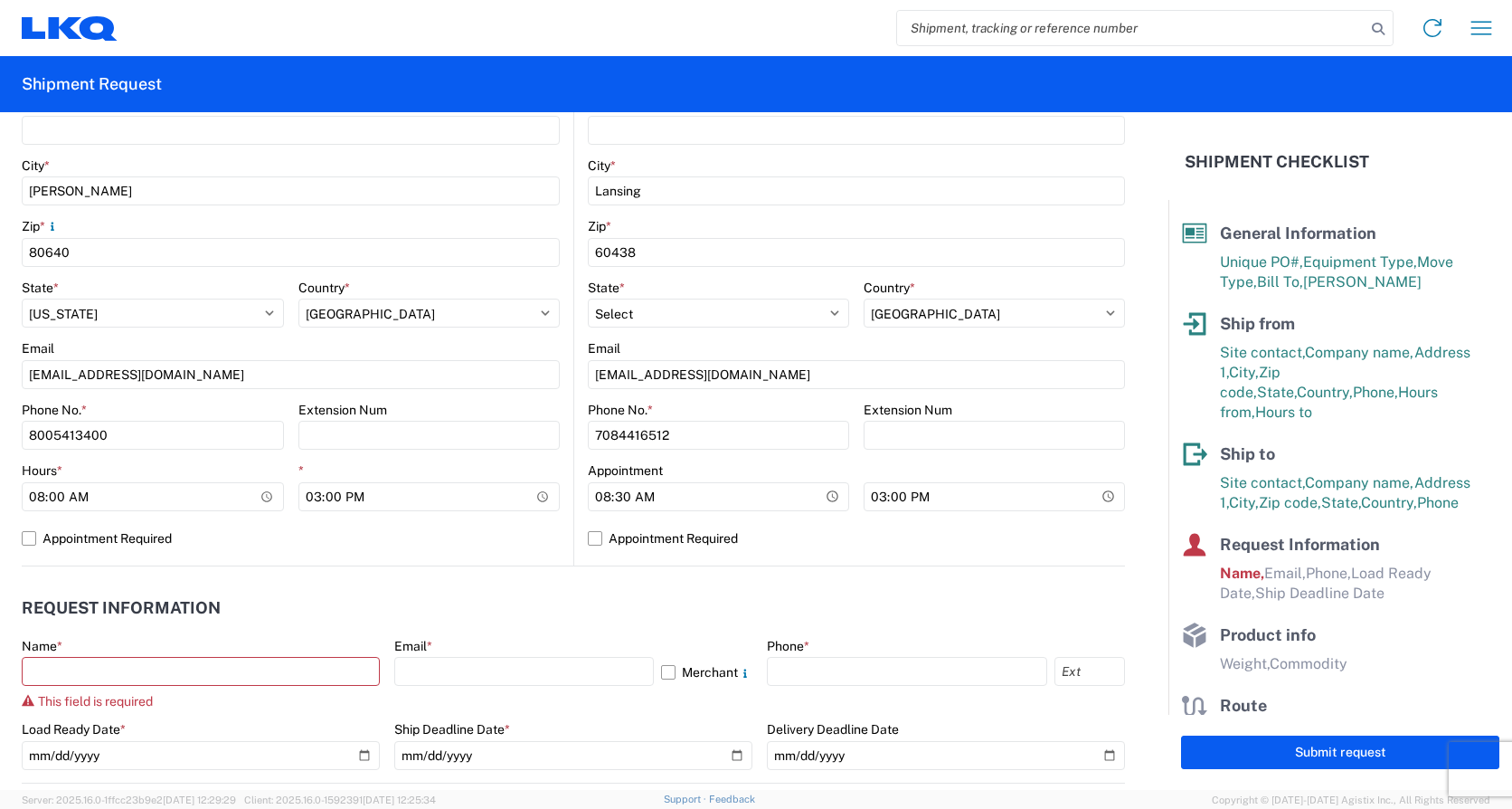
scroll to position [724, 0]
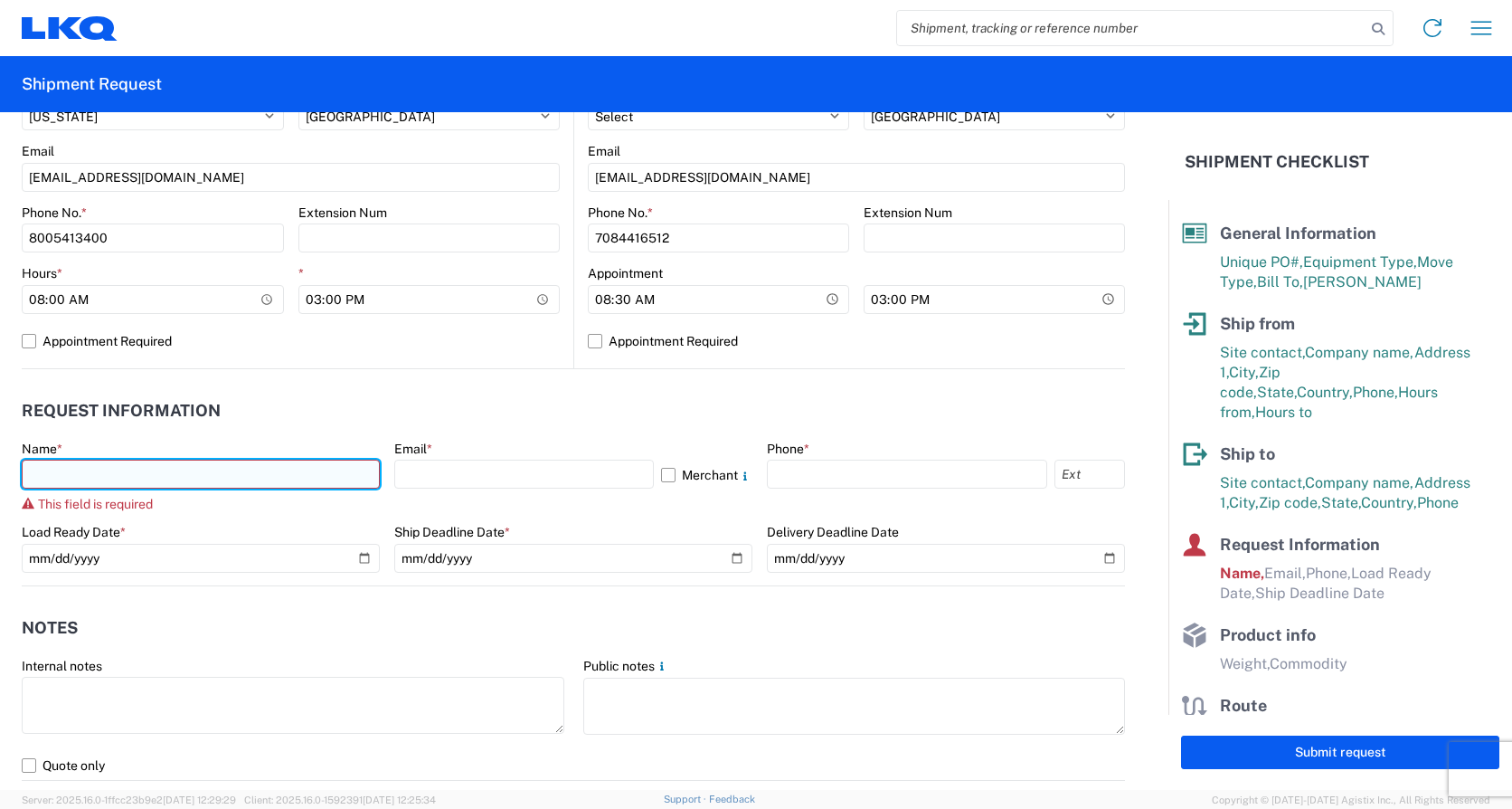
click at [112, 478] on input "text" at bounding box center [201, 473] width 358 height 29
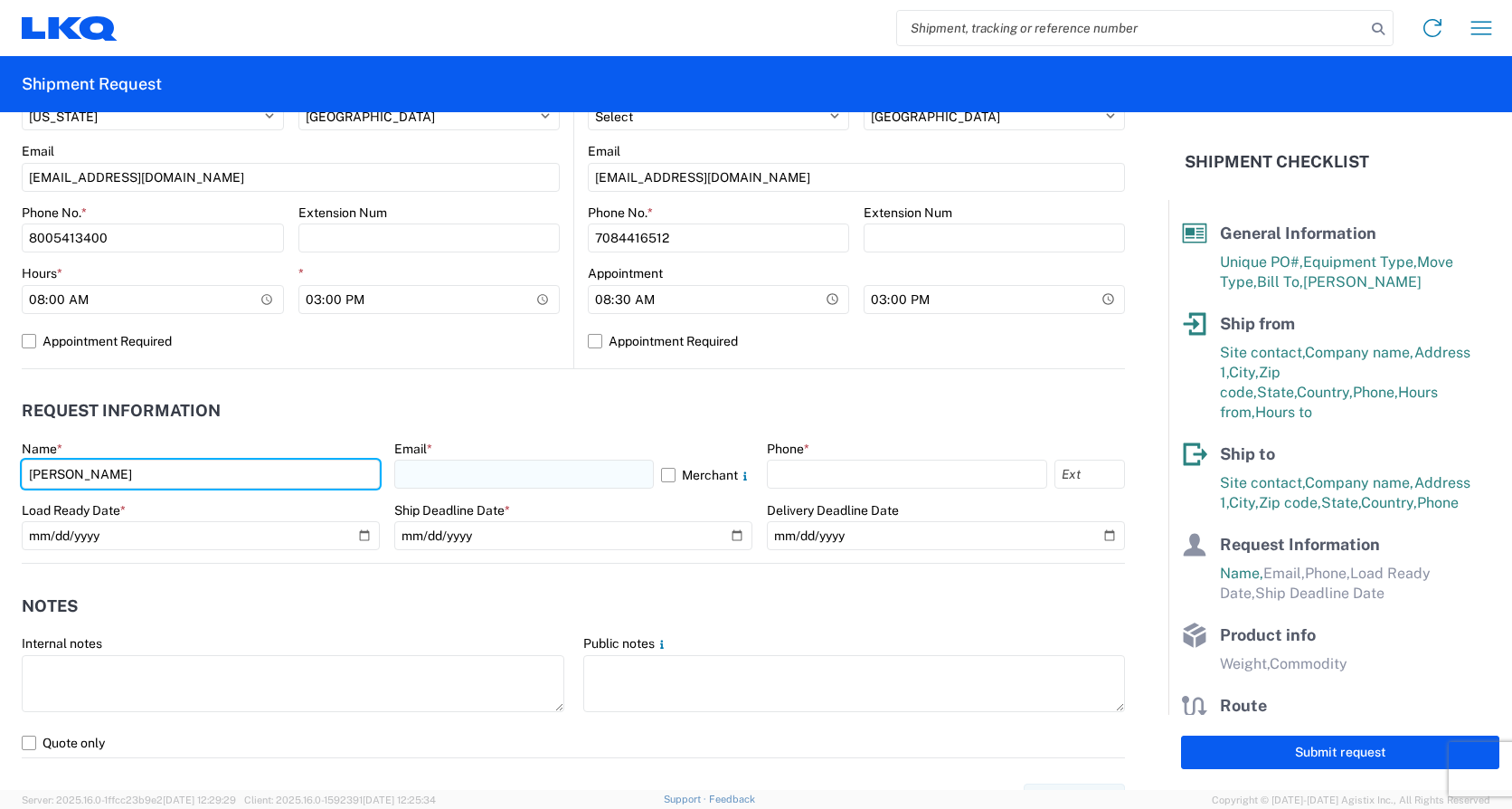
type input "[PERSON_NAME]"
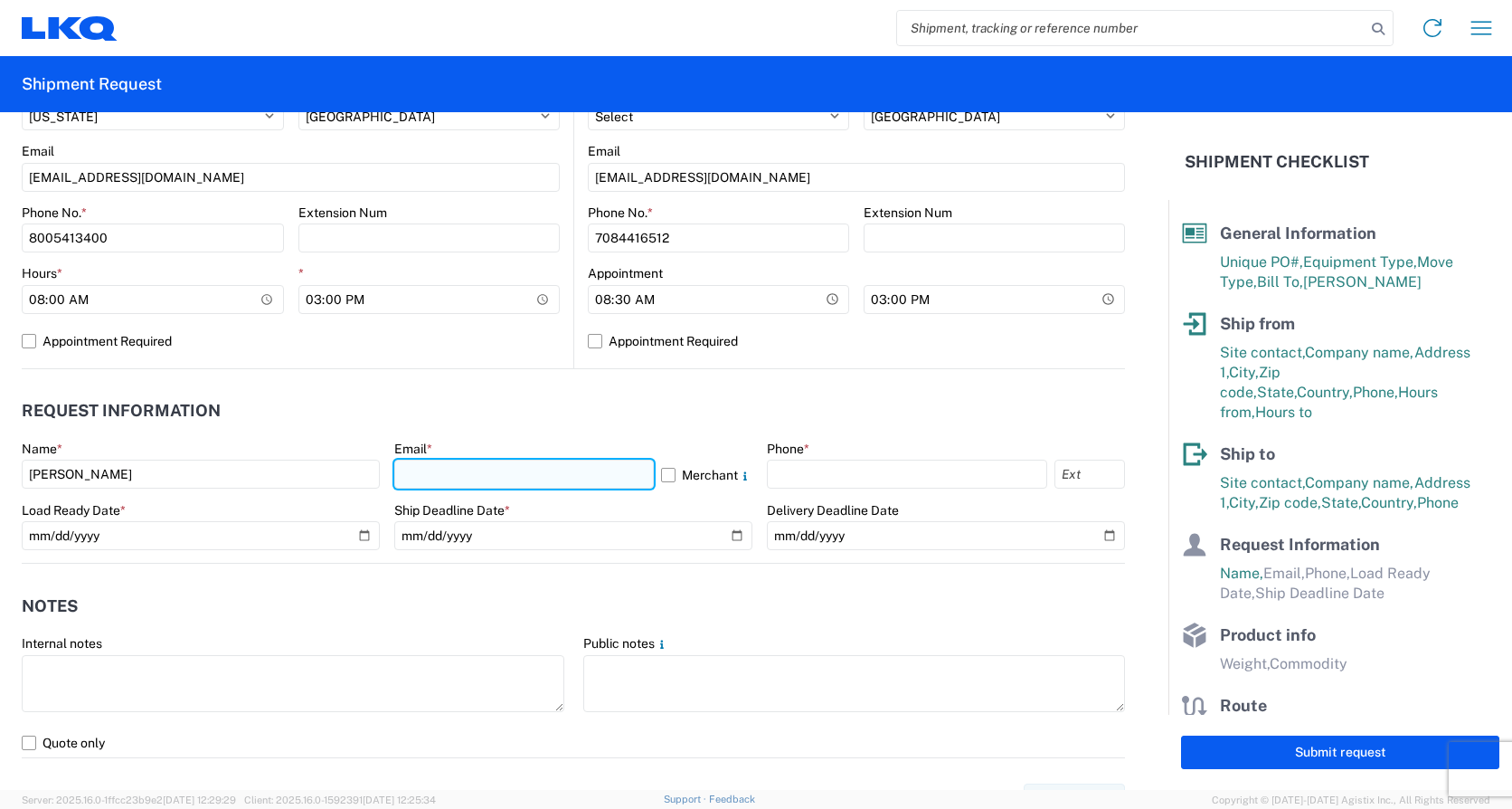
click at [438, 469] on input "text" at bounding box center [524, 473] width 259 height 29
type input "[EMAIL_ADDRESS][DOMAIN_NAME]"
drag, startPoint x: 773, startPoint y: 581, endPoint x: 774, endPoint y: 565, distance: 16.0
click at [773, 581] on agx-notes "Notes Internal notes Public notes Quote only" at bounding box center [573, 660] width 1103 height 195
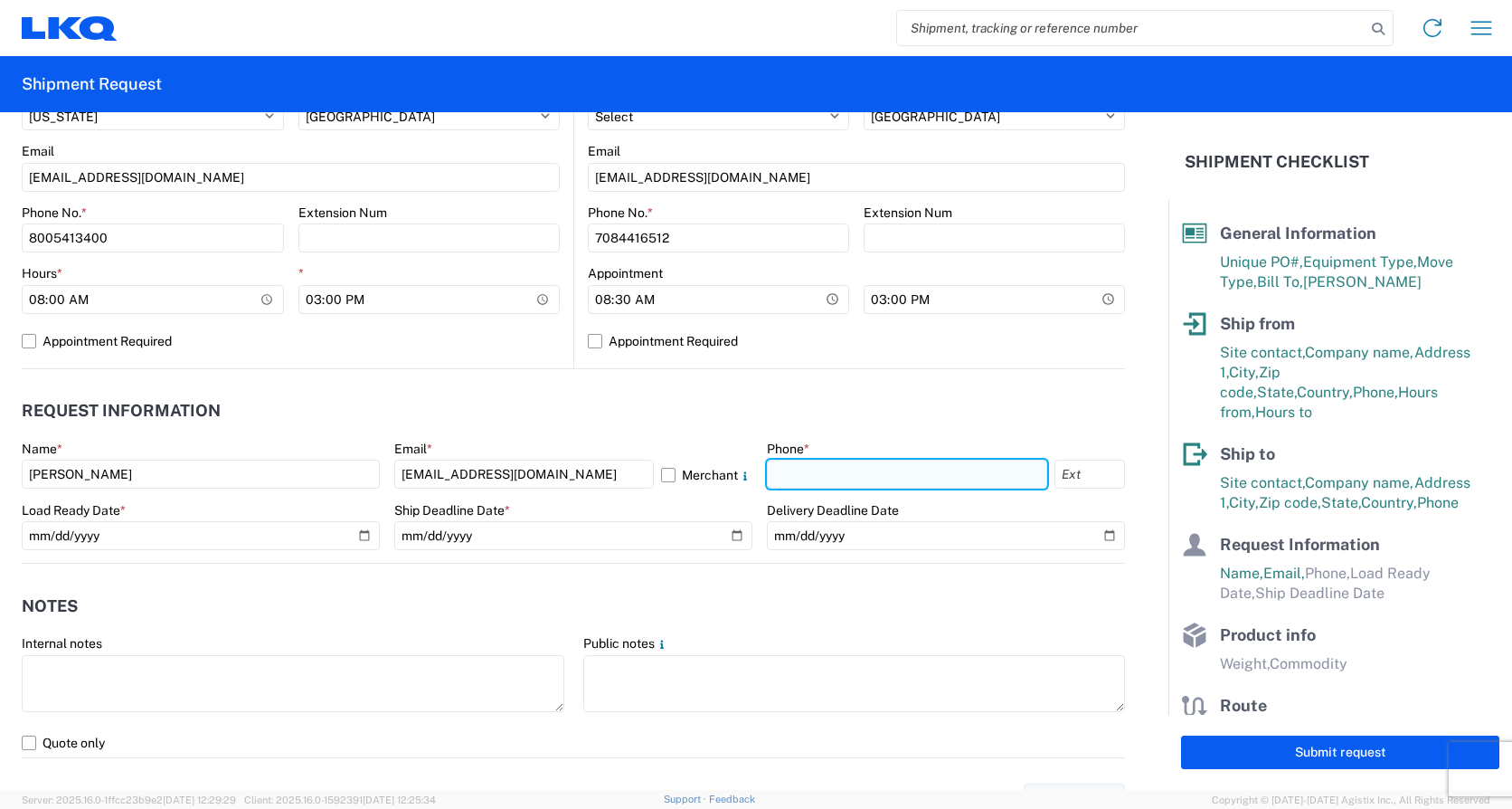
click at [781, 471] on input "text" at bounding box center [907, 473] width 280 height 29
type input "4176303148"
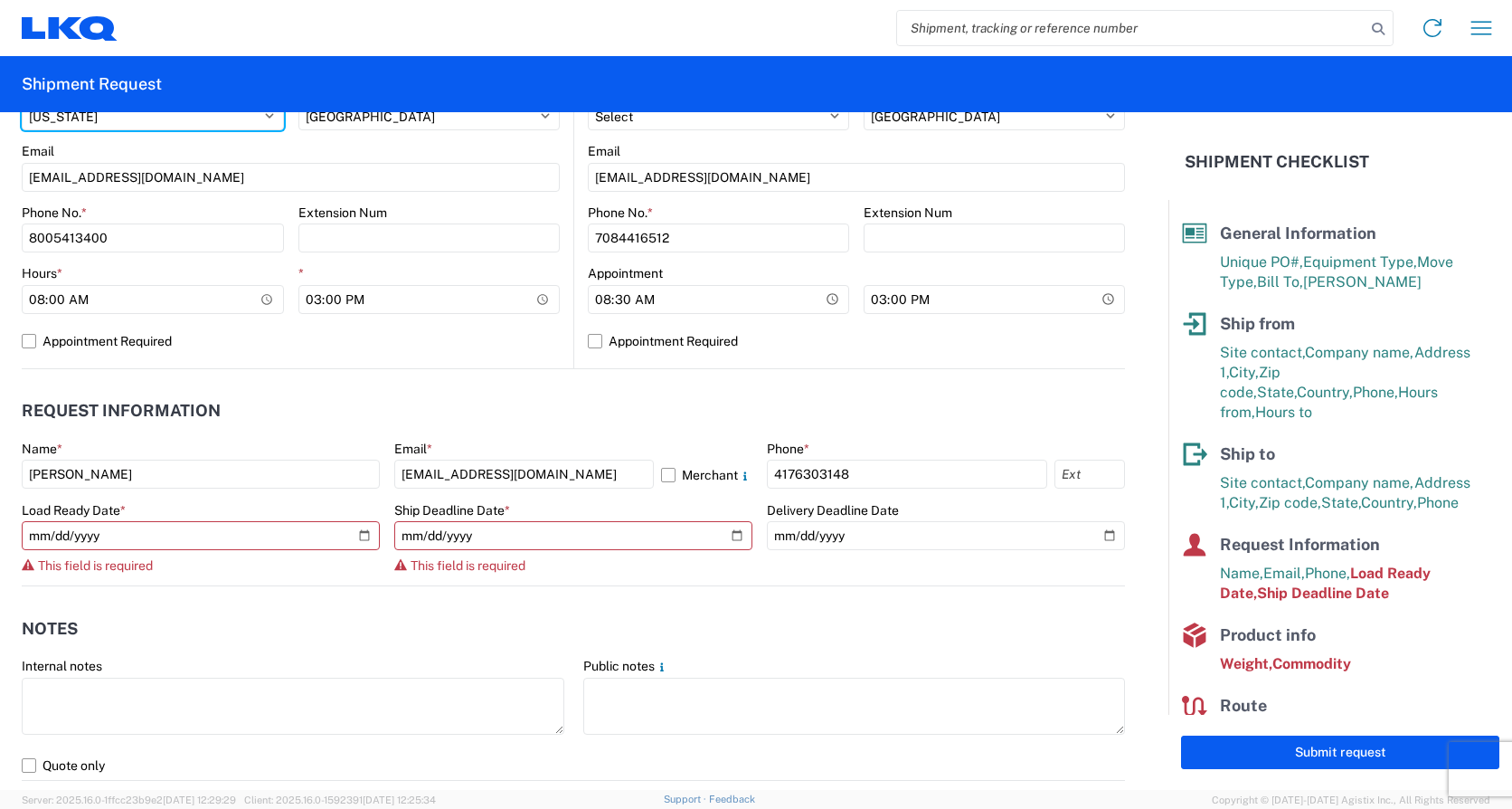
select select "OR"
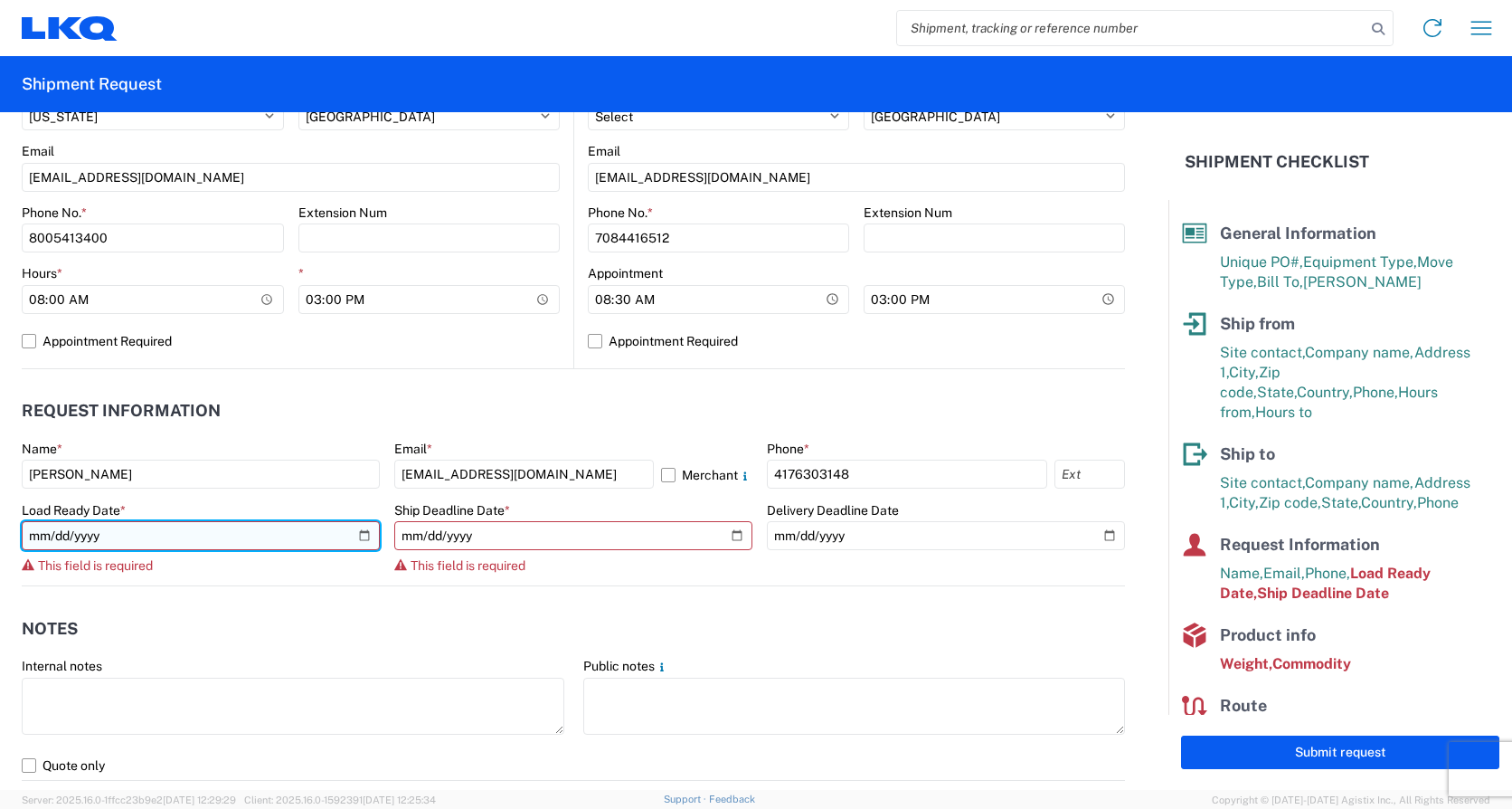
click at [100, 535] on input "date" at bounding box center [201, 535] width 358 height 29
click at [361, 535] on input "date" at bounding box center [201, 535] width 358 height 29
type input "[DATE]"
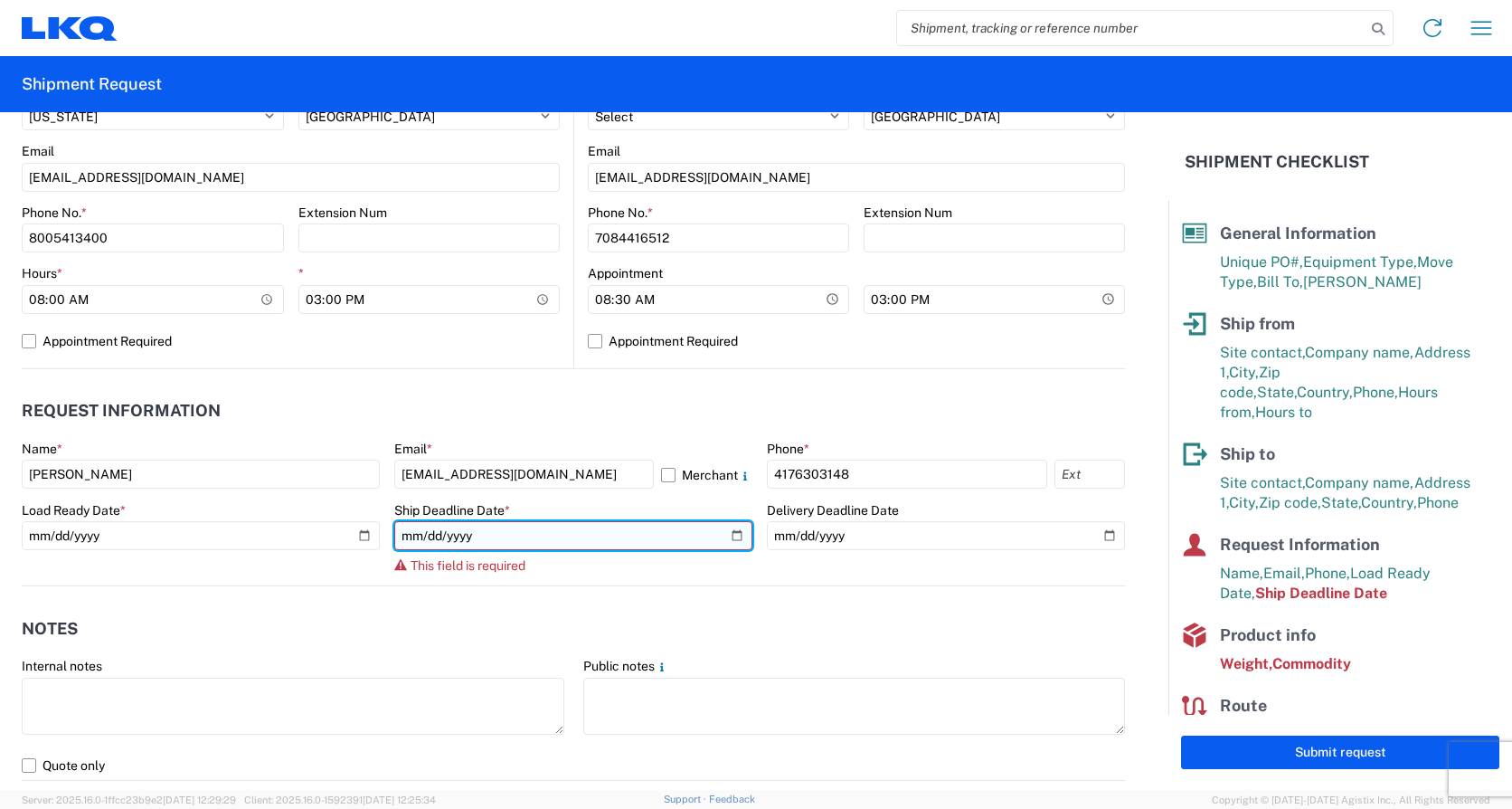
click at [724, 536] on input "date" at bounding box center [573, 535] width 358 height 29
type input "[DATE]"
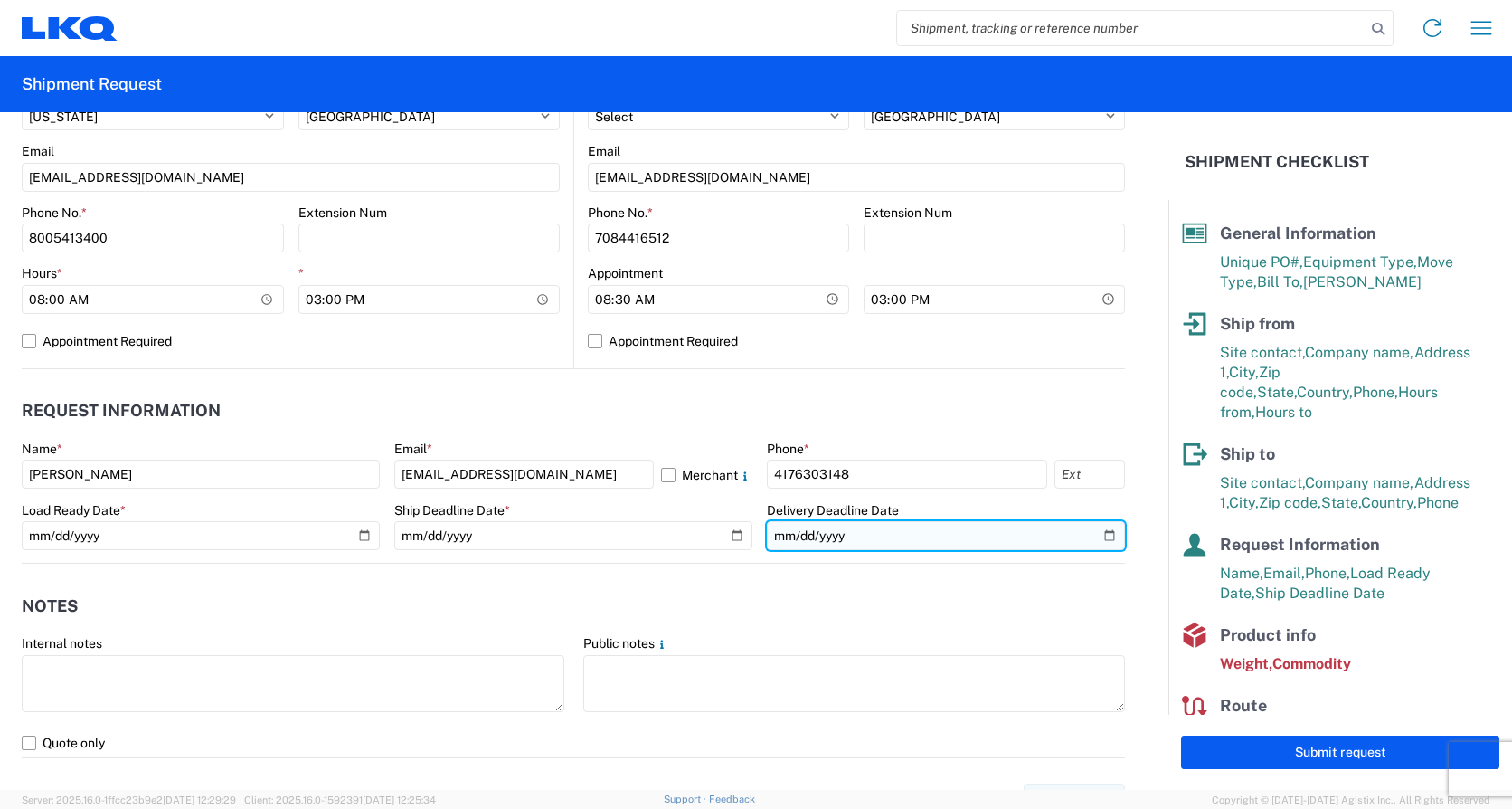
click at [1098, 534] on input "date" at bounding box center [946, 535] width 358 height 29
type input "2025-08-21"
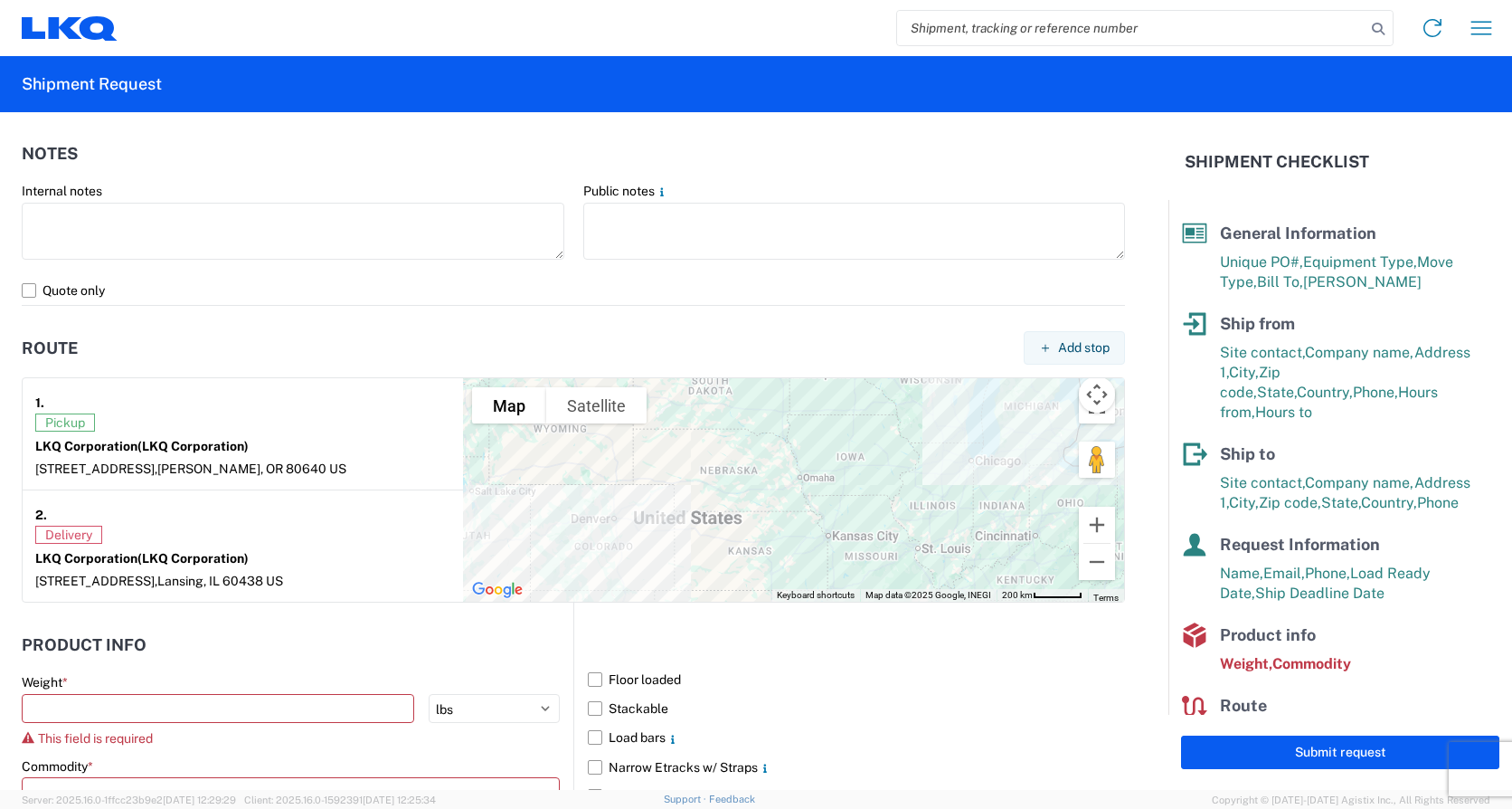
scroll to position [1357, 0]
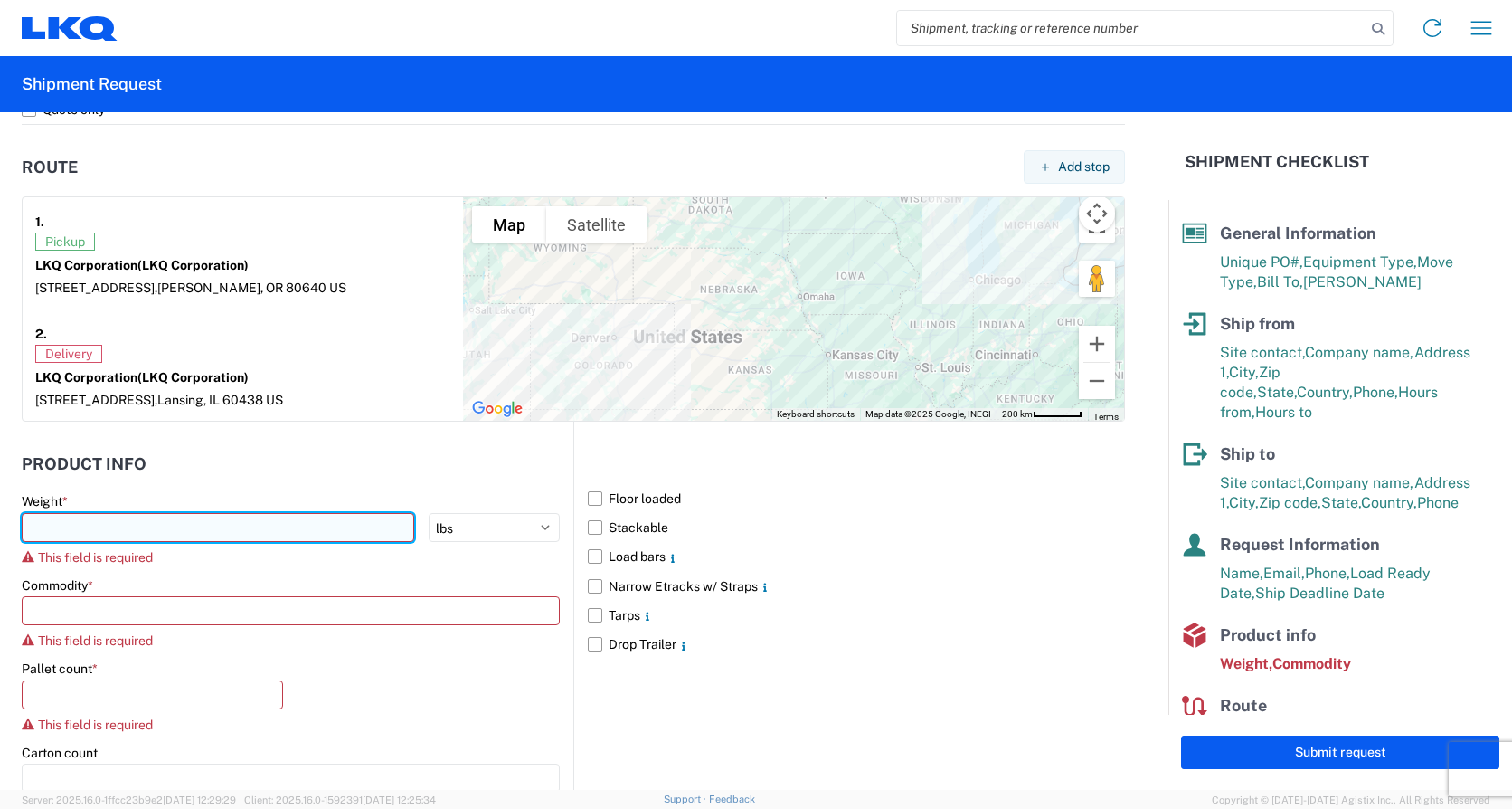
click at [73, 529] on input "number" at bounding box center [219, 527] width 393 height 29
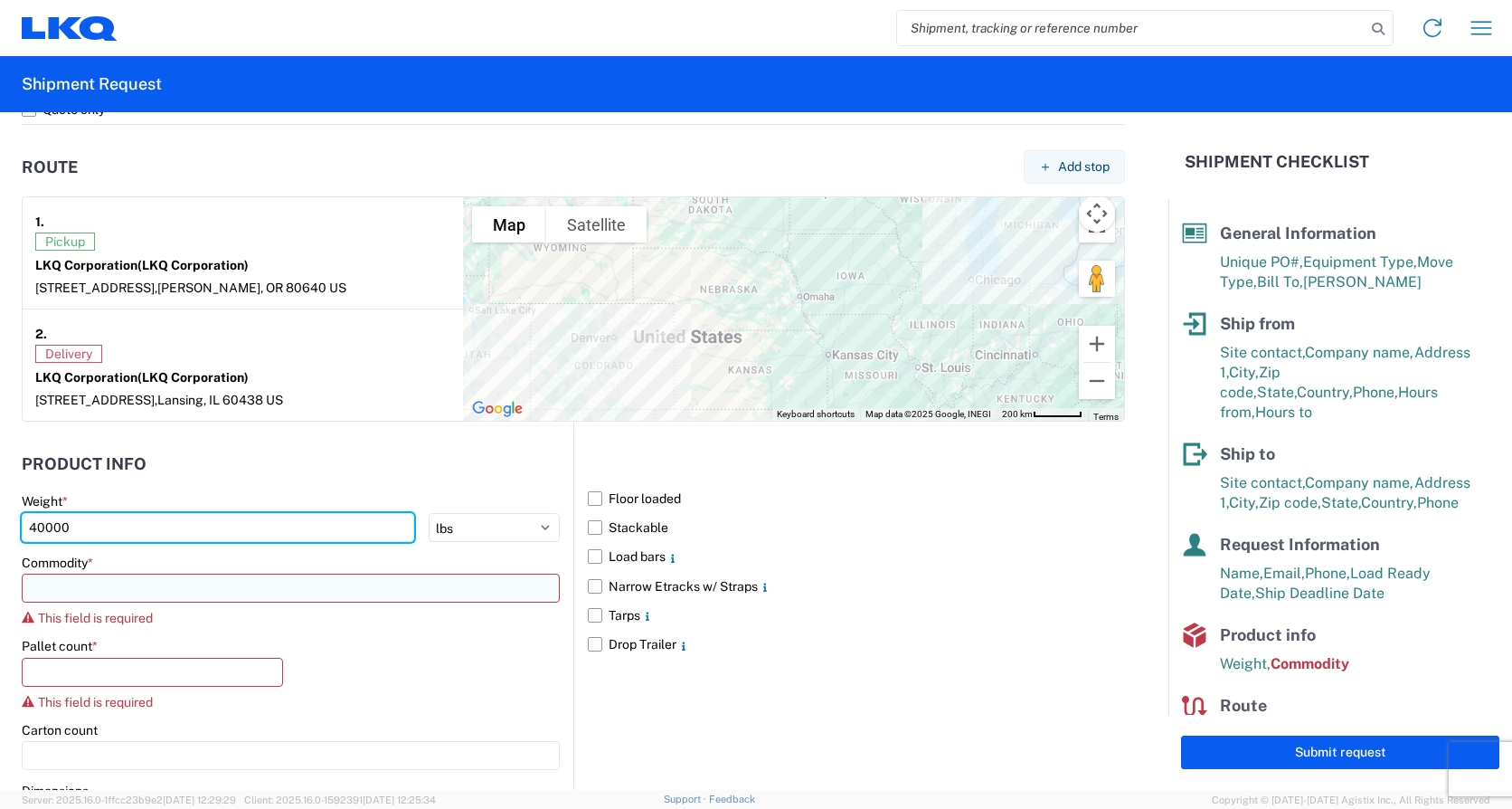
type input "40000"
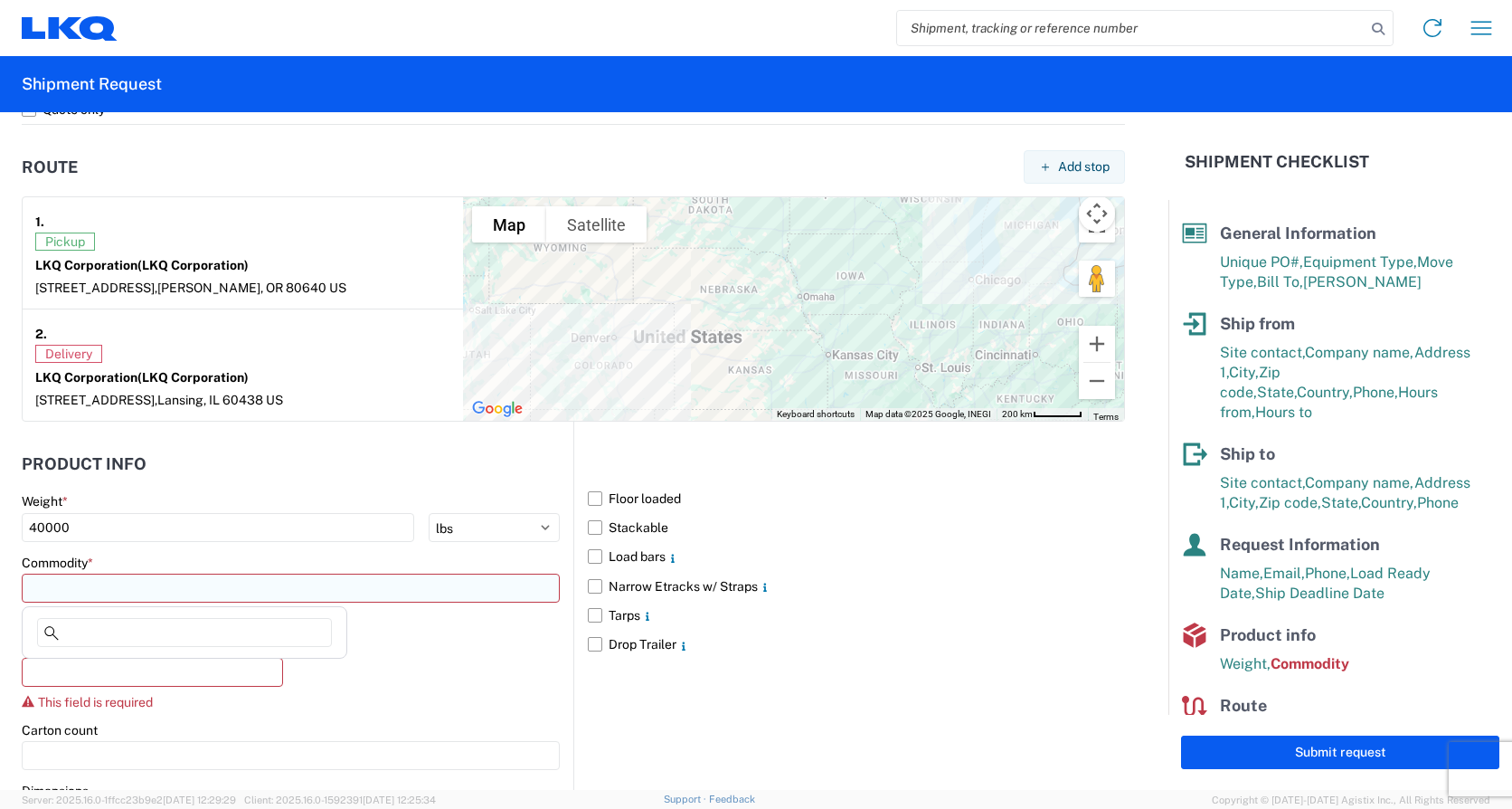
click at [64, 585] on input at bounding box center [291, 588] width 538 height 29
type input "en"
click at [92, 668] on div "Engines, Transmissions" at bounding box center [183, 668] width 316 height 29
type input "Engines, Transmissions"
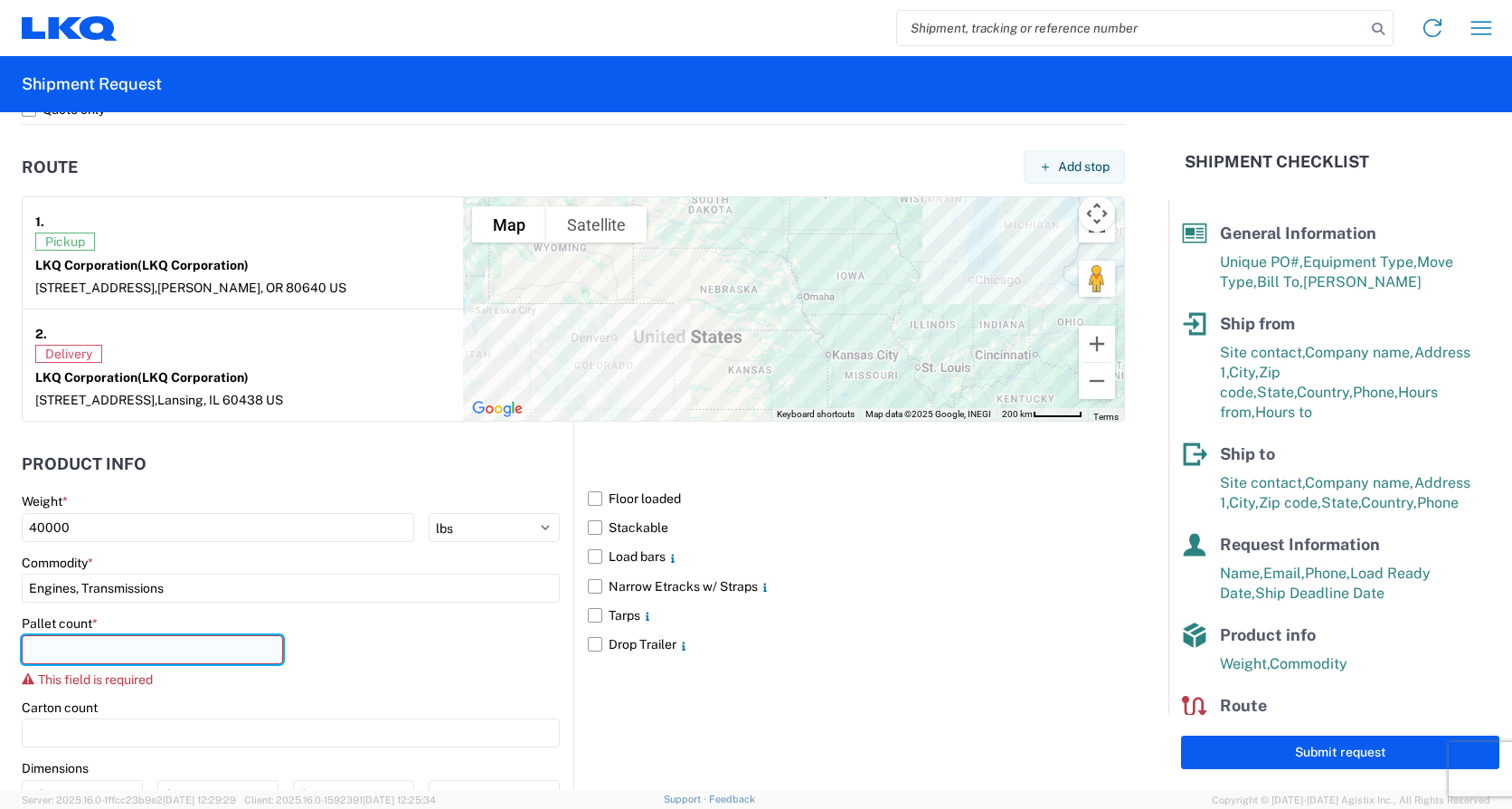
click at [75, 654] on input "number" at bounding box center [152, 648] width 261 height 29
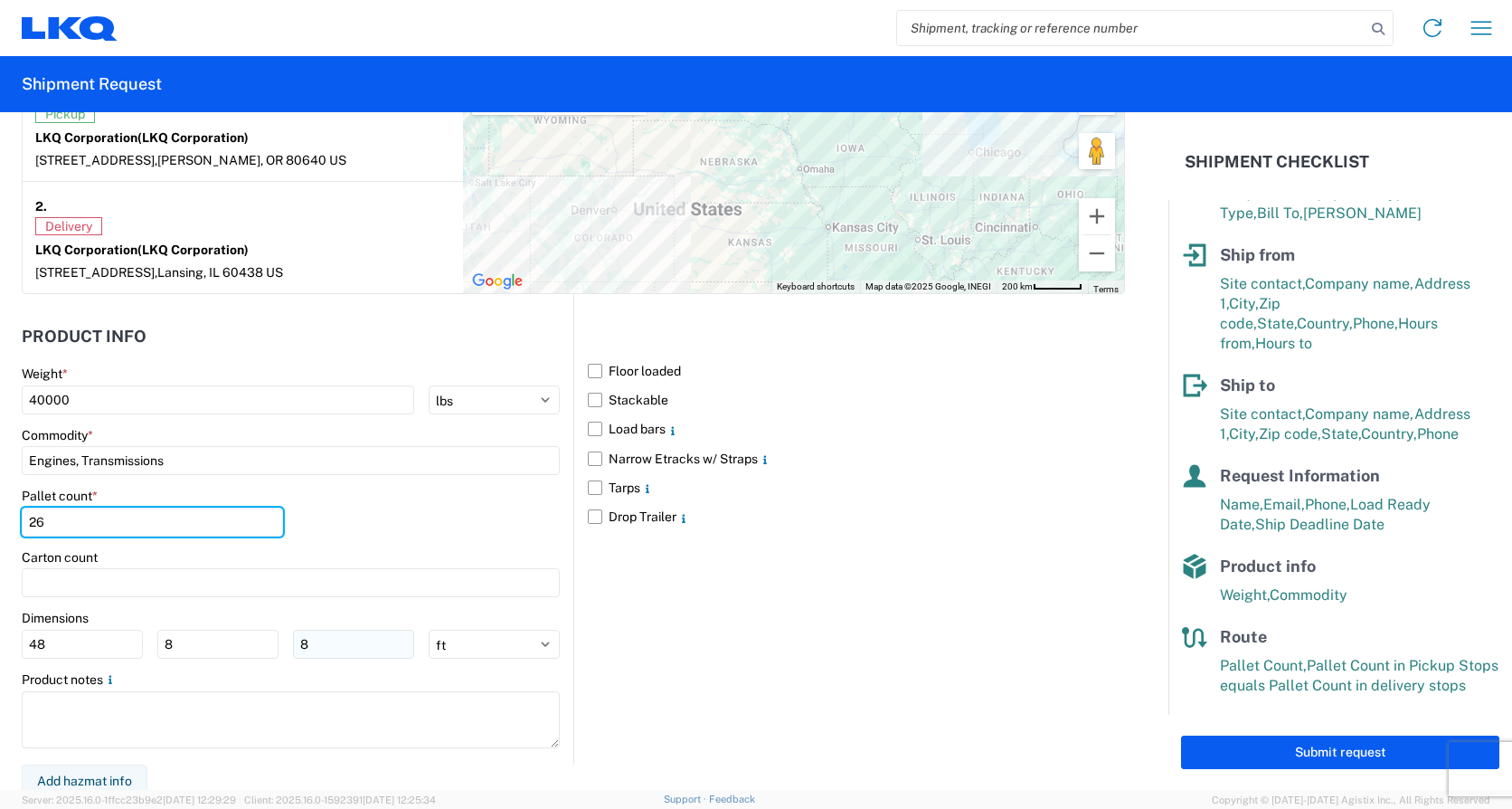
scroll to position [1493, 0]
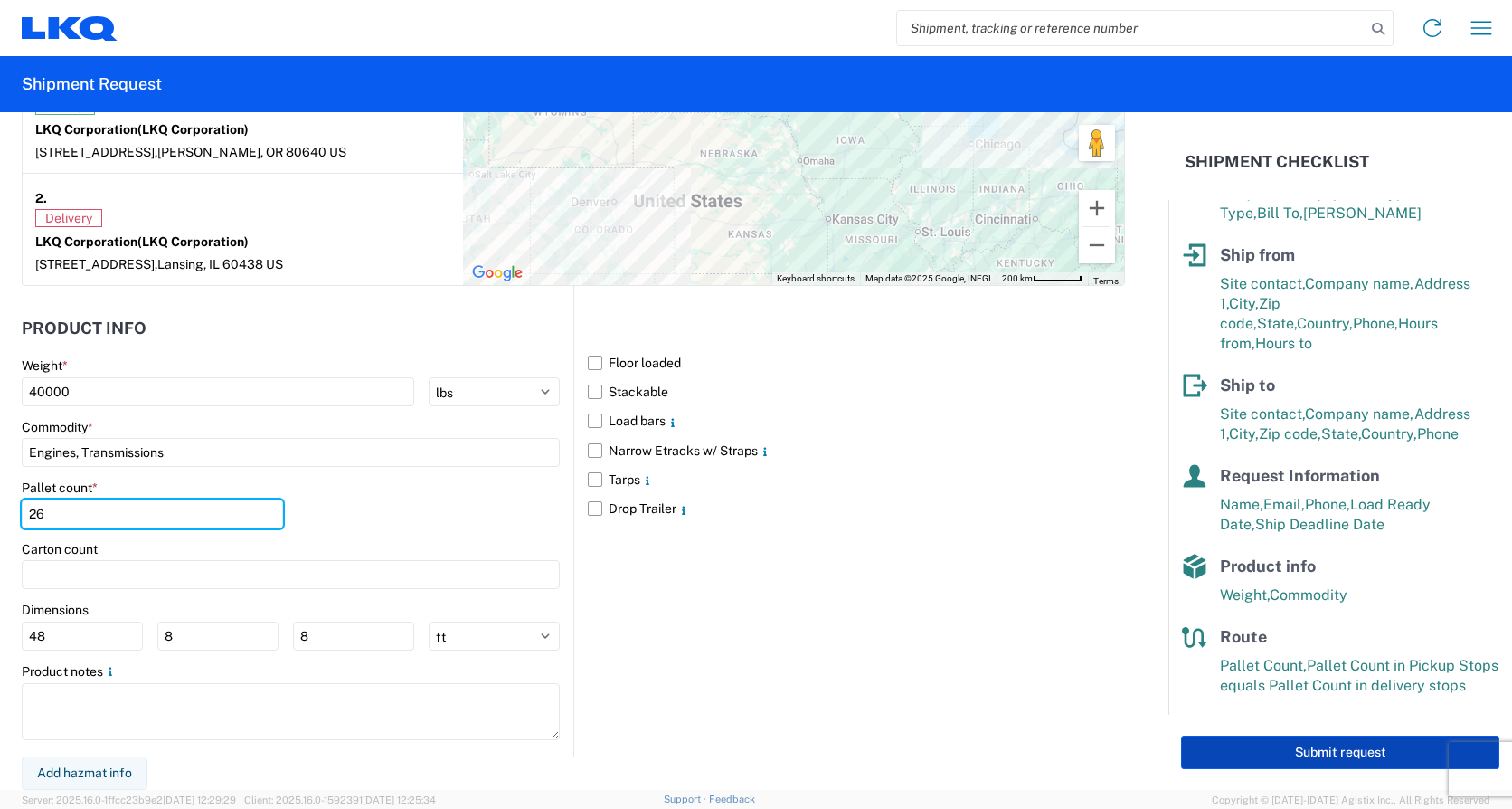
type input "26"
click at [1234, 756] on button "Submit request" at bounding box center [1340, 752] width 318 height 33
select select "US"
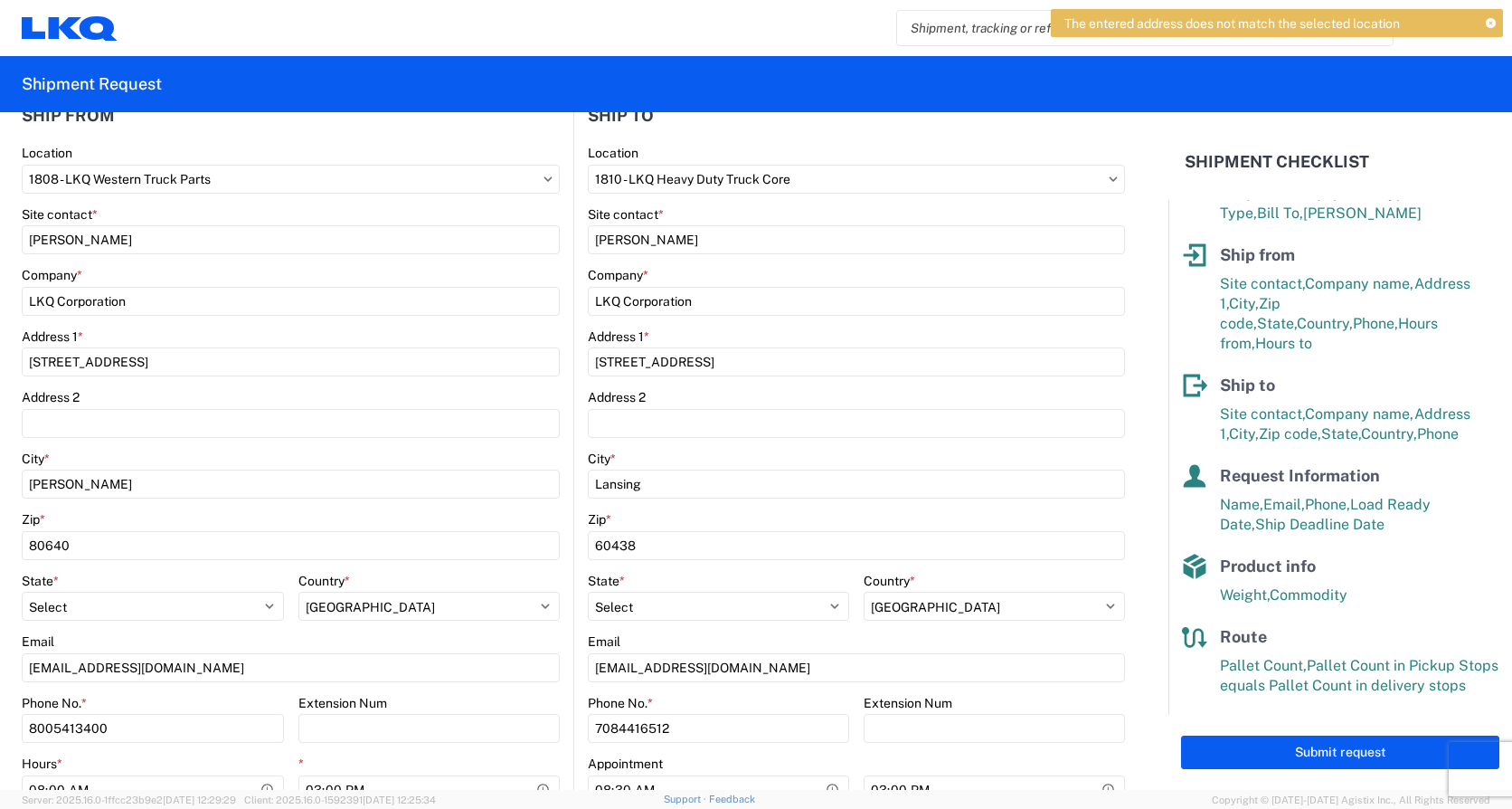
scroll to position [135, 0]
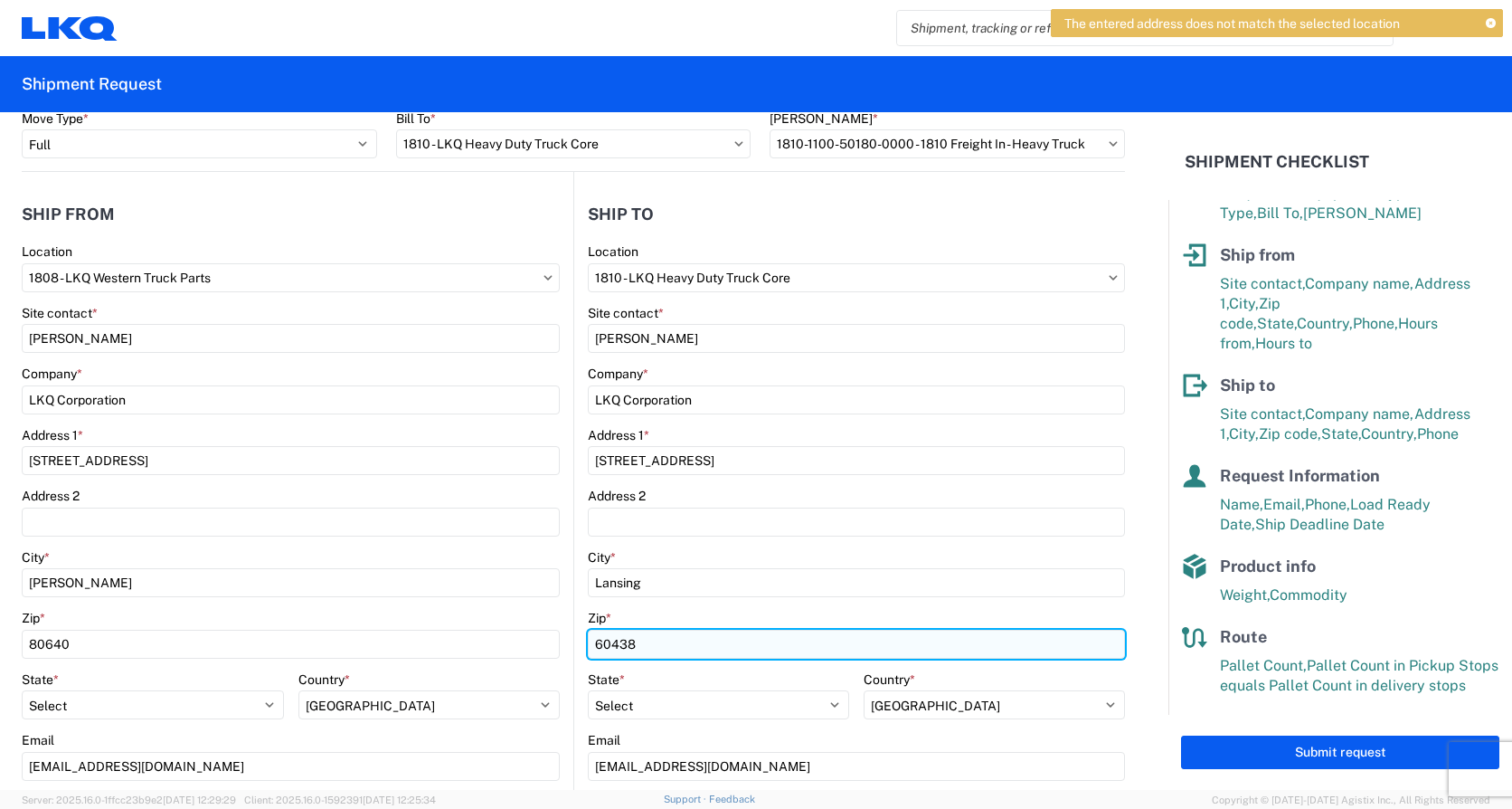
click at [560, 641] on input "60438" at bounding box center [291, 644] width 538 height 29
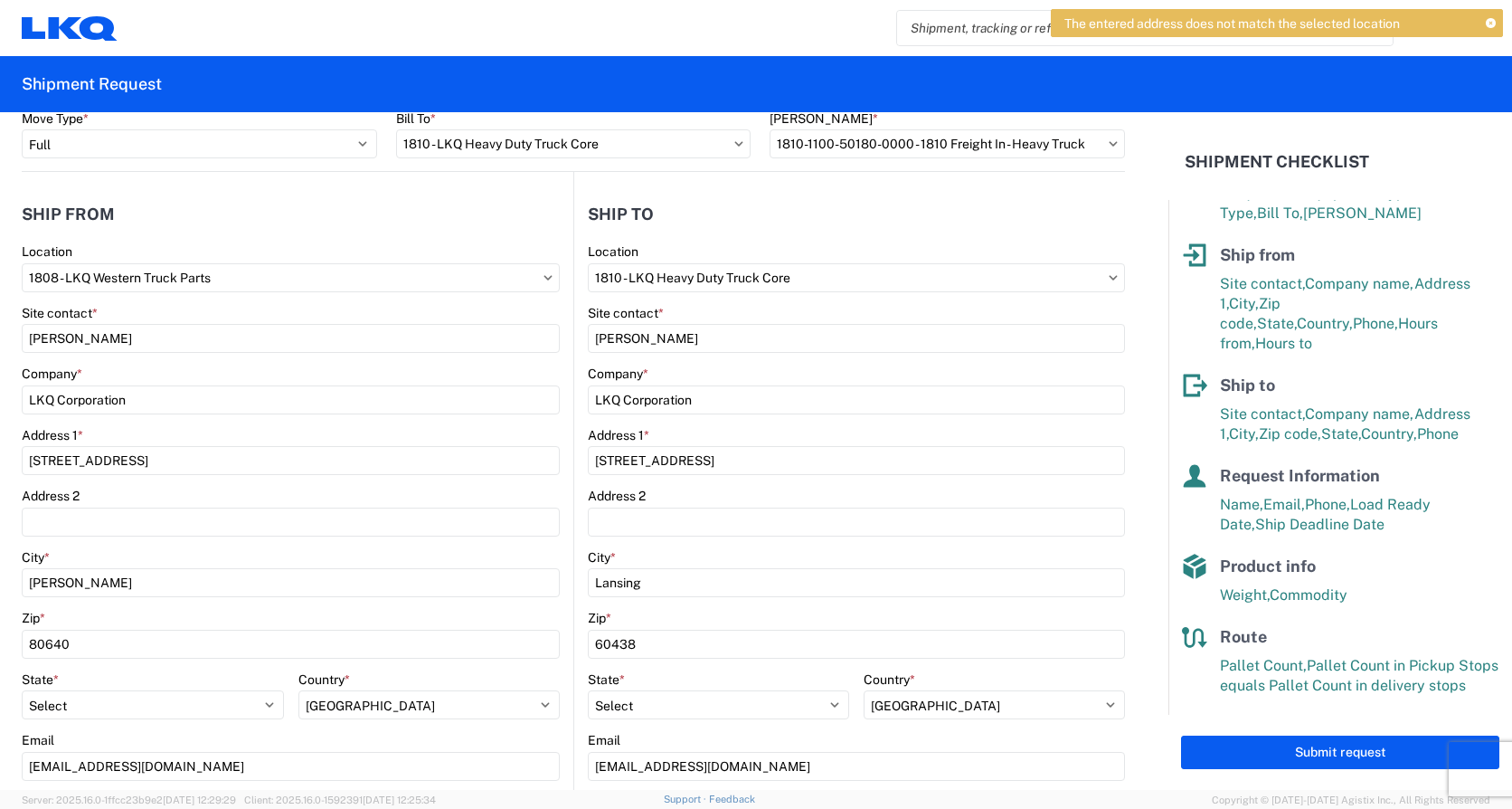
click at [559, 625] on main "1808 Location 1808 - LKQ Western Truck Parts Site contact * Kenneth McKnight Co…" at bounding box center [298, 601] width 551 height 714
drag, startPoint x: 76, startPoint y: 701, endPoint x: -43, endPoint y: 708, distance: 119.2
click at [0, 708] on html "The entered address does not match the selected location Home Shipment request …" at bounding box center [756, 404] width 1512 height 809
select select "CO"
click at [22, 690] on select "Select Alabama Alaska Arizona Arkansas Armed Forces Americas Armed Forces Europ…" at bounding box center [153, 704] width 262 height 29
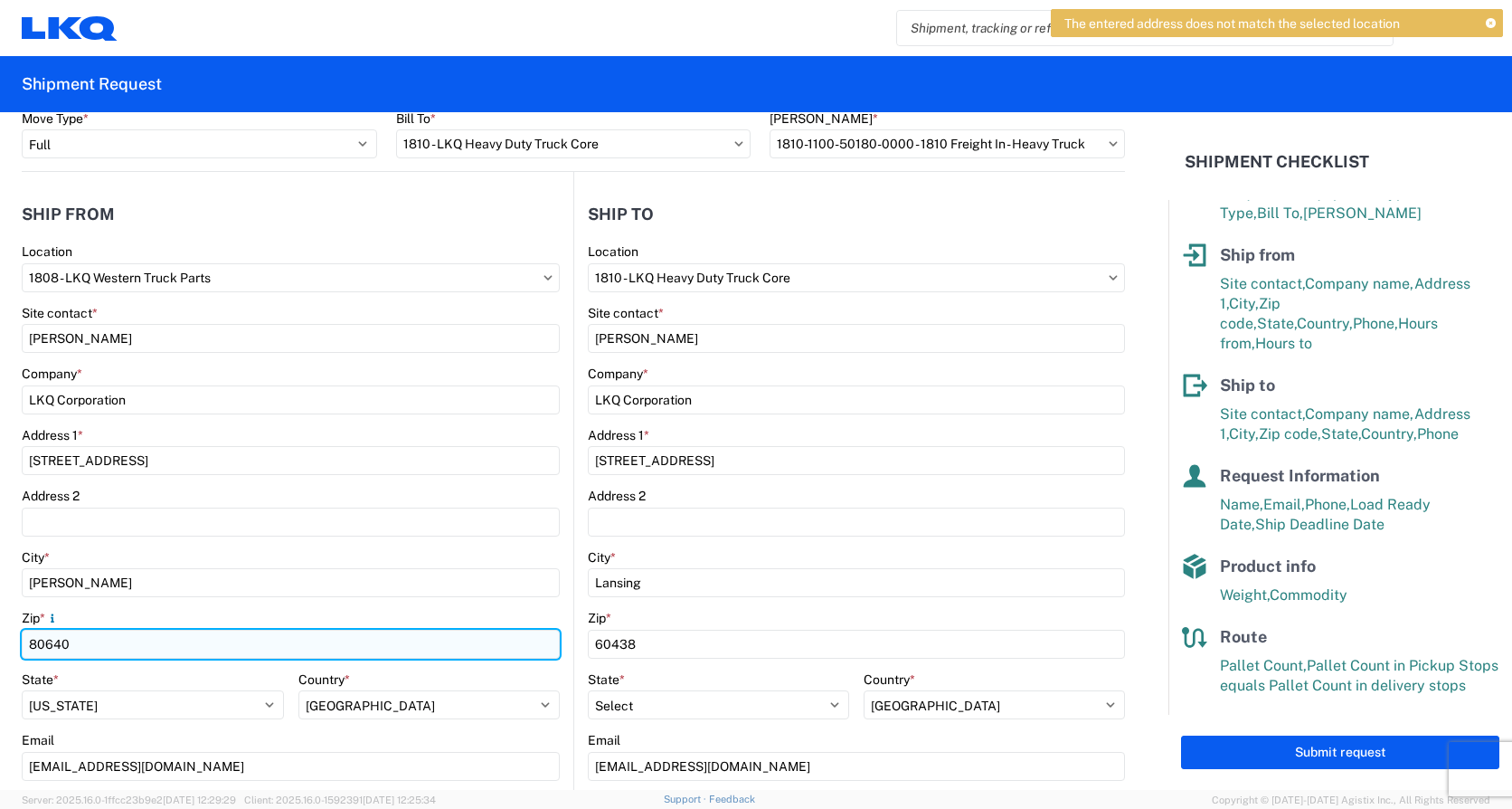
click at [182, 645] on input "80640" at bounding box center [291, 644] width 538 height 29
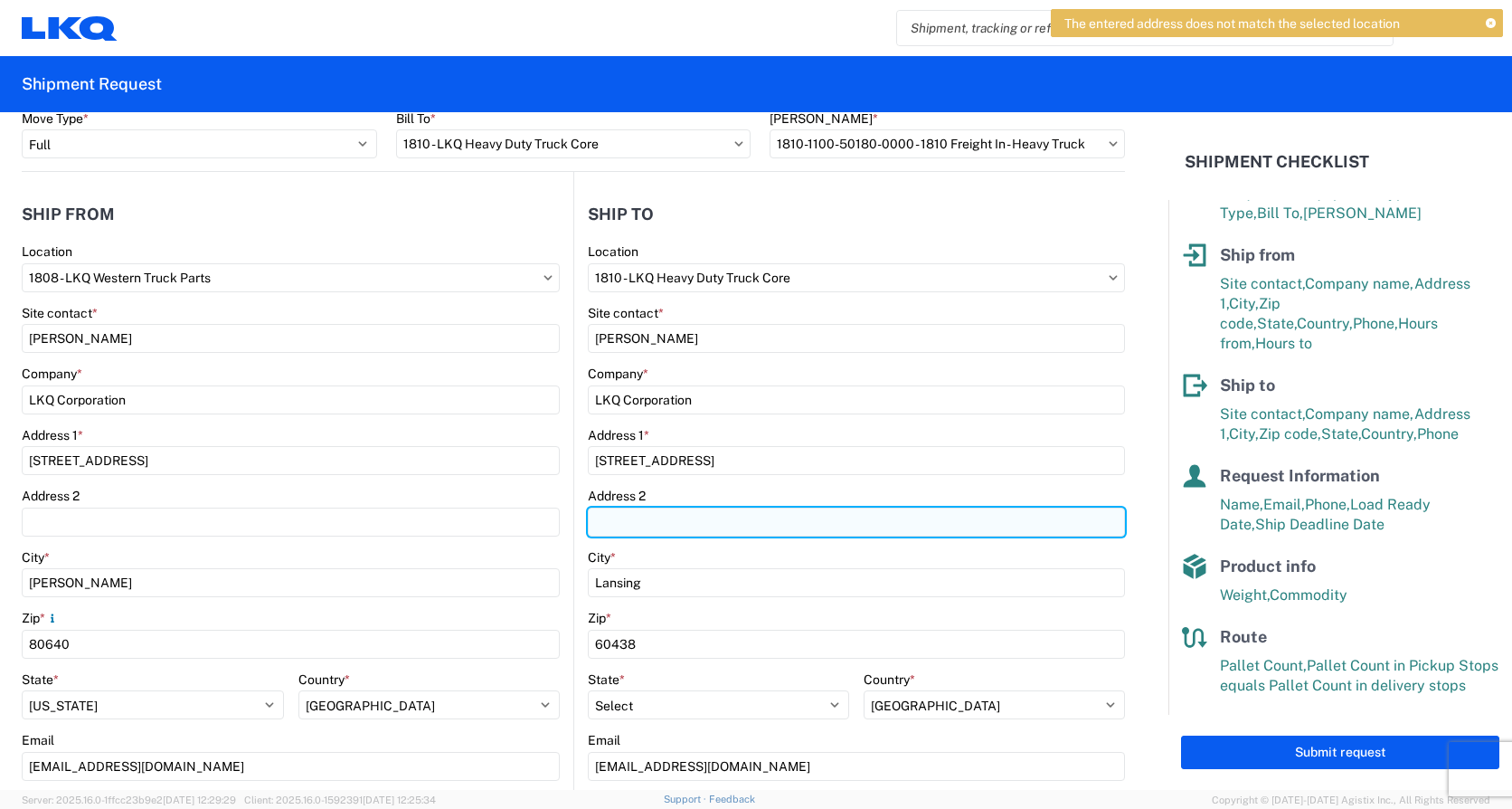
drag, startPoint x: 641, startPoint y: 524, endPoint x: 627, endPoint y: 525, distance: 14.0
click at [560, 524] on input "Address 2" at bounding box center [291, 521] width 538 height 29
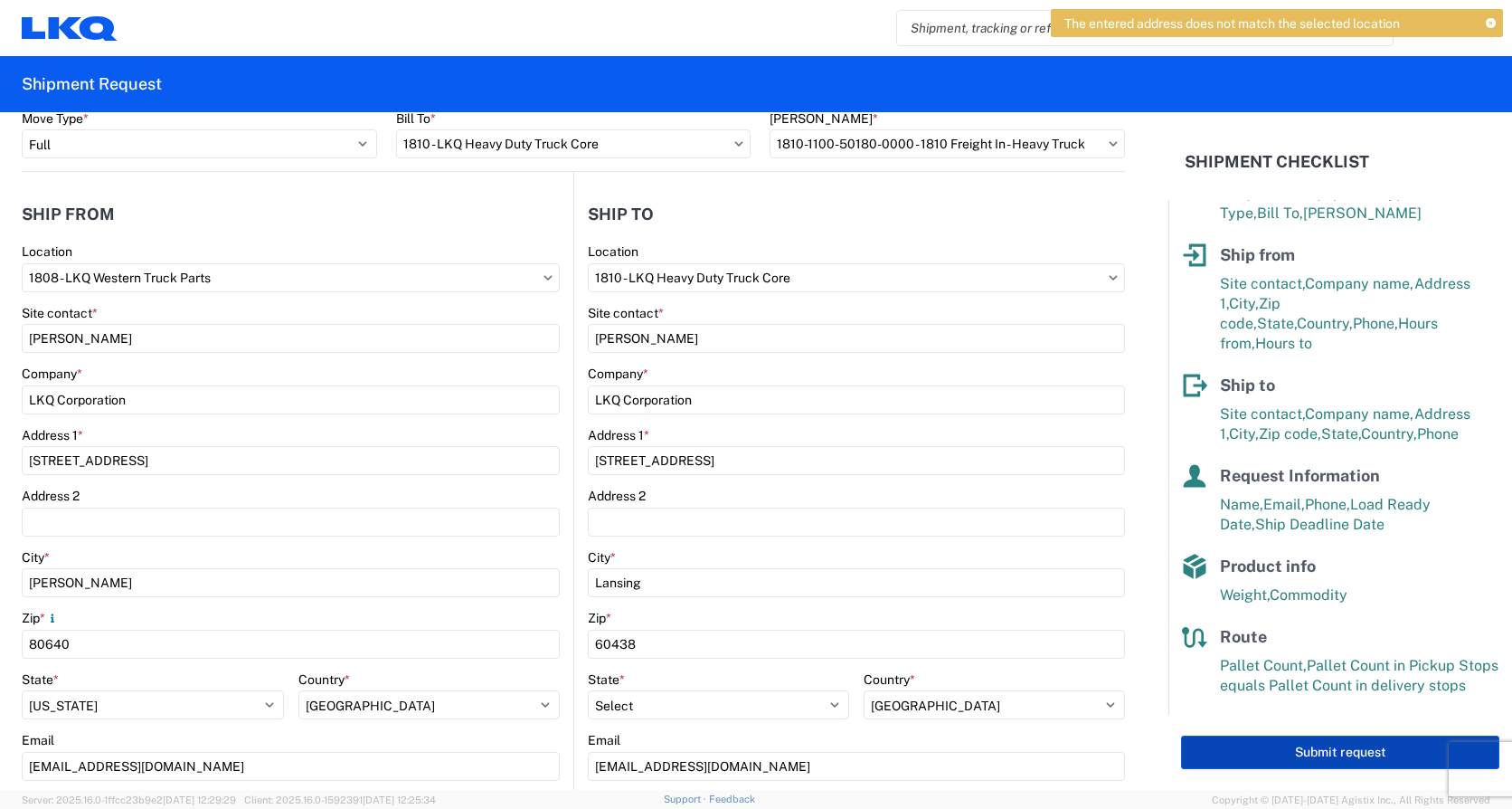
click at [1266, 752] on button "Submit request" at bounding box center [1340, 752] width 318 height 33
